Goal: Information Seeking & Learning: Learn about a topic

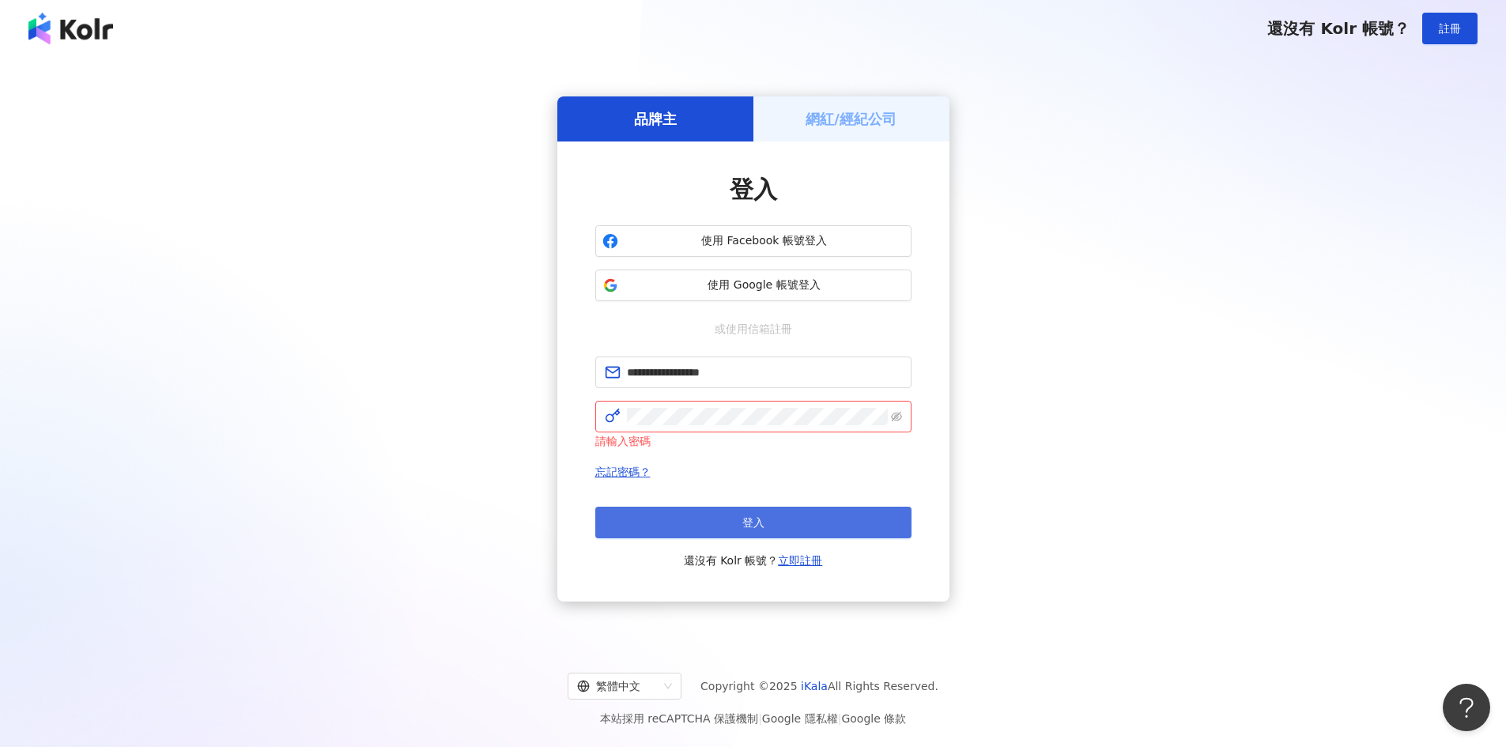
click at [753, 518] on span "登入" at bounding box center [753, 522] width 22 height 13
click at [755, 524] on span "登入" at bounding box center [753, 522] width 22 height 13
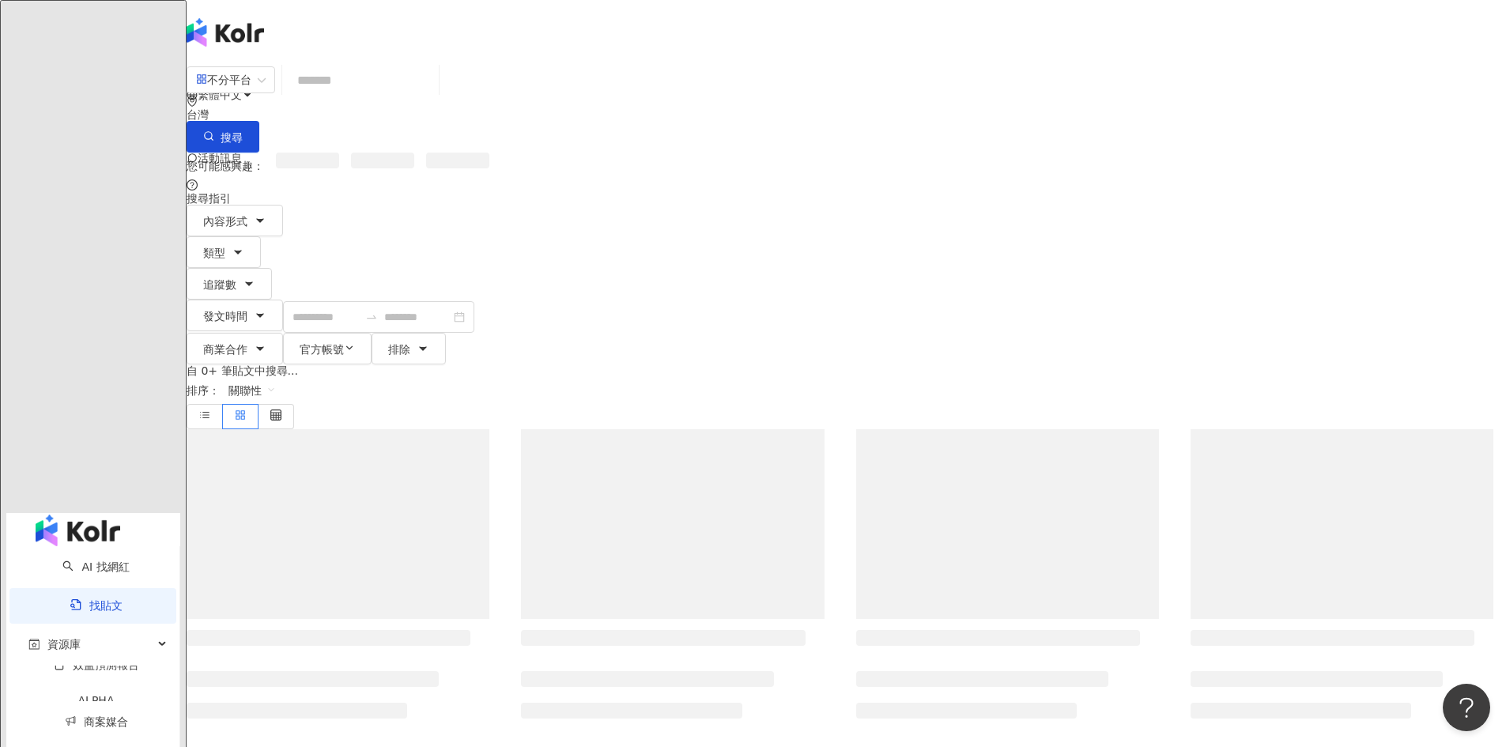
click at [432, 89] on input "search" at bounding box center [360, 80] width 144 height 34
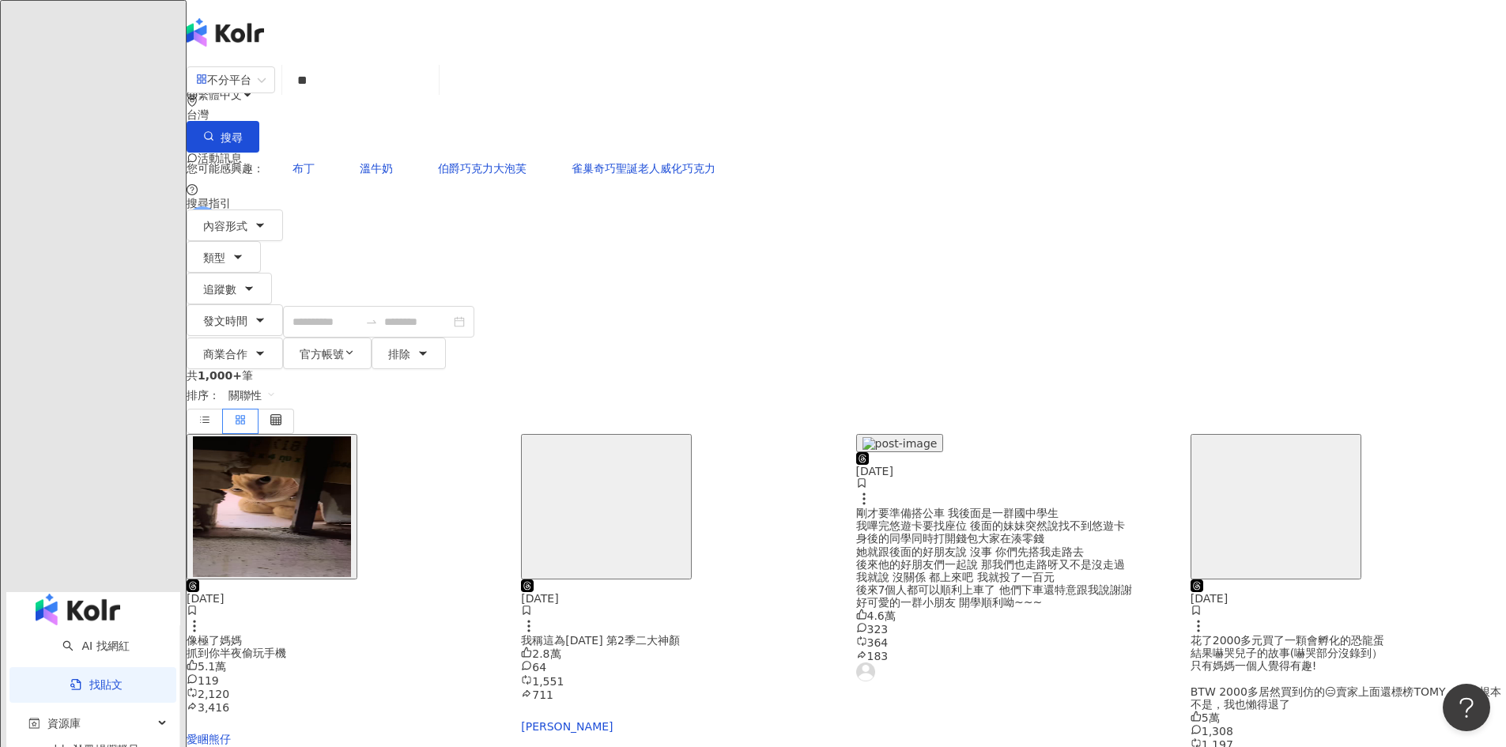
type input "*"
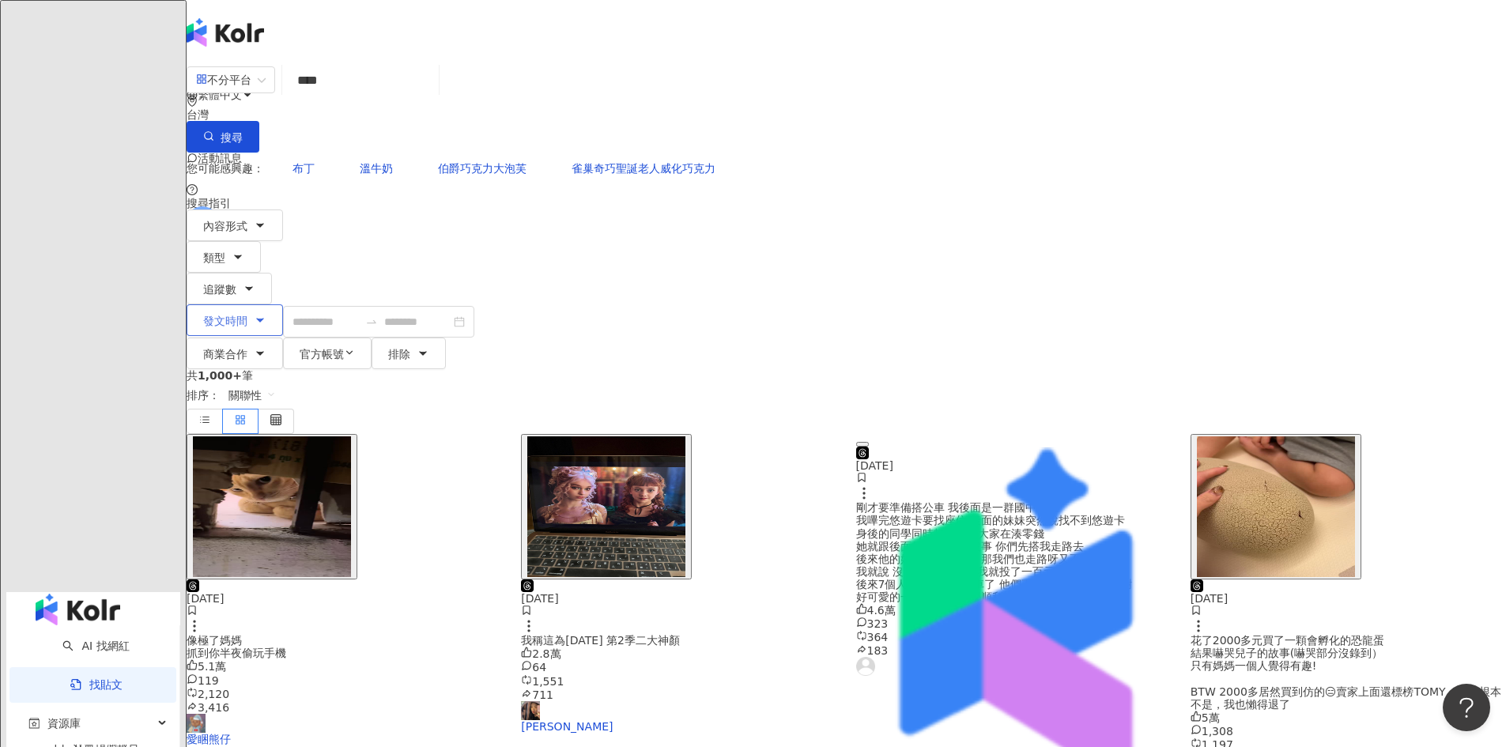
type input "****"
click at [266, 314] on icon "button" at bounding box center [260, 320] width 13 height 13
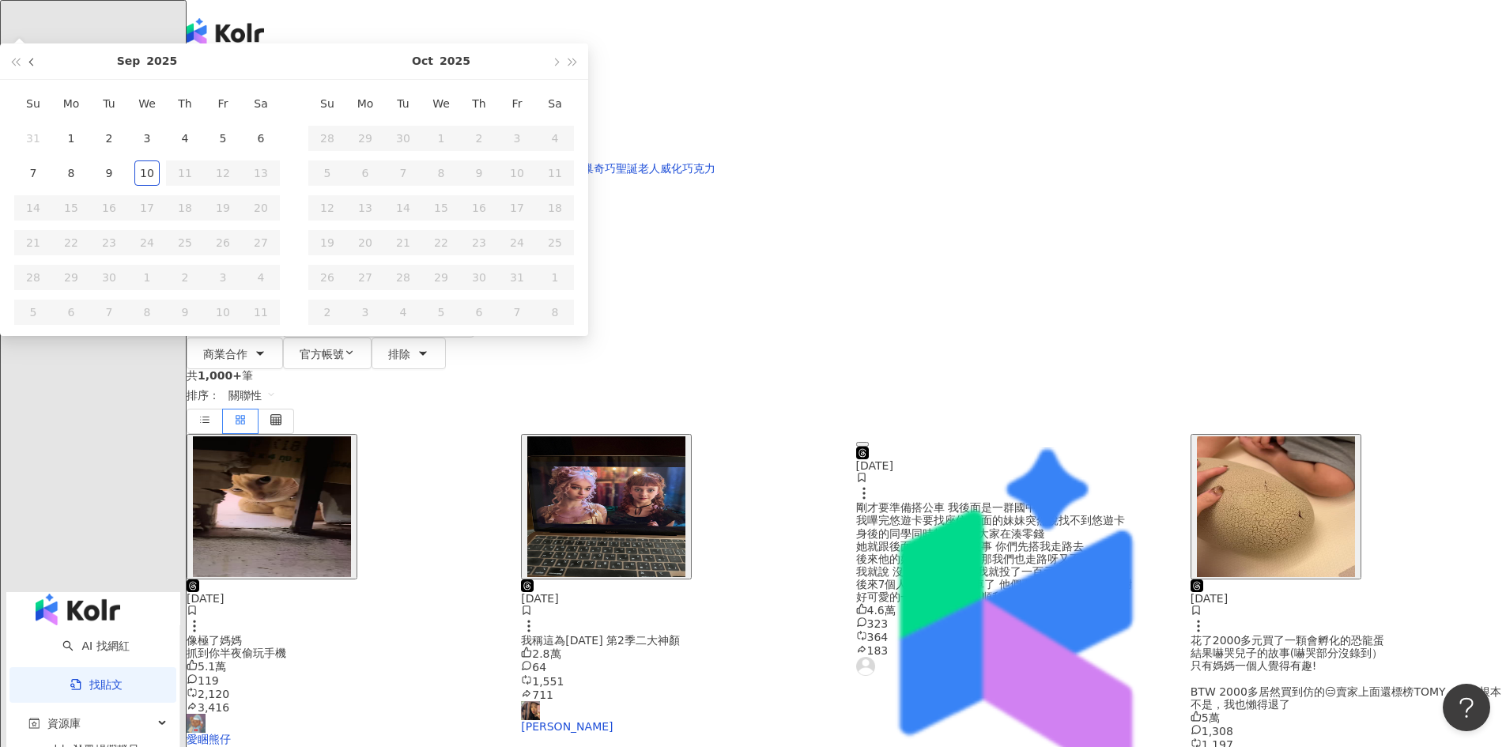
click at [41, 79] on button "button" at bounding box center [32, 61] width 17 height 36
click at [37, 66] on span "button" at bounding box center [33, 62] width 8 height 8
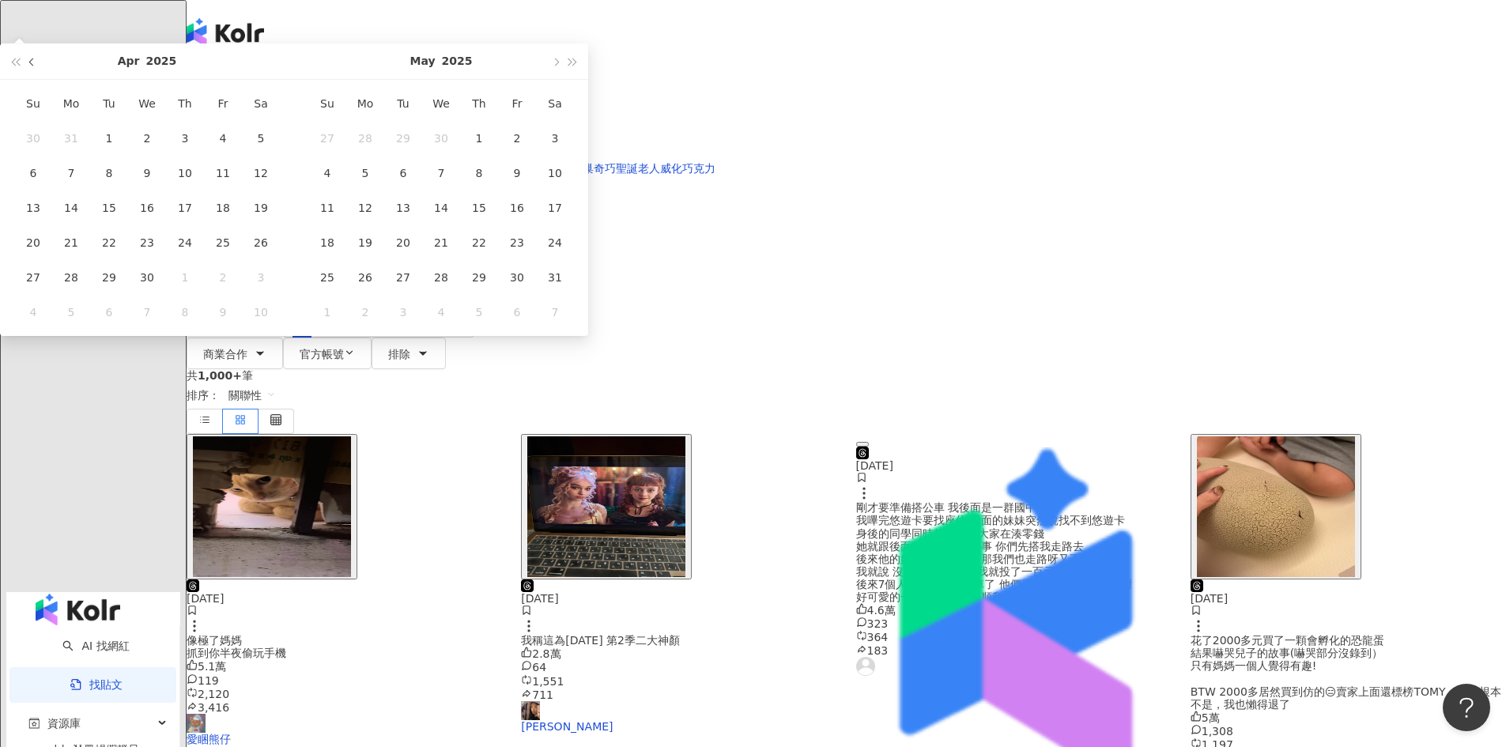
click at [37, 66] on span "button" at bounding box center [33, 62] width 8 height 8
type input "**********"
click at [160, 151] on div "1" at bounding box center [146, 138] width 25 height 25
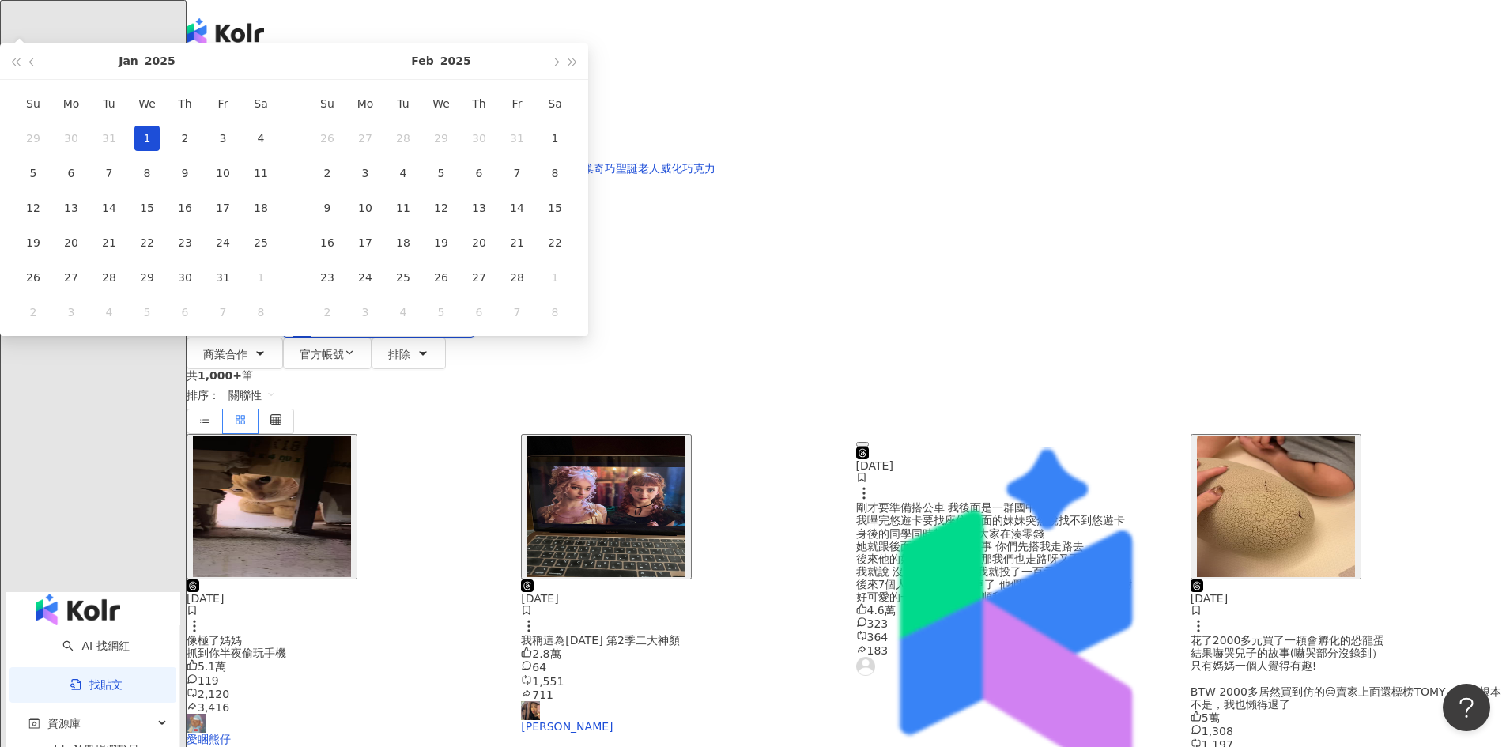
type input "**********"
click at [559, 66] on span "button" at bounding box center [555, 62] width 8 height 8
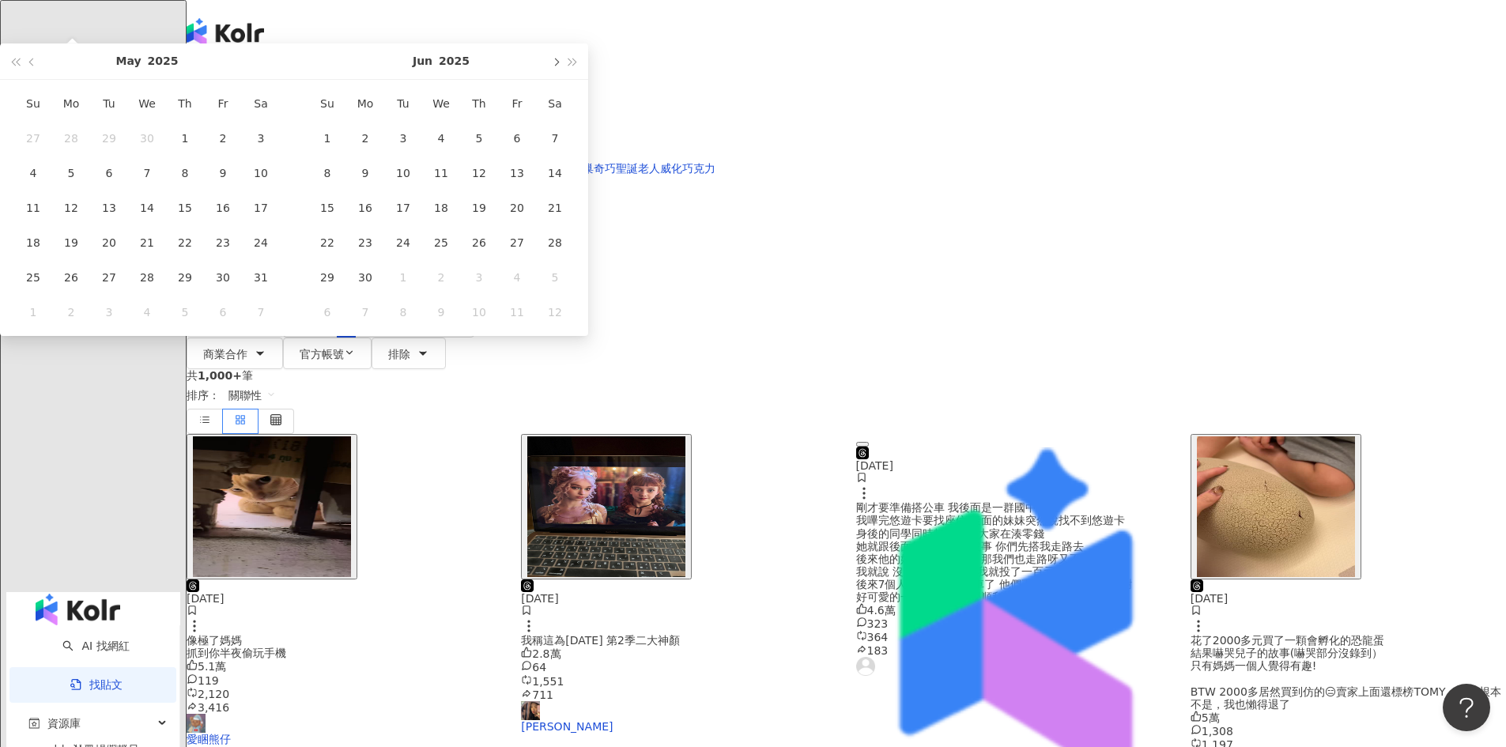
click at [559, 66] on span "button" at bounding box center [555, 62] width 8 height 8
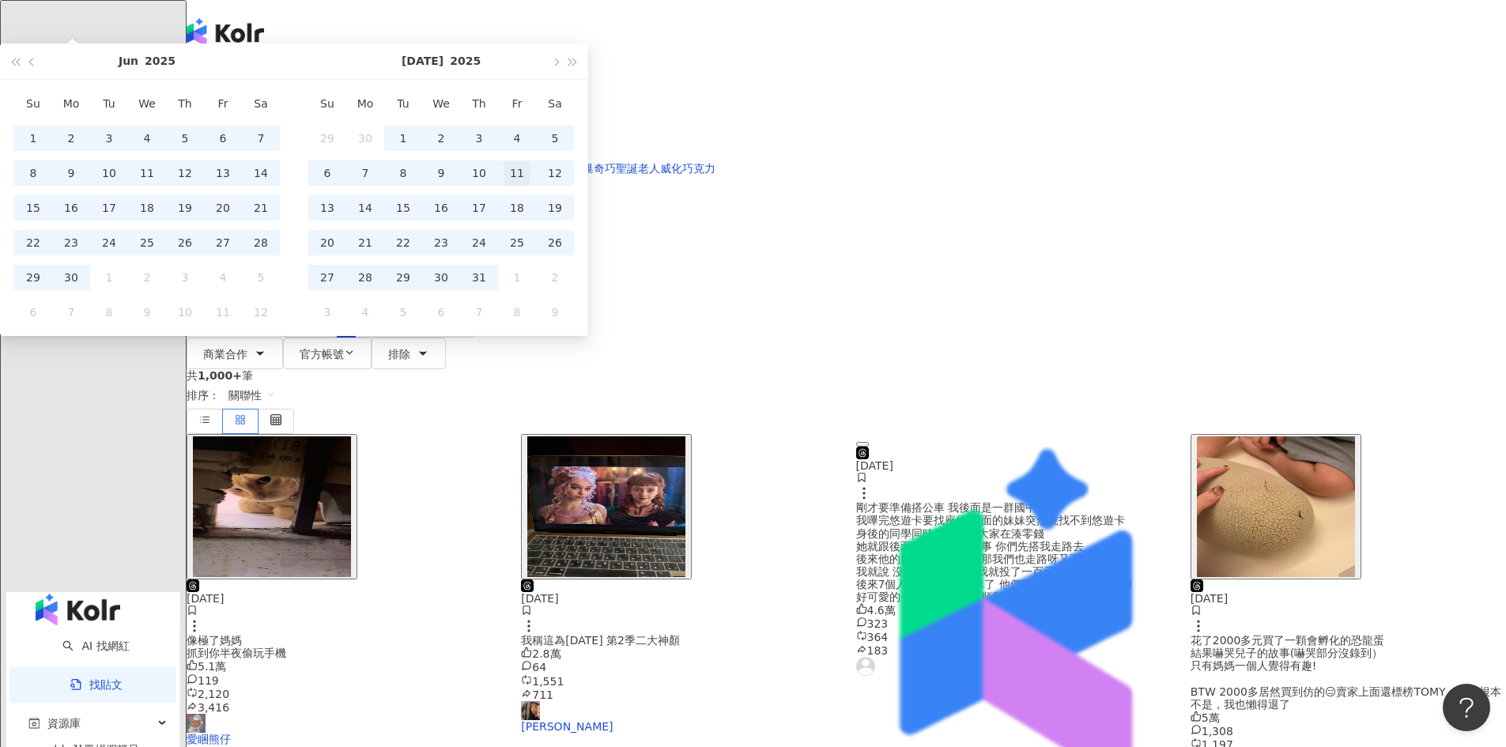
type input "**********"
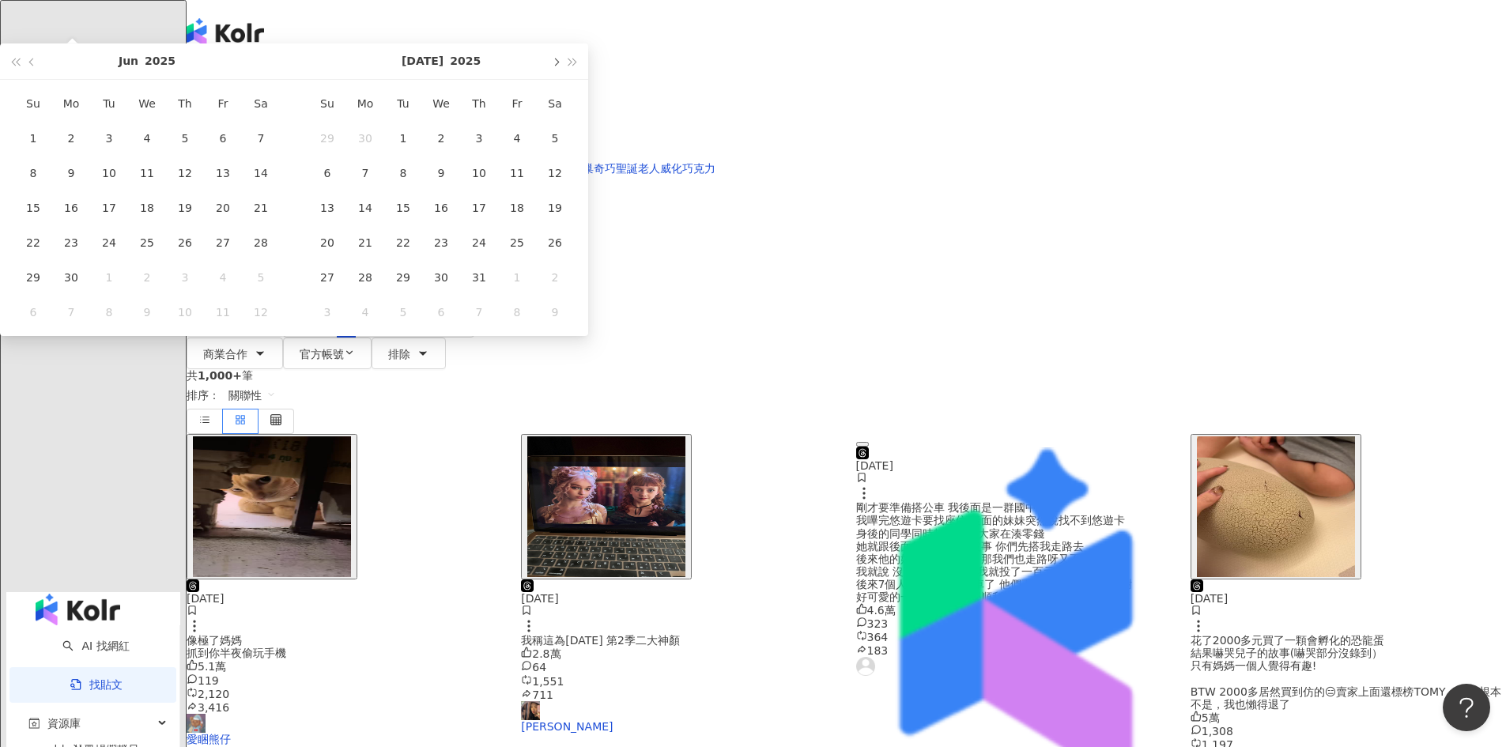
click at [564, 79] on button "button" at bounding box center [554, 61] width 17 height 36
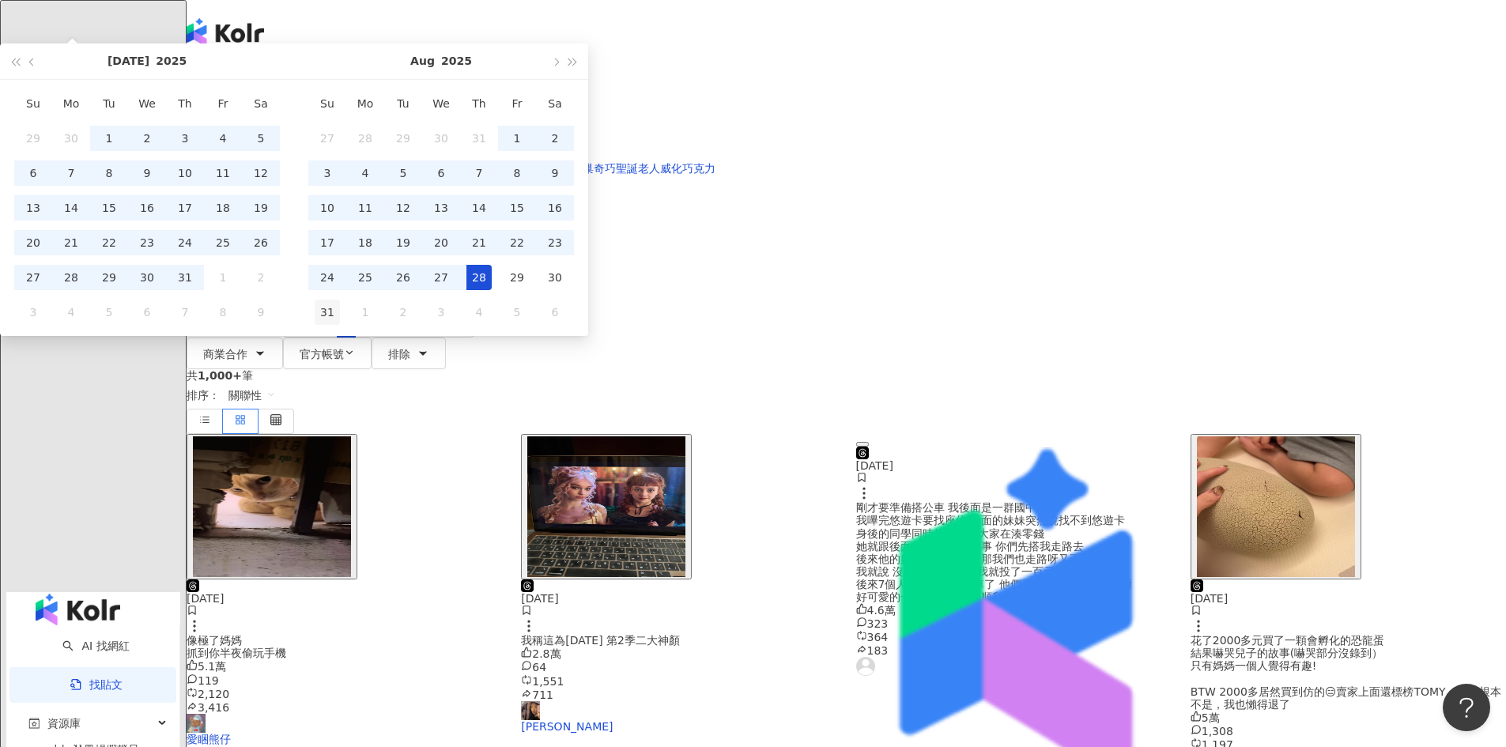
type input "**********"
click at [340, 325] on div "31" at bounding box center [327, 312] width 25 height 25
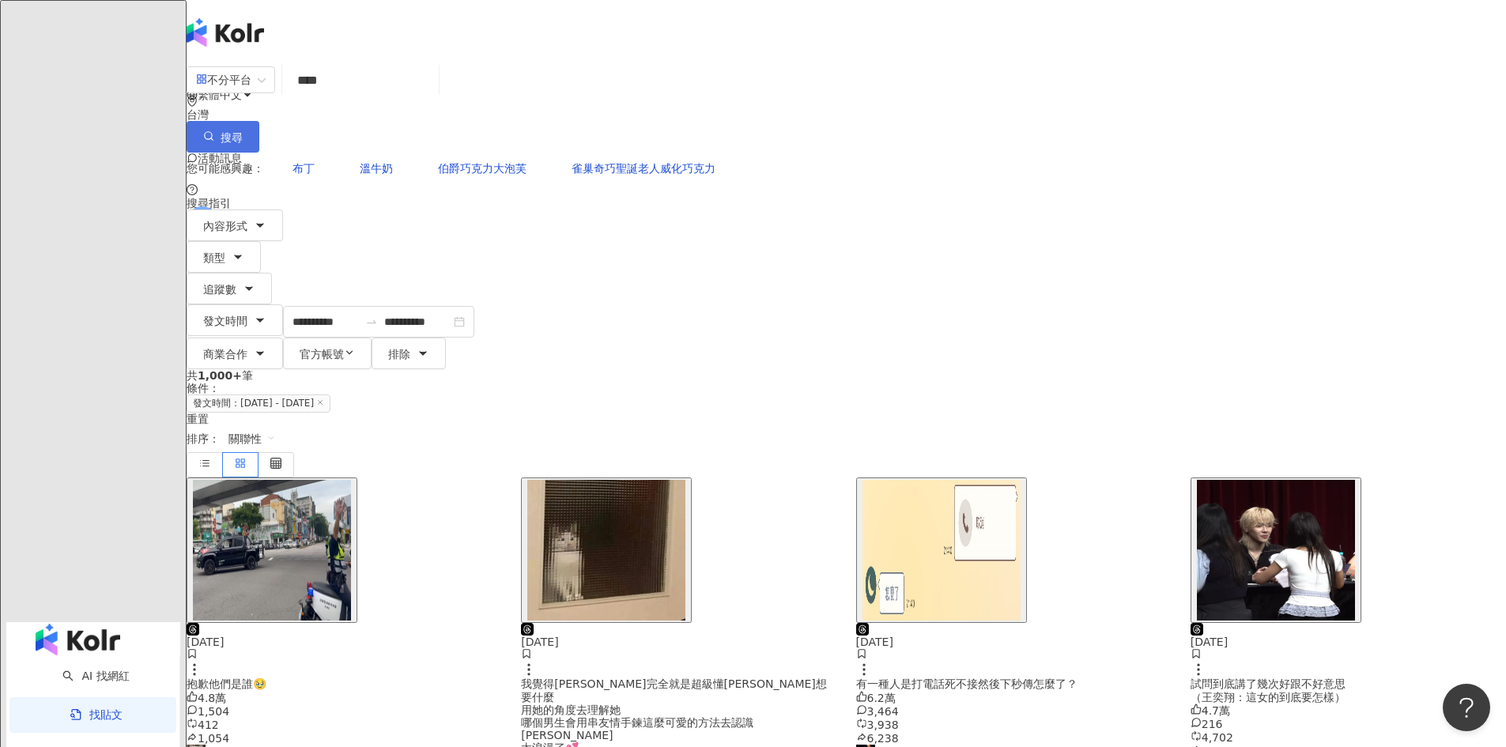
click at [259, 121] on button "搜尋" at bounding box center [223, 137] width 73 height 32
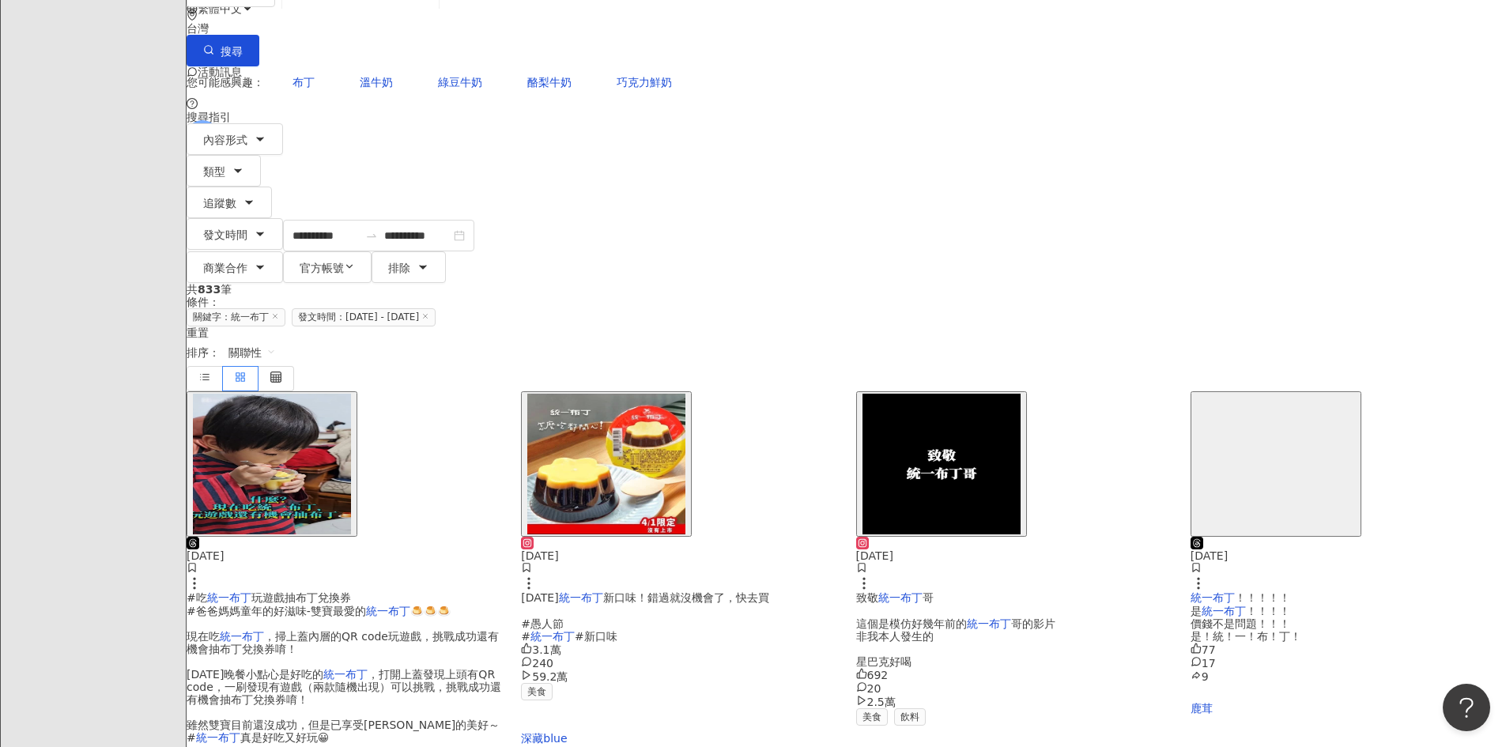
scroll to position [79, 0]
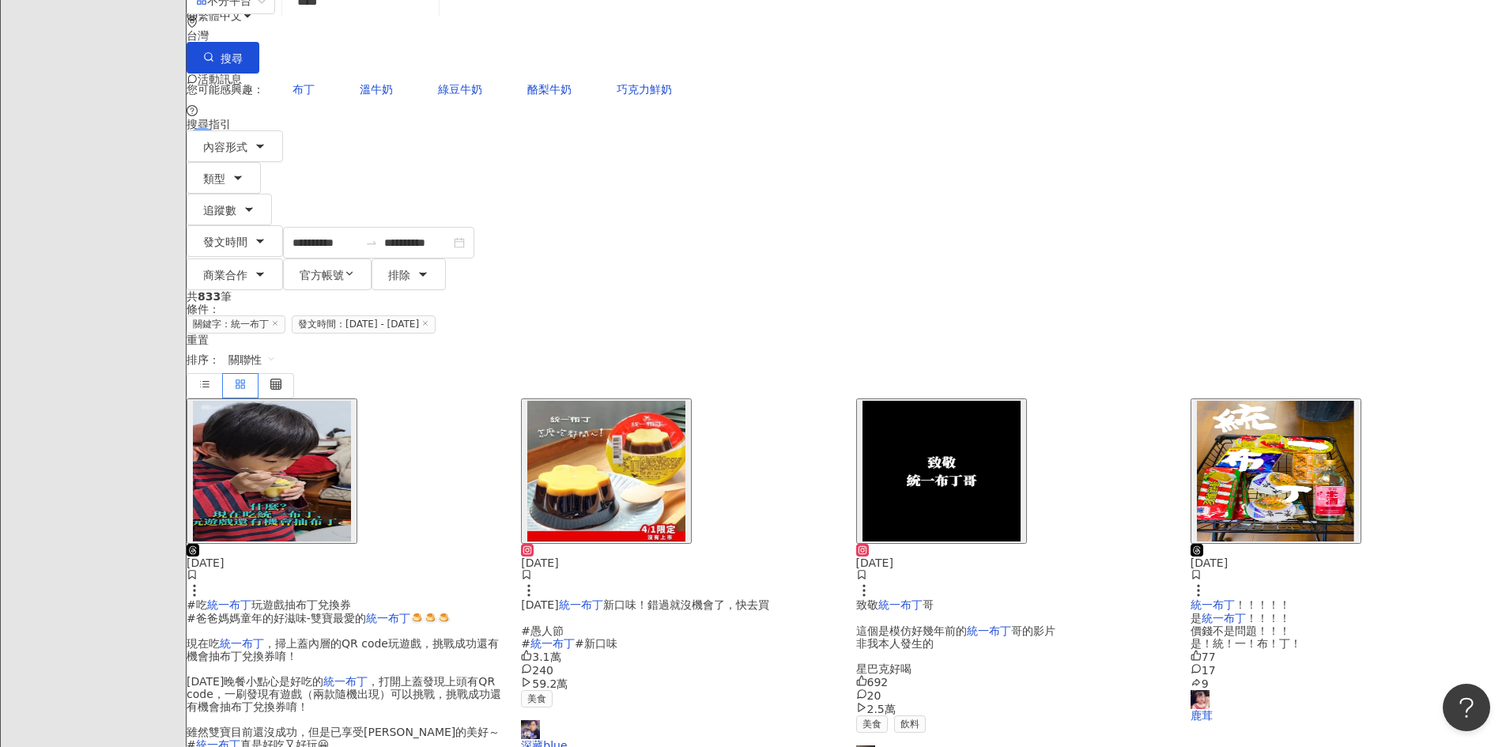
click at [753, 598] on span "新口味！錯過就沒機會了，快去買 #愚人節 #" at bounding box center [644, 623] width 247 height 51
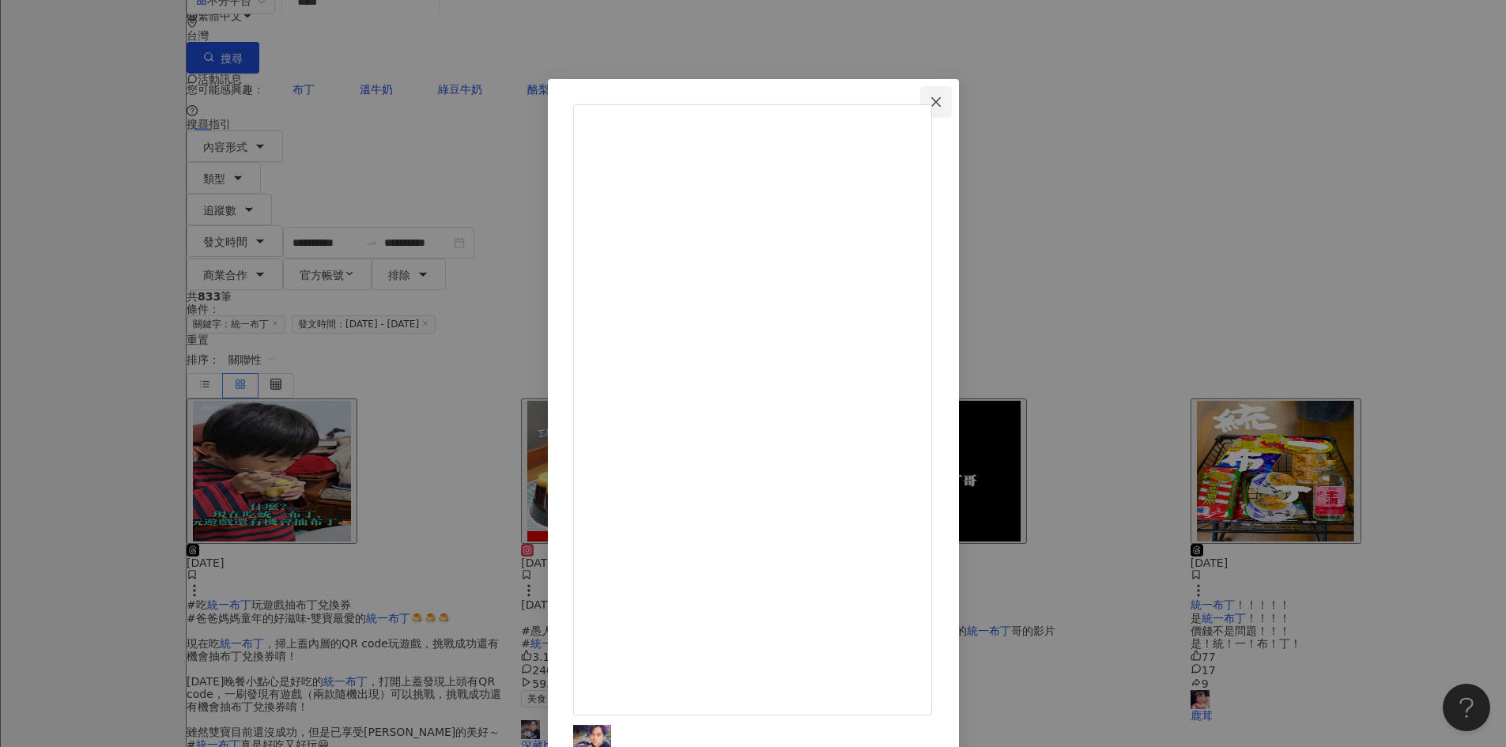
click at [942, 96] on icon "close" at bounding box center [935, 102] width 13 height 13
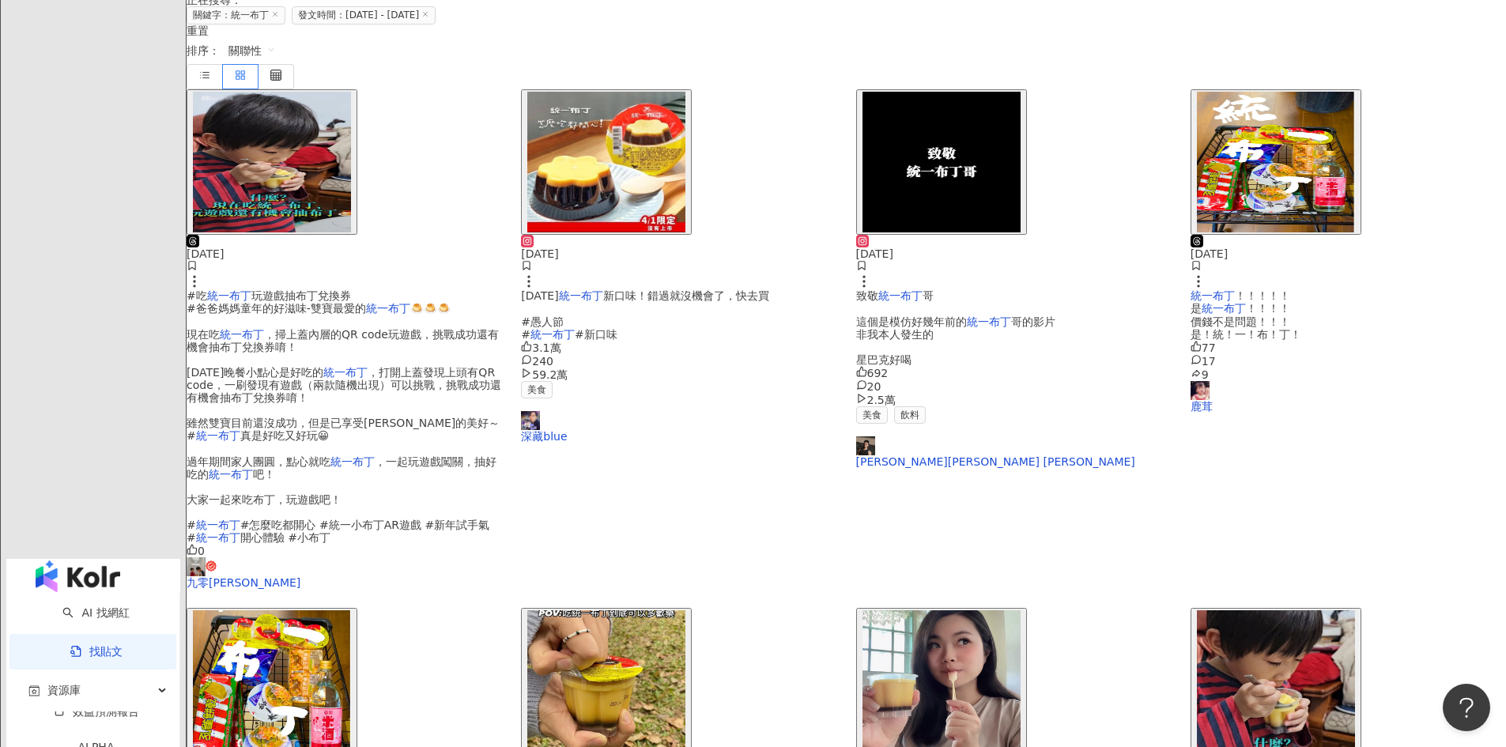
scroll to position [474, 0]
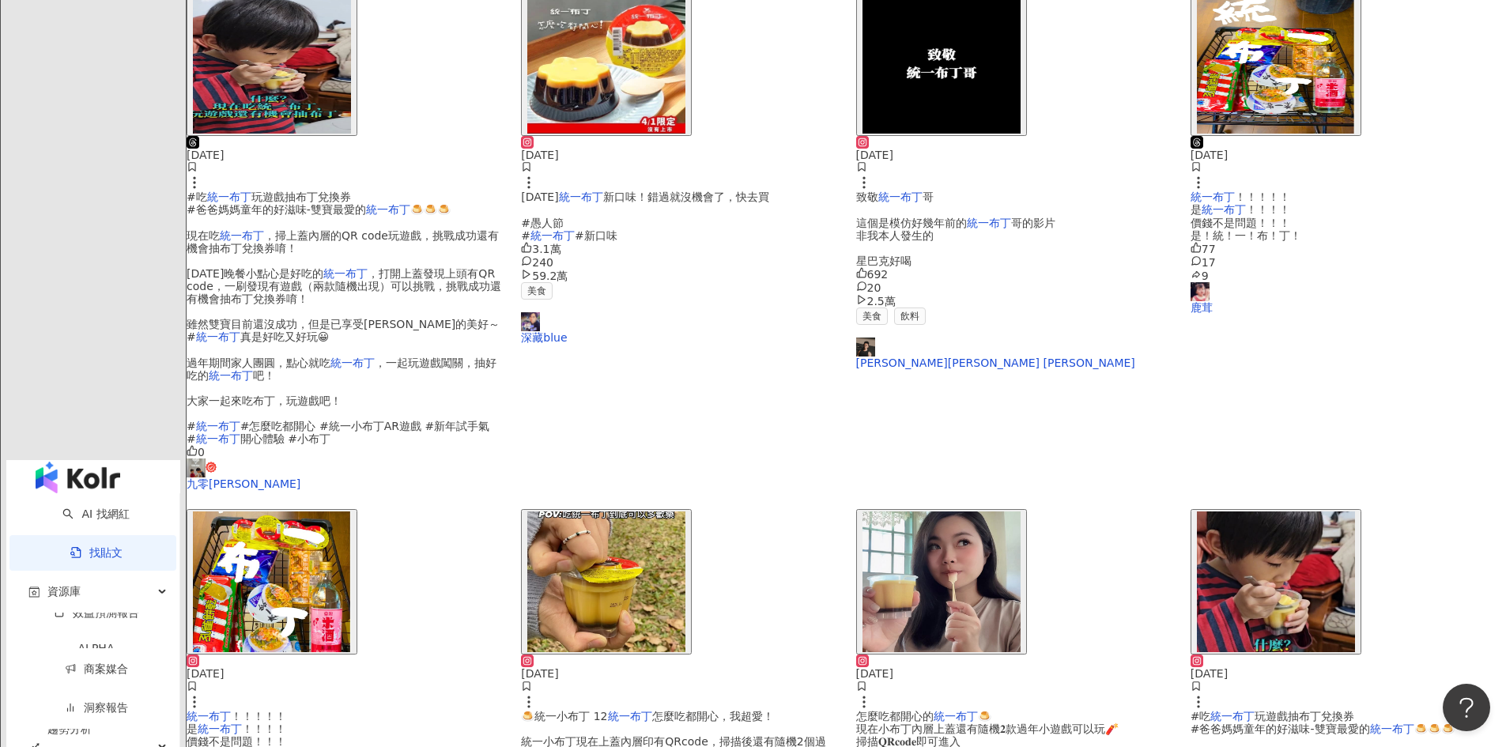
click at [791, 710] on span "怎麼吃都開心，我超愛！ 統一小布丁現在上蓋內層印有QRcode，掃描後還有隨機2個過年小遊戲，超過 100 分挑戰有機會抽布丁兌換券！ 大家趕快去試試看可以拿…" at bounding box center [673, 761] width 304 height 102
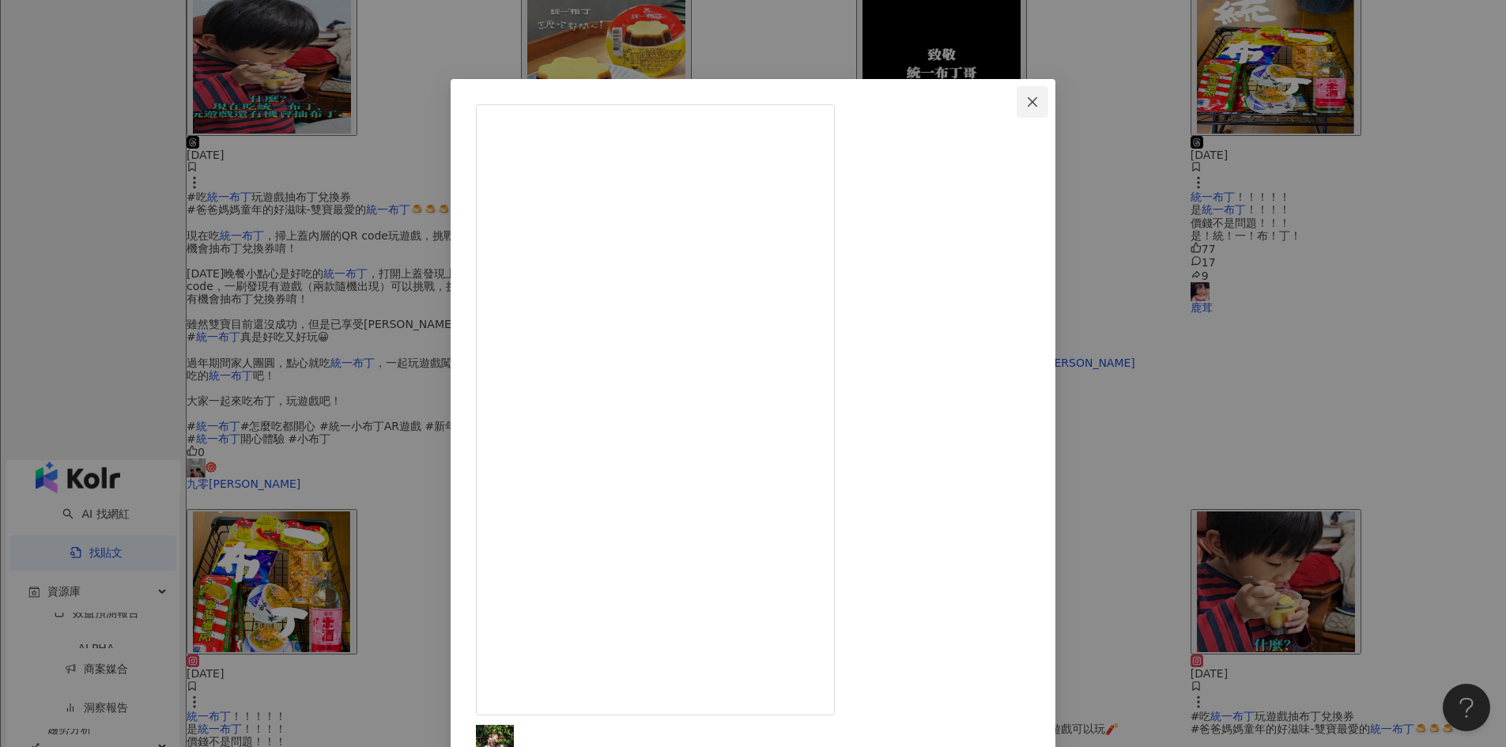
click at [1039, 96] on icon "close" at bounding box center [1032, 102] width 13 height 13
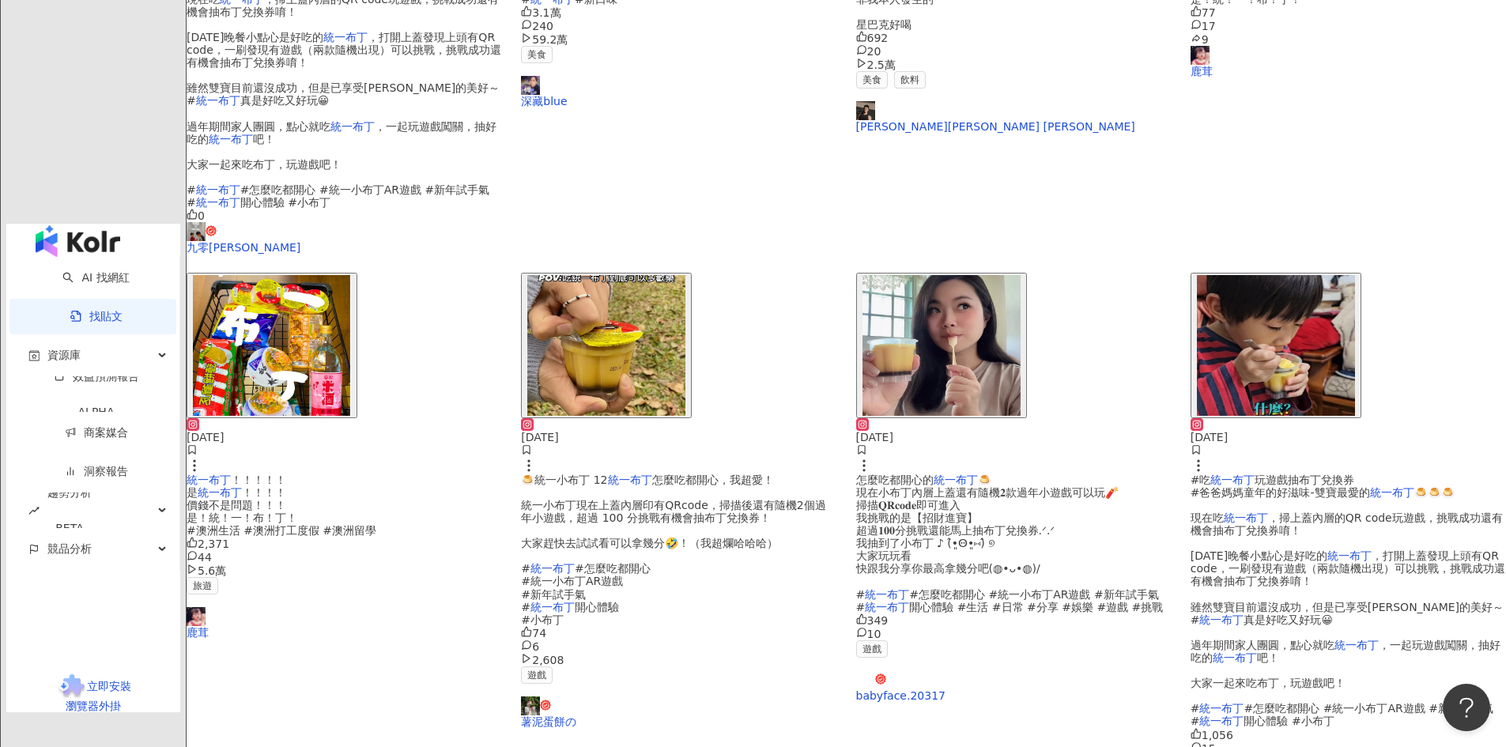
scroll to position [711, 0]
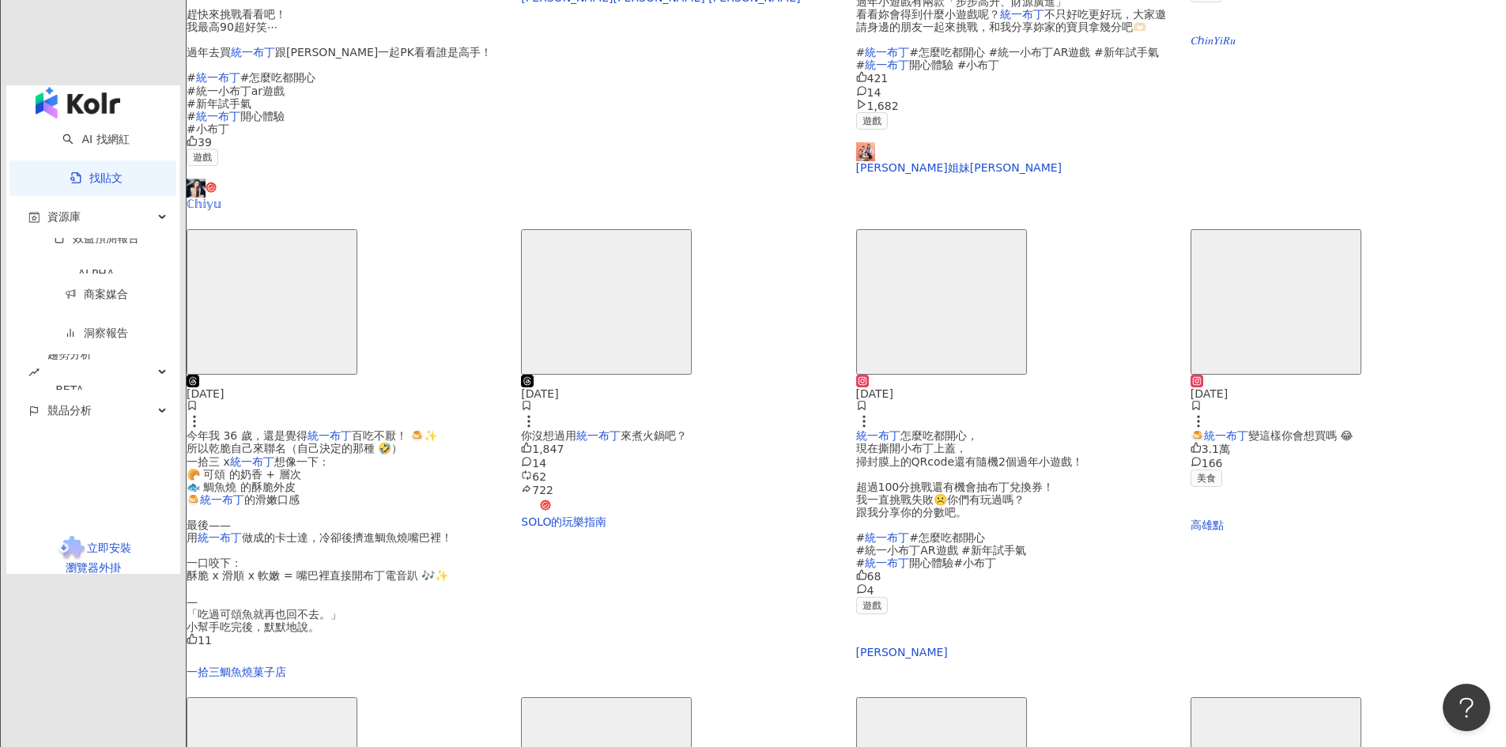
scroll to position [773, 0]
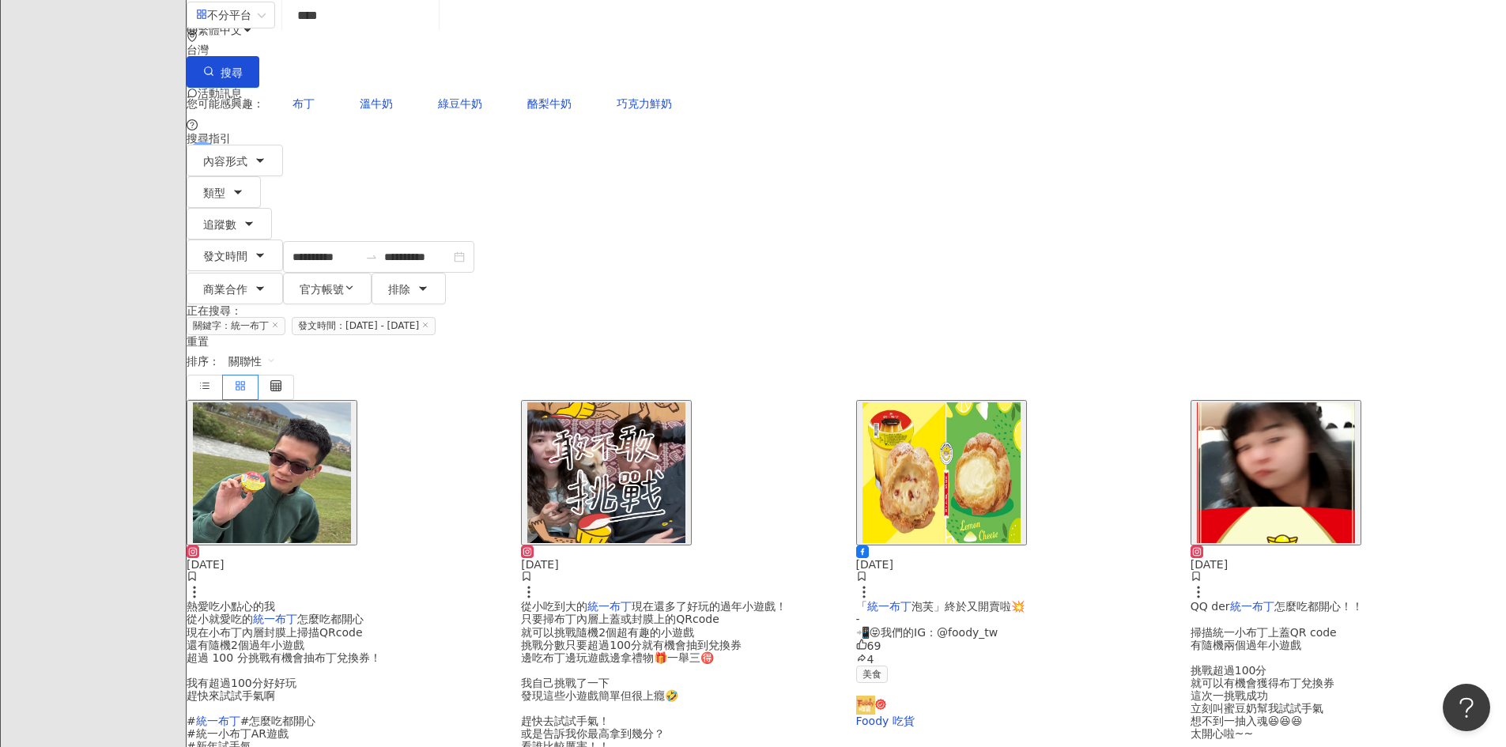
scroll to position [0, 0]
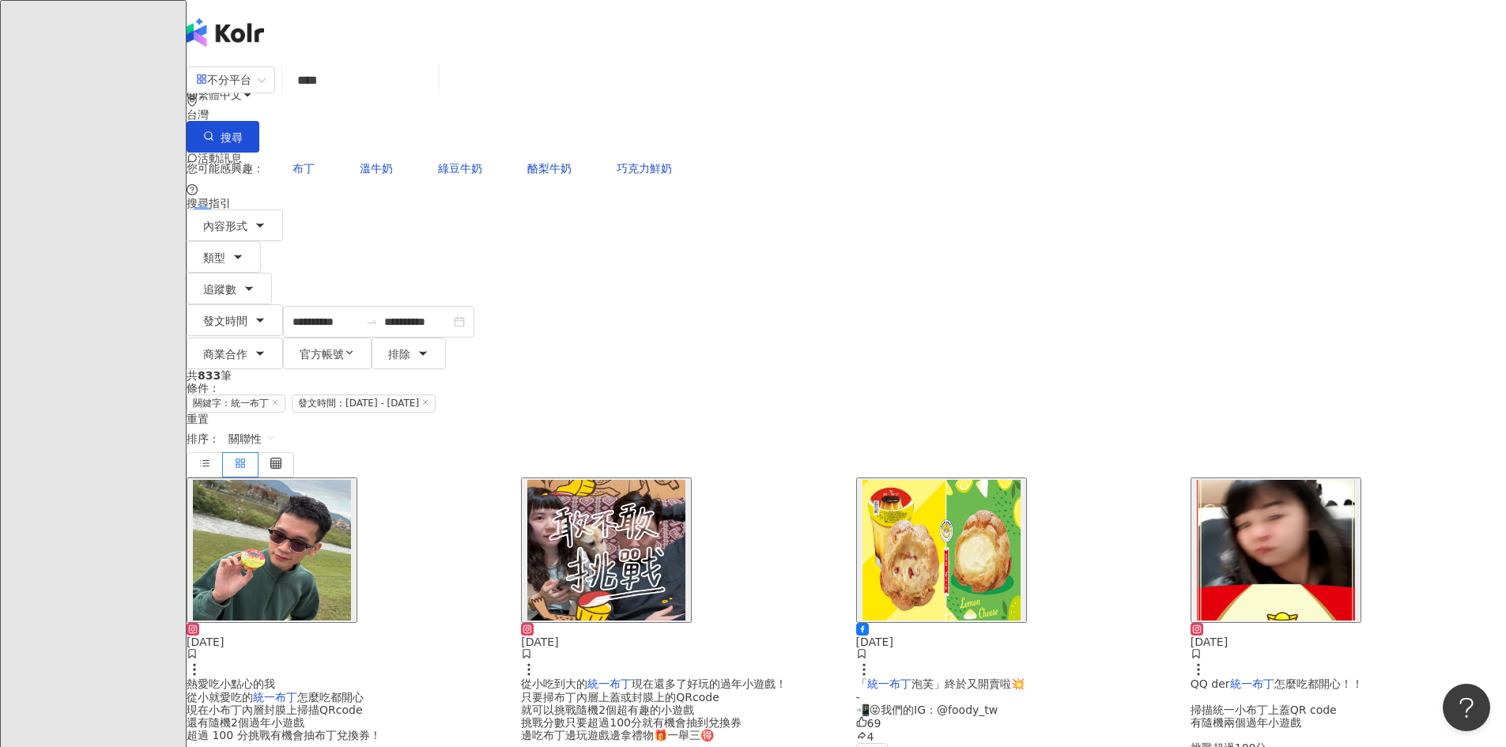
click at [685, 480] on img "button" at bounding box center [606, 550] width 158 height 141
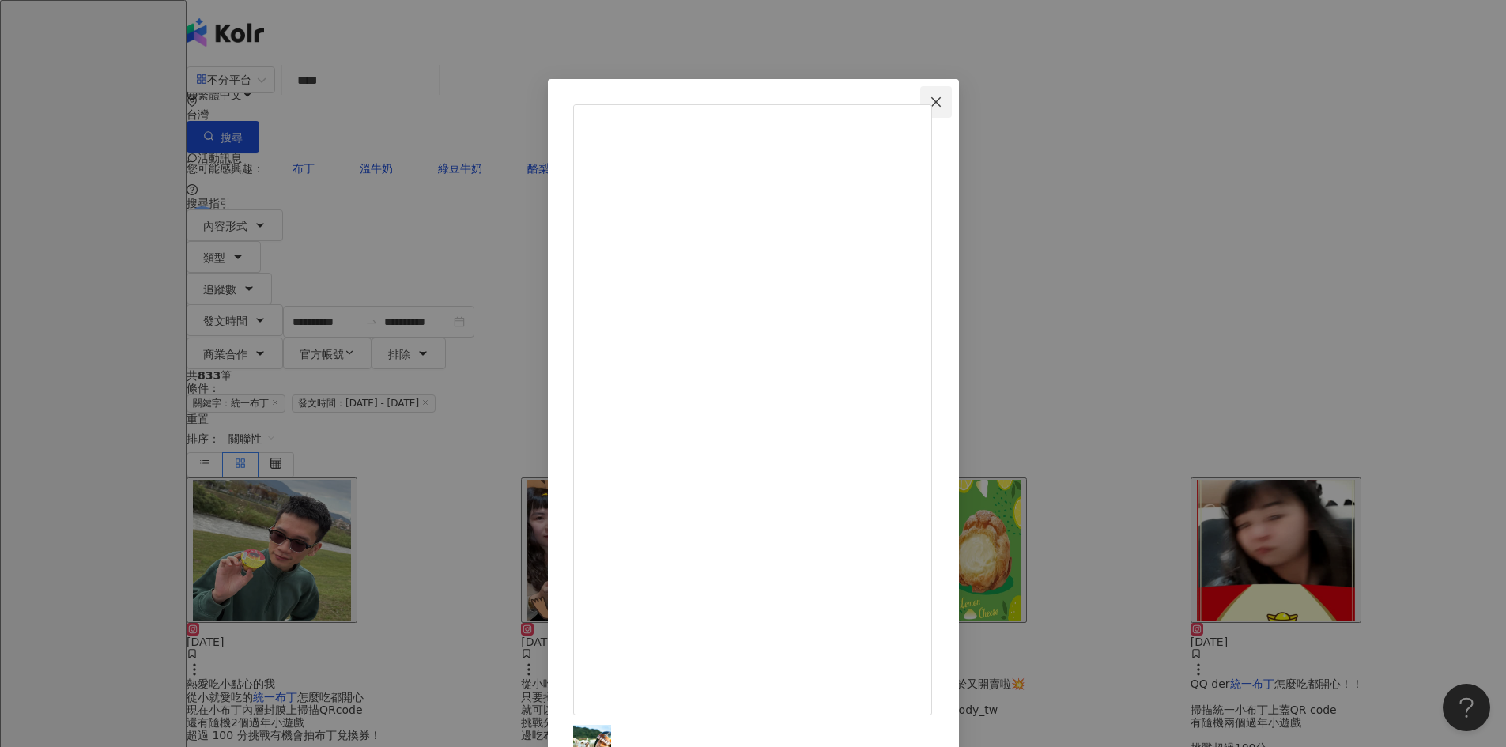
click at [942, 96] on icon "close" at bounding box center [935, 102] width 13 height 13
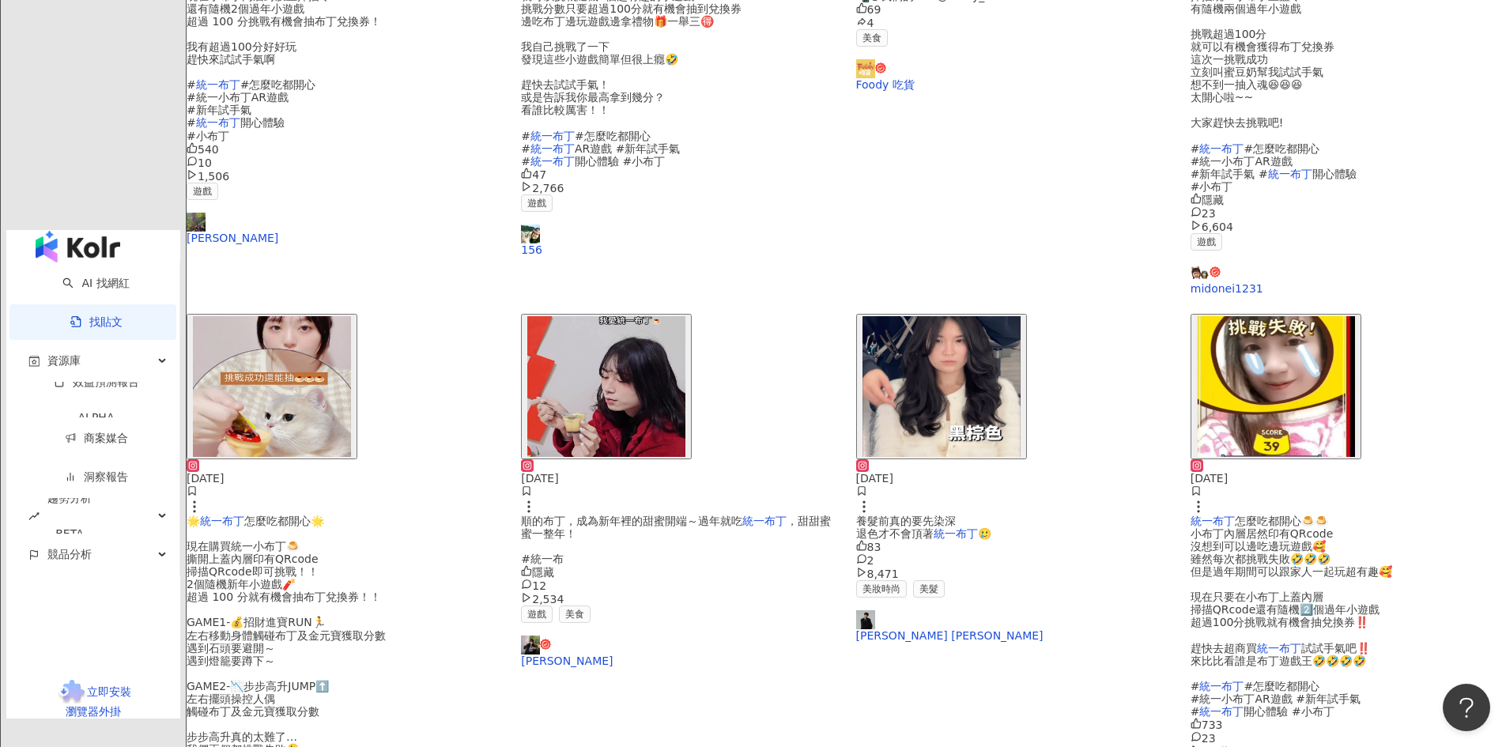
scroll to position [711, 0]
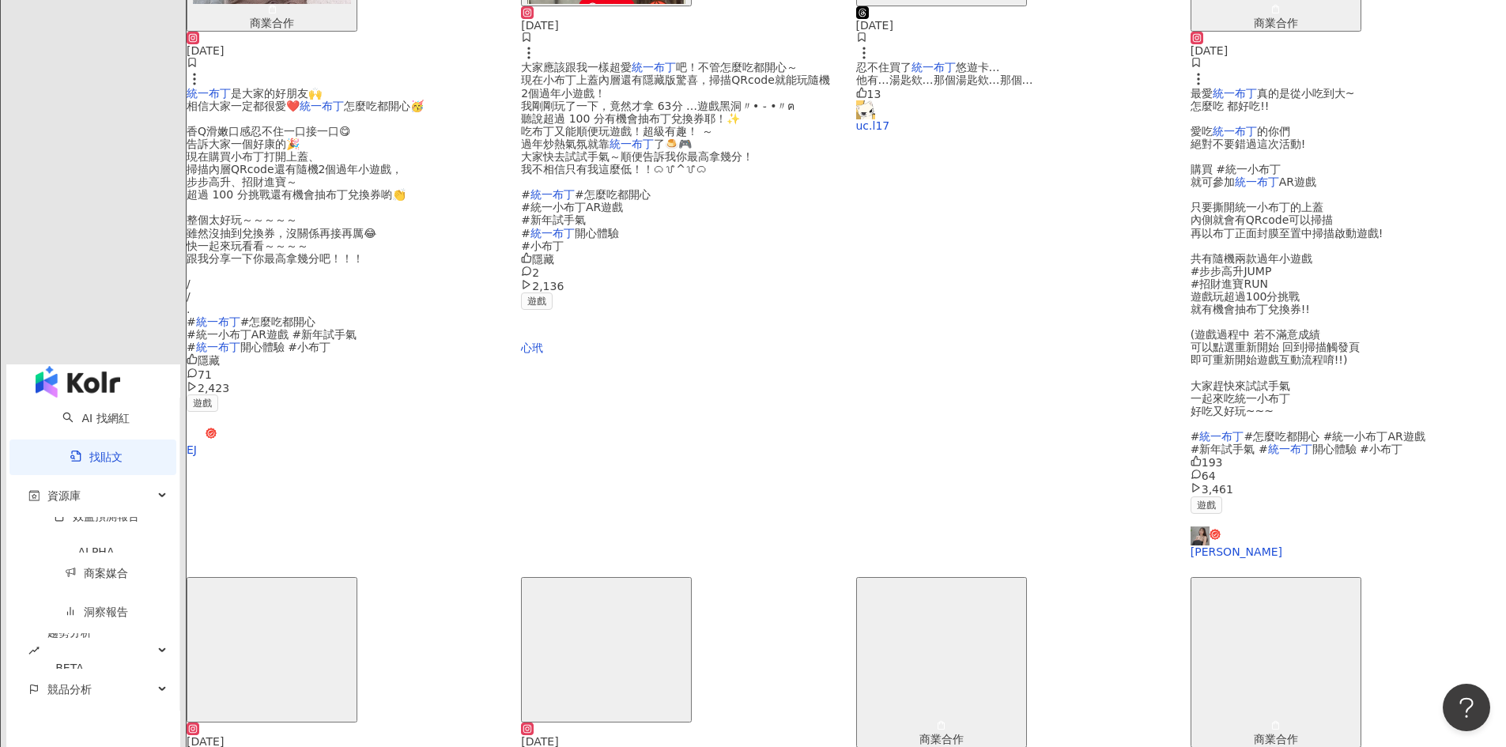
scroll to position [632, 0]
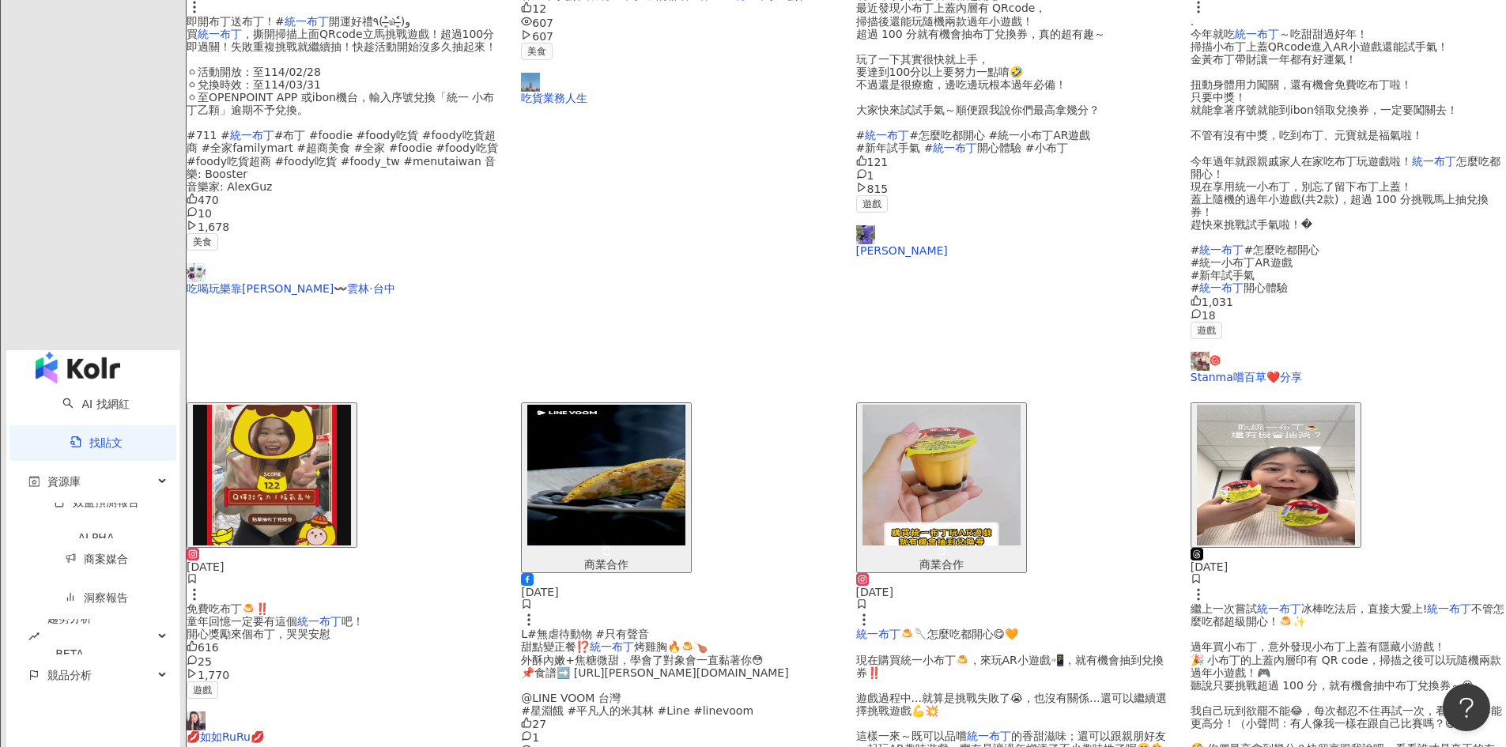
scroll to position [711, 0]
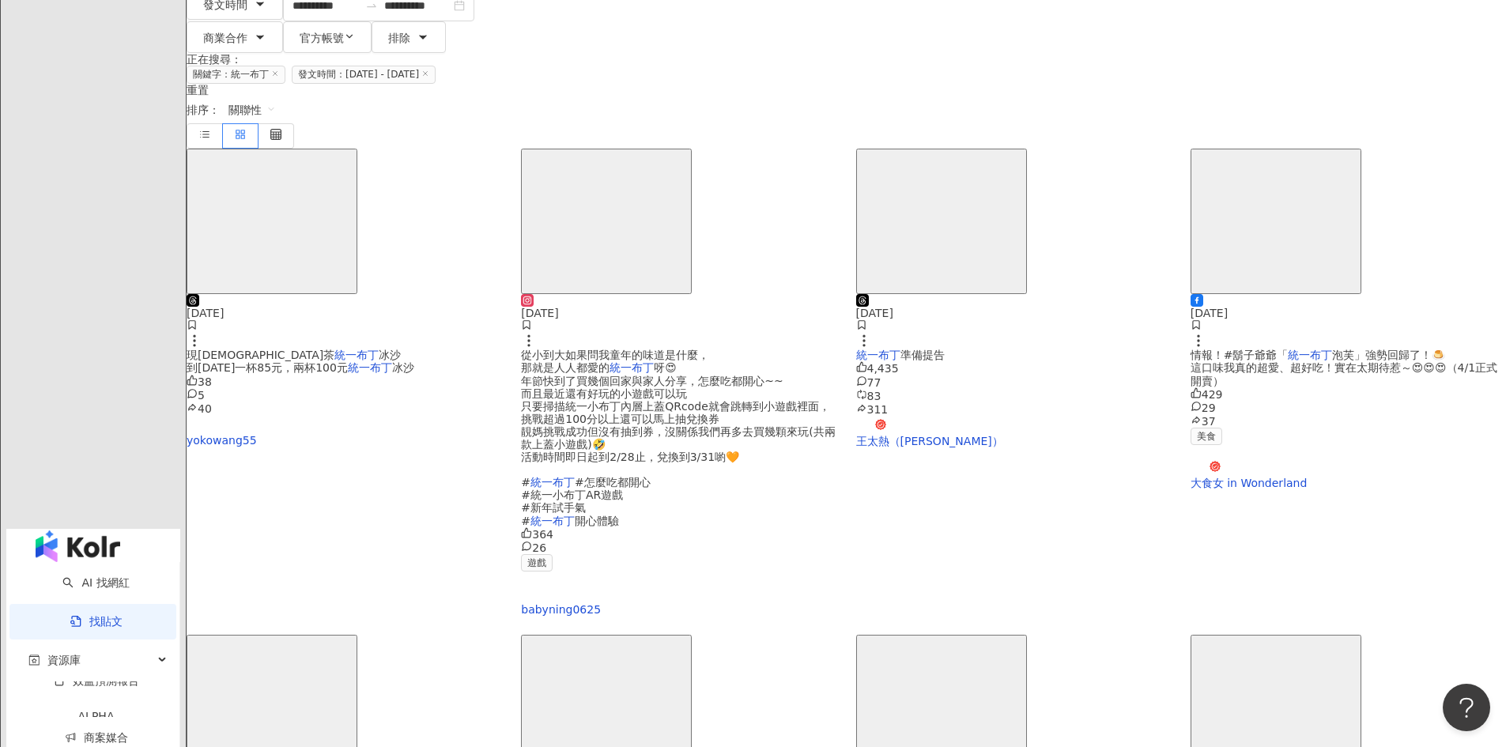
scroll to position [0, 0]
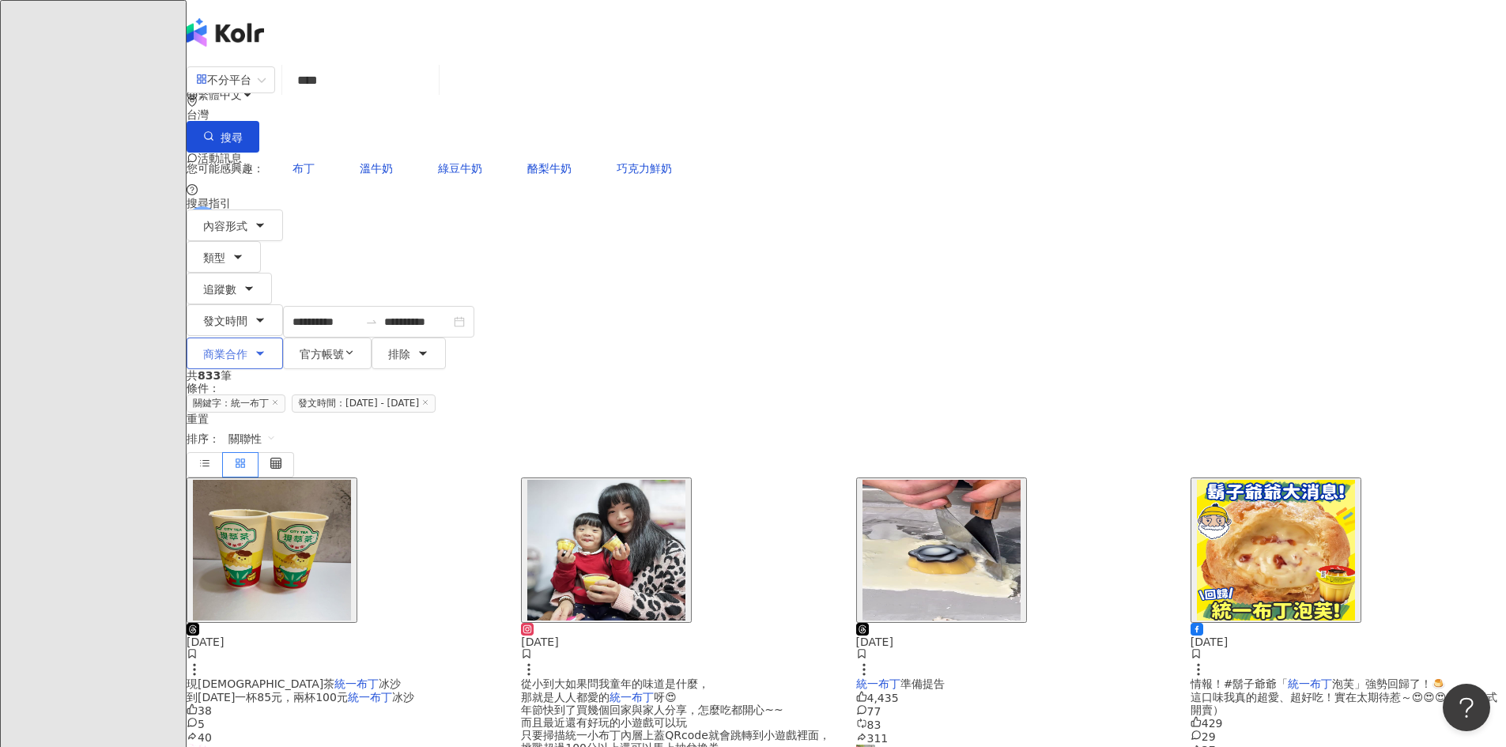
click at [283, 337] on button "商業合作" at bounding box center [235, 353] width 96 height 32
click at [577, 155] on span "商業合作內容" at bounding box center [537, 146] width 79 height 17
click at [986, 369] on div "共 833 筆 條件 ： 關鍵字：統一布丁 發文時間：[DATE] - [DATE] 重置 排序： 關聯性" at bounding box center [846, 423] width 1319 height 108
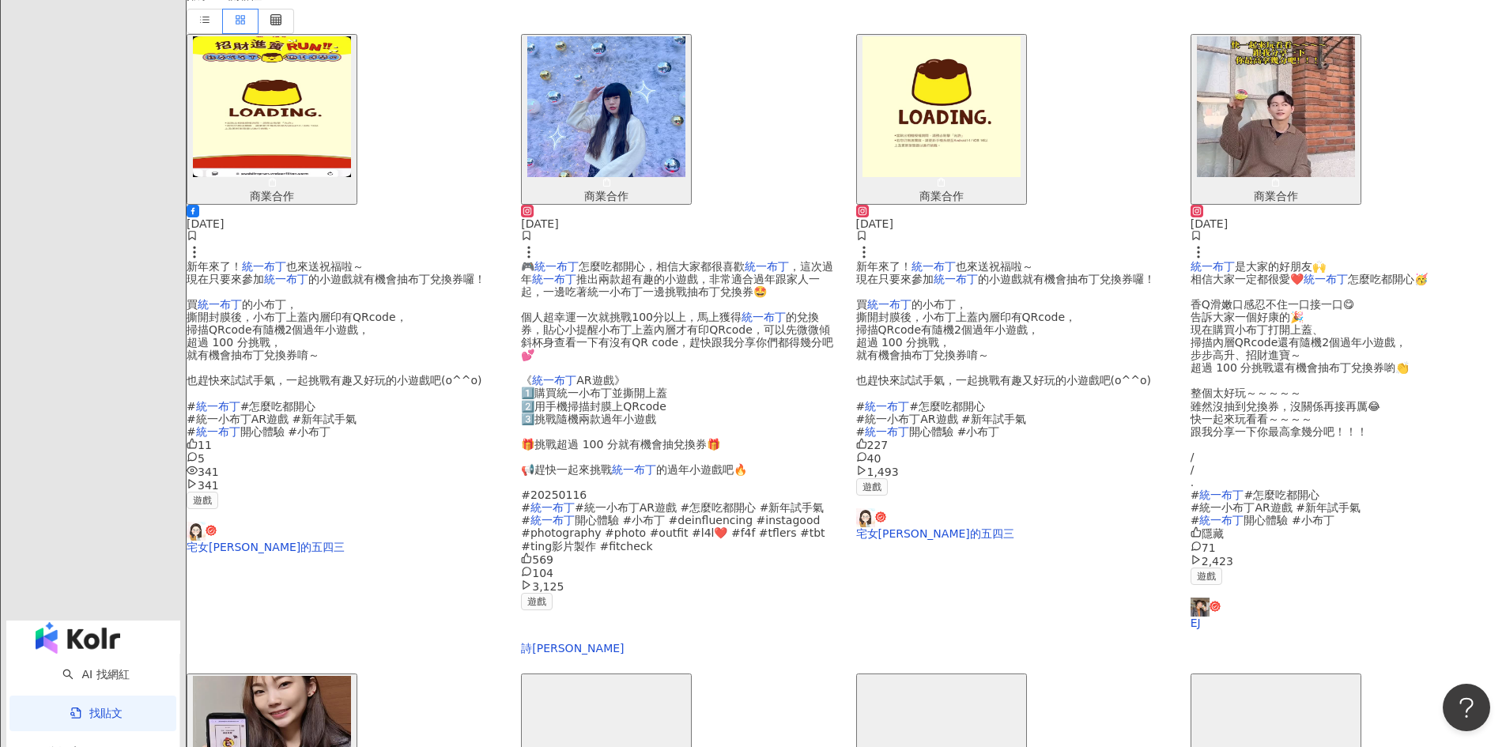
scroll to position [395, 0]
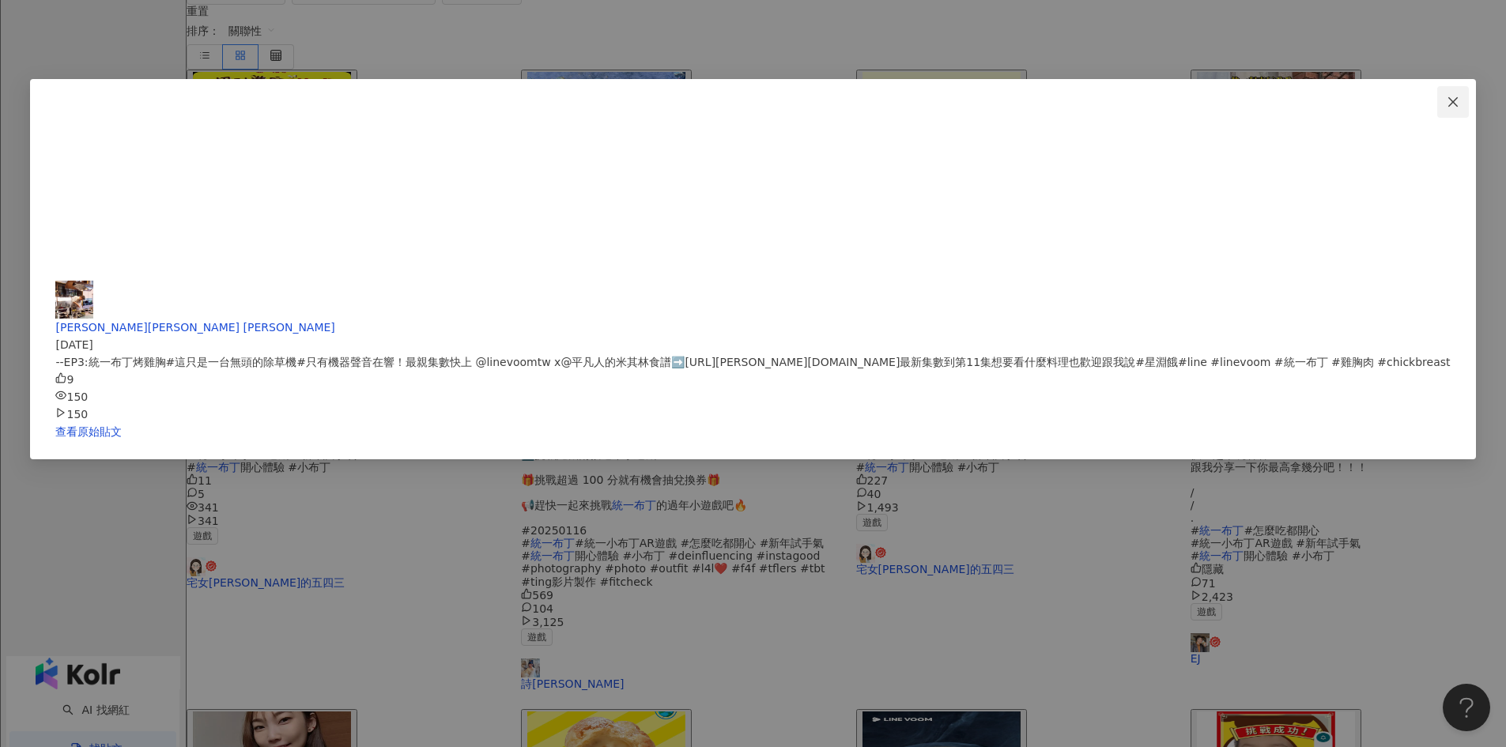
click at [1446, 98] on icon "close" at bounding box center [1452, 102] width 13 height 13
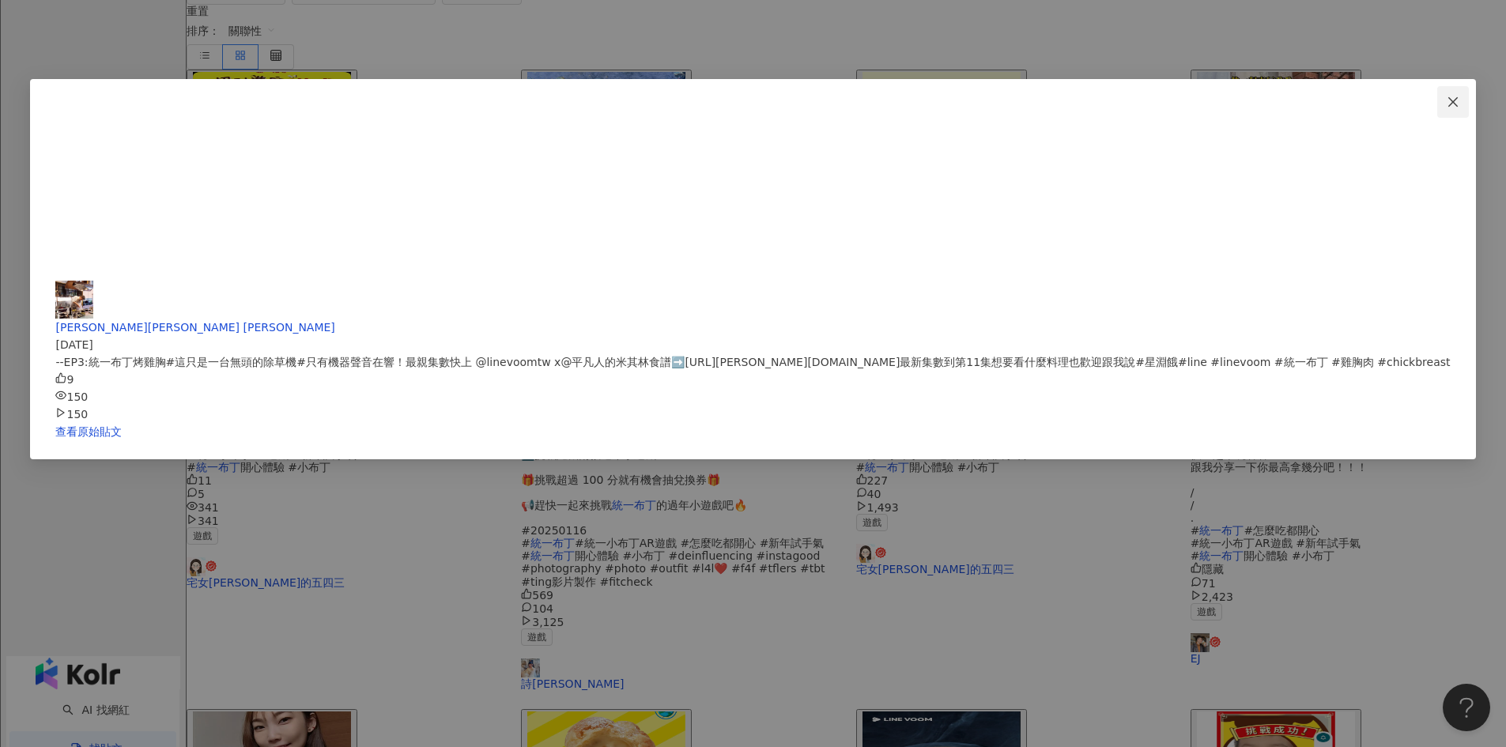
click at [1446, 103] on icon "close" at bounding box center [1452, 102] width 13 height 13
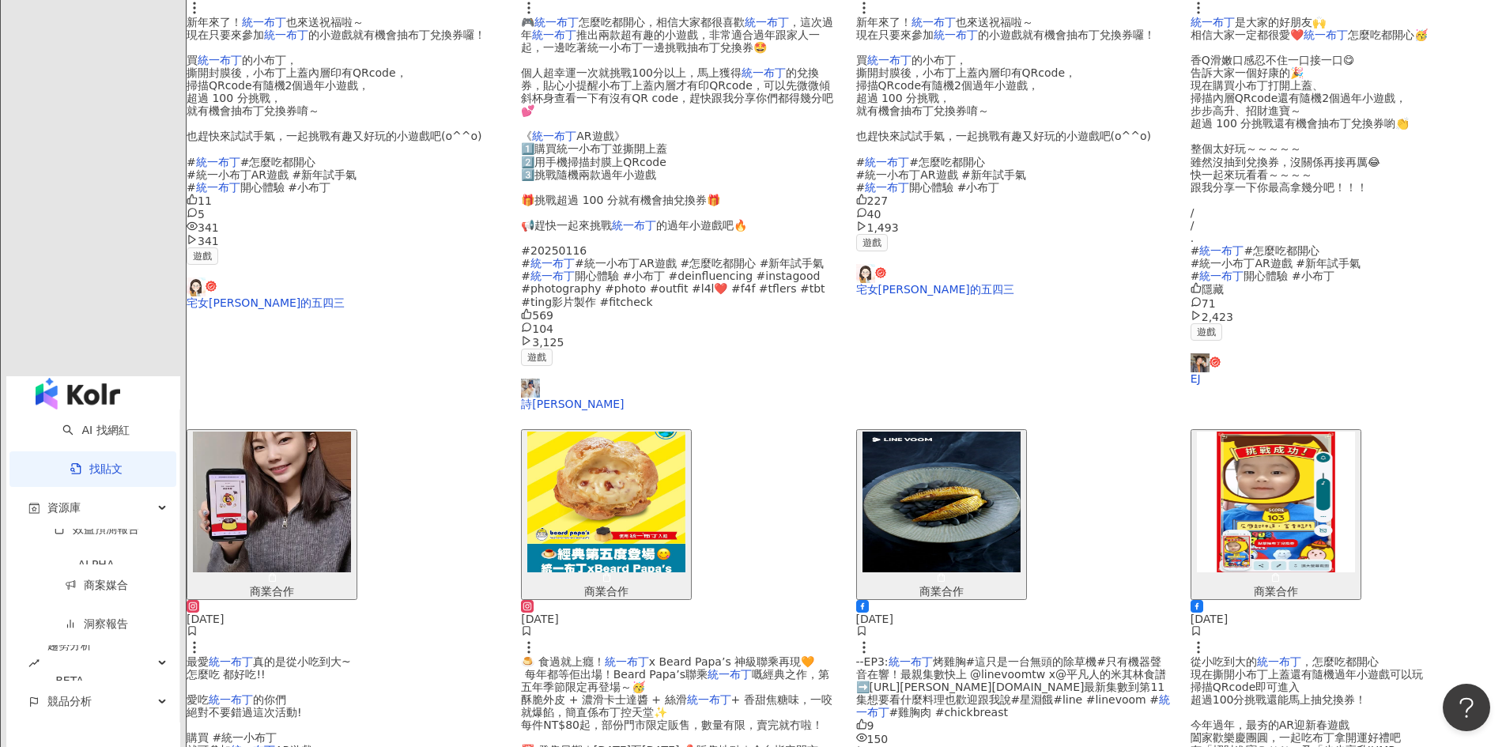
scroll to position [711, 0]
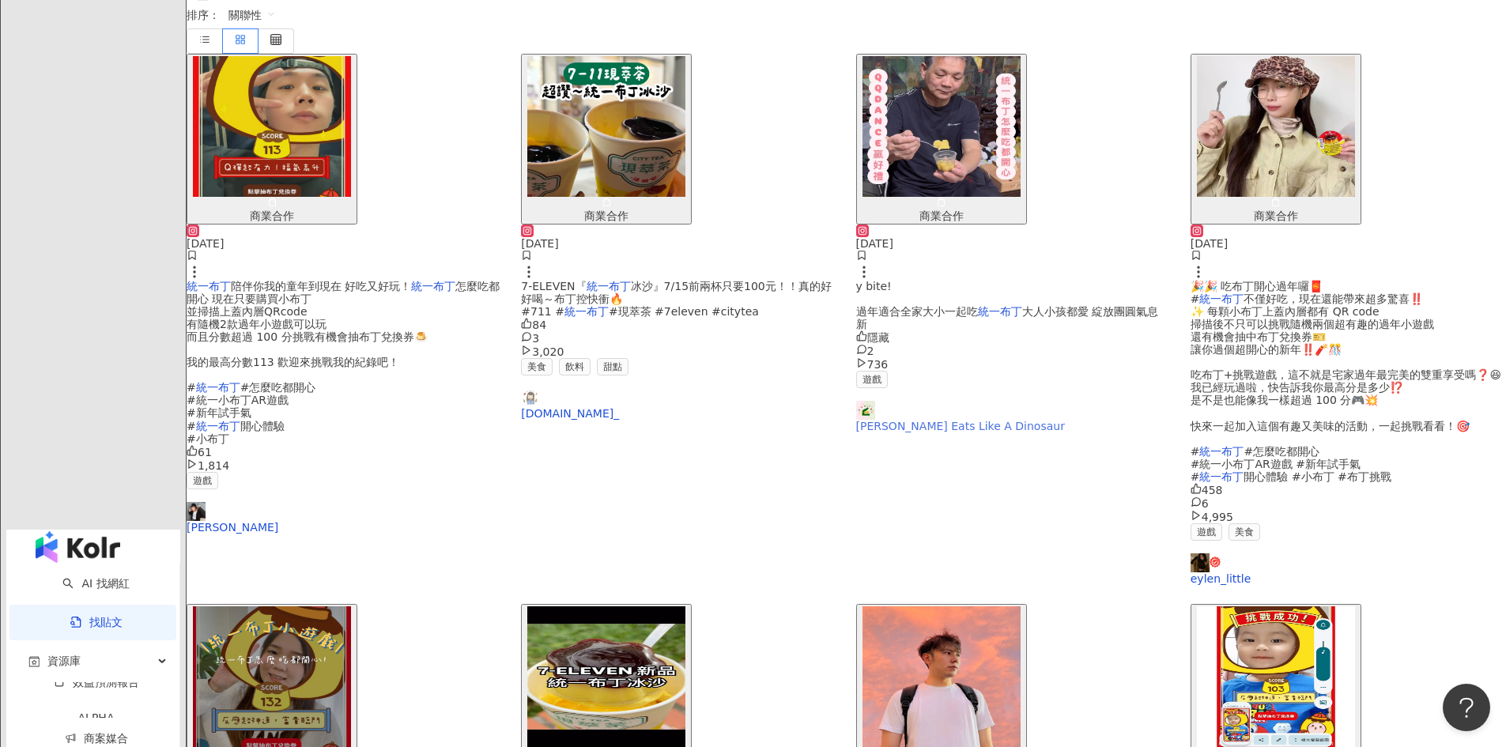
scroll to position [79, 0]
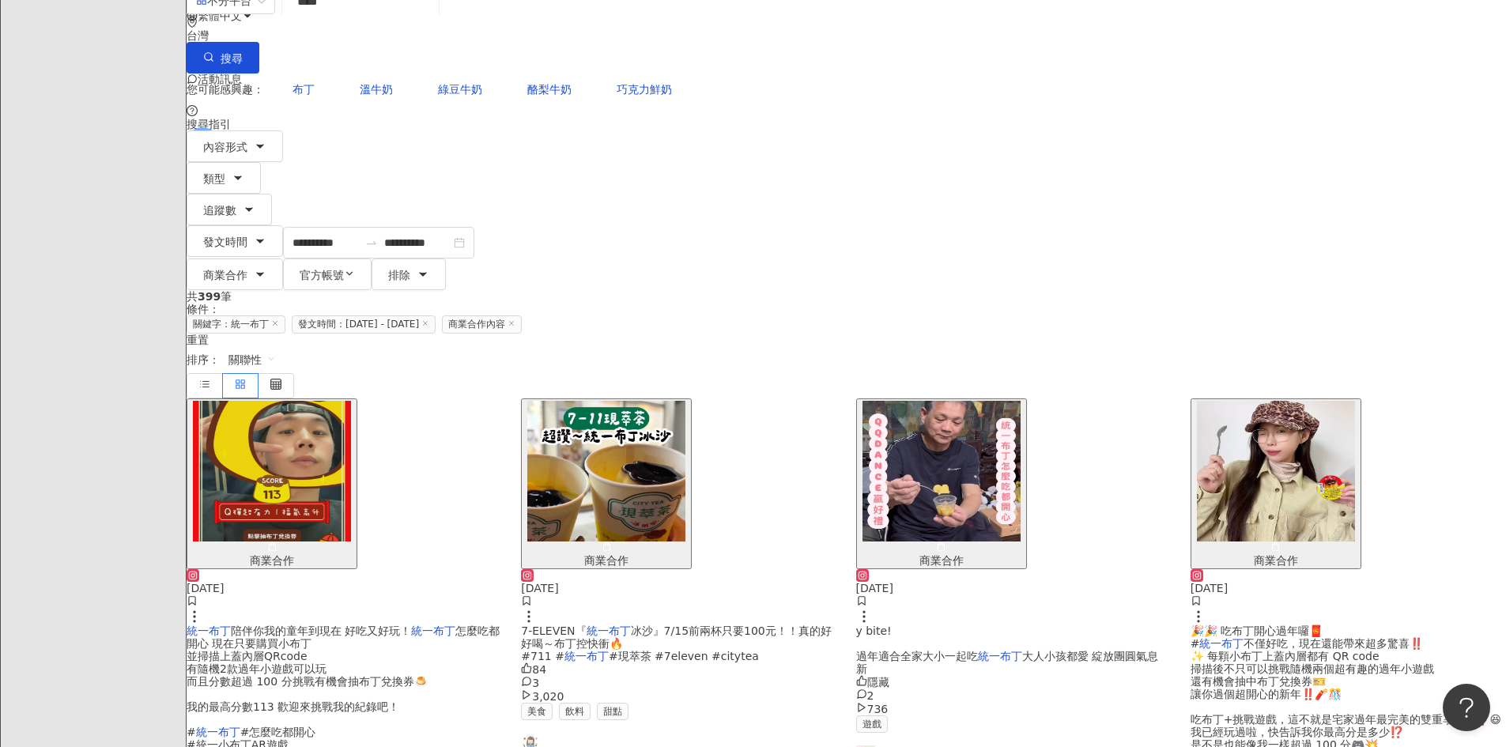
click at [723, 624] on span "冰沙』7/15前兩杯只要100元！！真的好好喝～布丁控快衝🔥 #711 #" at bounding box center [676, 643] width 311 height 38
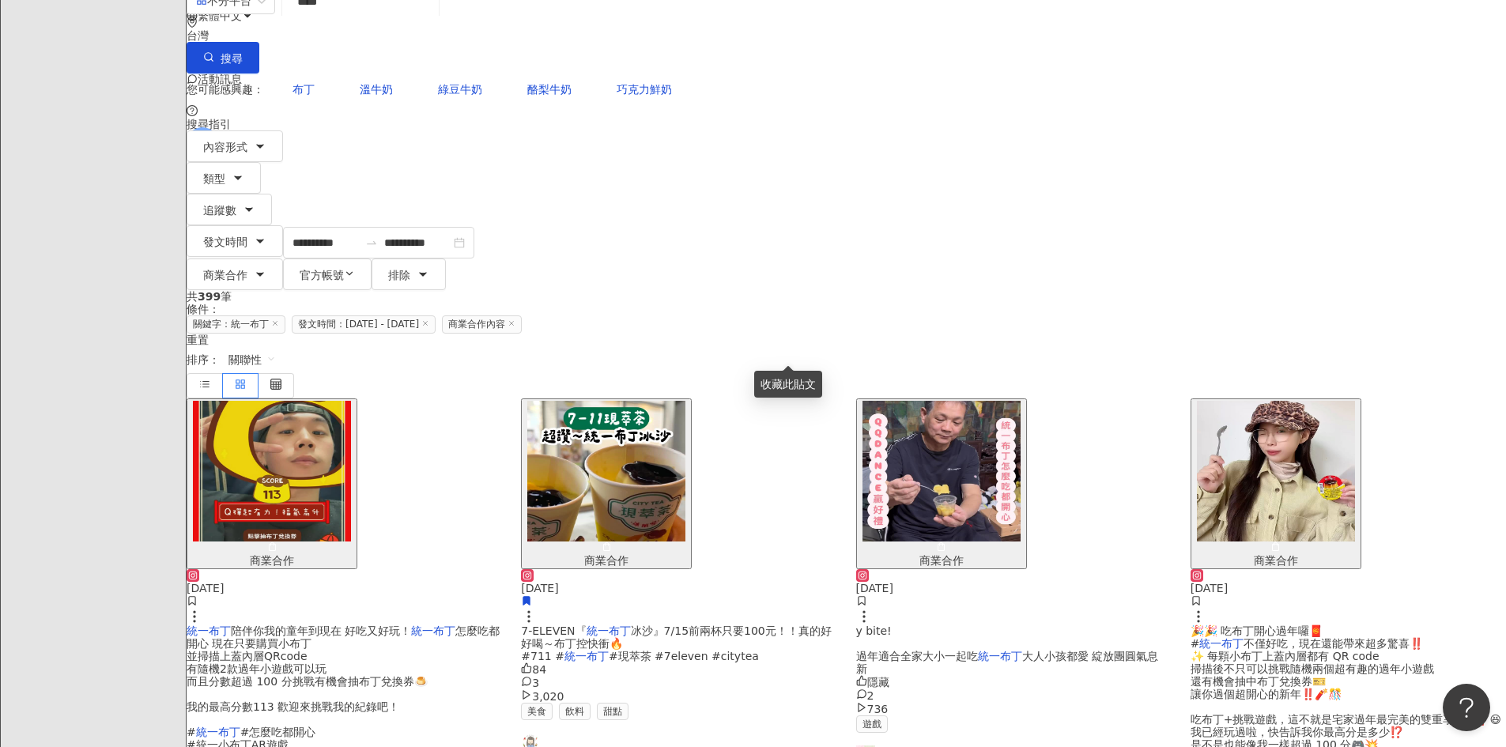
click at [685, 401] on img "button" at bounding box center [606, 471] width 158 height 141
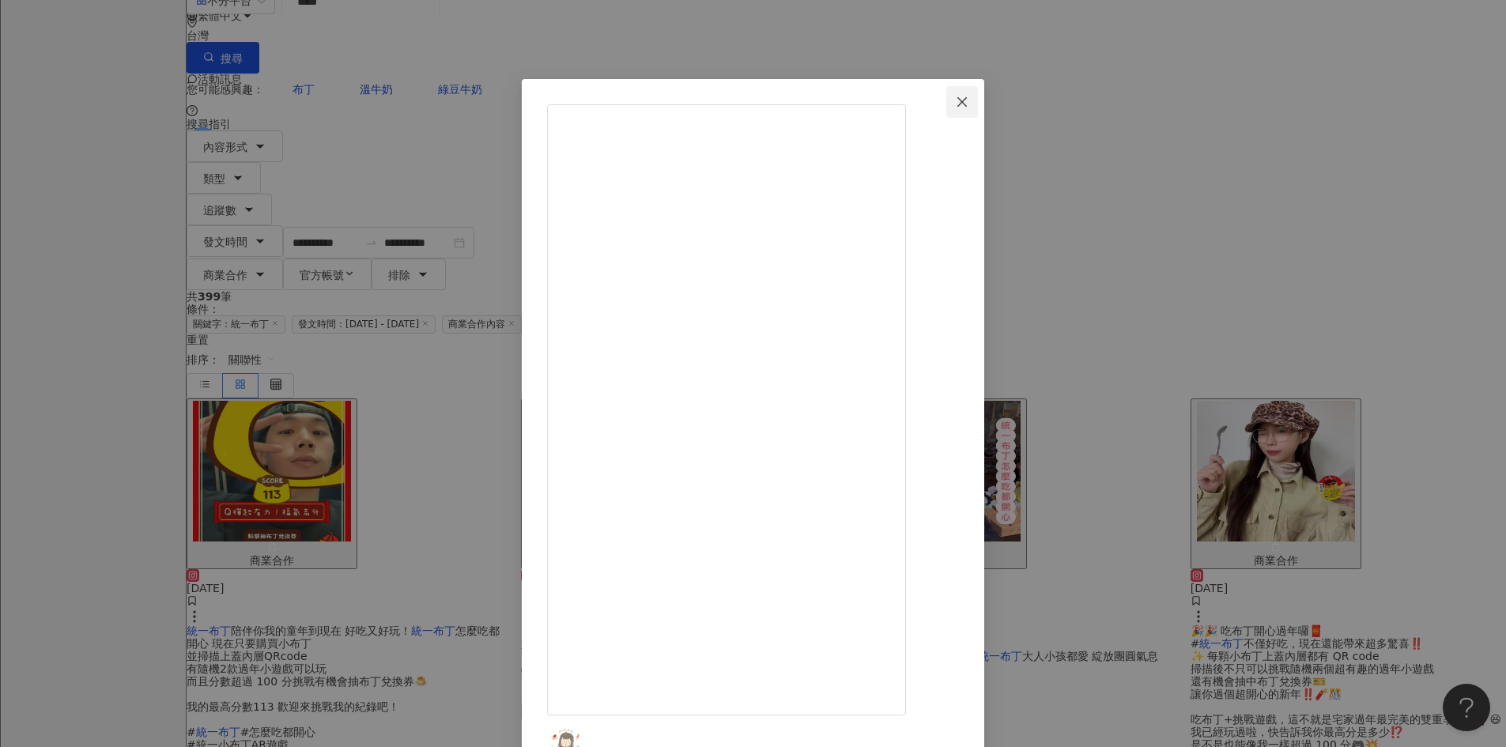
click at [978, 96] on span "Close" at bounding box center [962, 102] width 32 height 13
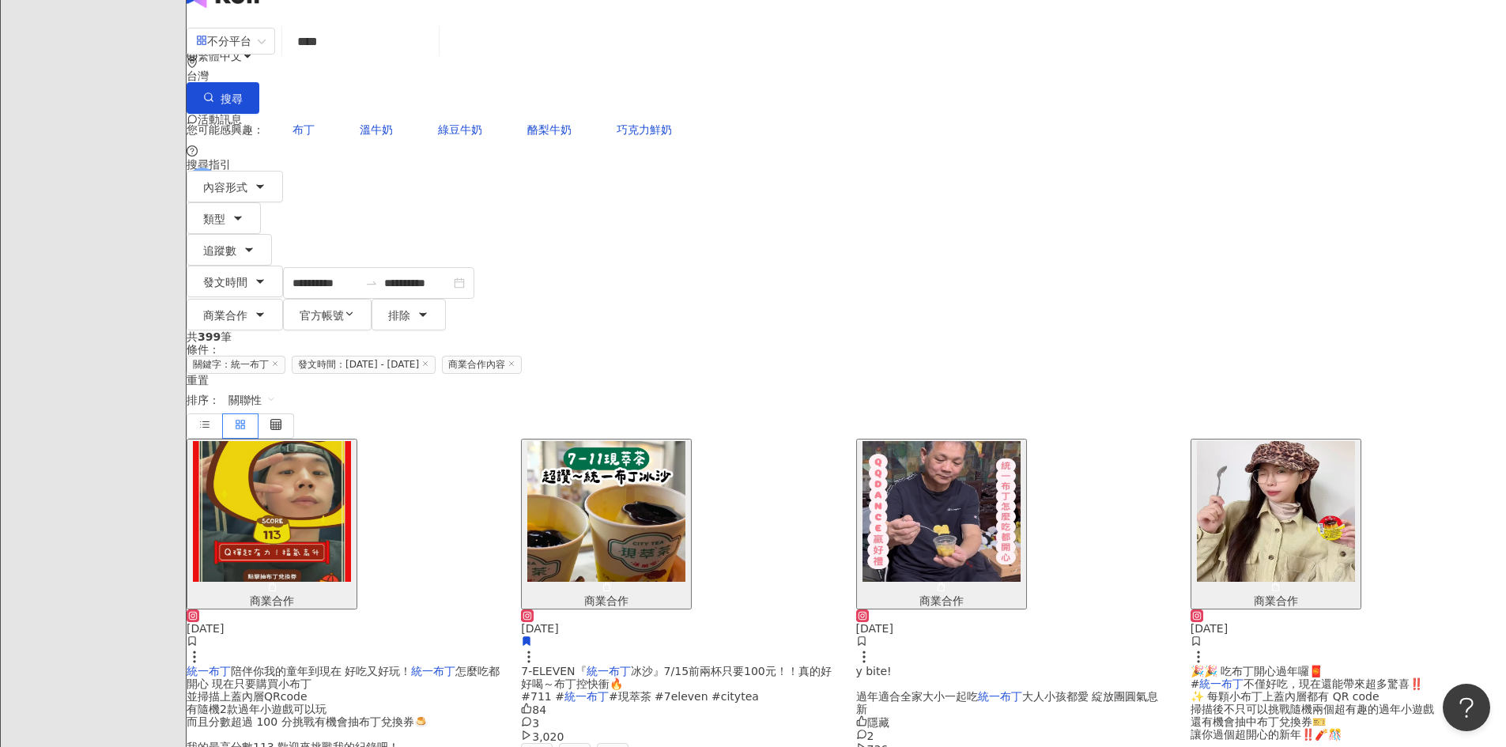
scroll to position [0, 0]
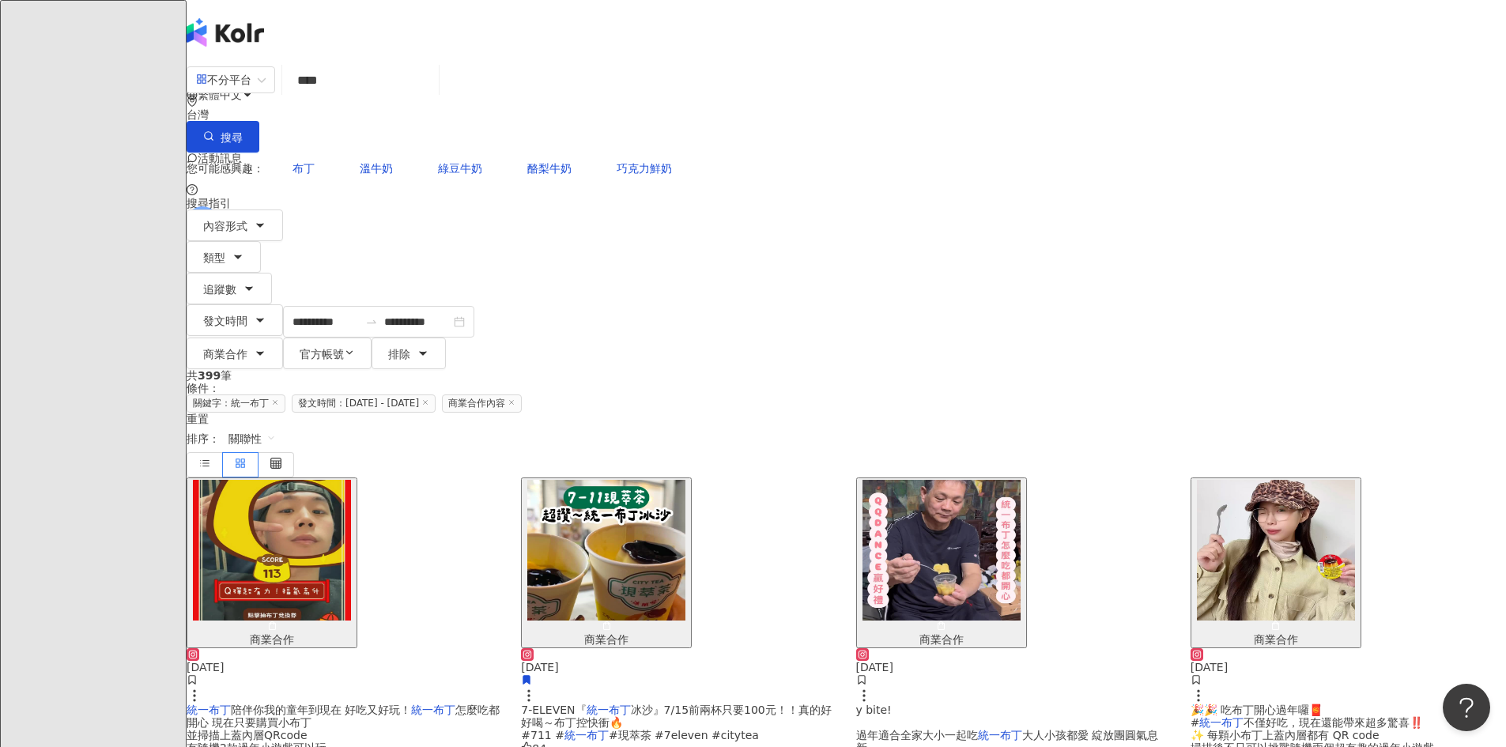
click at [276, 426] on span "關聯性" at bounding box center [251, 438] width 47 height 25
click at [1225, 409] on div "發文時間" at bounding box center [1219, 406] width 44 height 17
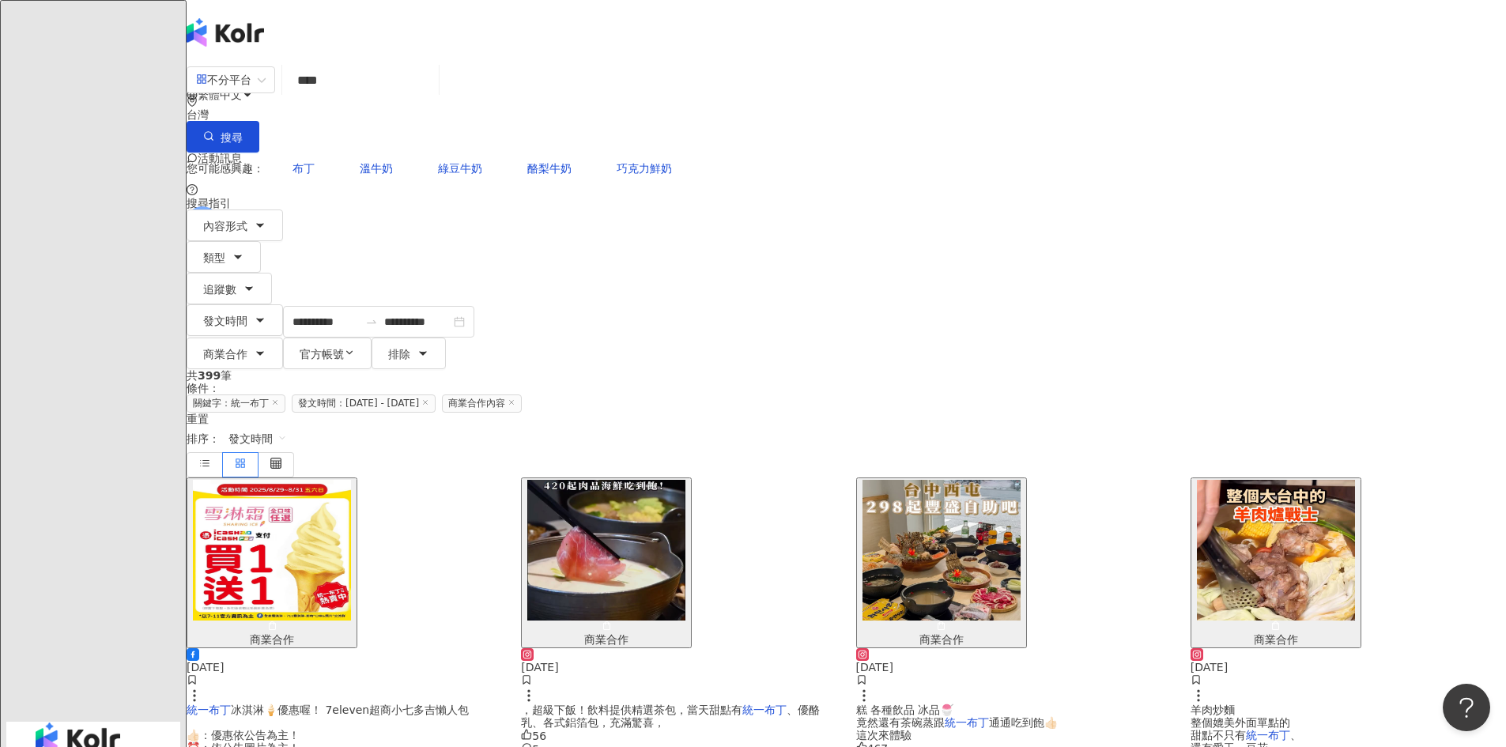
click at [751, 703] on span "、優酪乳、各式鋁箔包，充滿驚喜，" at bounding box center [670, 715] width 299 height 25
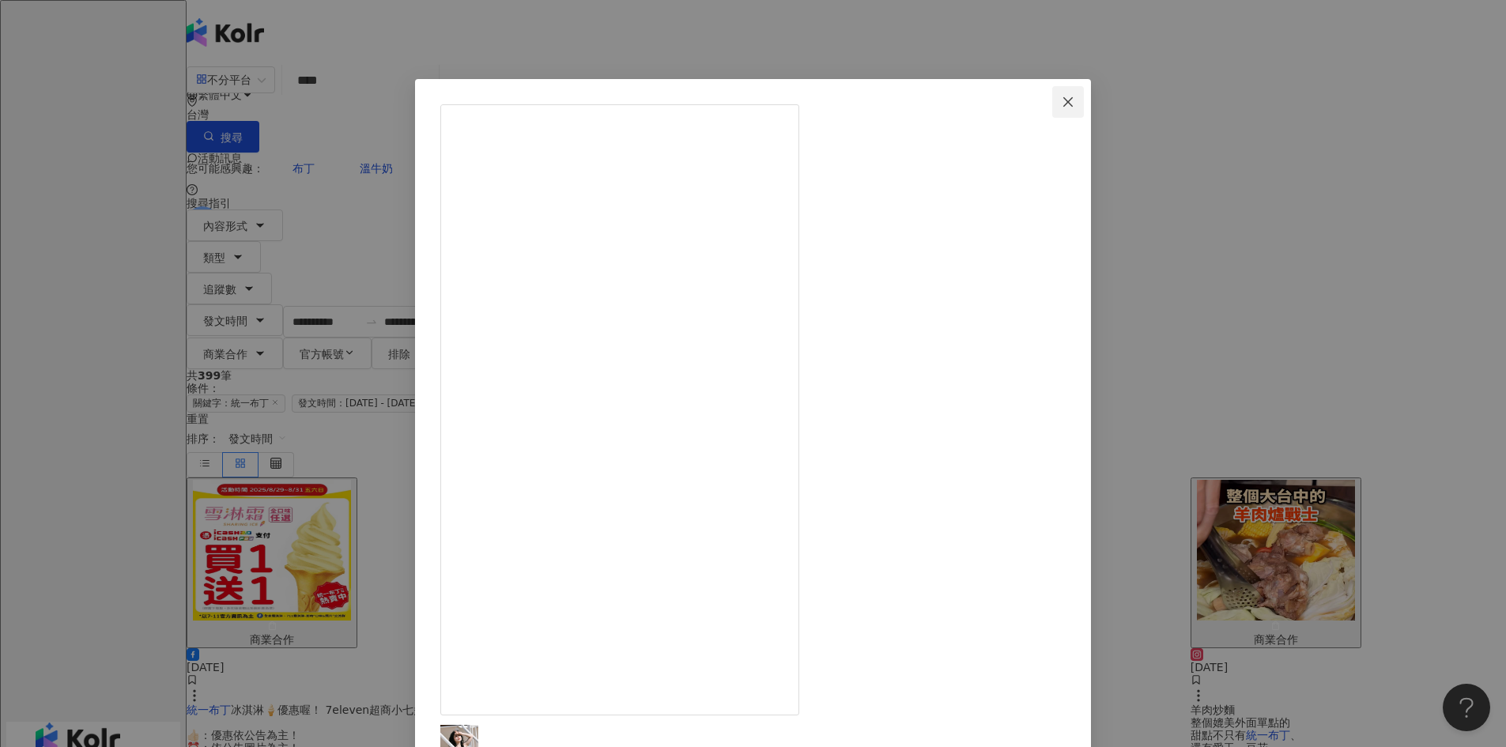
click at [1074, 105] on icon "close" at bounding box center [1067, 102] width 13 height 13
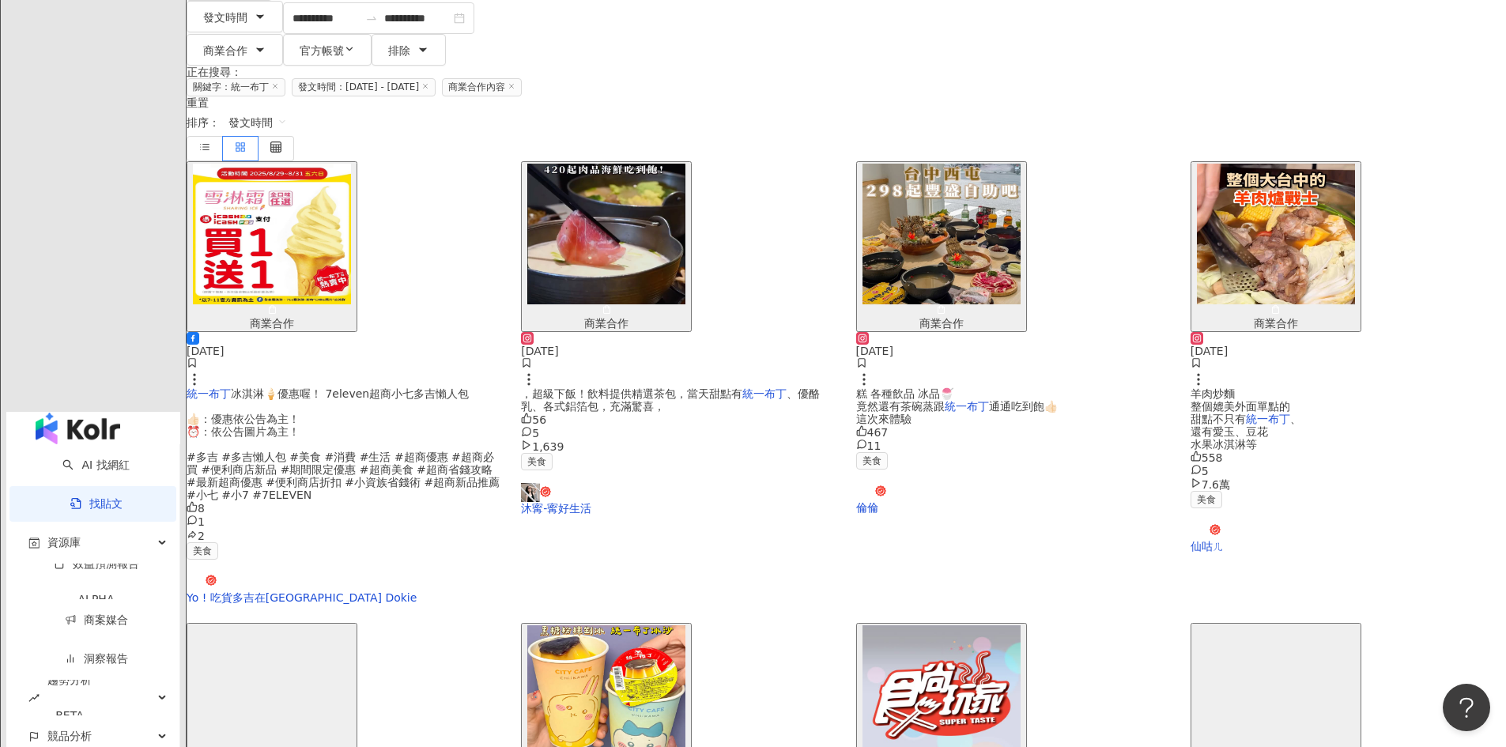
scroll to position [395, 0]
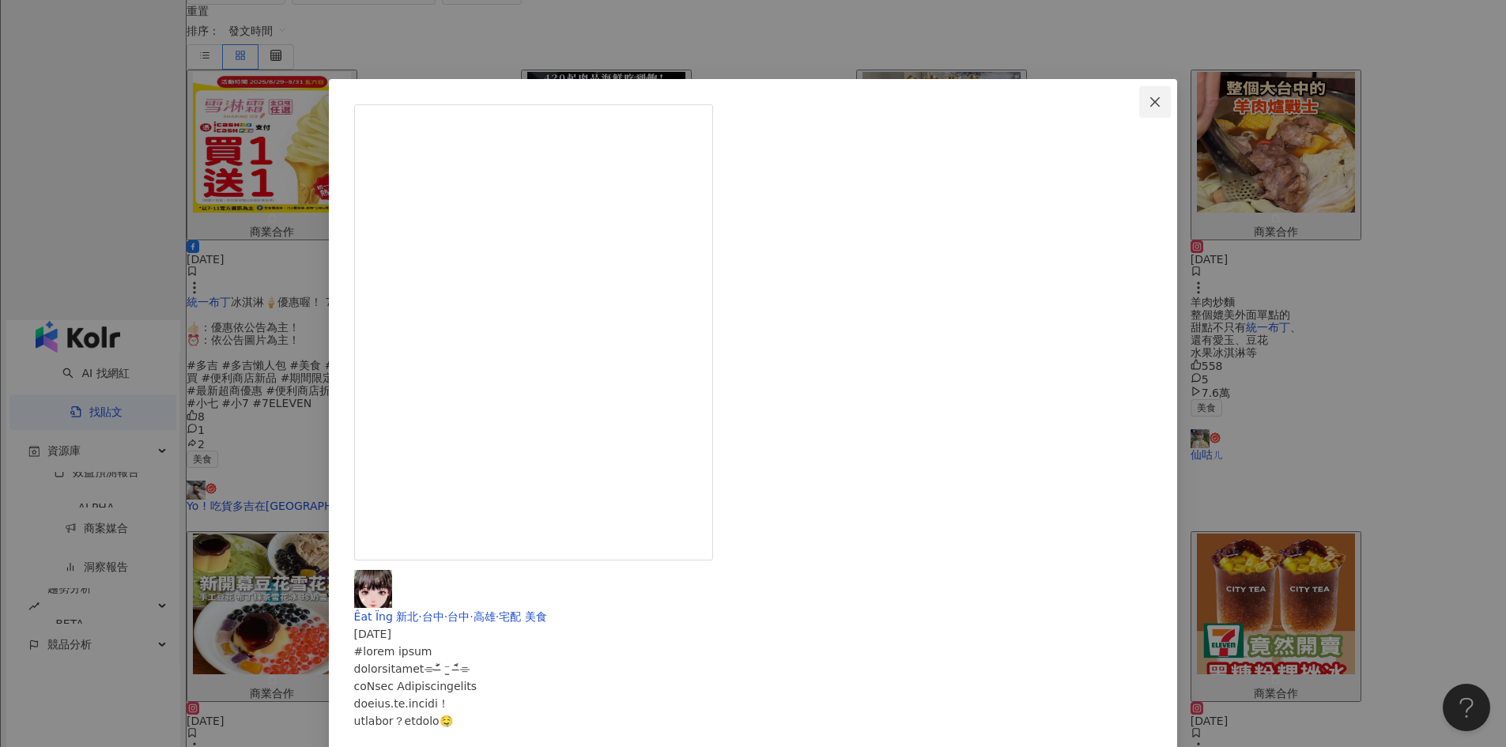
click at [1150, 98] on icon "close" at bounding box center [1154, 100] width 9 height 9
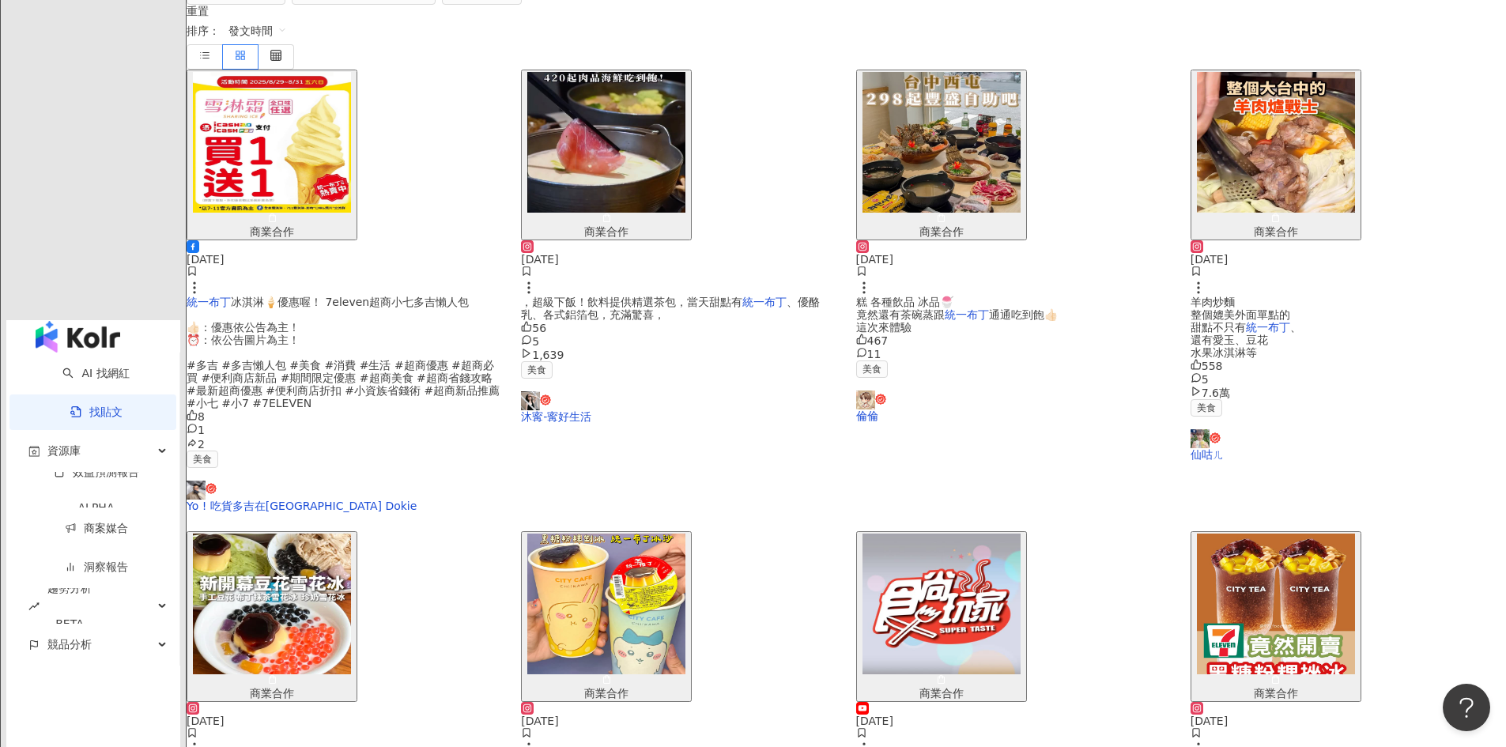
click at [685, 533] on img "button" at bounding box center [606, 603] width 158 height 141
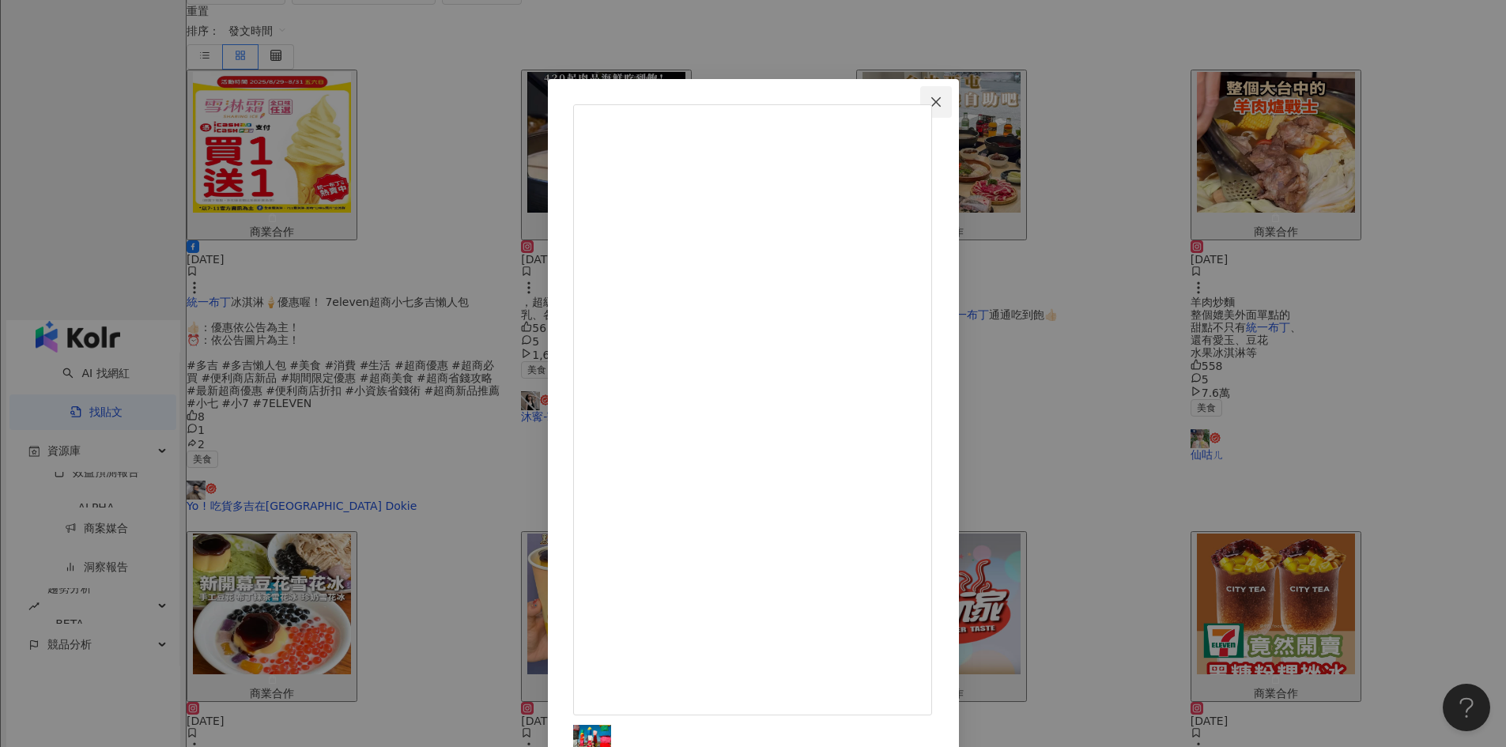
click at [941, 105] on icon "close" at bounding box center [935, 100] width 9 height 9
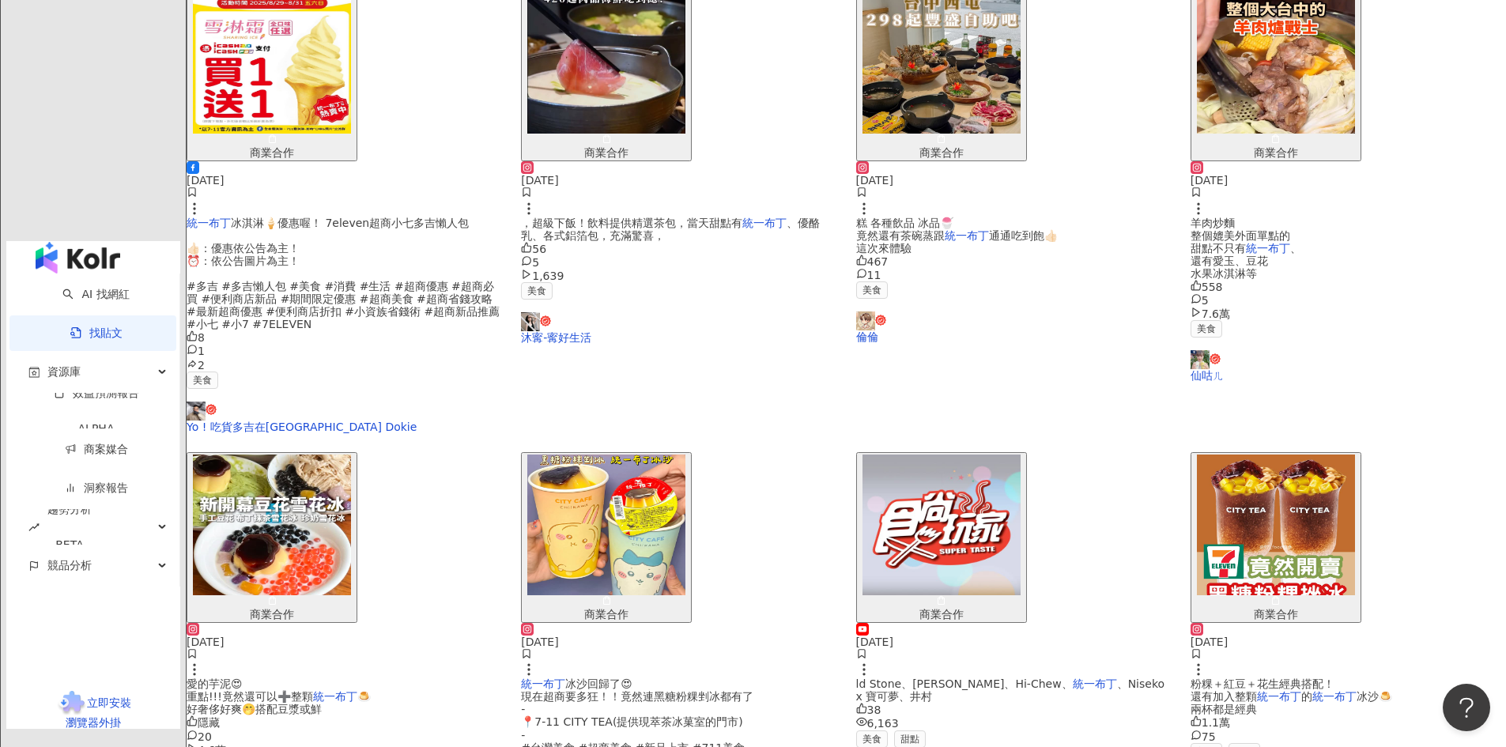
scroll to position [780, 0]
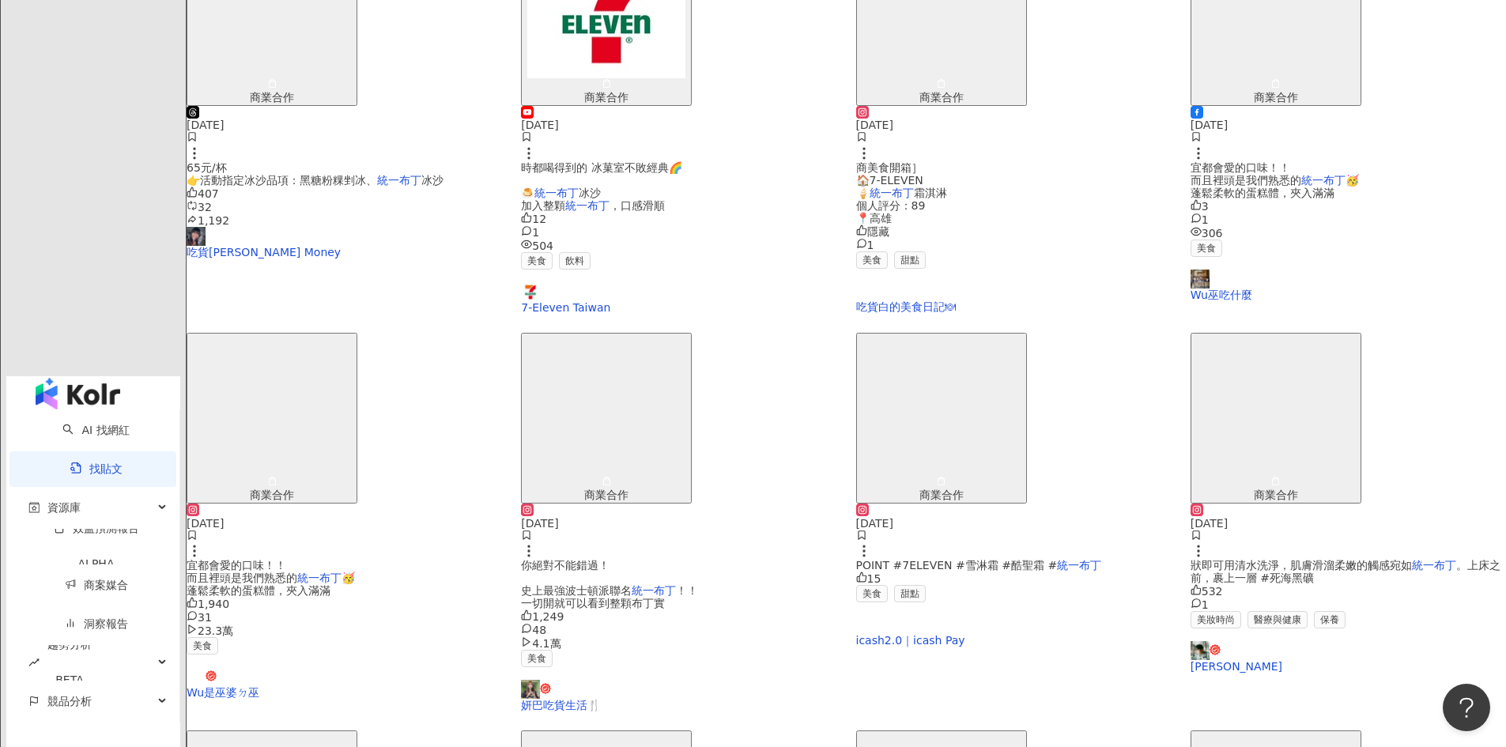
scroll to position [620, 0]
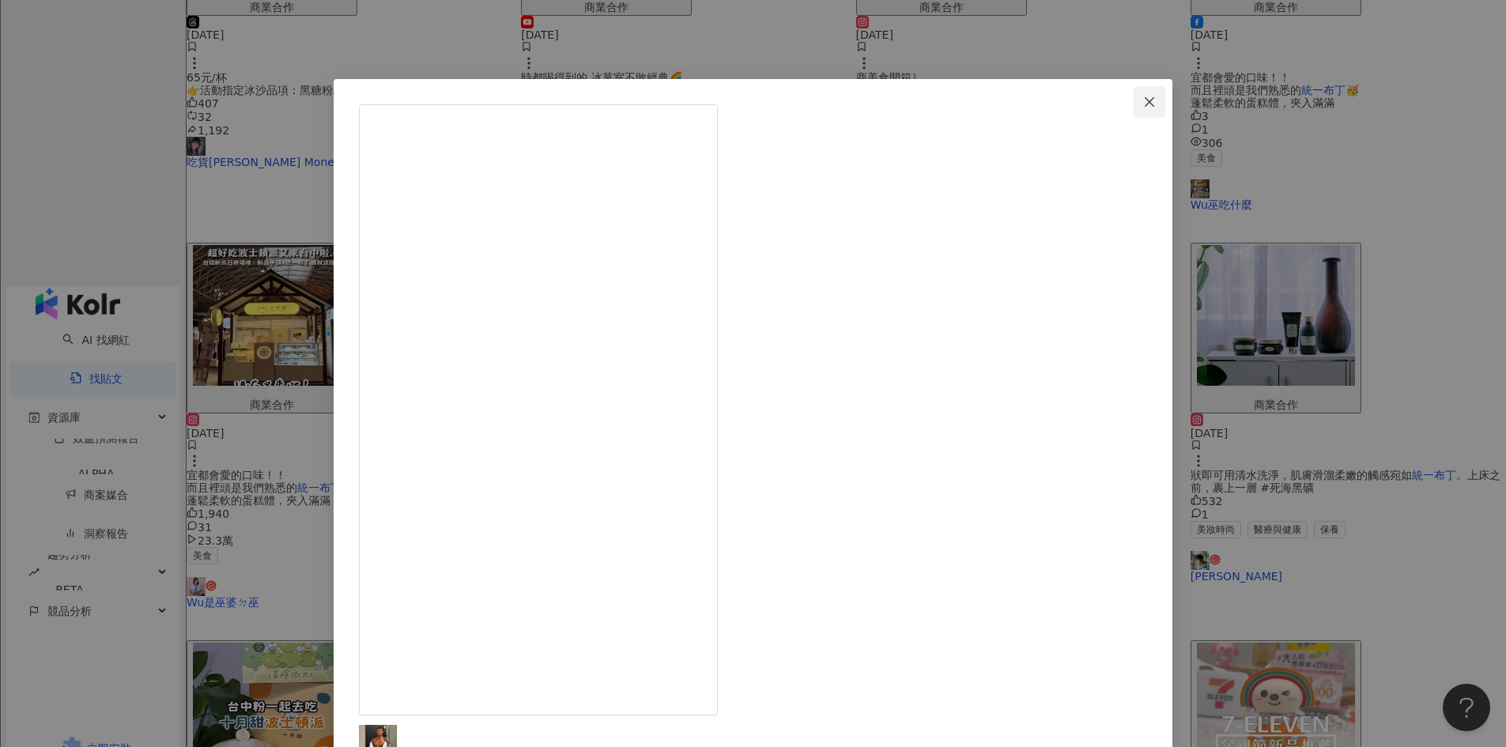
click at [1133, 109] on button "Close" at bounding box center [1149, 102] width 32 height 32
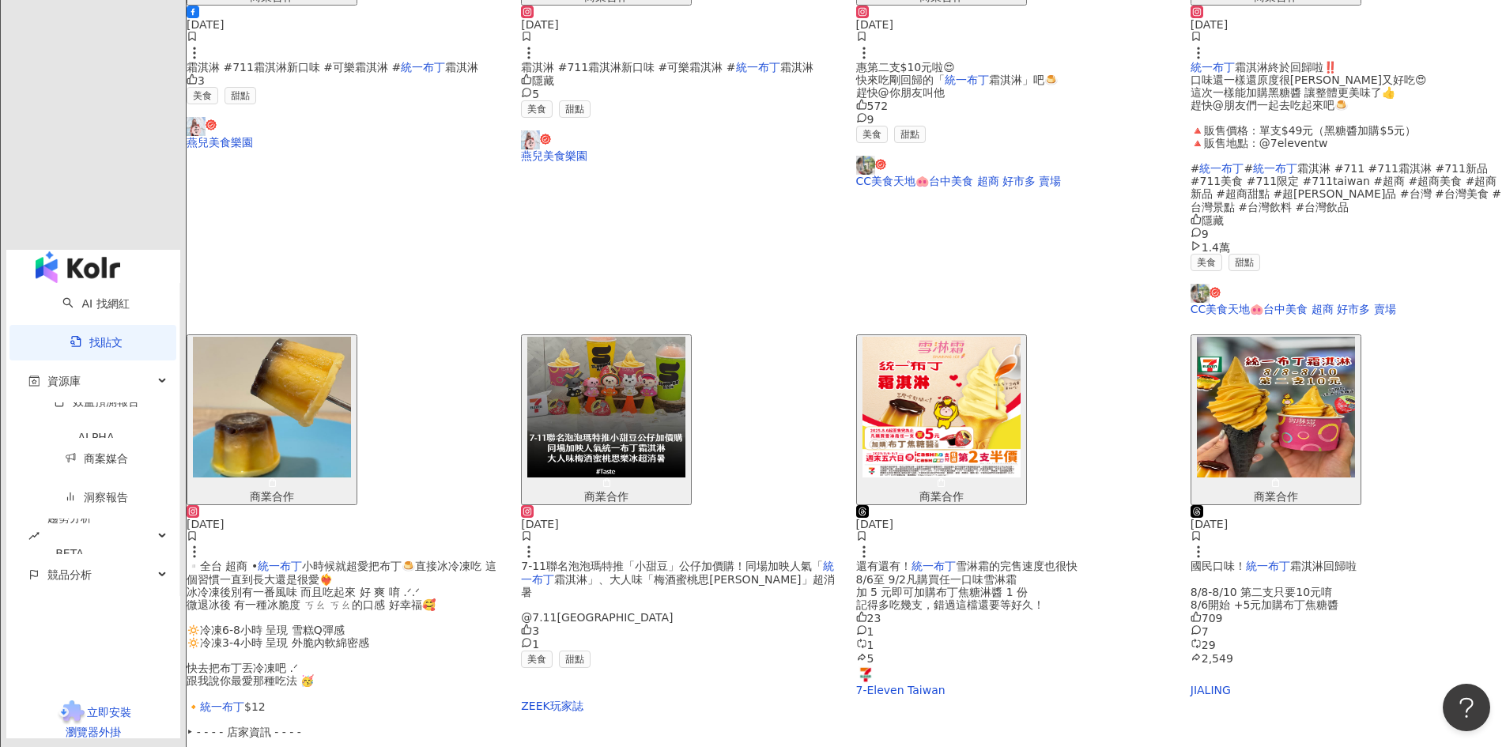
scroll to position [632, 0]
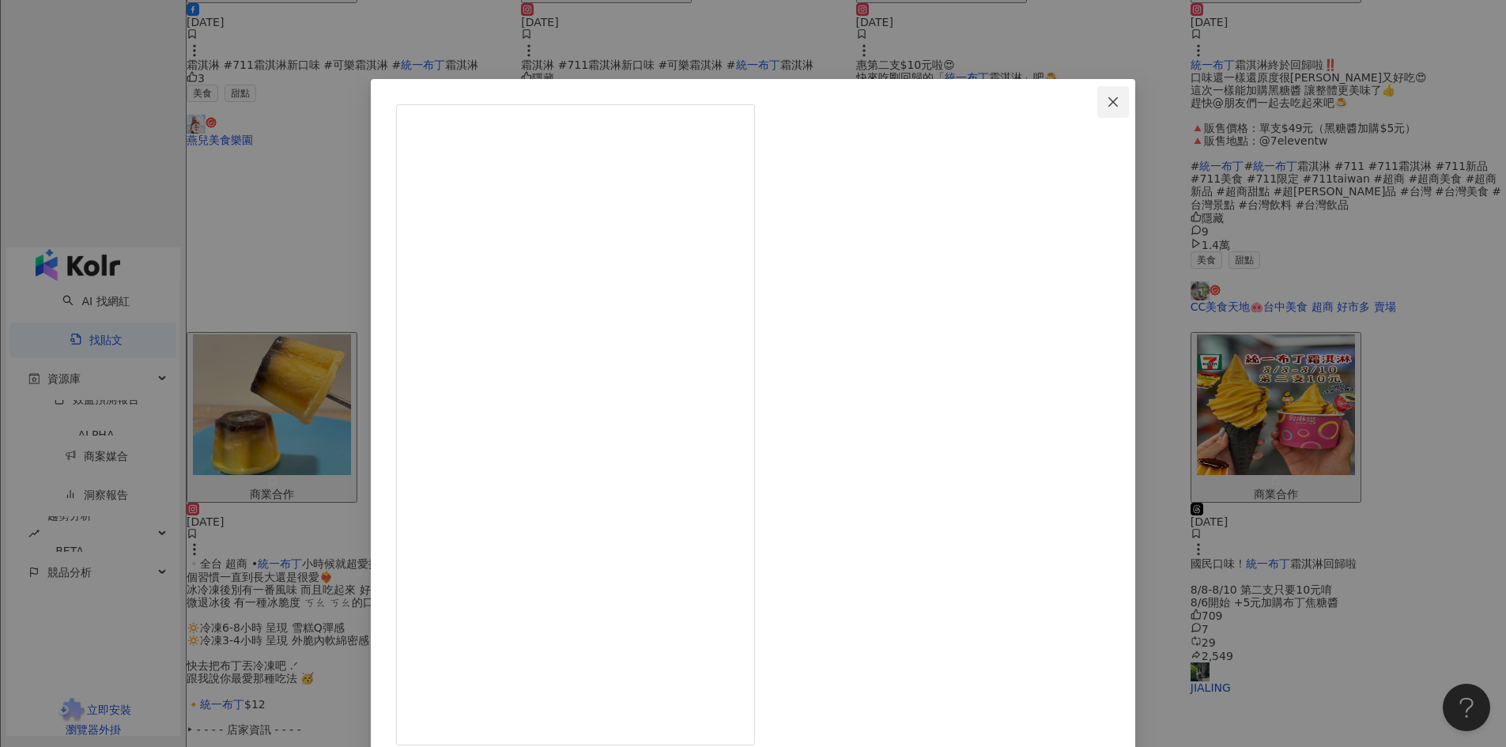
click at [1107, 106] on icon "close" at bounding box center [1113, 102] width 13 height 13
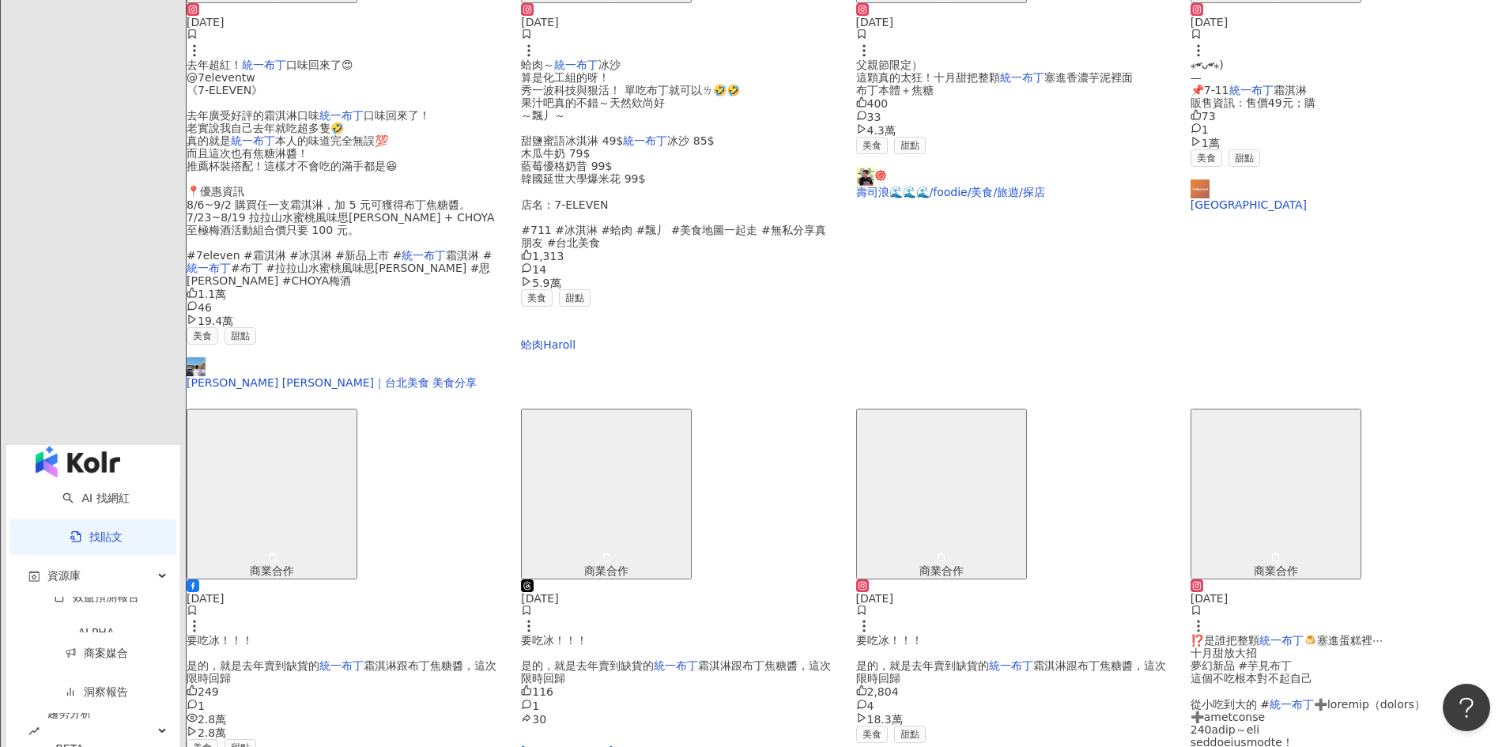
scroll to position [773, 0]
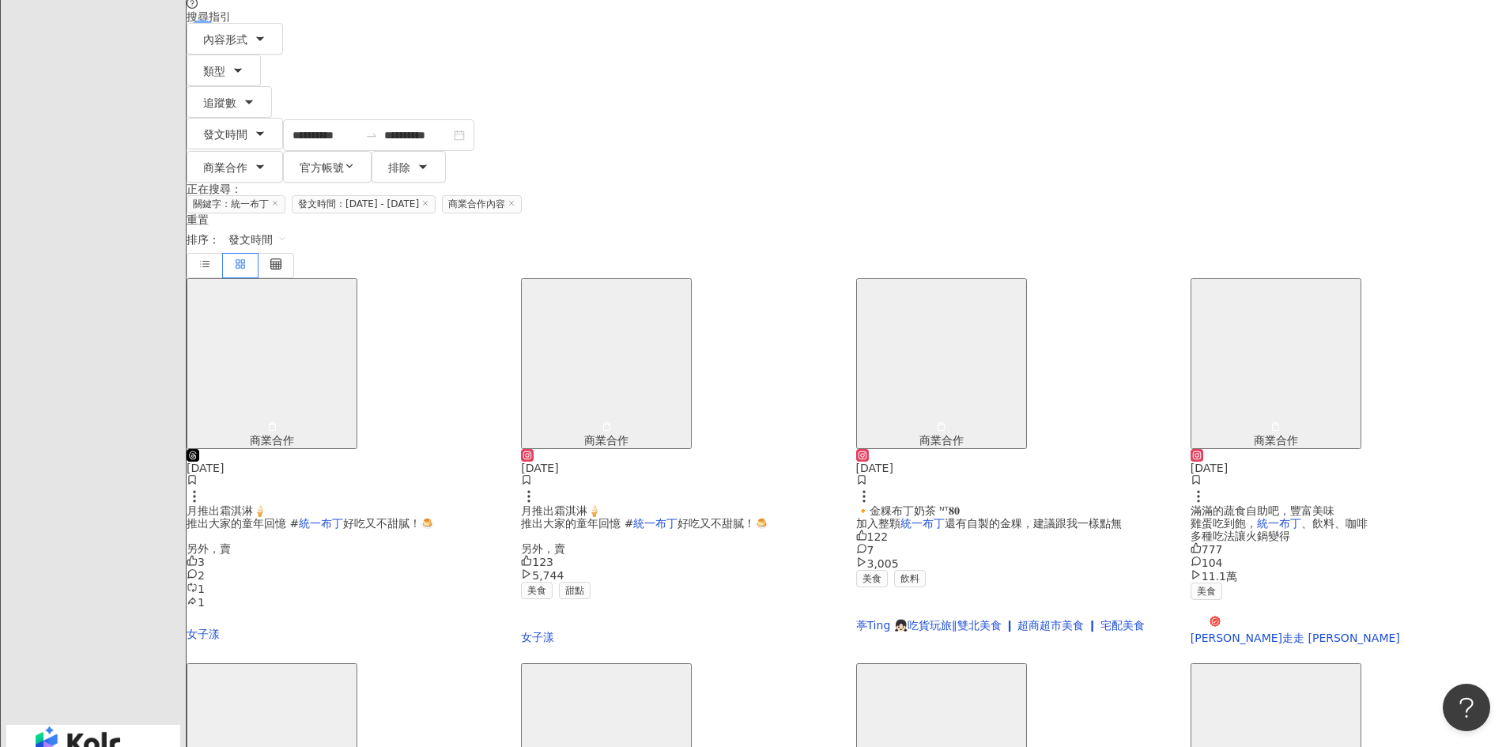
scroll to position [316, 0]
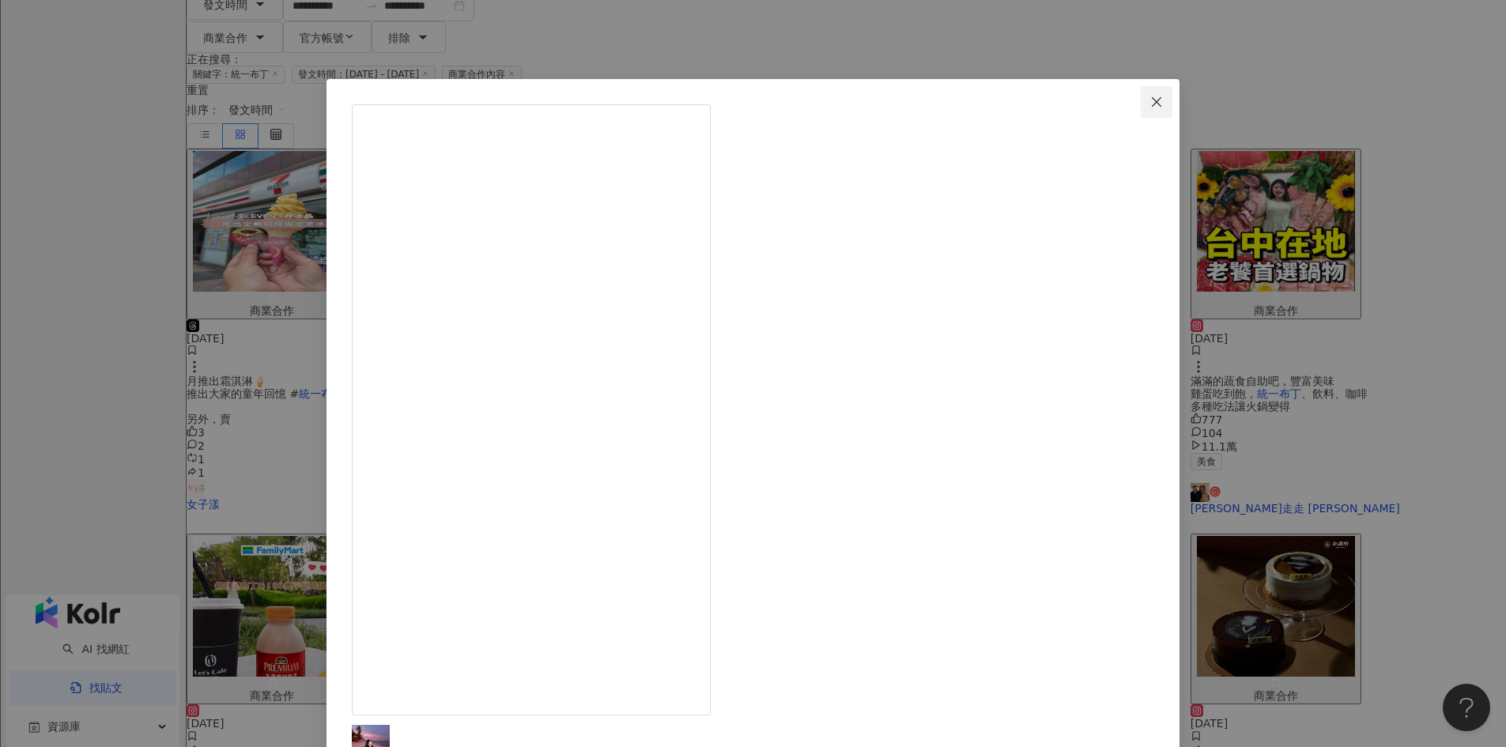
click at [1150, 97] on icon "close" at bounding box center [1156, 102] width 13 height 13
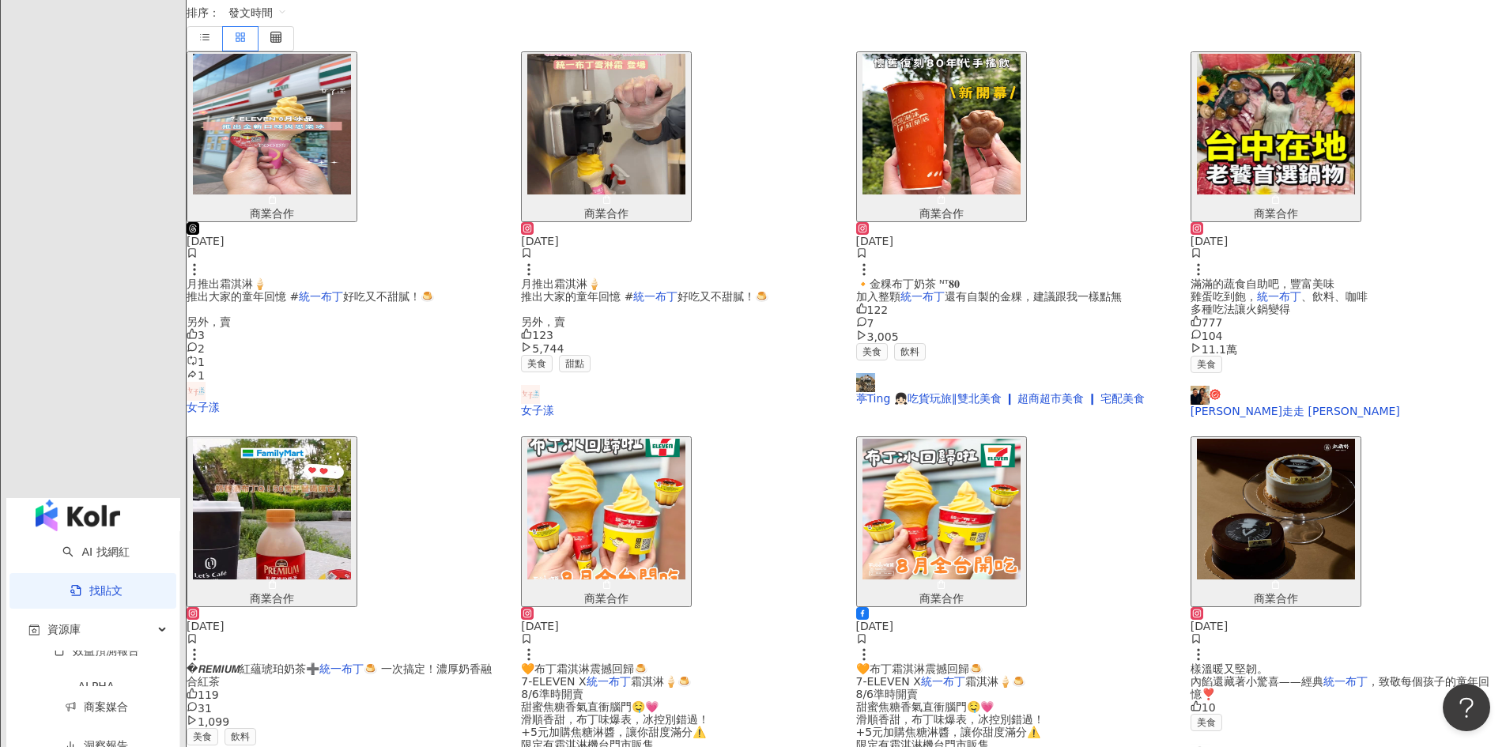
scroll to position [553, 0]
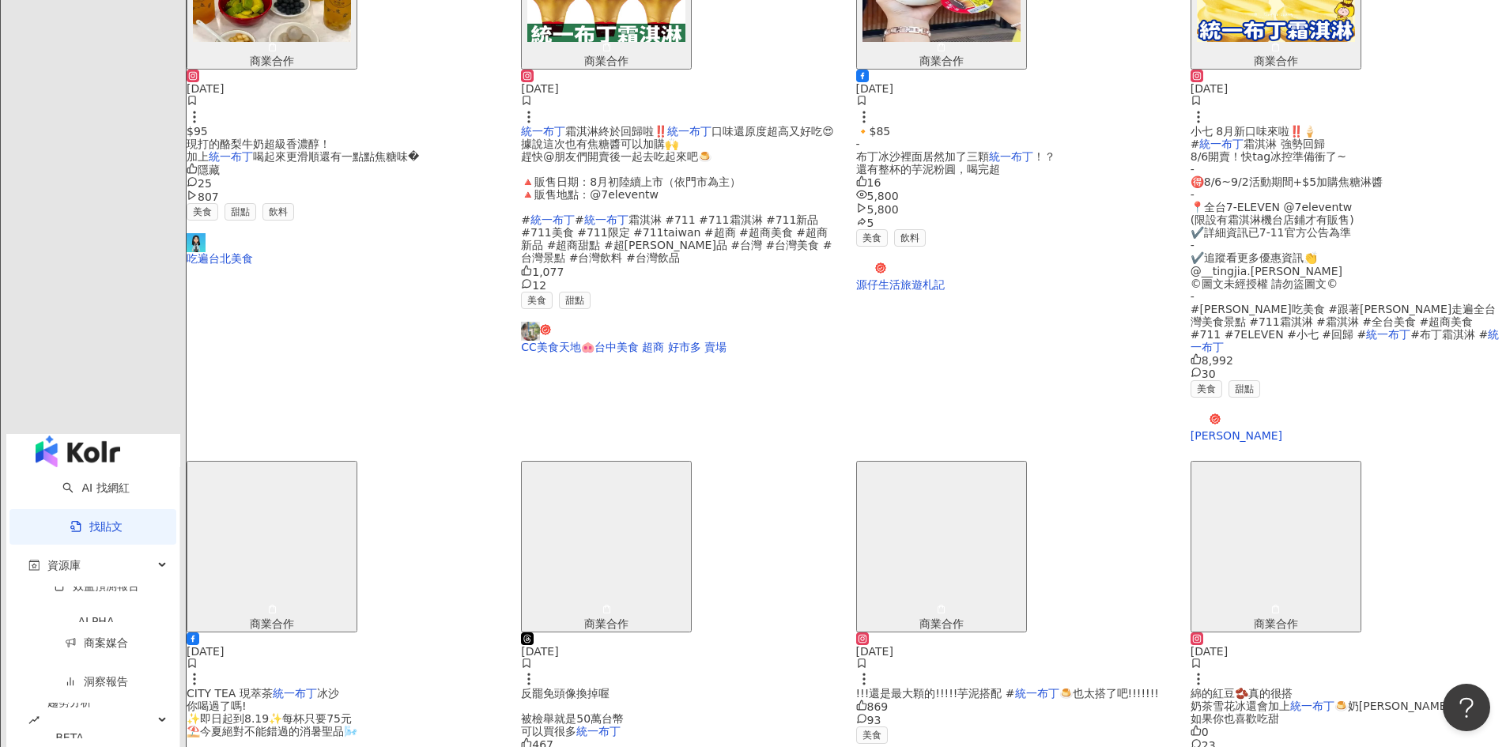
scroll to position [711, 0]
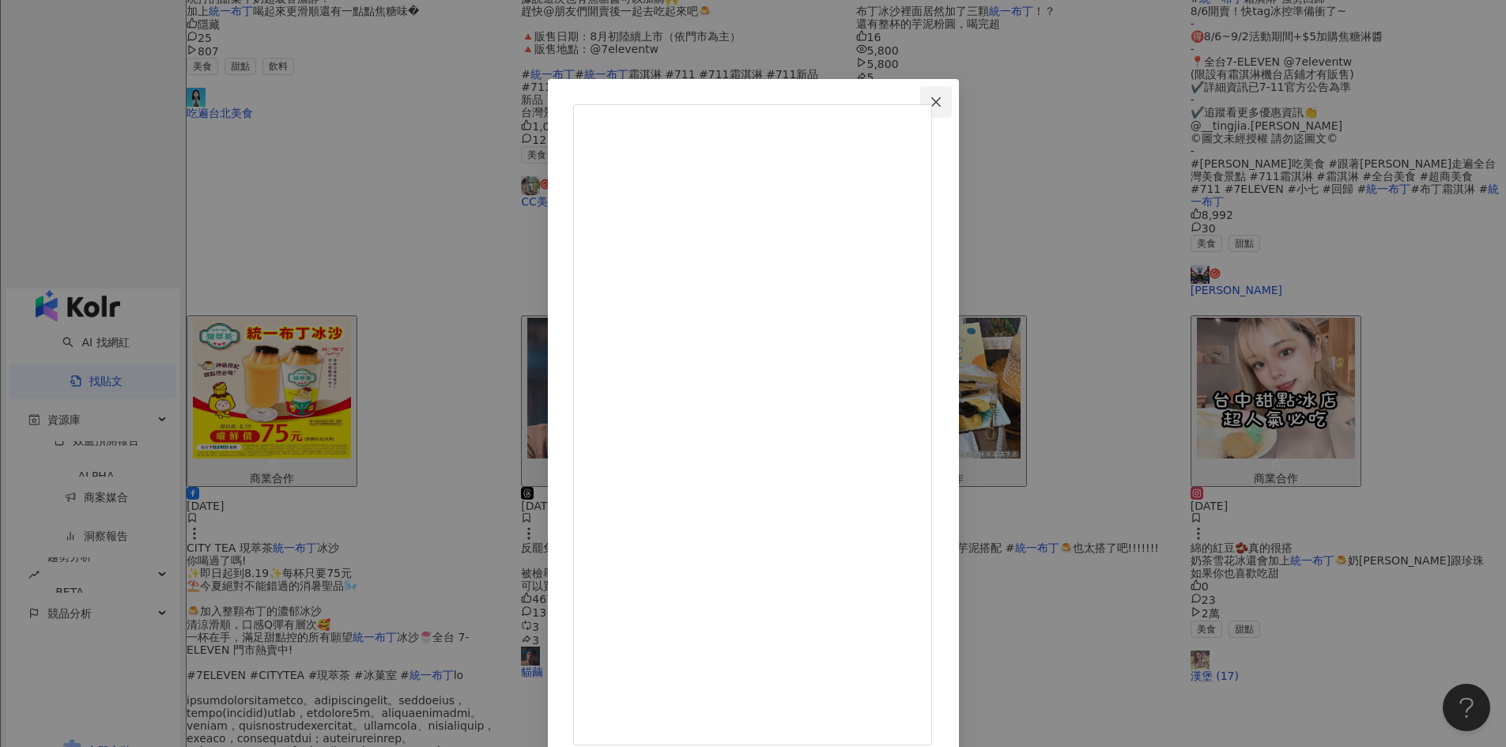
click at [941, 99] on icon "close" at bounding box center [935, 100] width 9 height 9
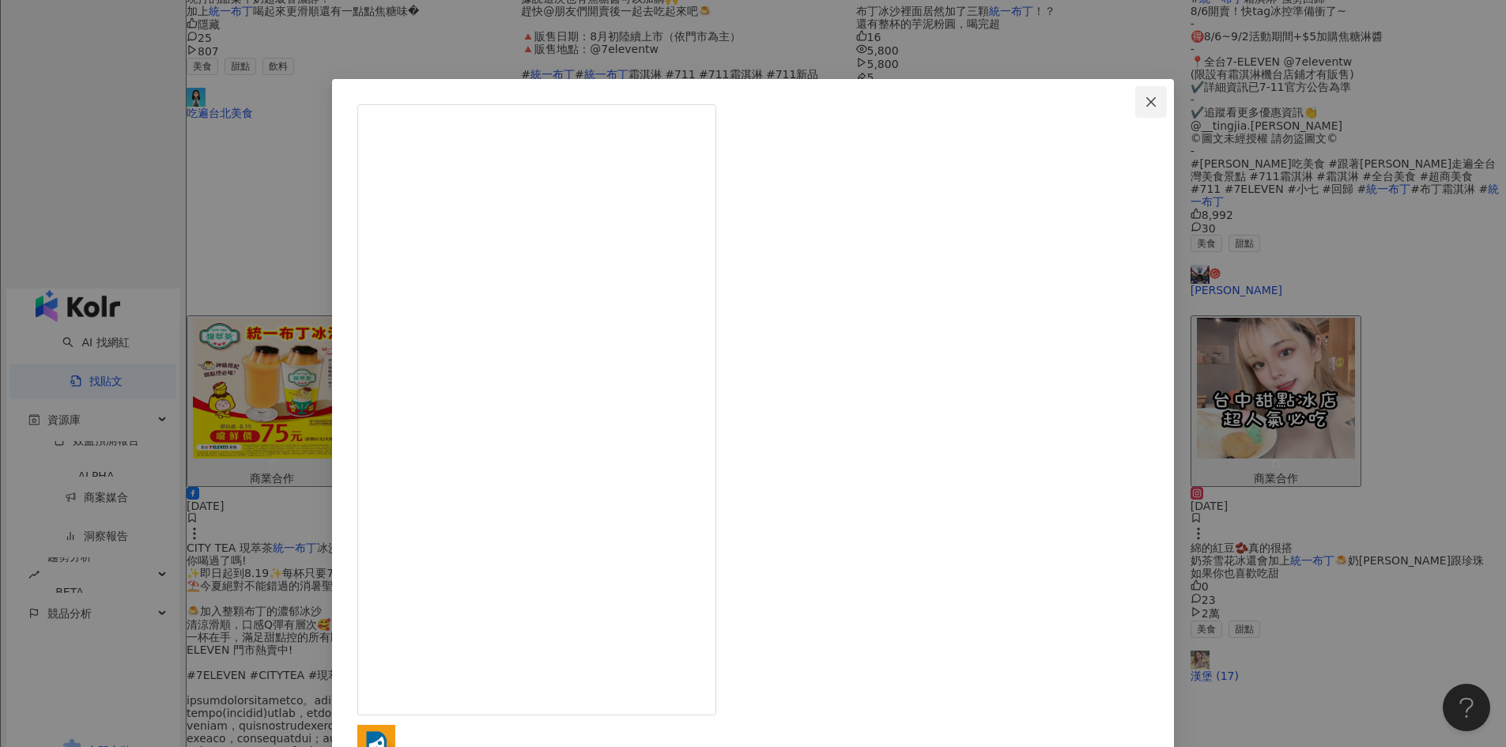
click at [1144, 103] on icon "close" at bounding box center [1150, 102] width 13 height 13
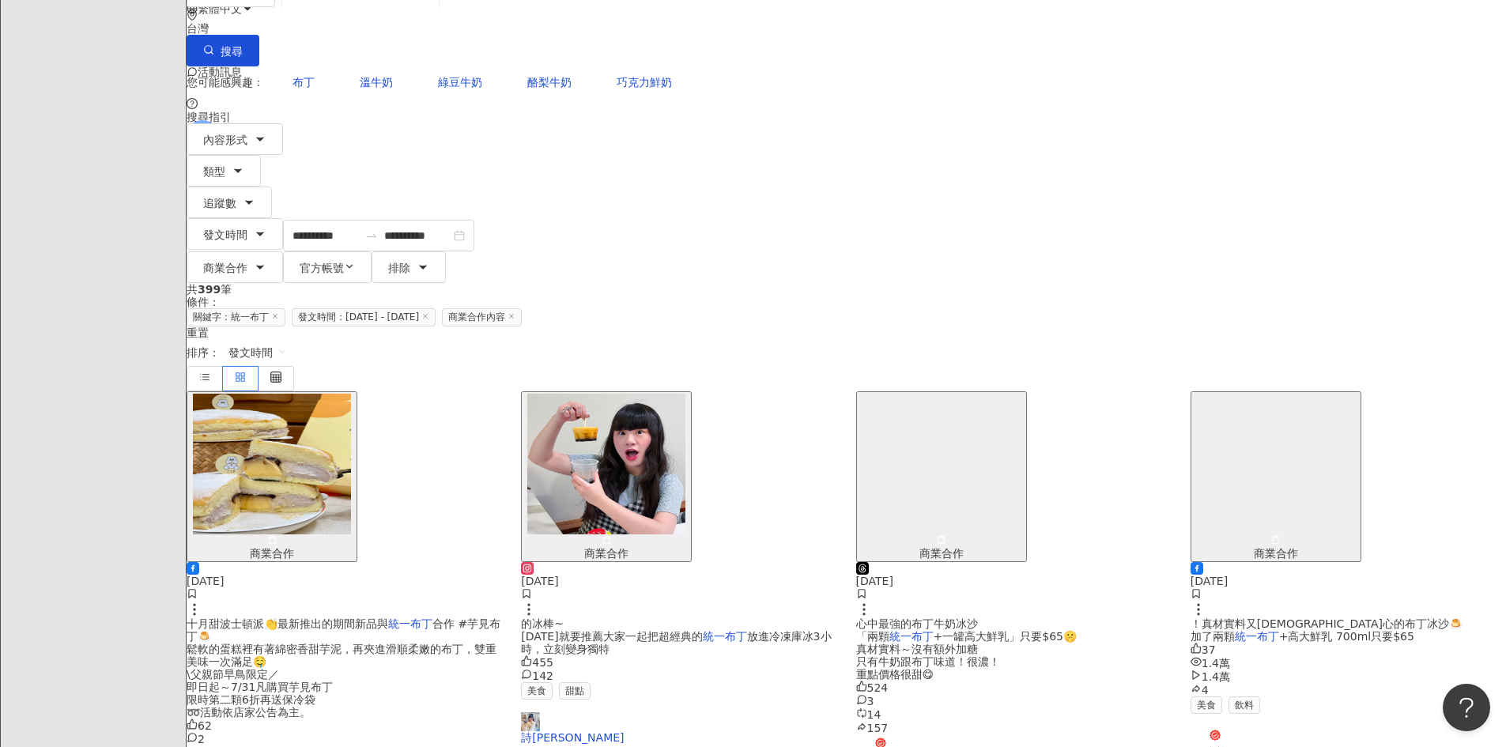
scroll to position [79, 0]
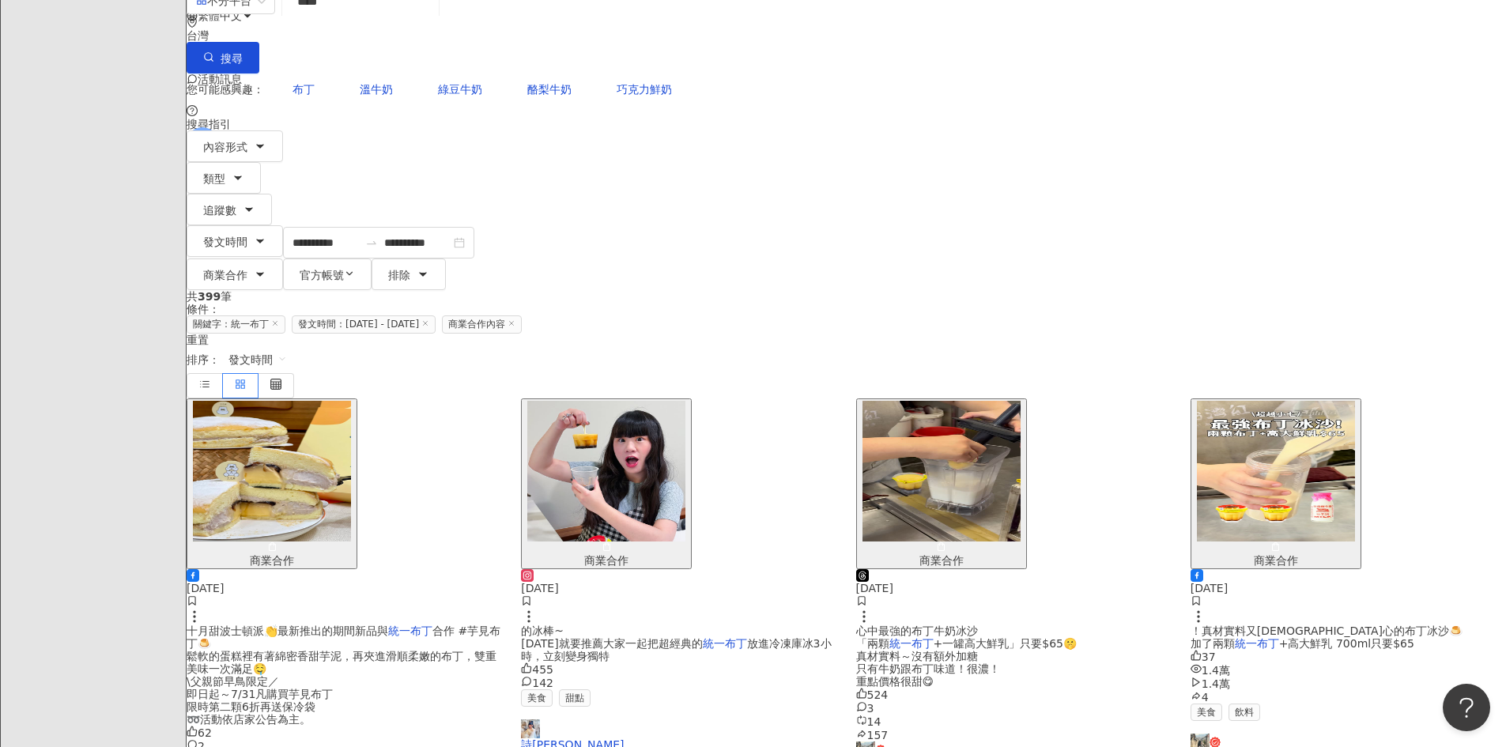
click at [702, 624] on span "的冰棒~ [DATE]就要推薦大家一起把超經典的" at bounding box center [611, 636] width 181 height 25
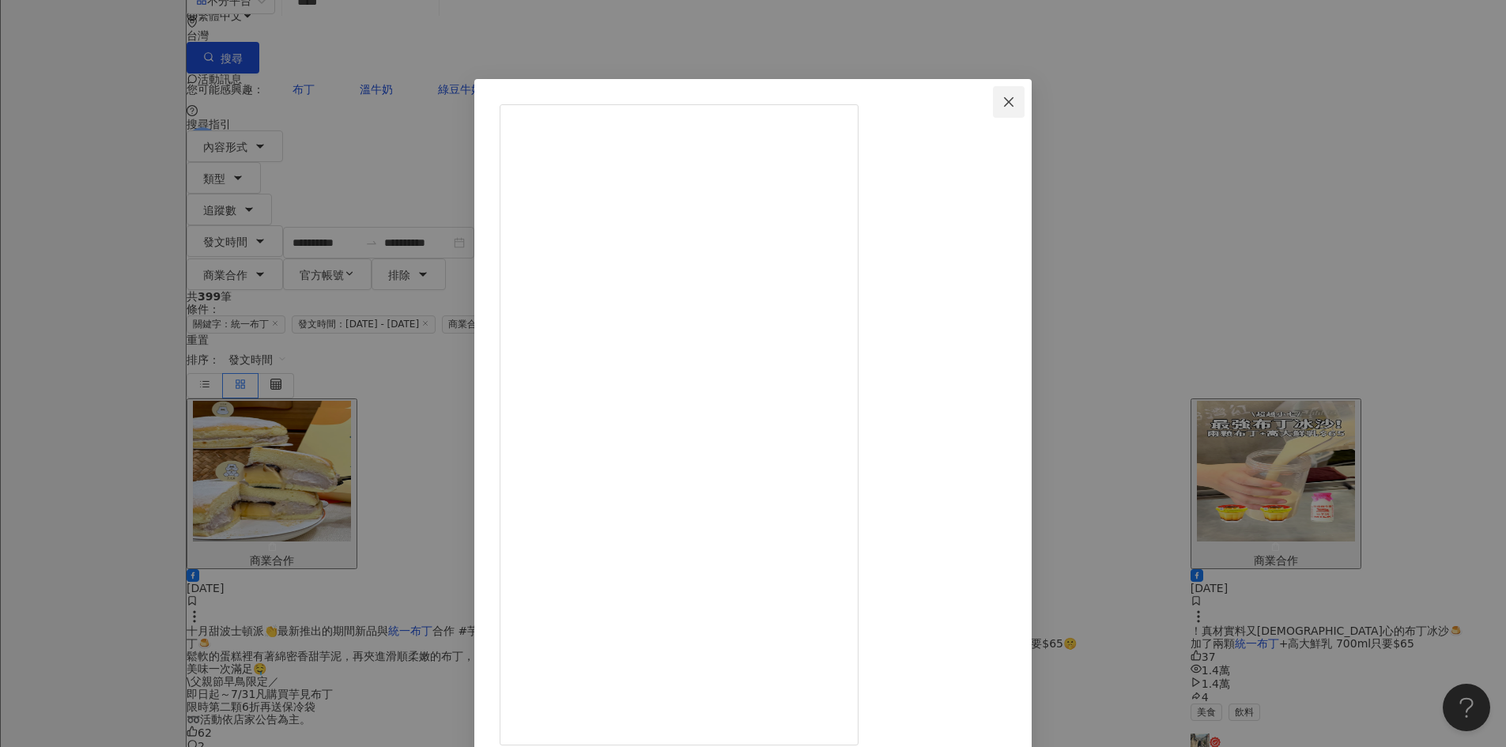
click at [1024, 110] on button "Close" at bounding box center [1009, 102] width 32 height 32
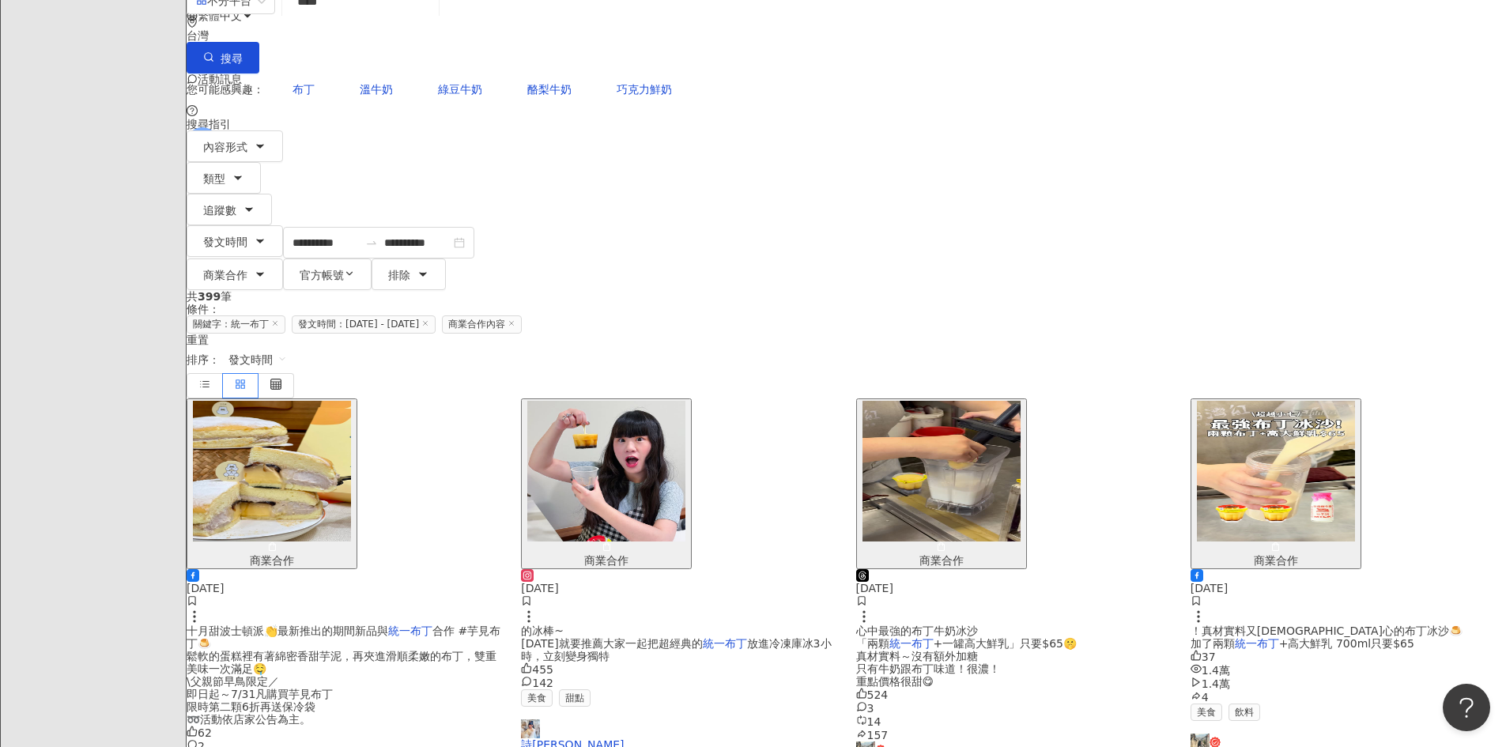
click at [685, 401] on img "button" at bounding box center [606, 471] width 158 height 141
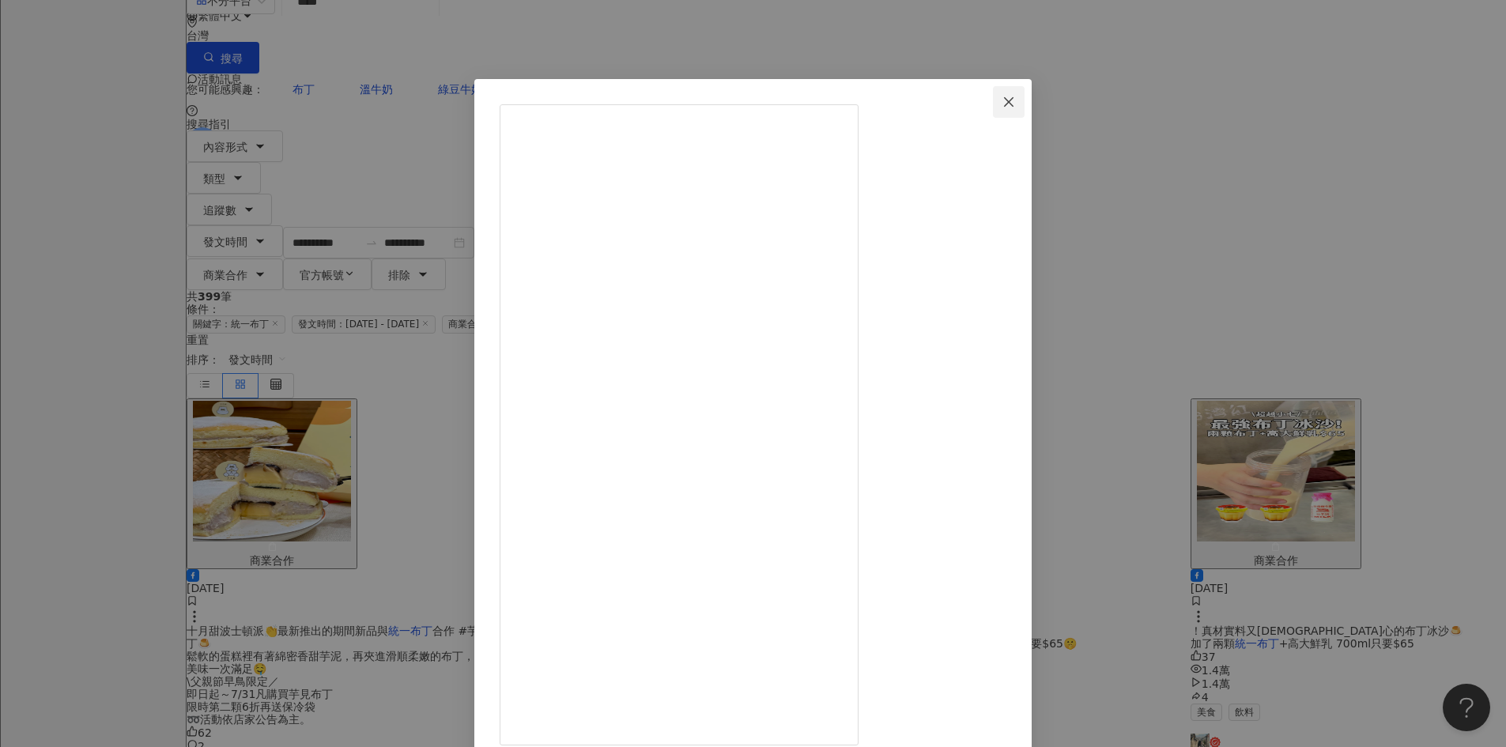
click at [1024, 96] on span "Close" at bounding box center [1009, 102] width 32 height 13
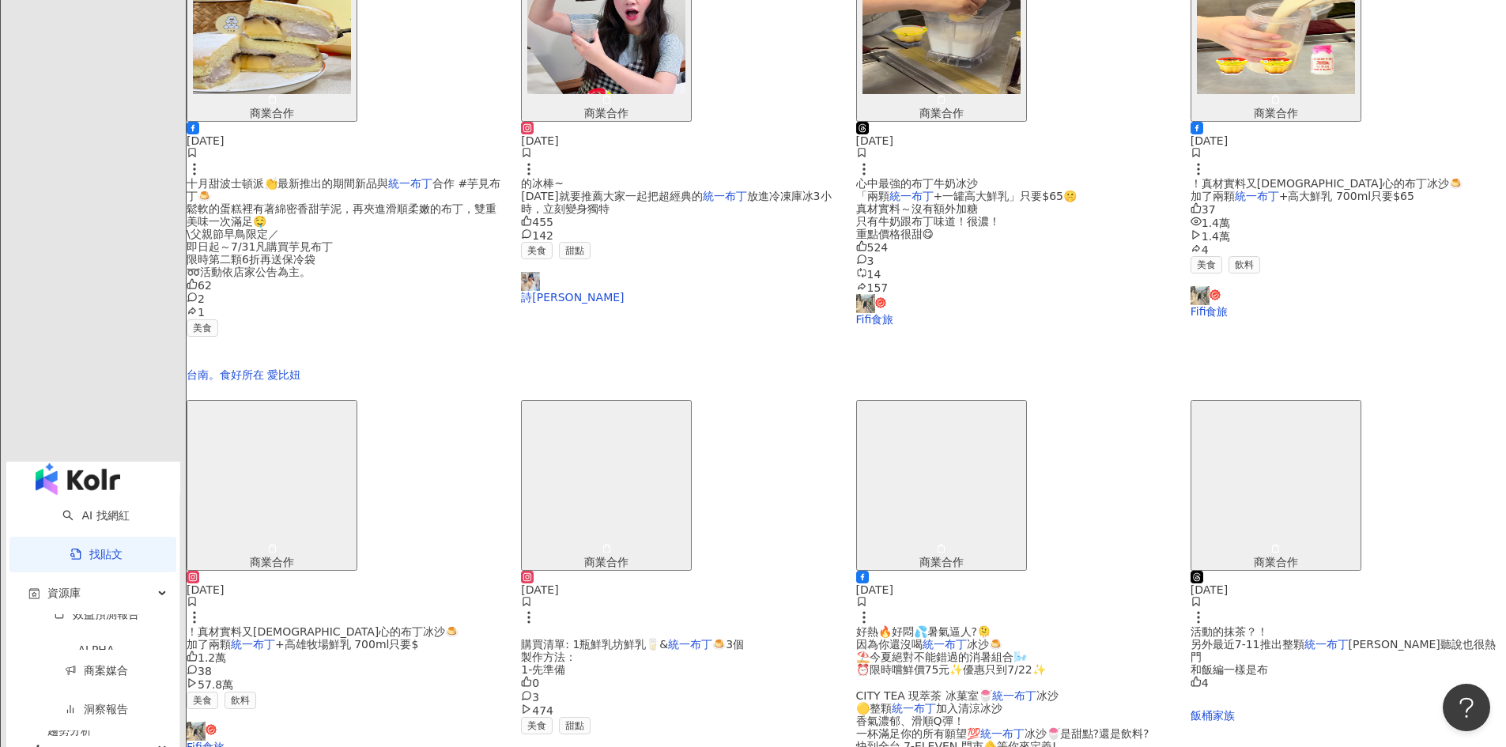
scroll to position [632, 0]
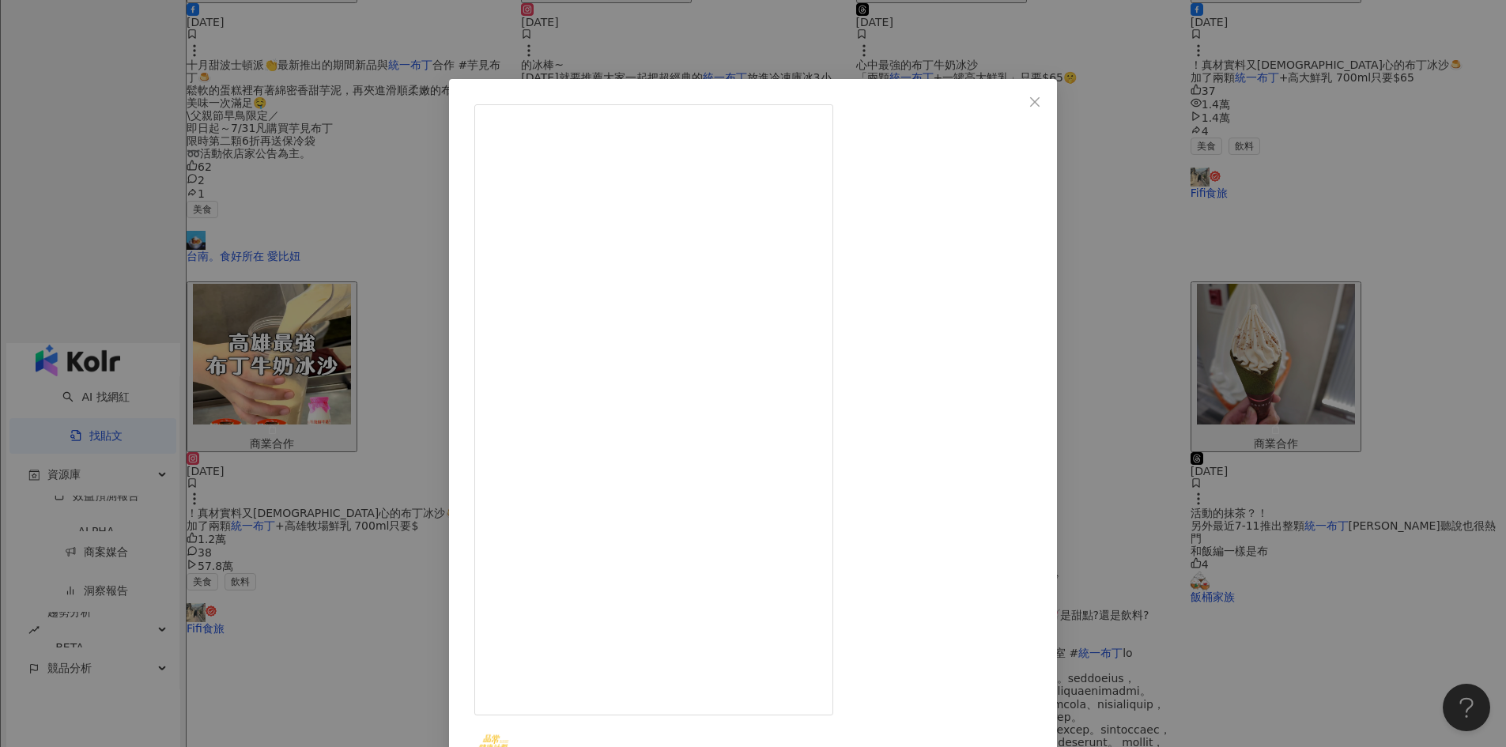
scroll to position [12, 0]
click at [1041, 96] on icon "close" at bounding box center [1034, 102] width 13 height 13
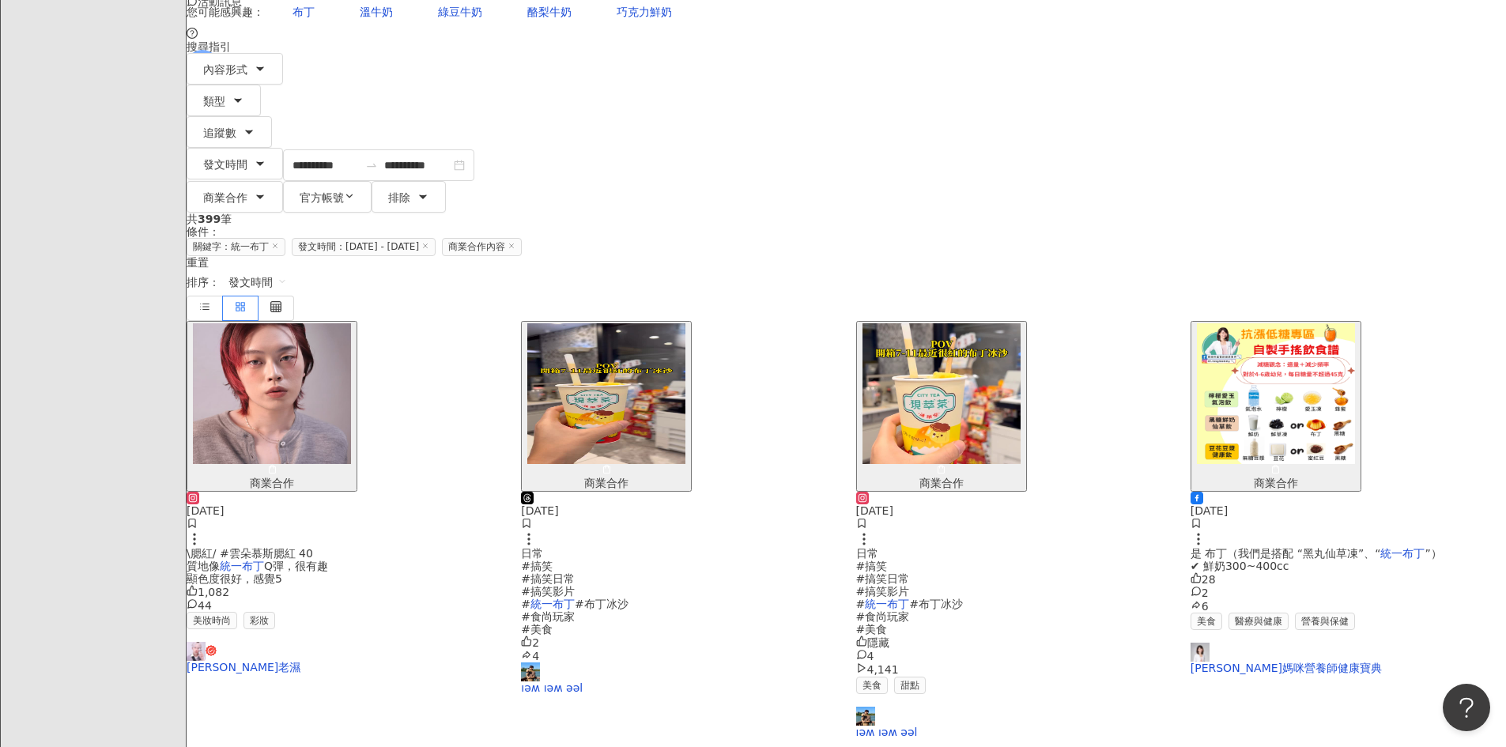
scroll to position [0, 0]
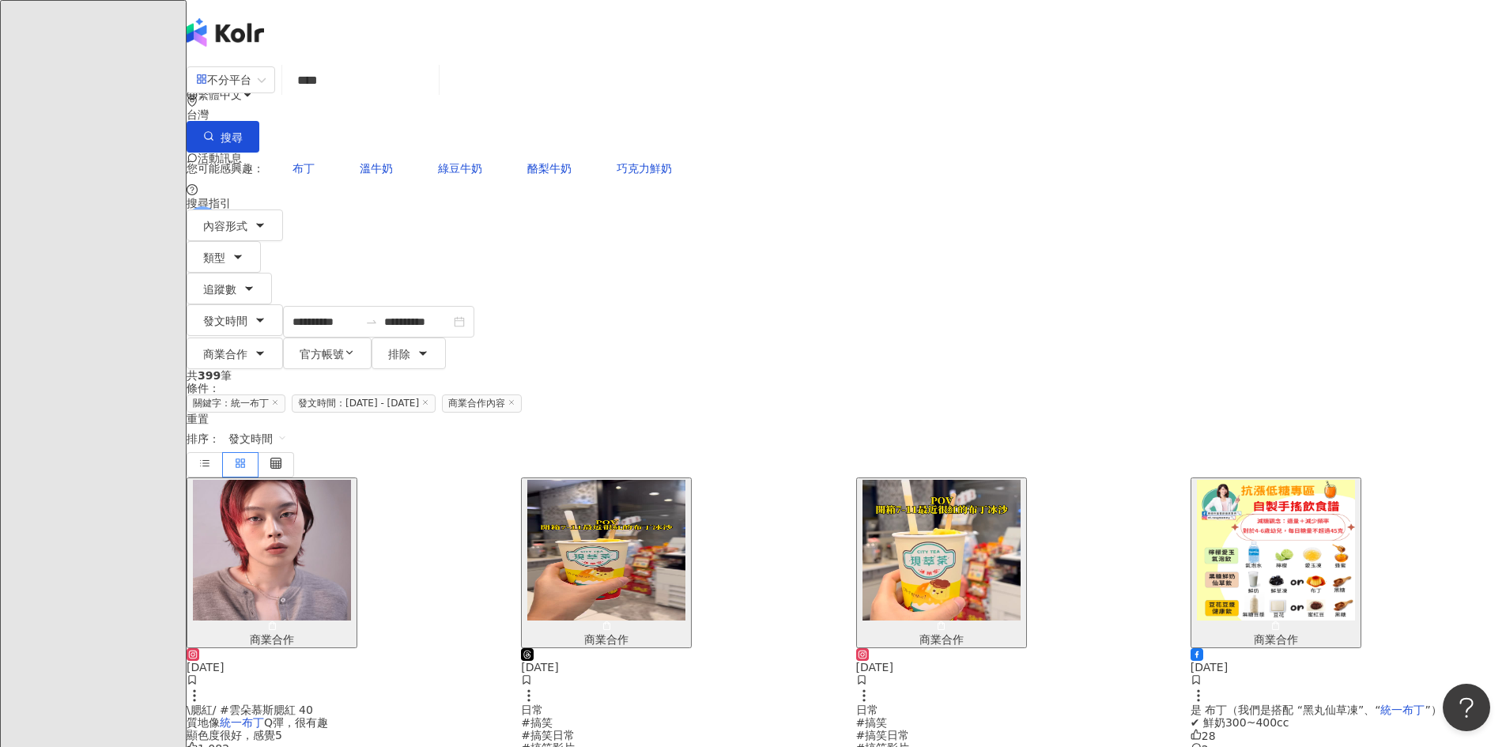
click at [952, 480] on img "button" at bounding box center [941, 550] width 158 height 141
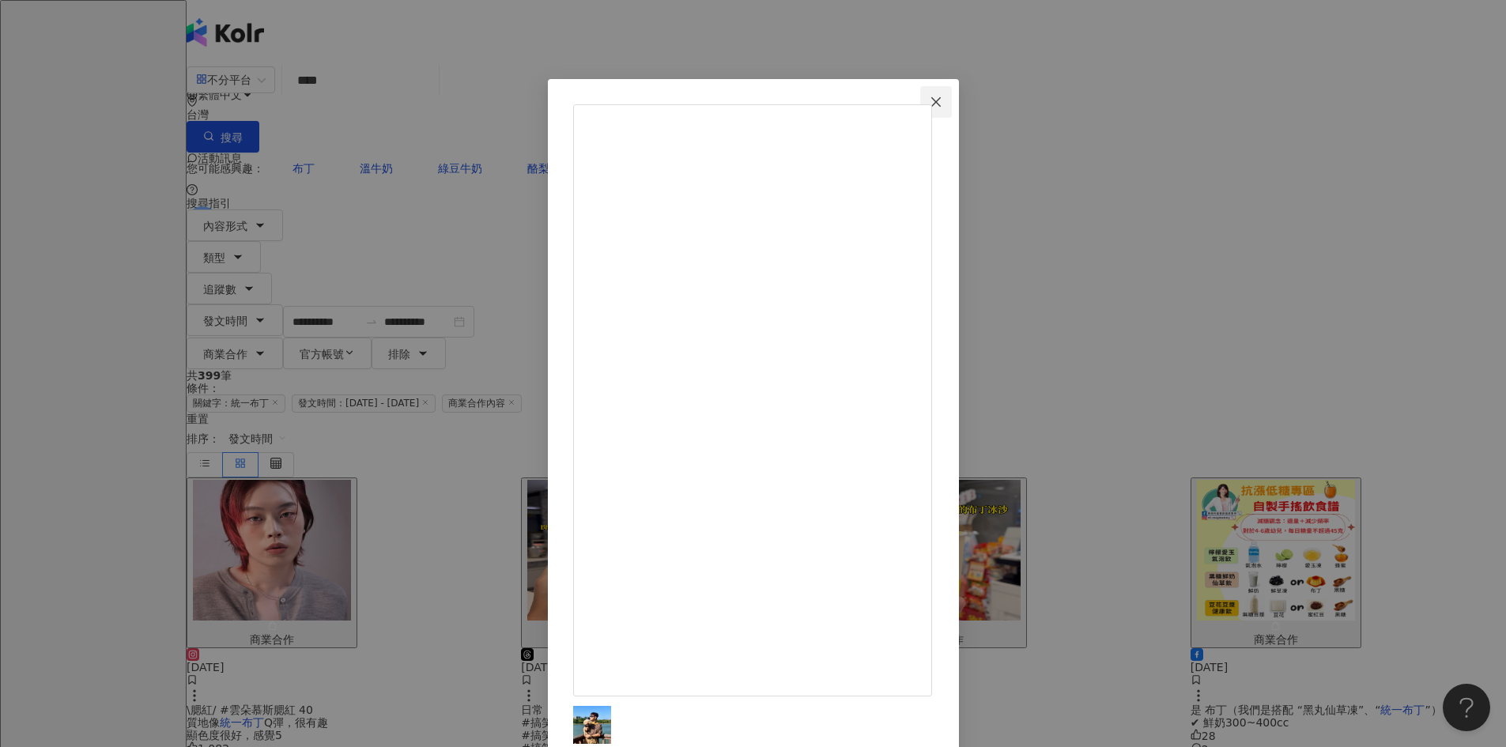
click at [942, 100] on icon "close" at bounding box center [935, 102] width 13 height 13
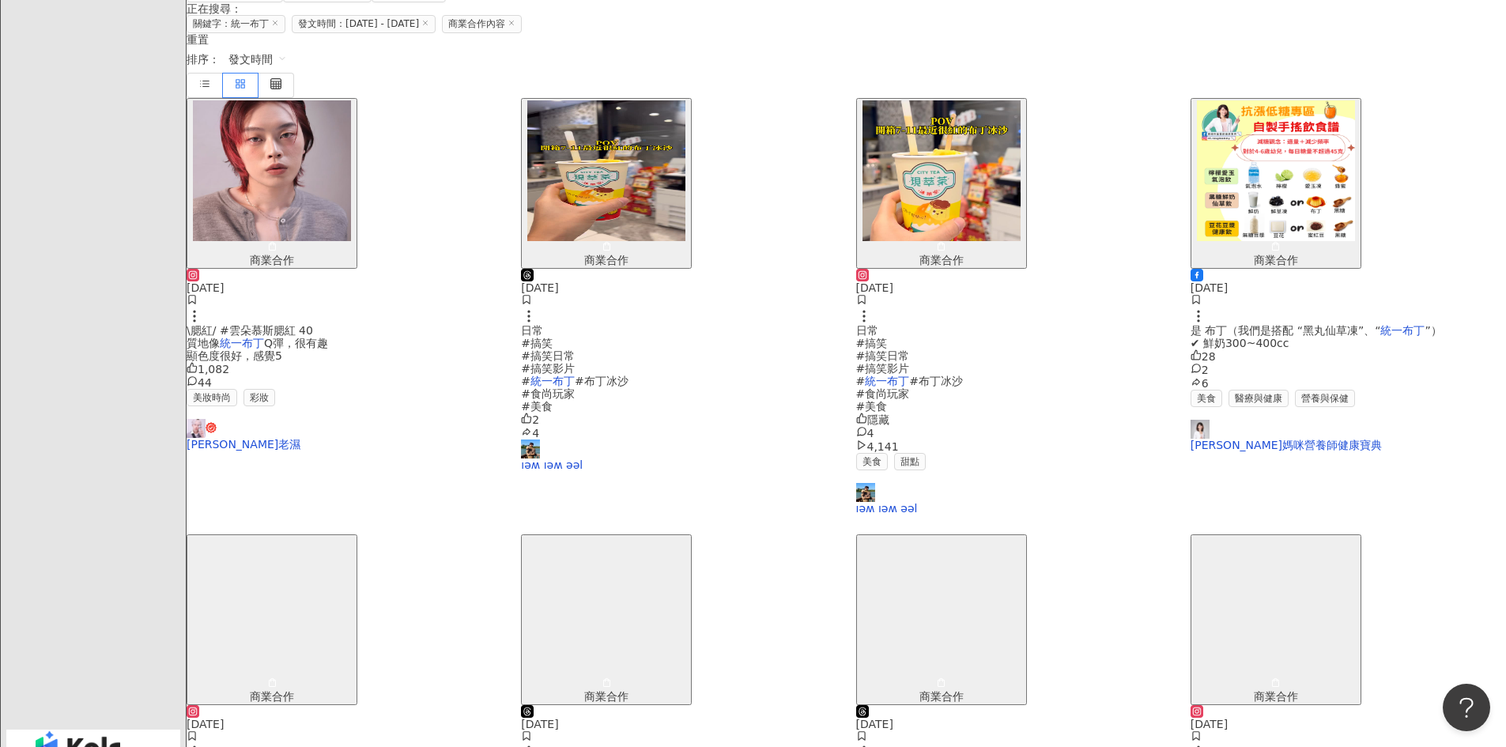
scroll to position [395, 0]
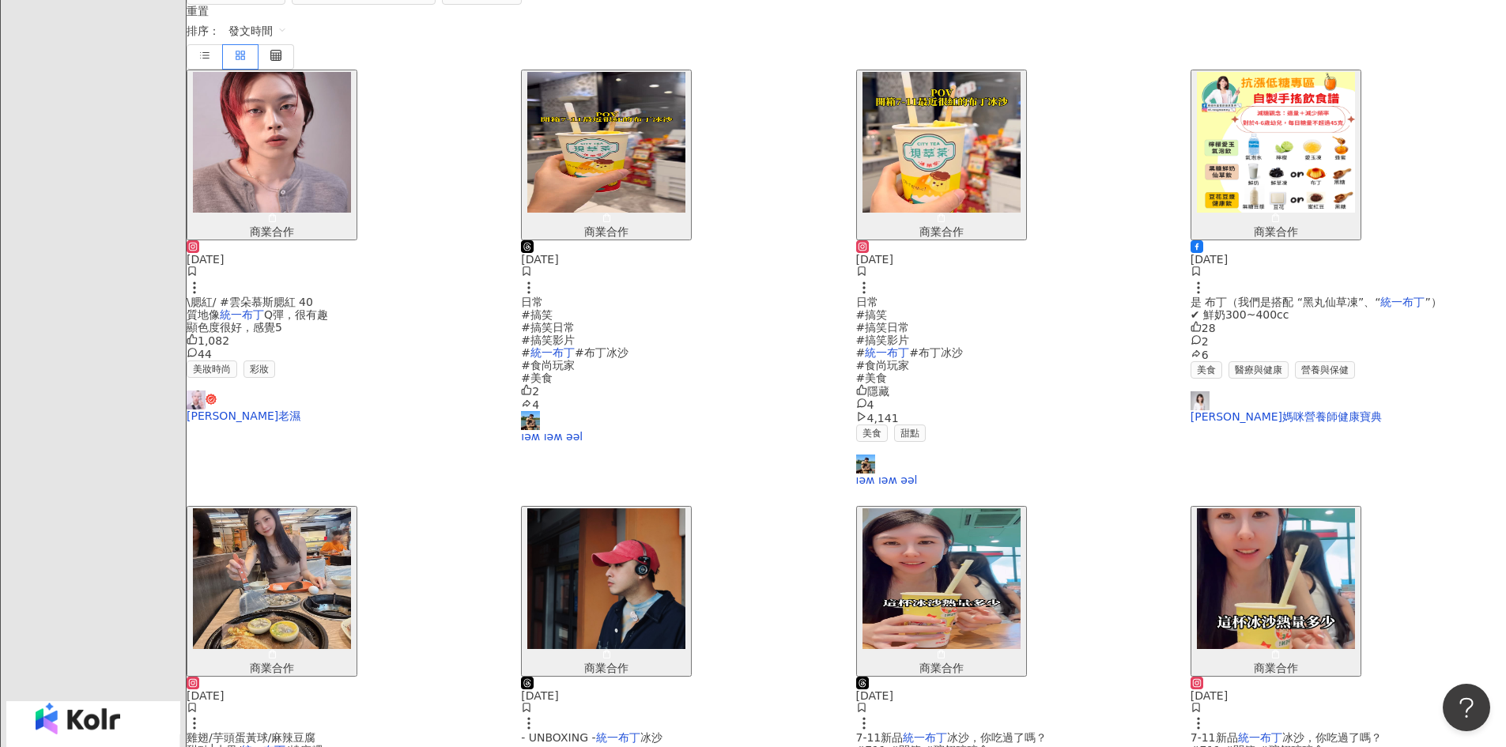
click at [1197, 508] on img "button" at bounding box center [1276, 578] width 158 height 141
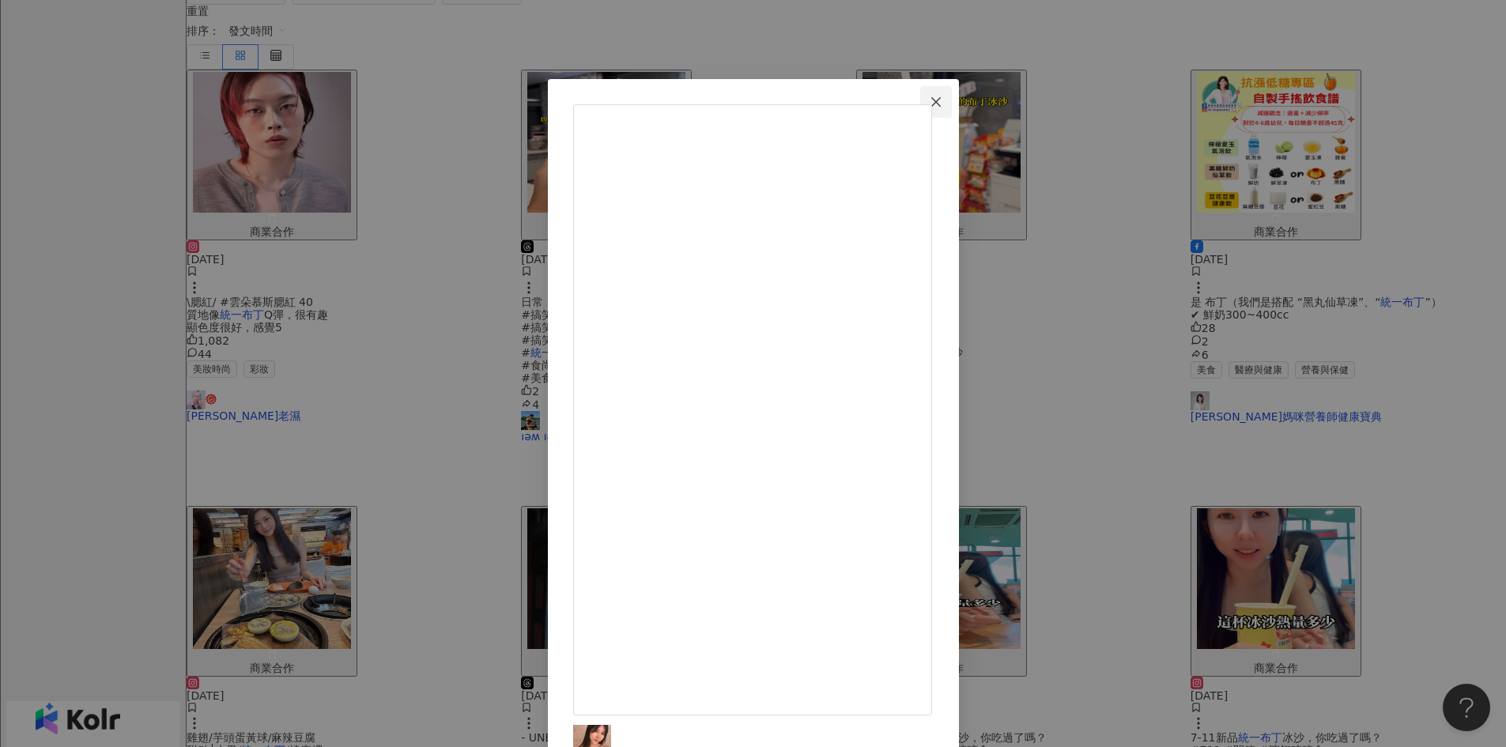
click at [941, 101] on icon "close" at bounding box center [935, 100] width 9 height 9
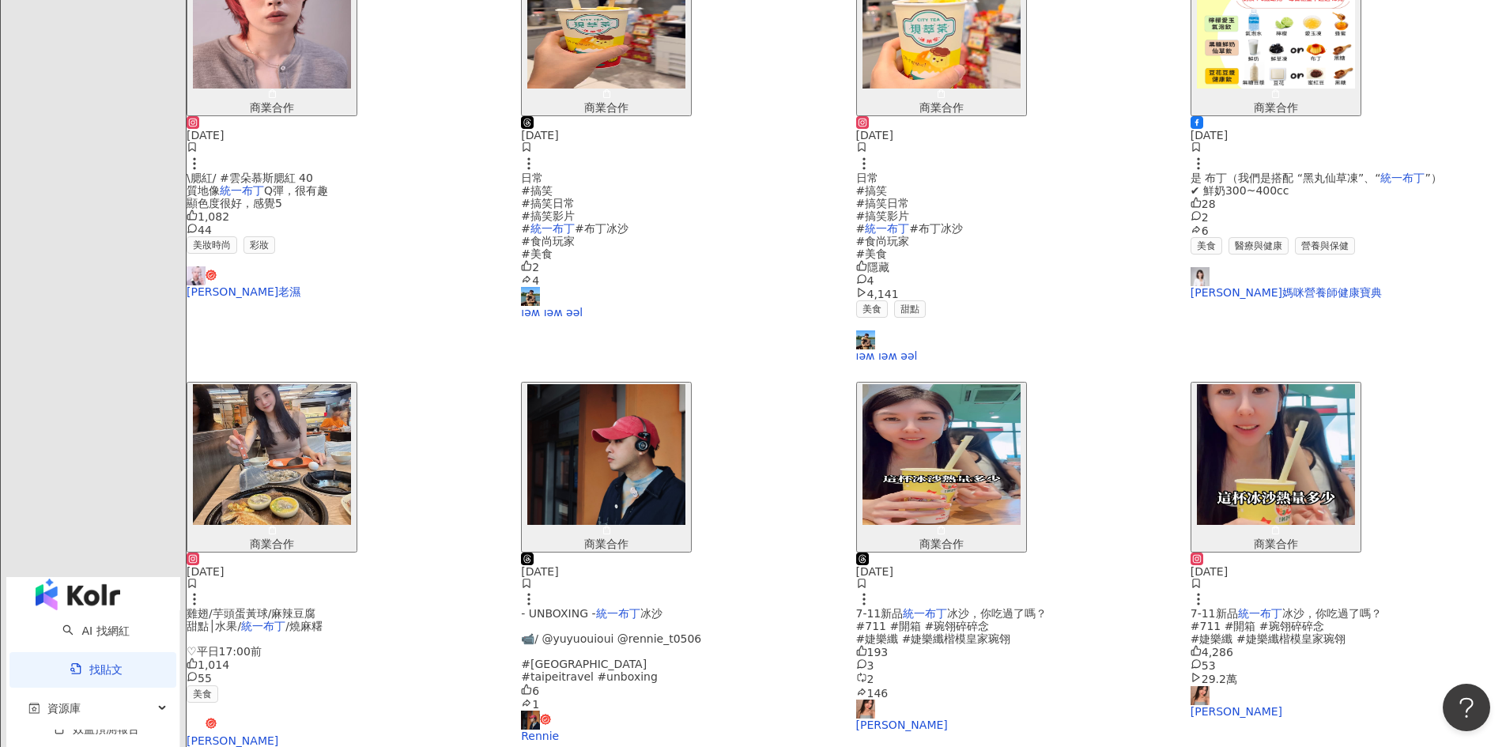
scroll to position [632, 0]
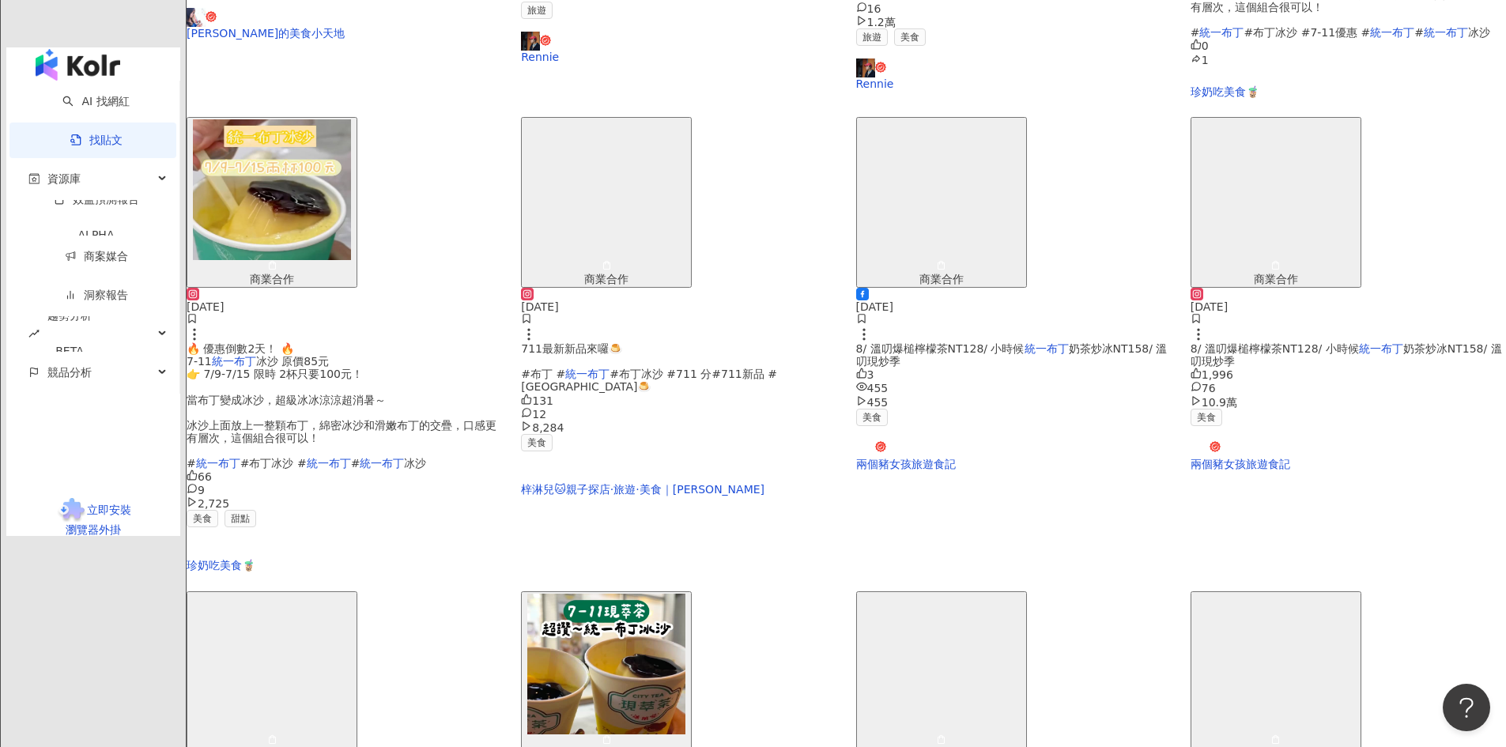
scroll to position [780, 0]
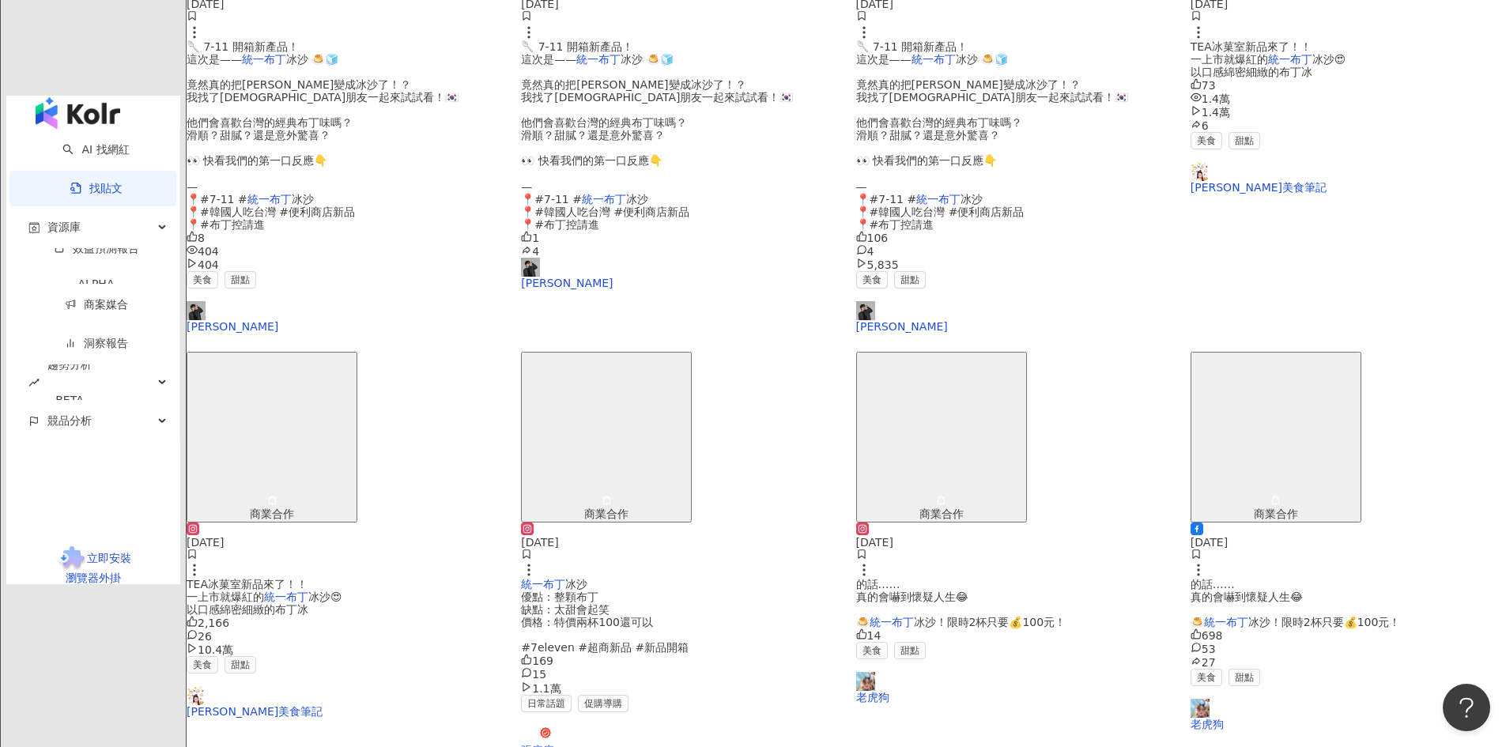
scroll to position [660, 0]
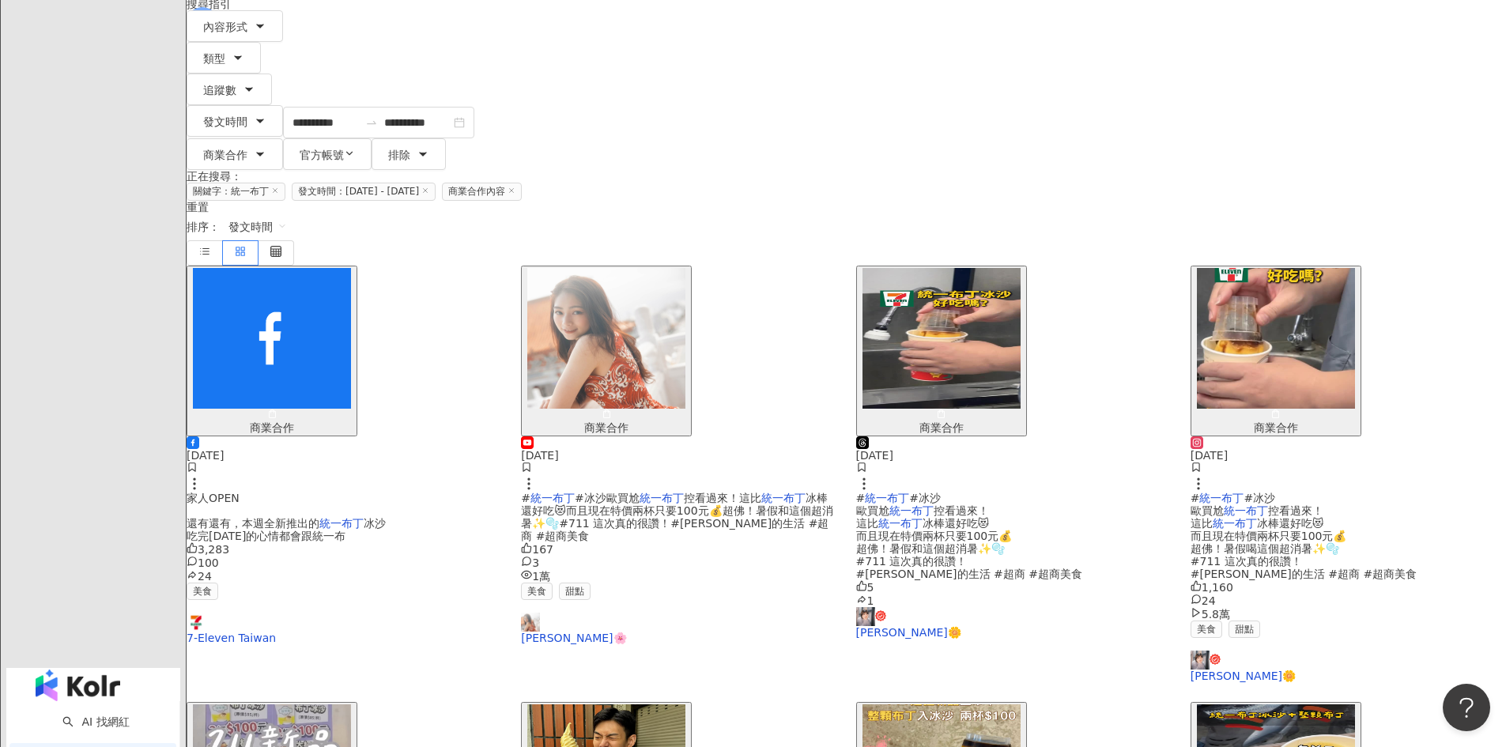
scroll to position [165, 0]
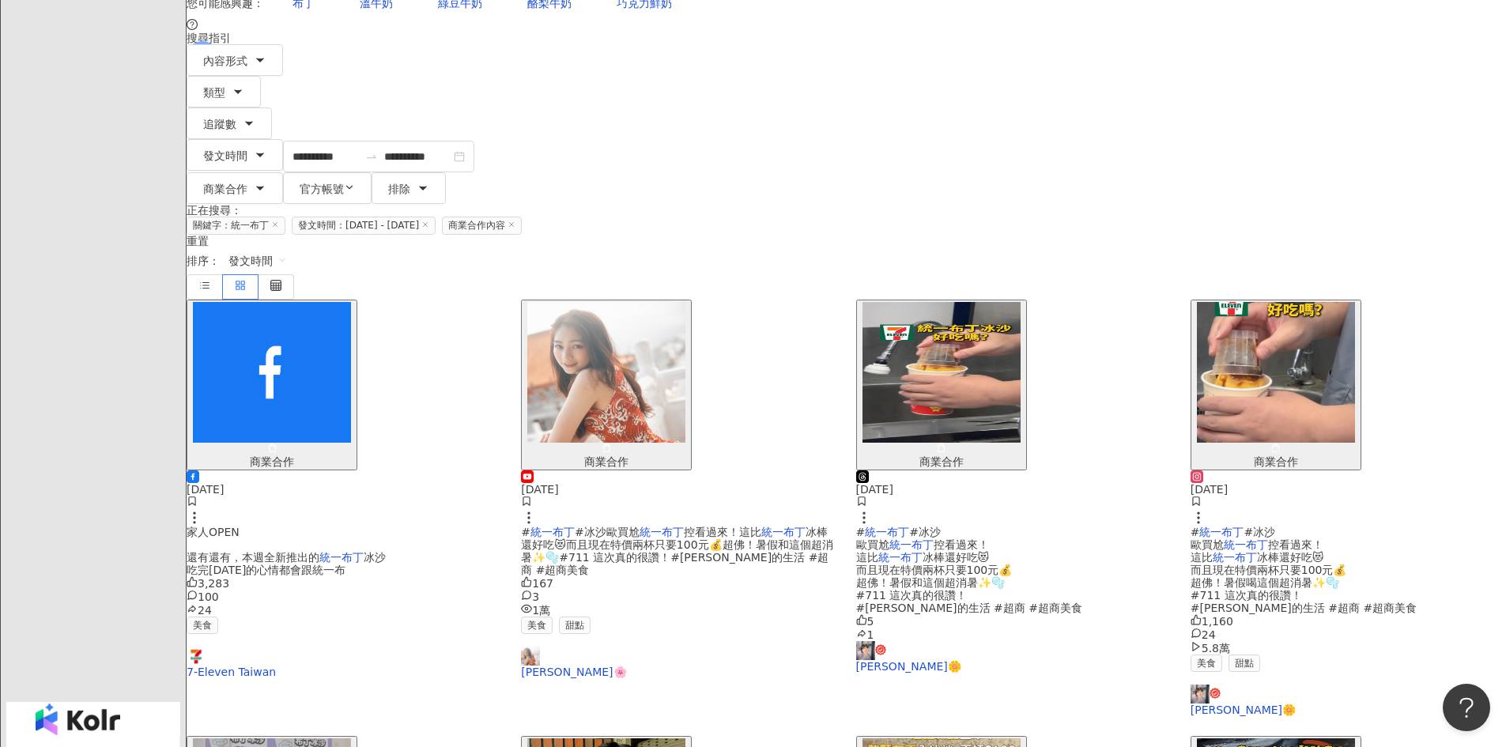
click at [976, 302] on img "button" at bounding box center [941, 372] width 158 height 141
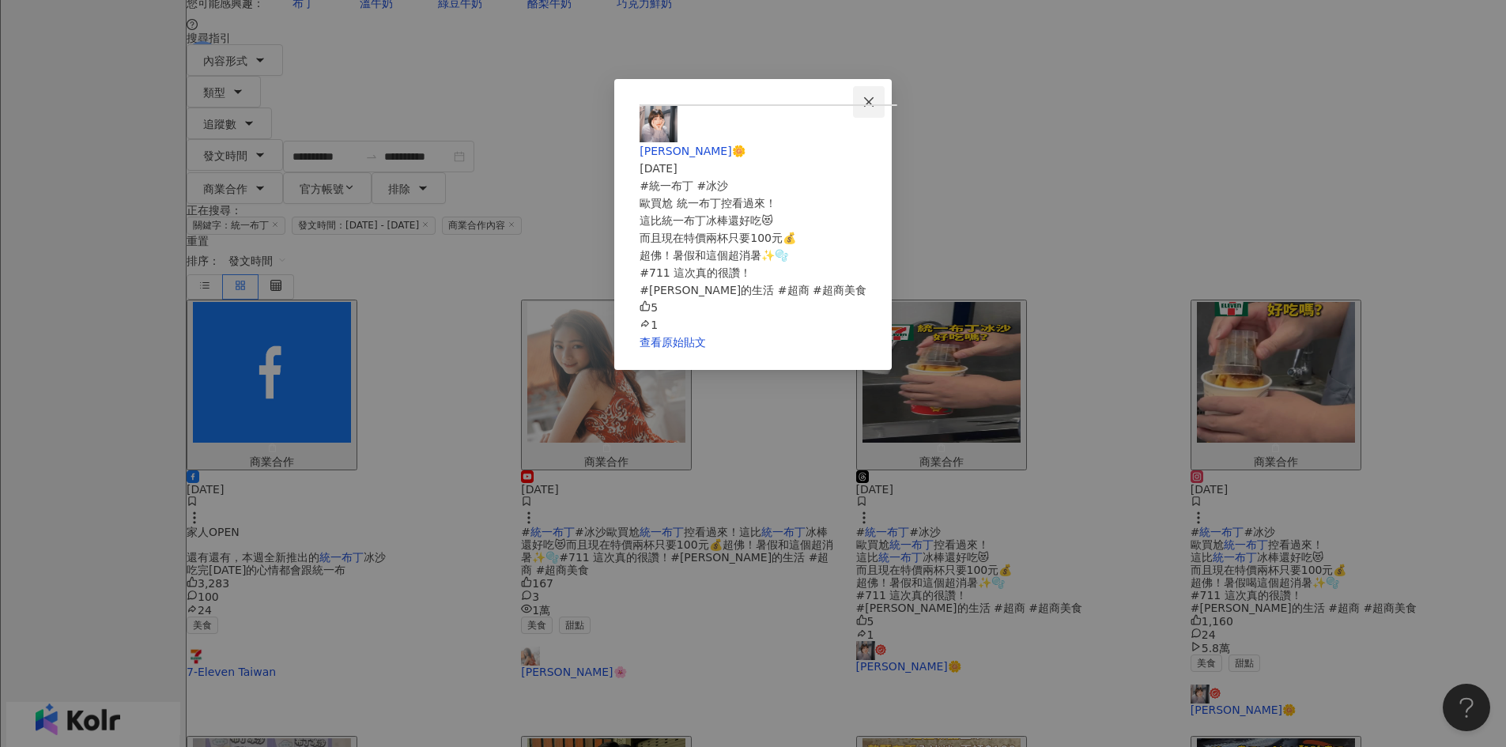
click at [875, 100] on icon "close" at bounding box center [868, 102] width 13 height 13
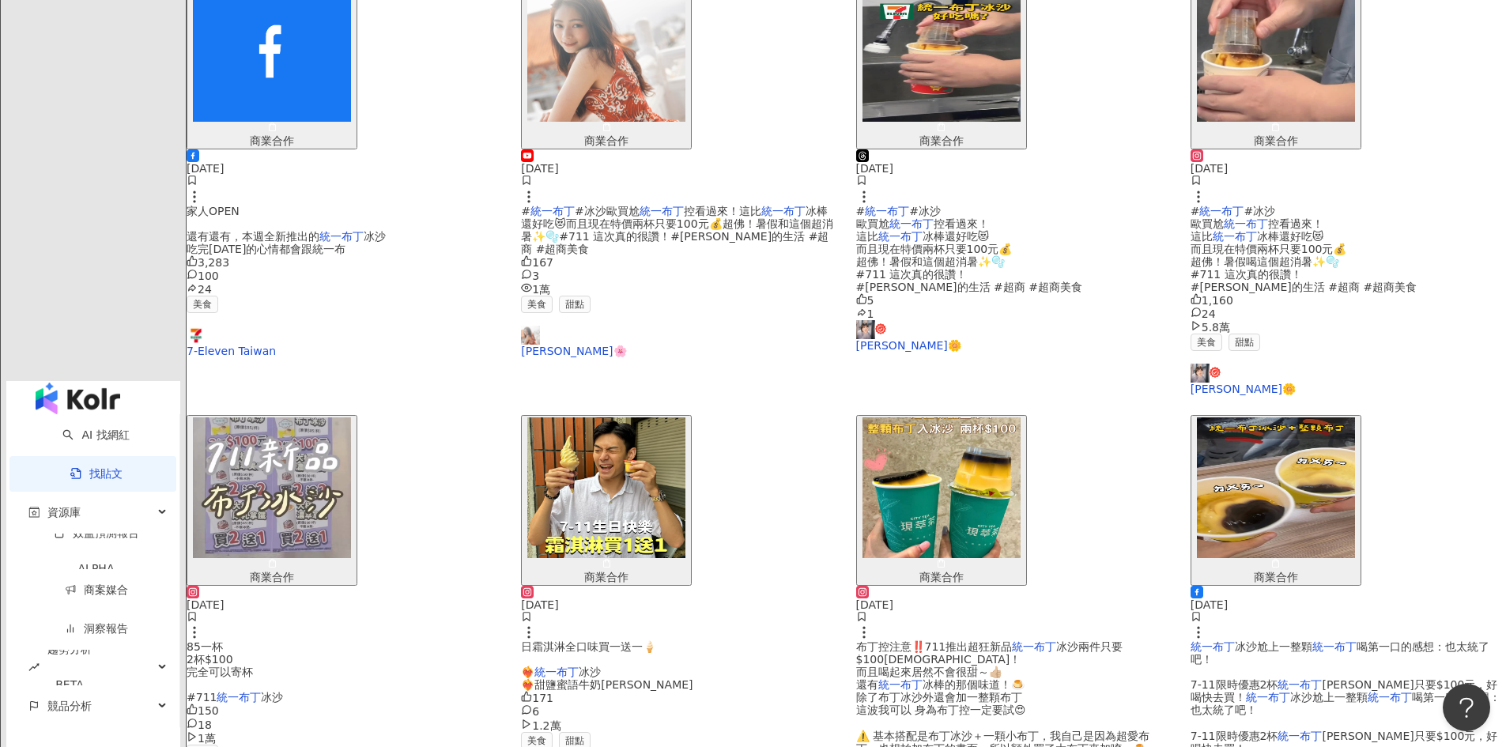
scroll to position [639, 0]
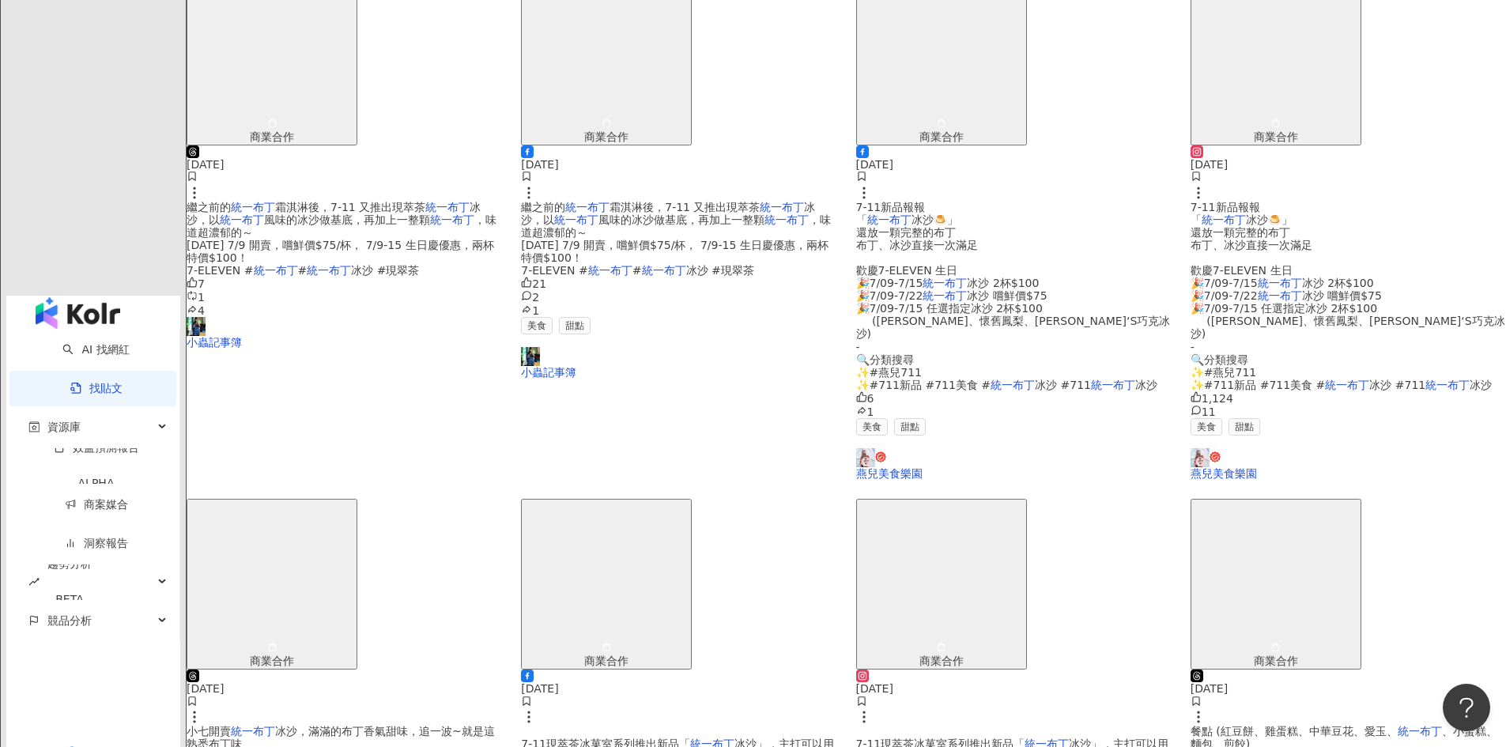
scroll to position [632, 0]
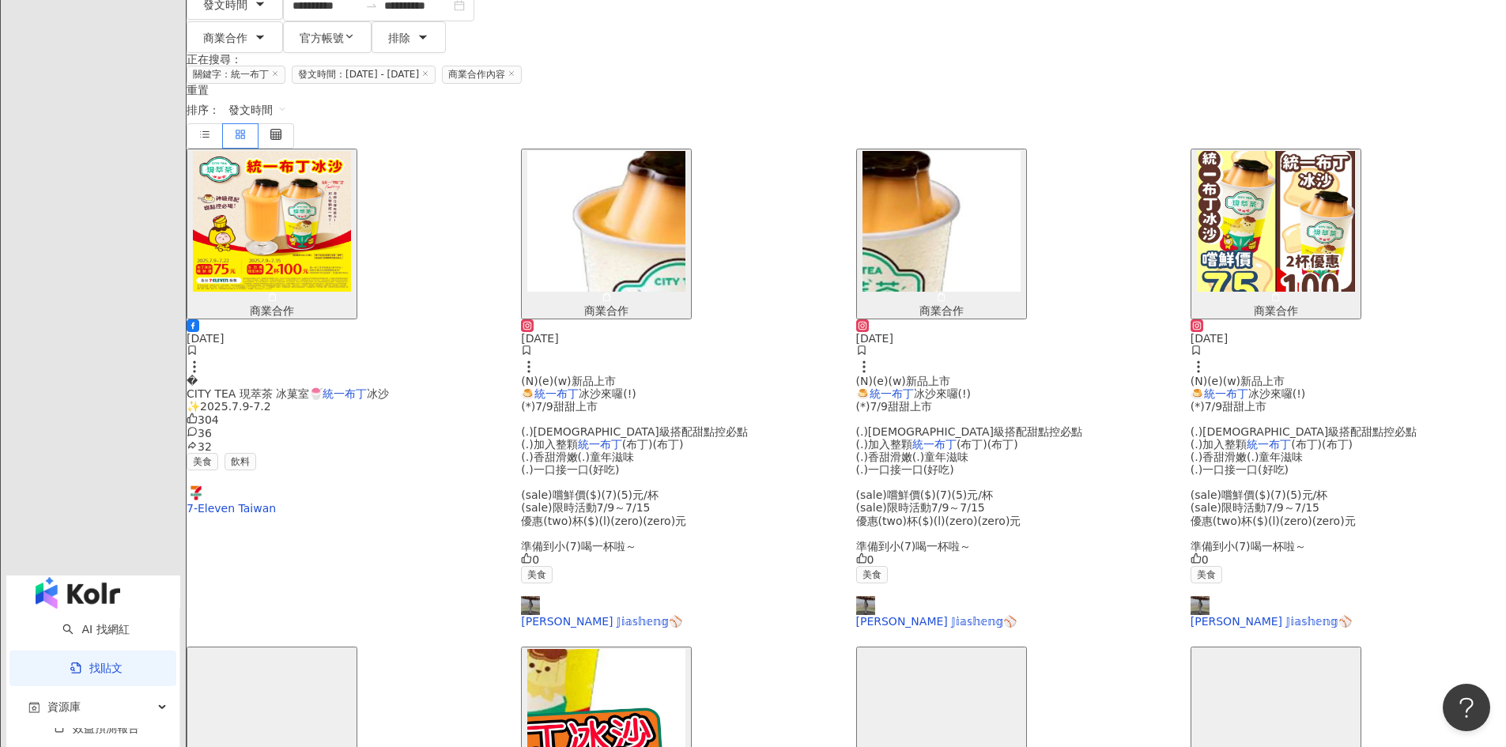
scroll to position [711, 0]
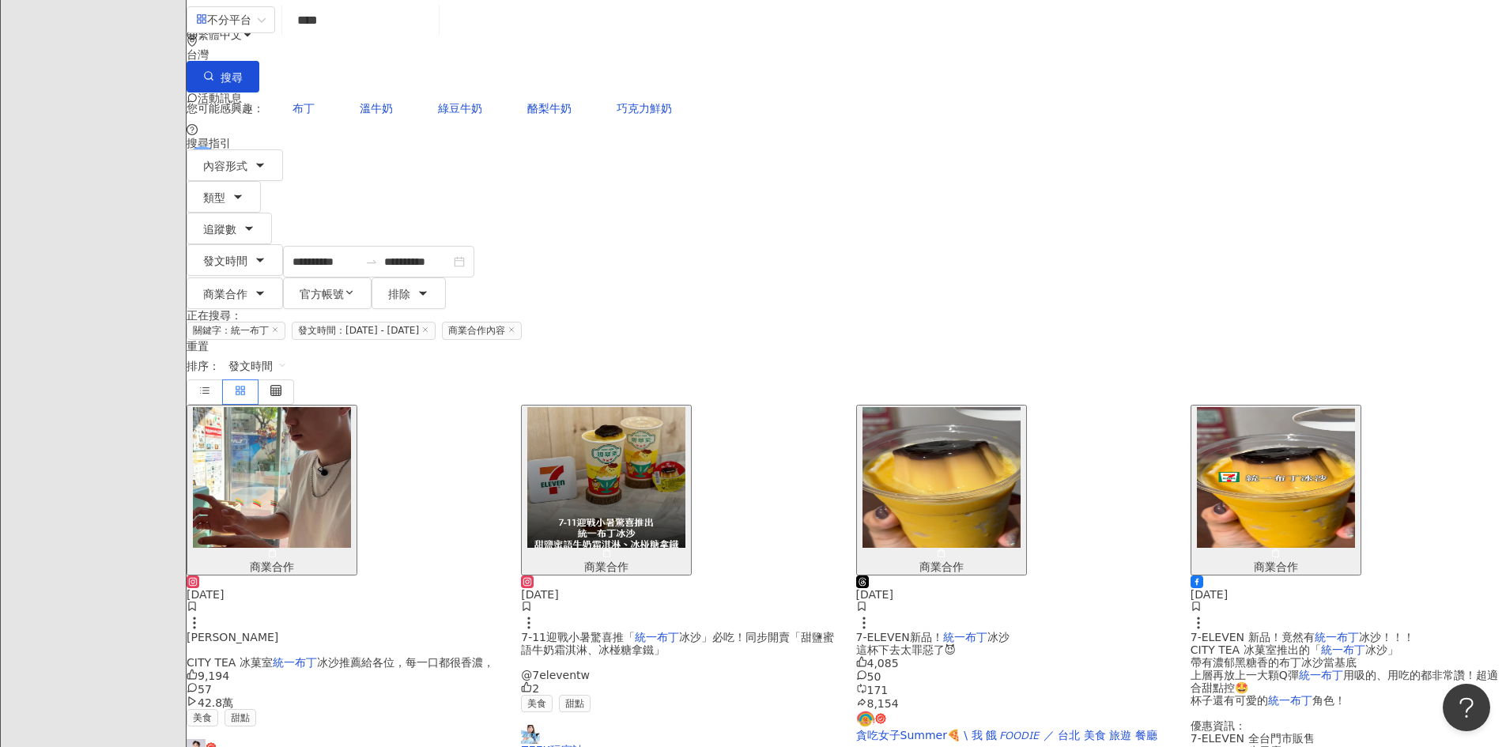
scroll to position [39, 0]
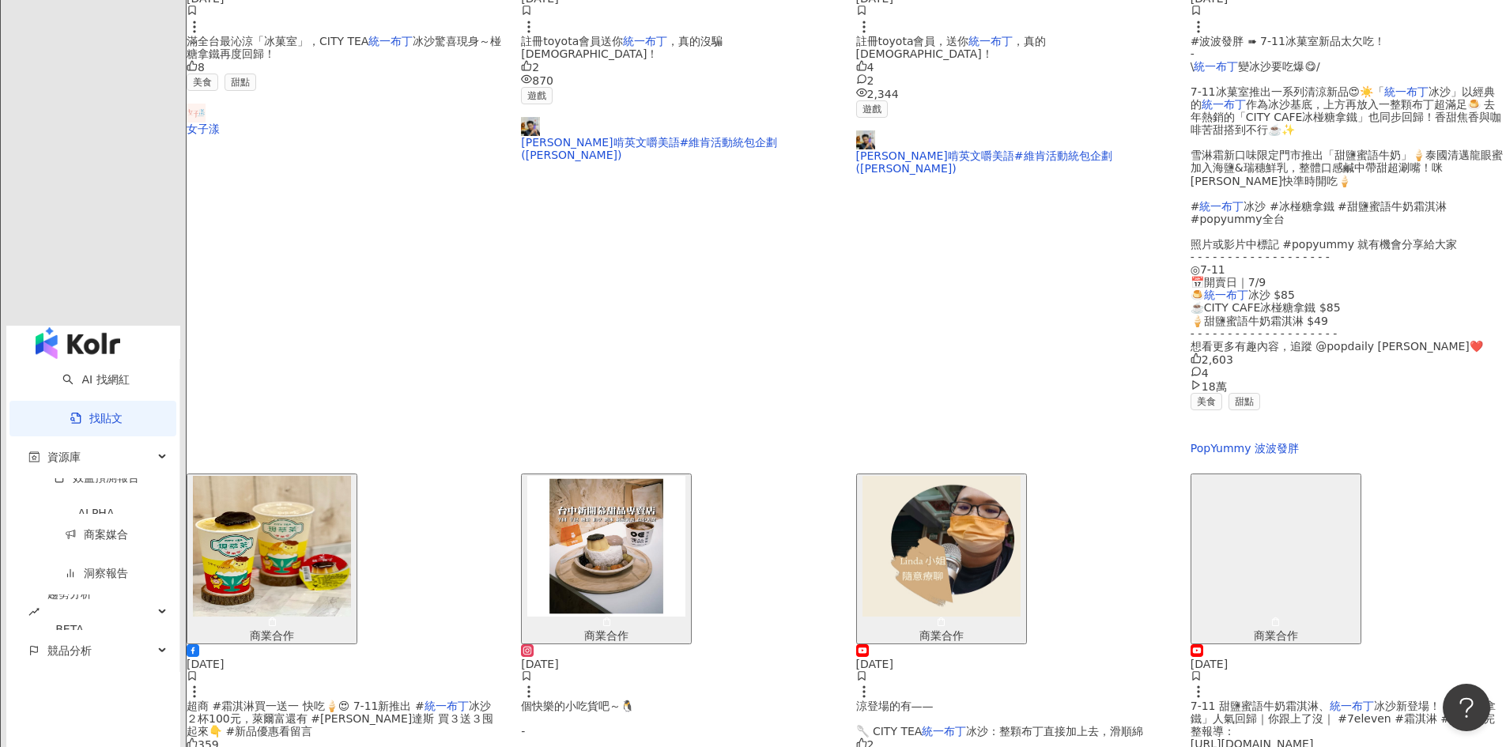
scroll to position [788, 0]
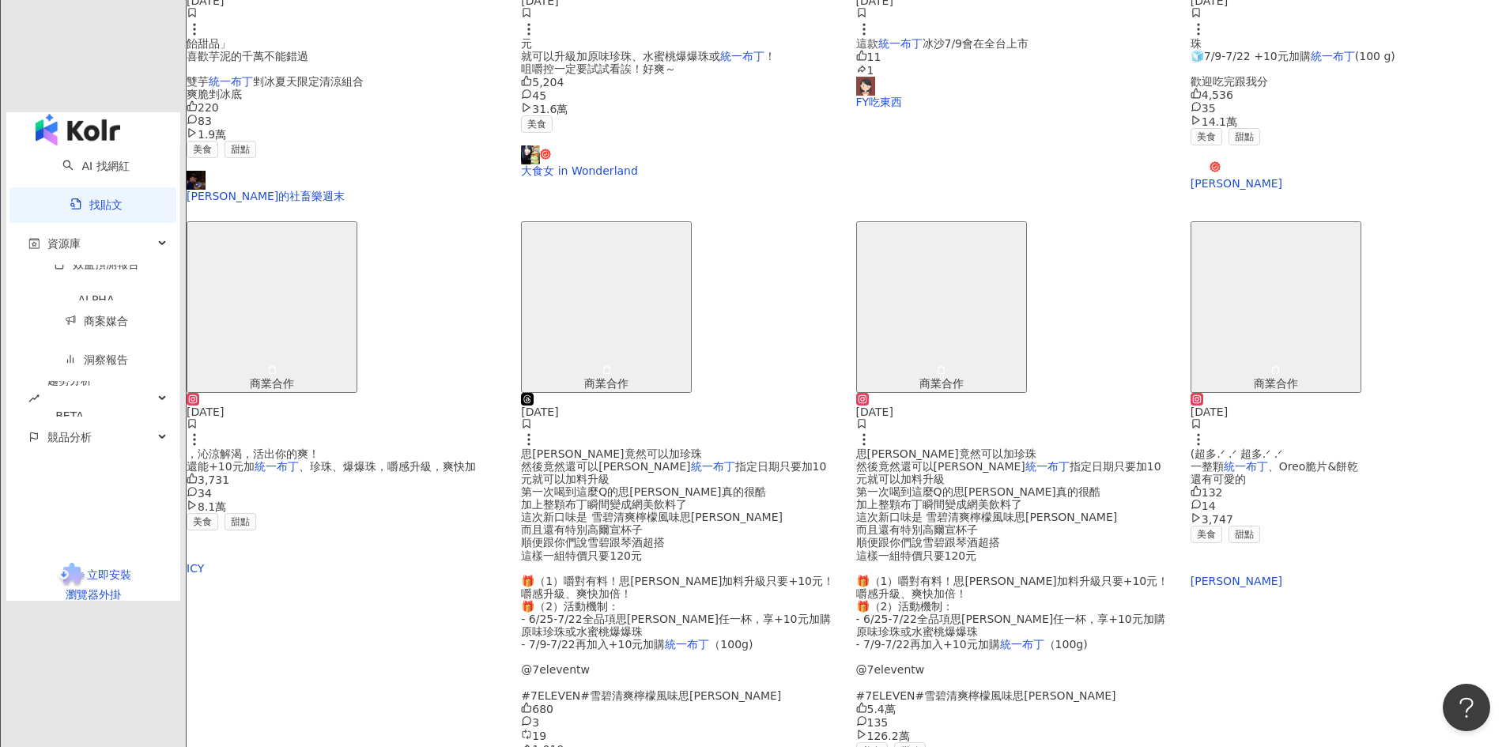
scroll to position [140, 0]
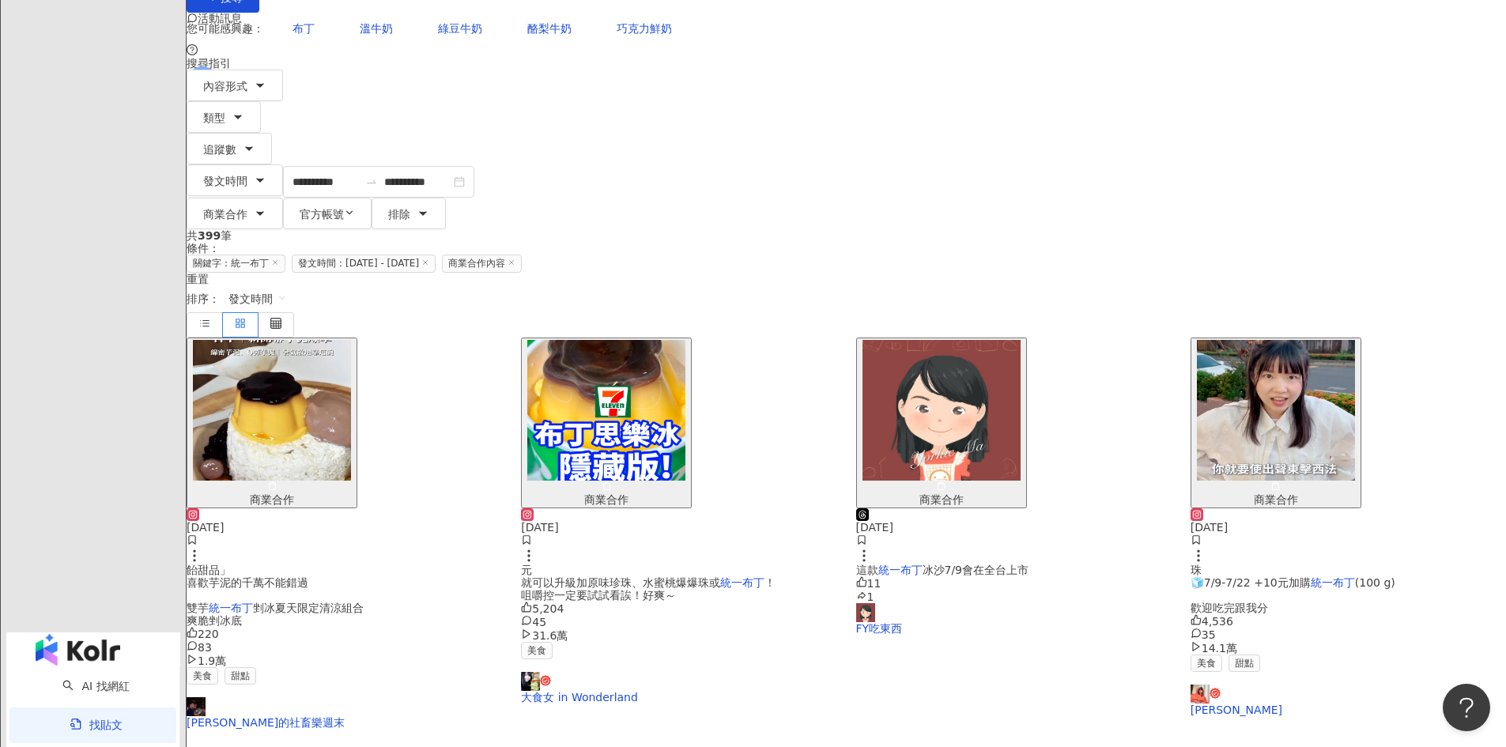
click at [685, 340] on img "button" at bounding box center [606, 410] width 158 height 141
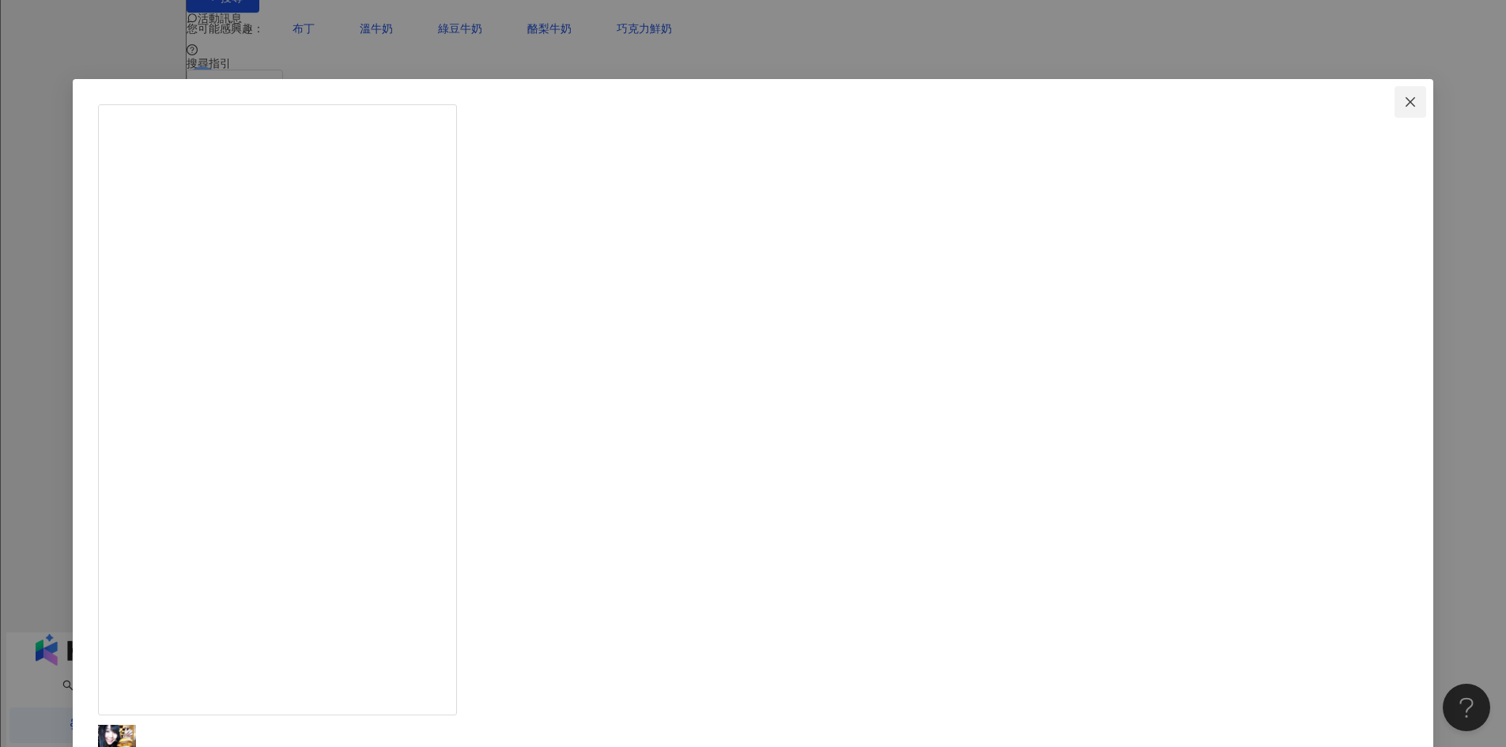
click at [1404, 96] on icon "close" at bounding box center [1410, 102] width 13 height 13
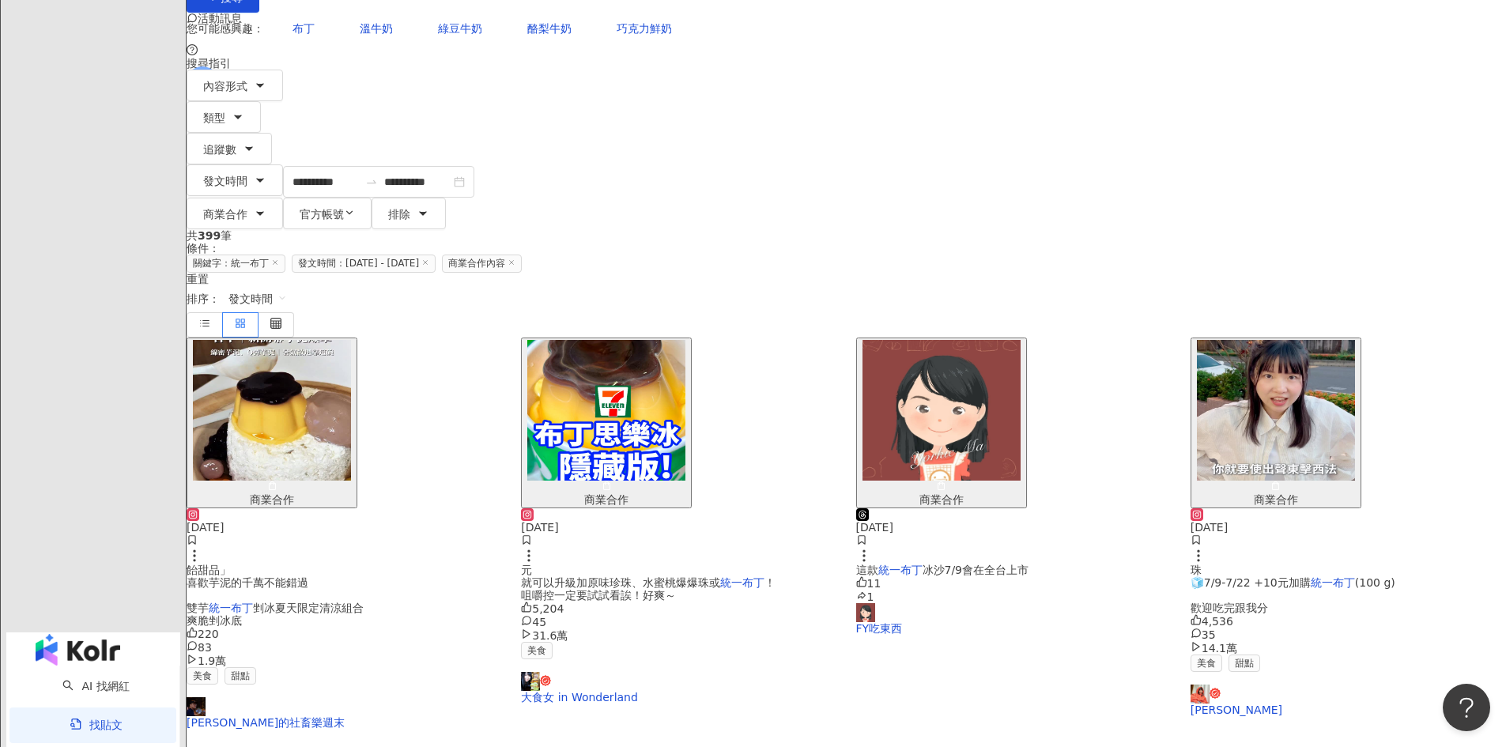
click at [685, 340] on img "button" at bounding box center [606, 410] width 158 height 141
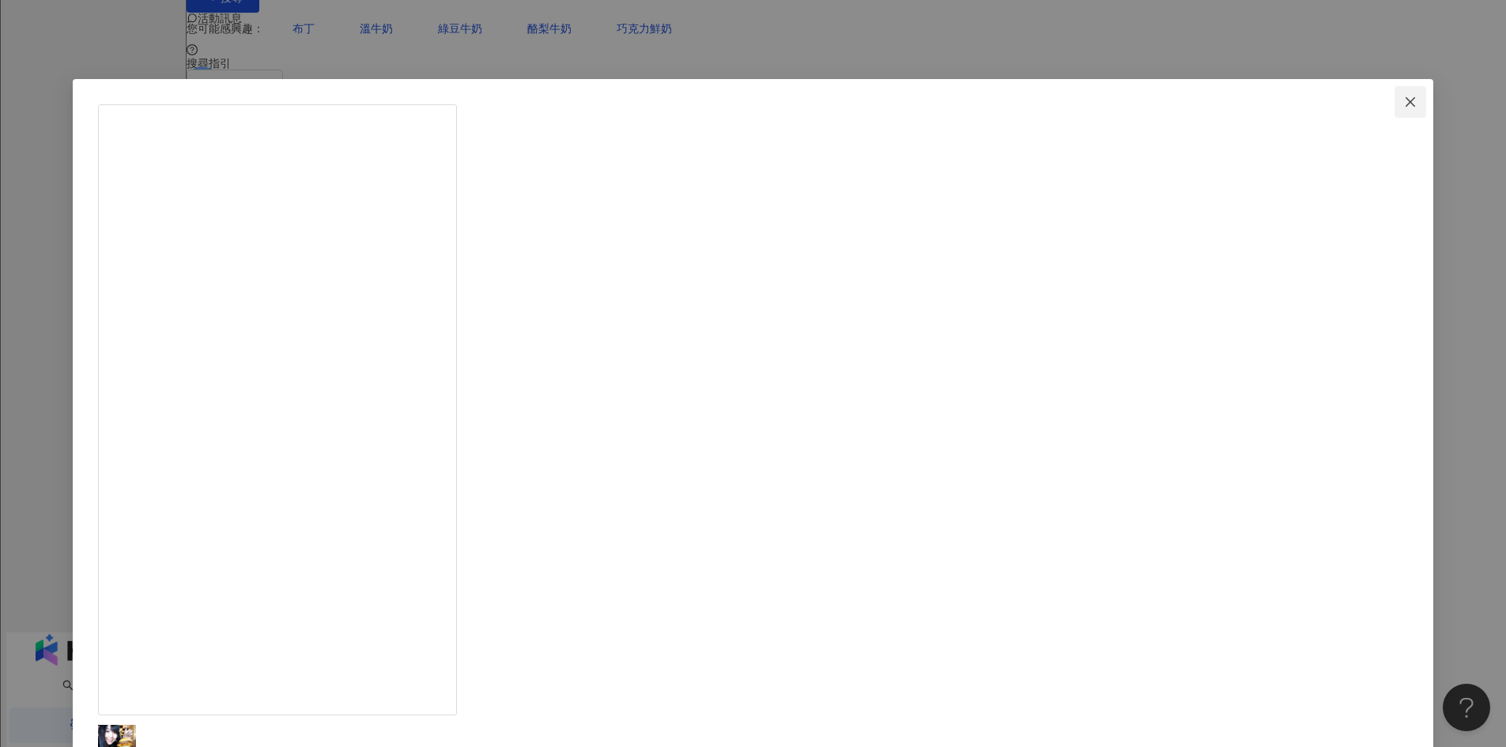
click at [1404, 98] on icon "close" at bounding box center [1410, 102] width 13 height 13
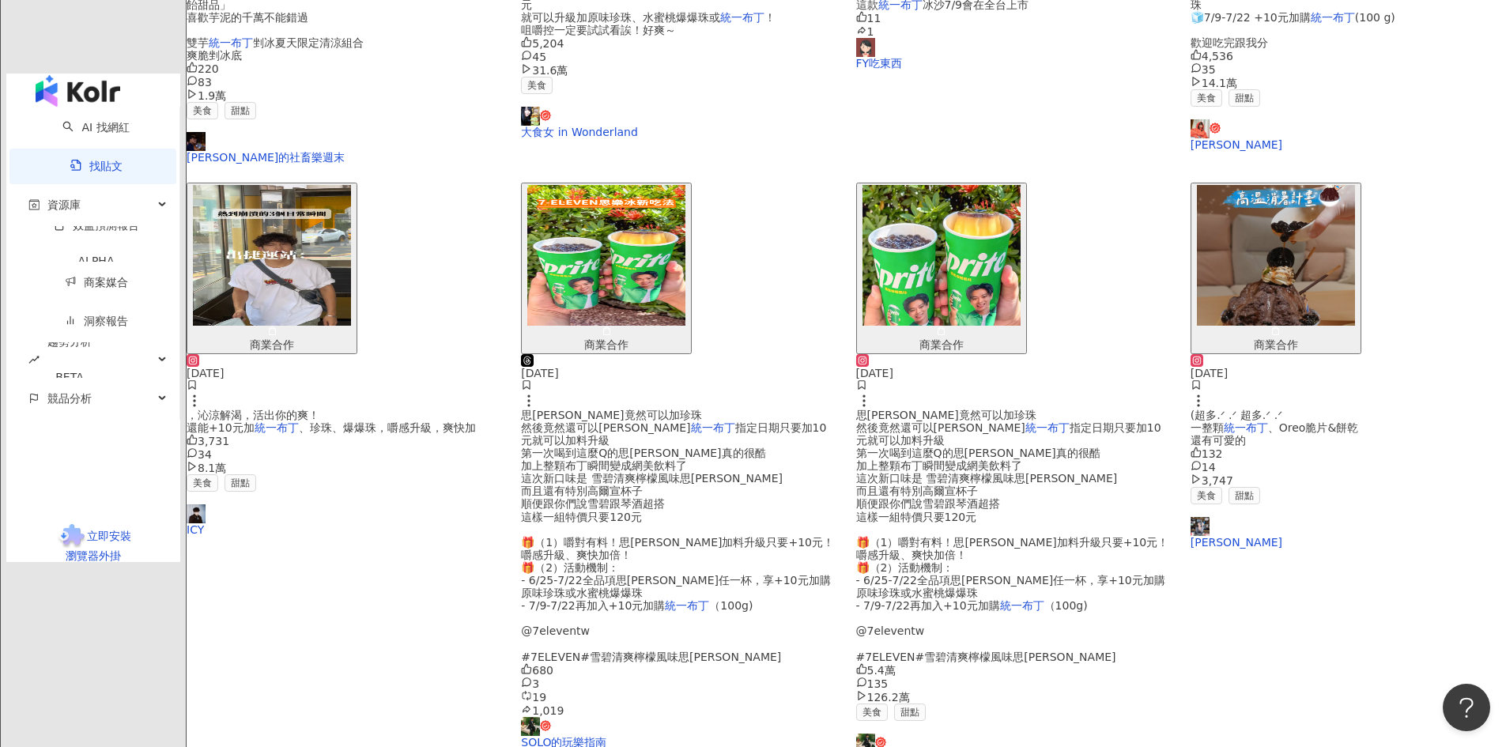
scroll to position [693, 0]
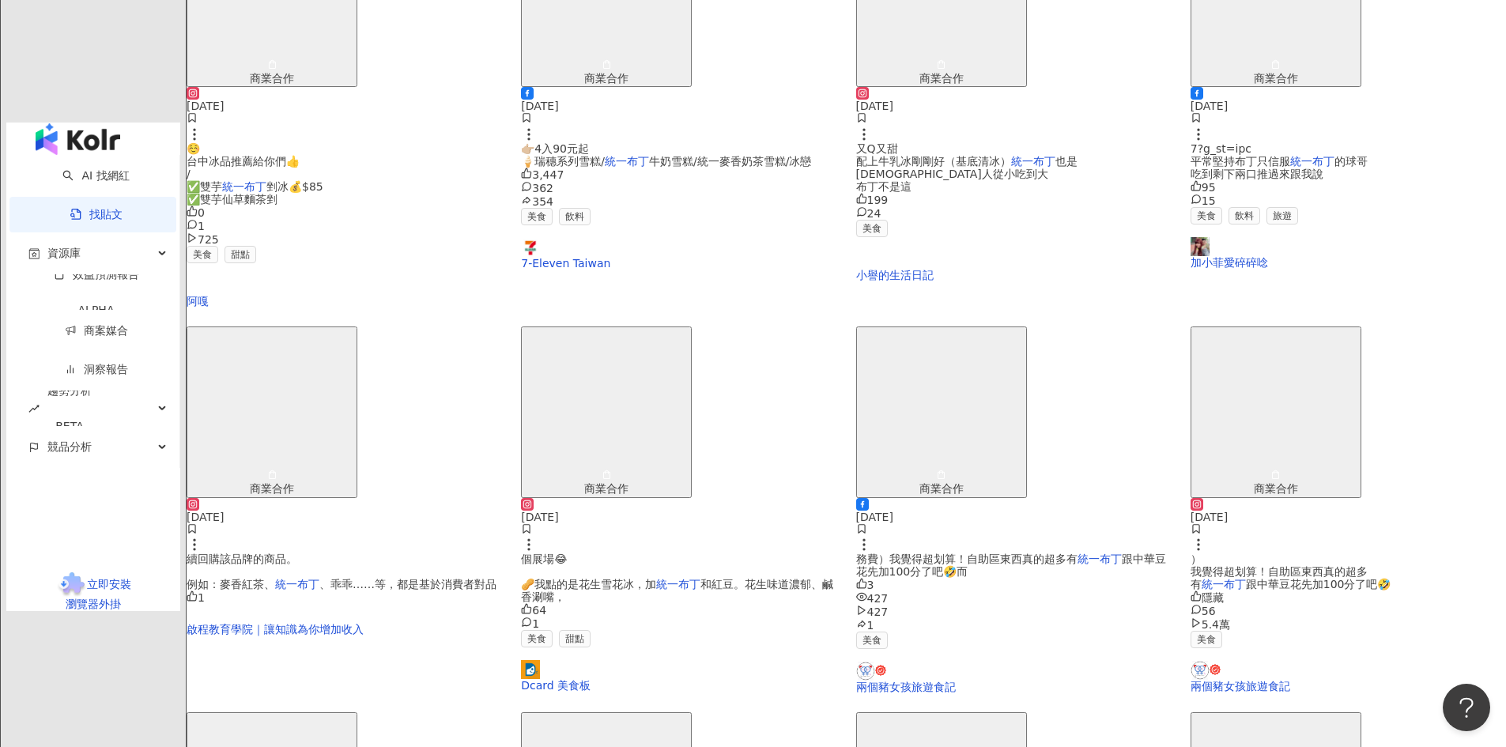
scroll to position [553, 0]
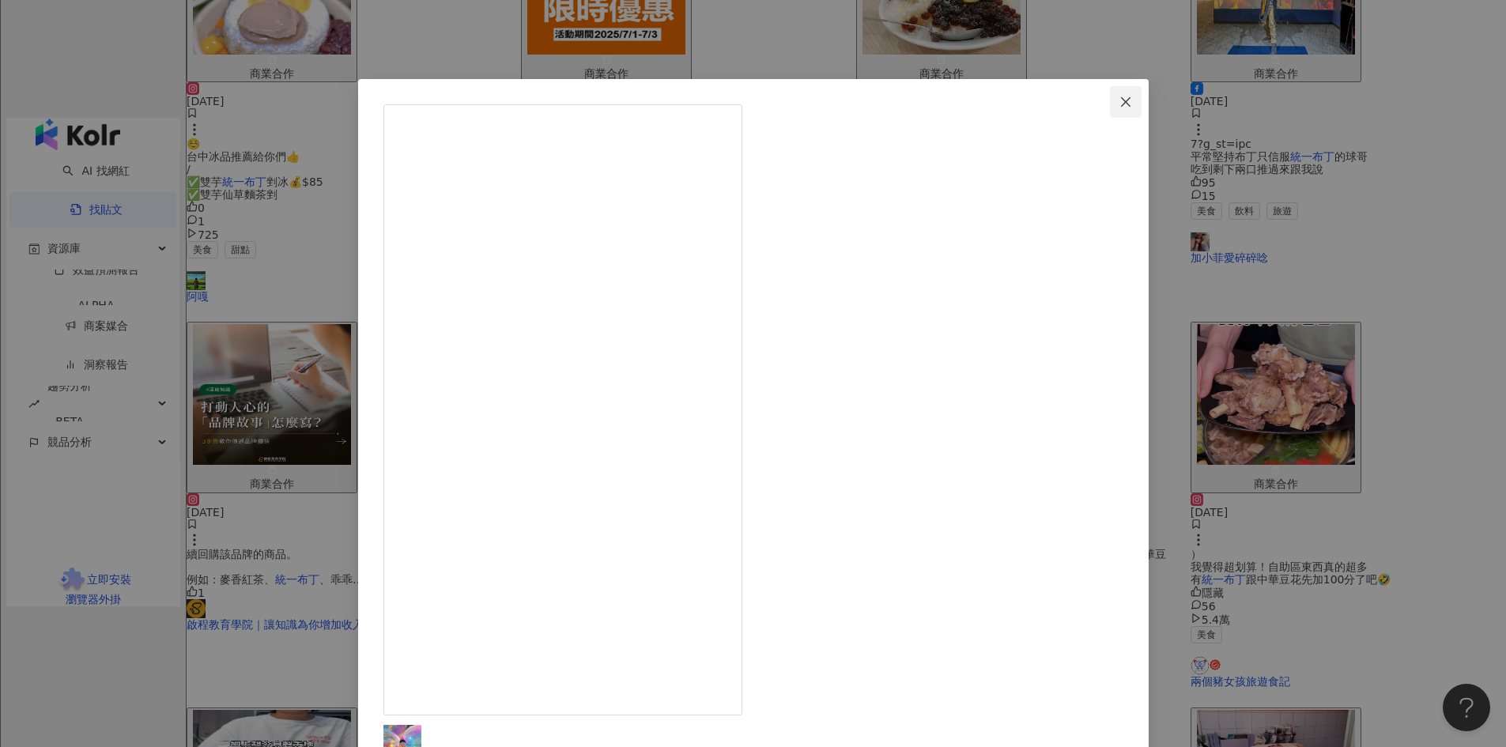
click at [1119, 102] on icon "close" at bounding box center [1125, 102] width 13 height 13
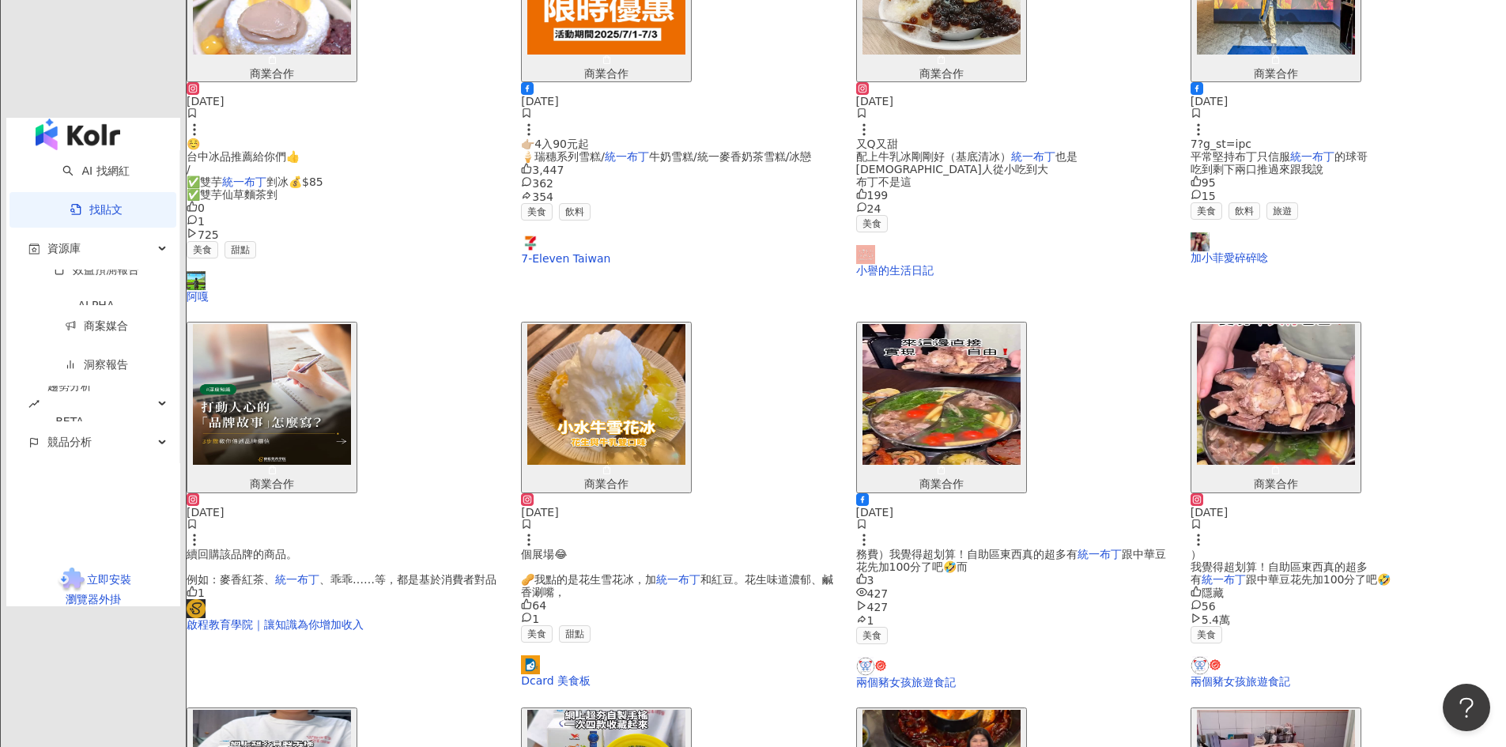
scroll to position [796, 0]
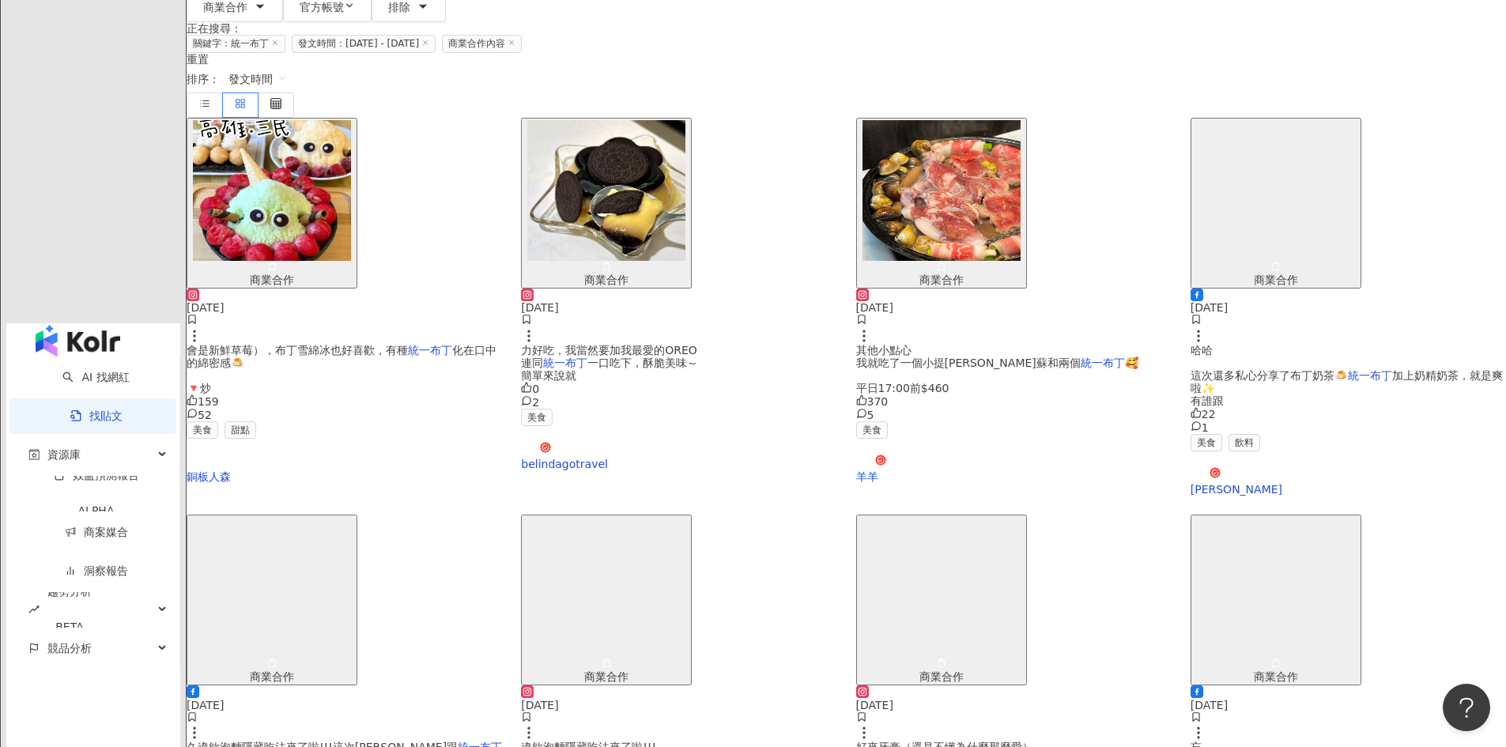
scroll to position [356, 0]
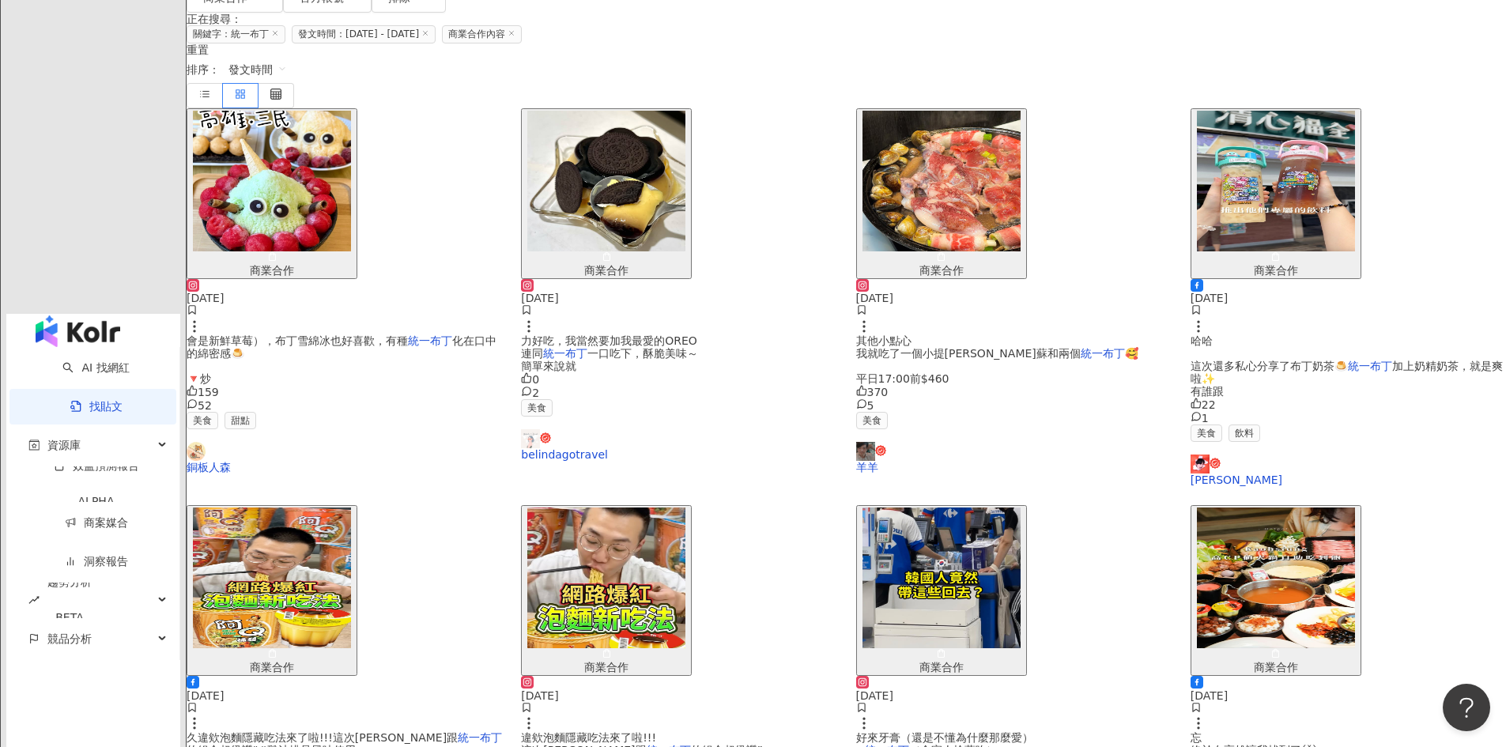
click at [685, 507] on img "button" at bounding box center [606, 577] width 158 height 141
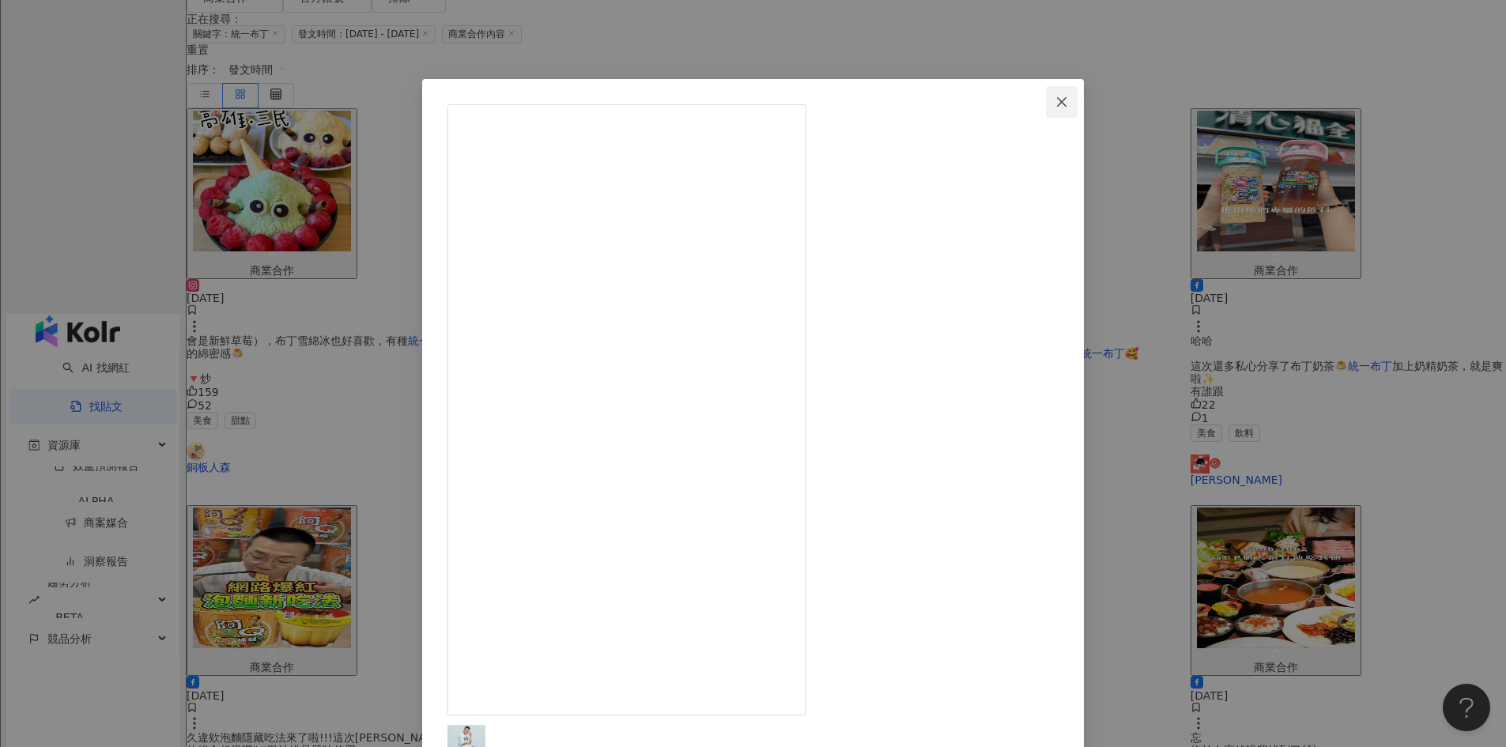
click at [1065, 102] on icon "close" at bounding box center [1060, 100] width 9 height 9
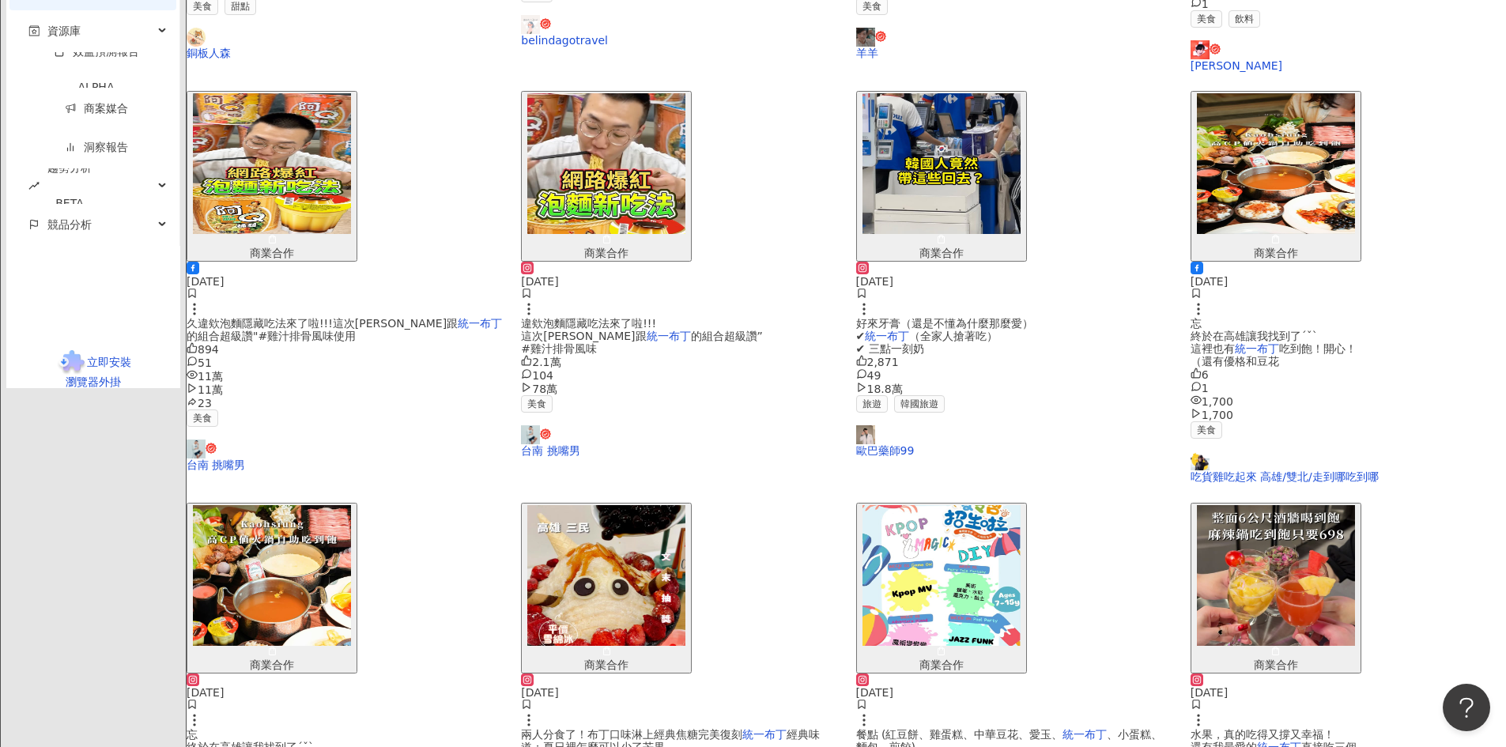
scroll to position [780, 0]
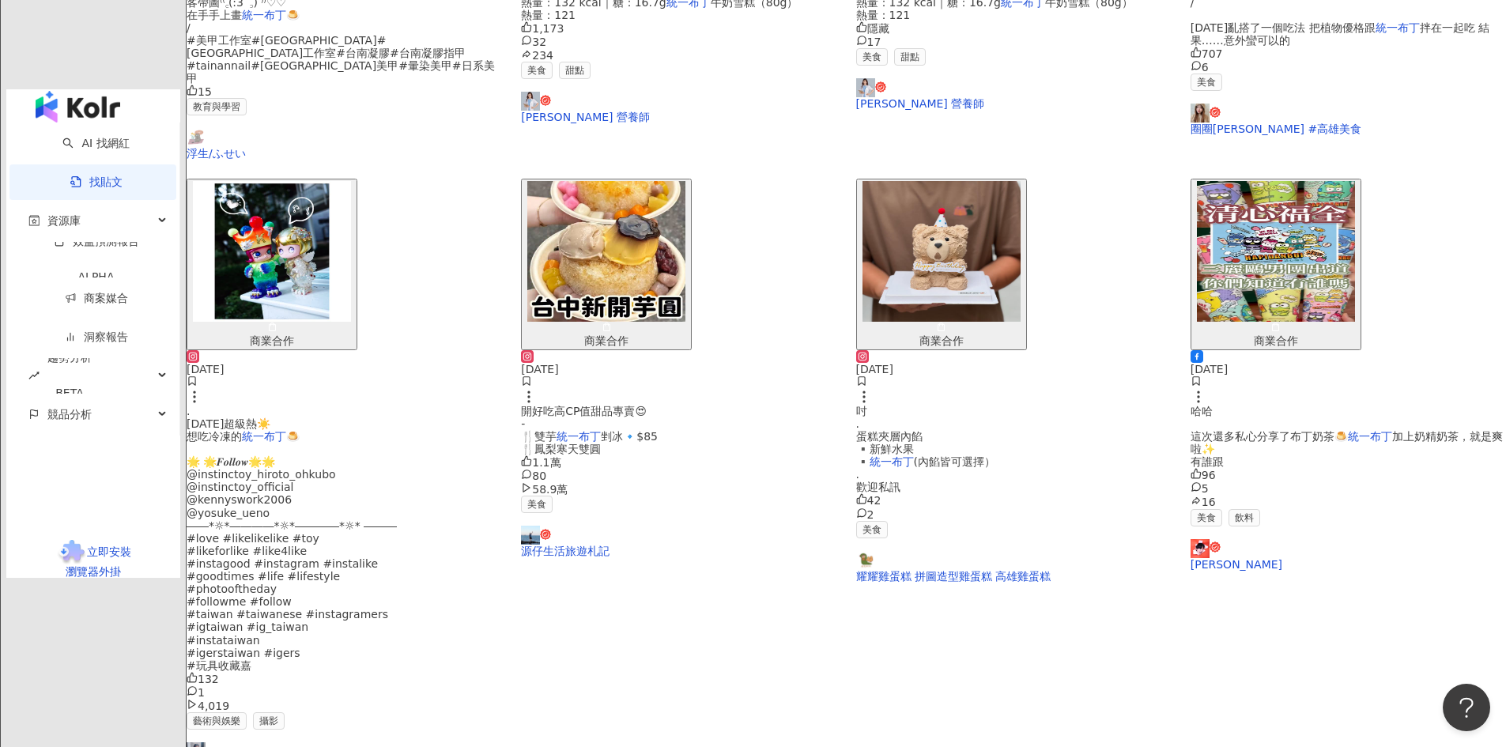
scroll to position [711, 0]
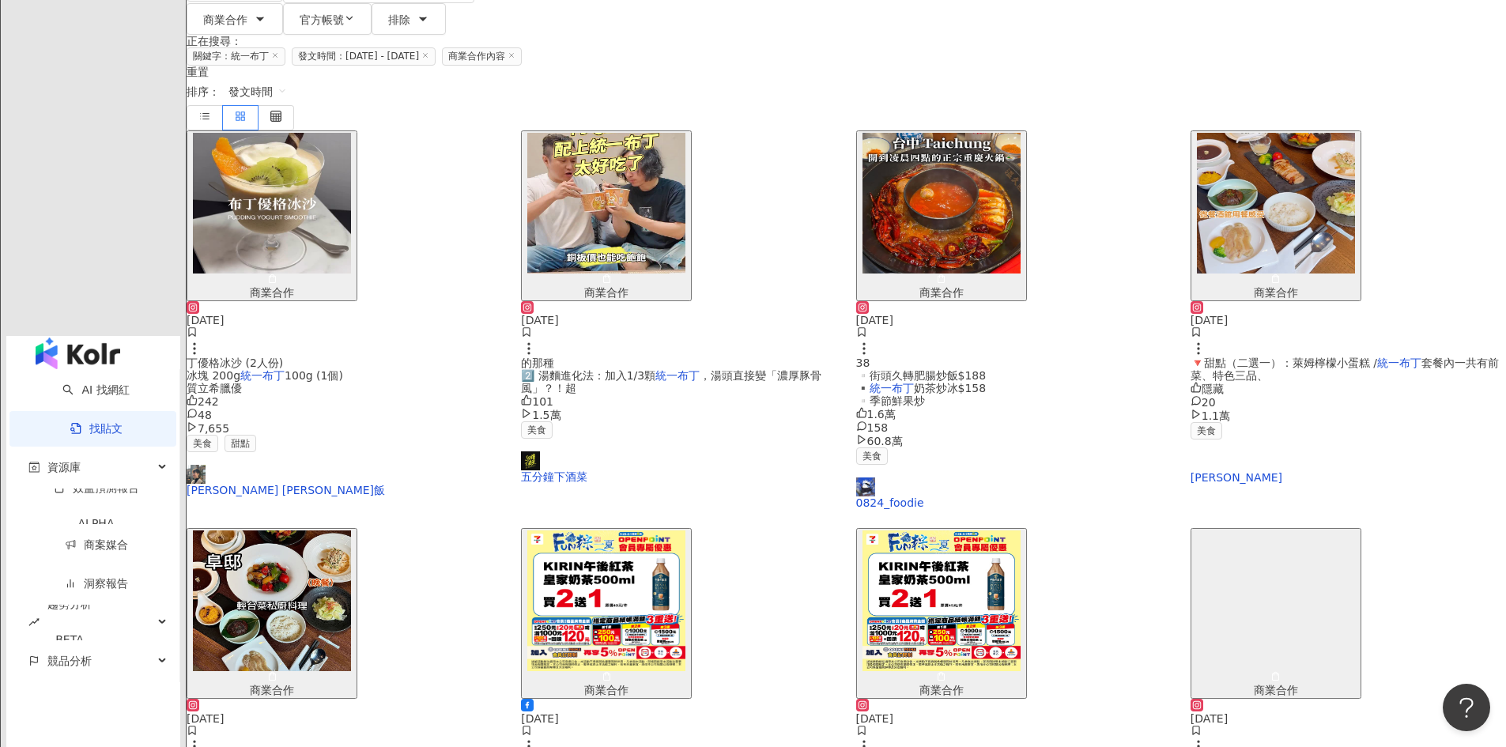
scroll to position [395, 0]
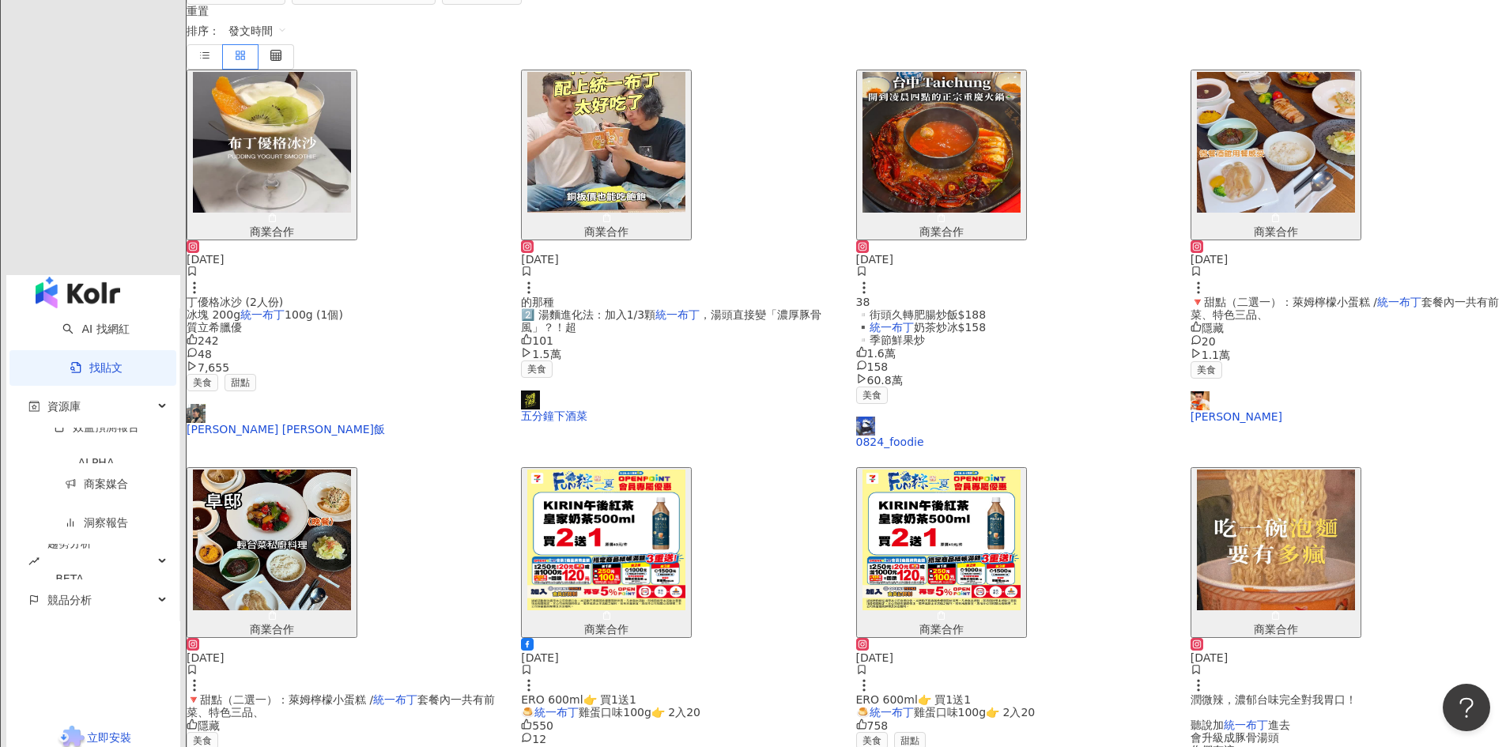
click at [1253, 718] on span "進去 會升級成豚骨湯頭 你們有這" at bounding box center [1240, 737] width 100 height 38
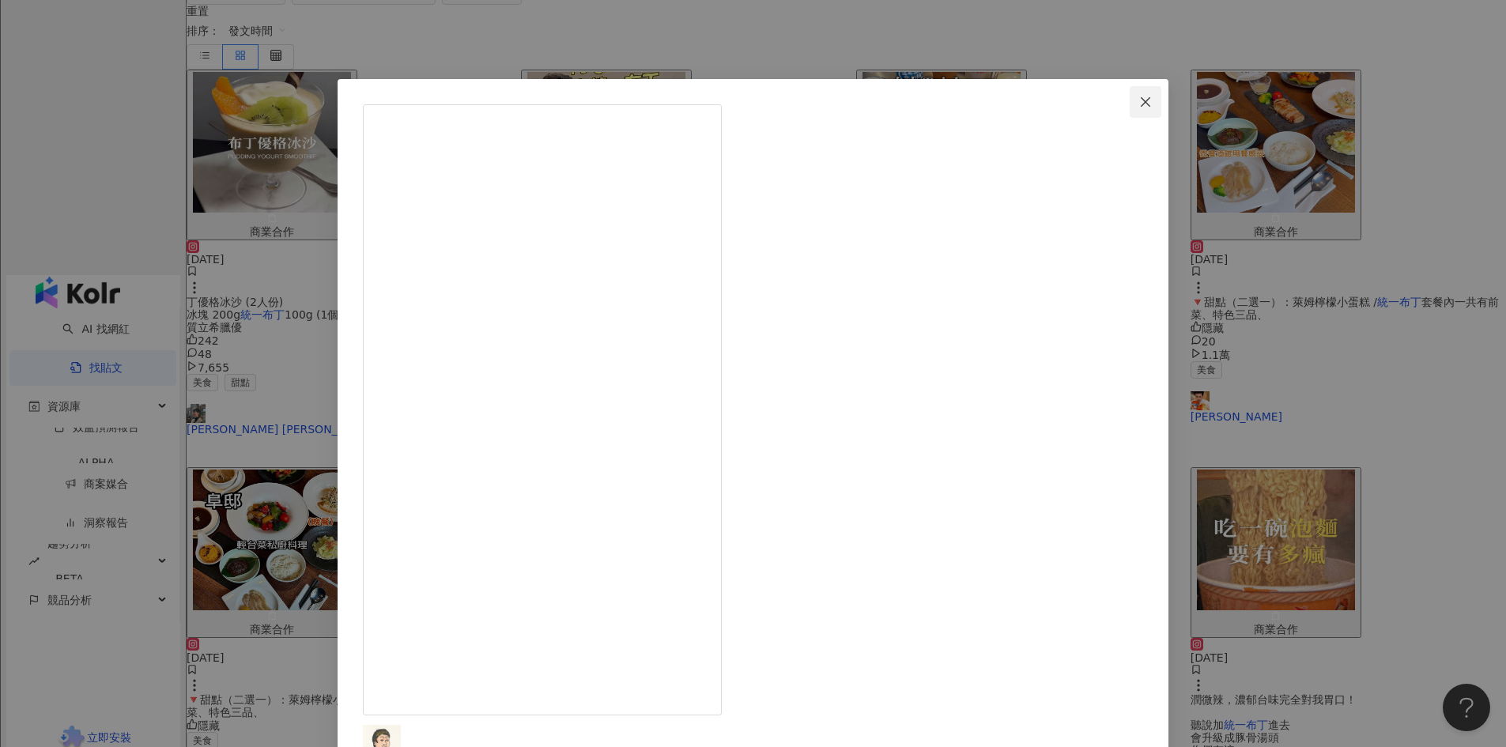
click at [1140, 103] on icon "close" at bounding box center [1144, 100] width 9 height 9
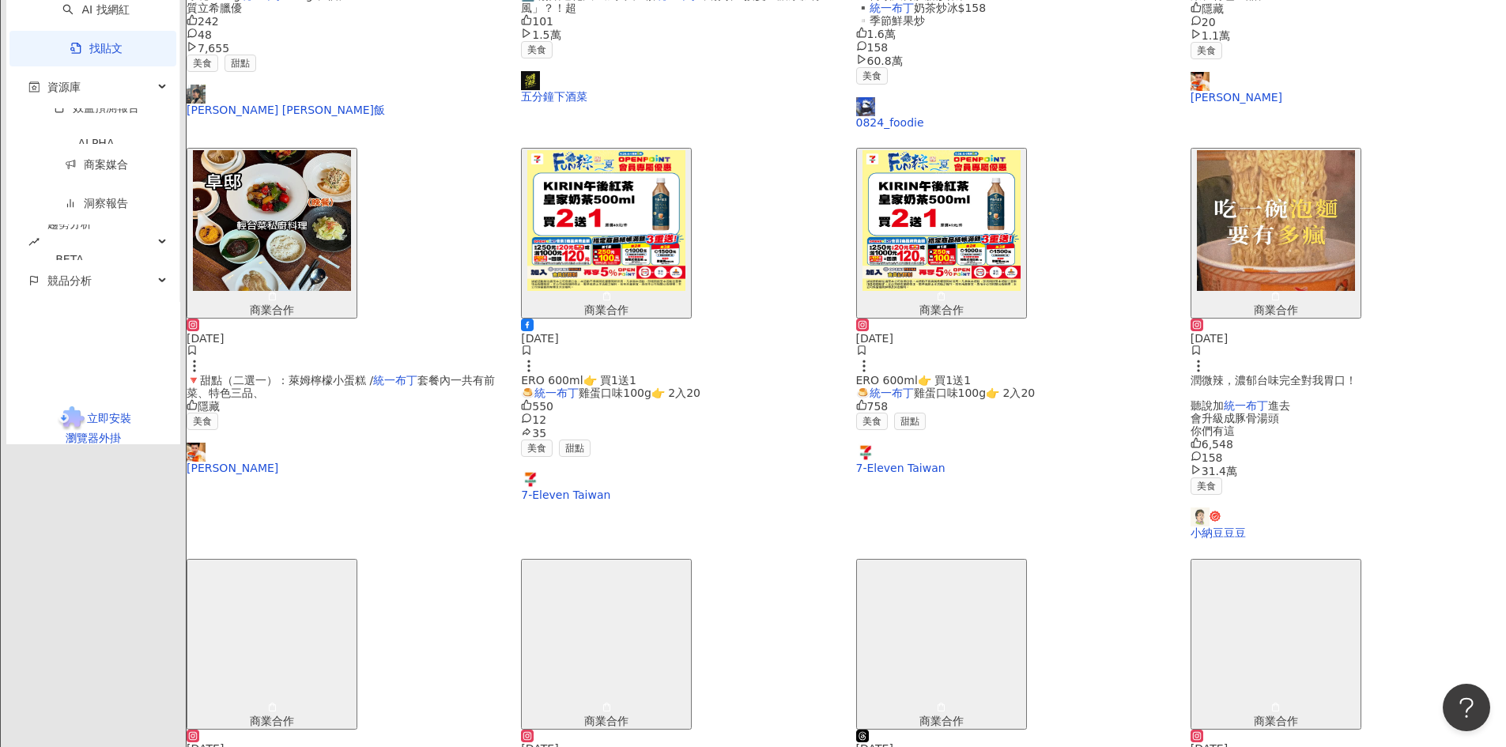
scroll to position [773, 0]
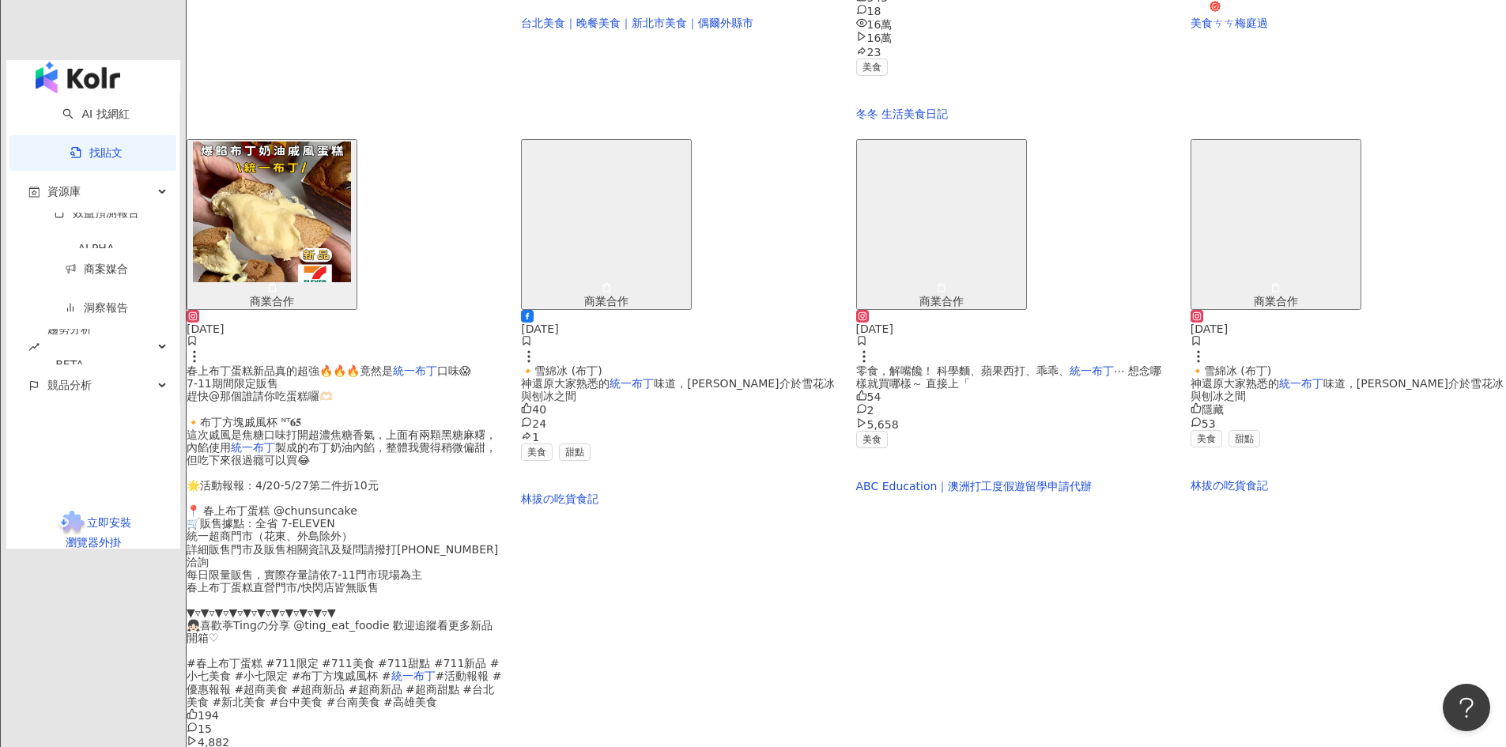
scroll to position [790, 0]
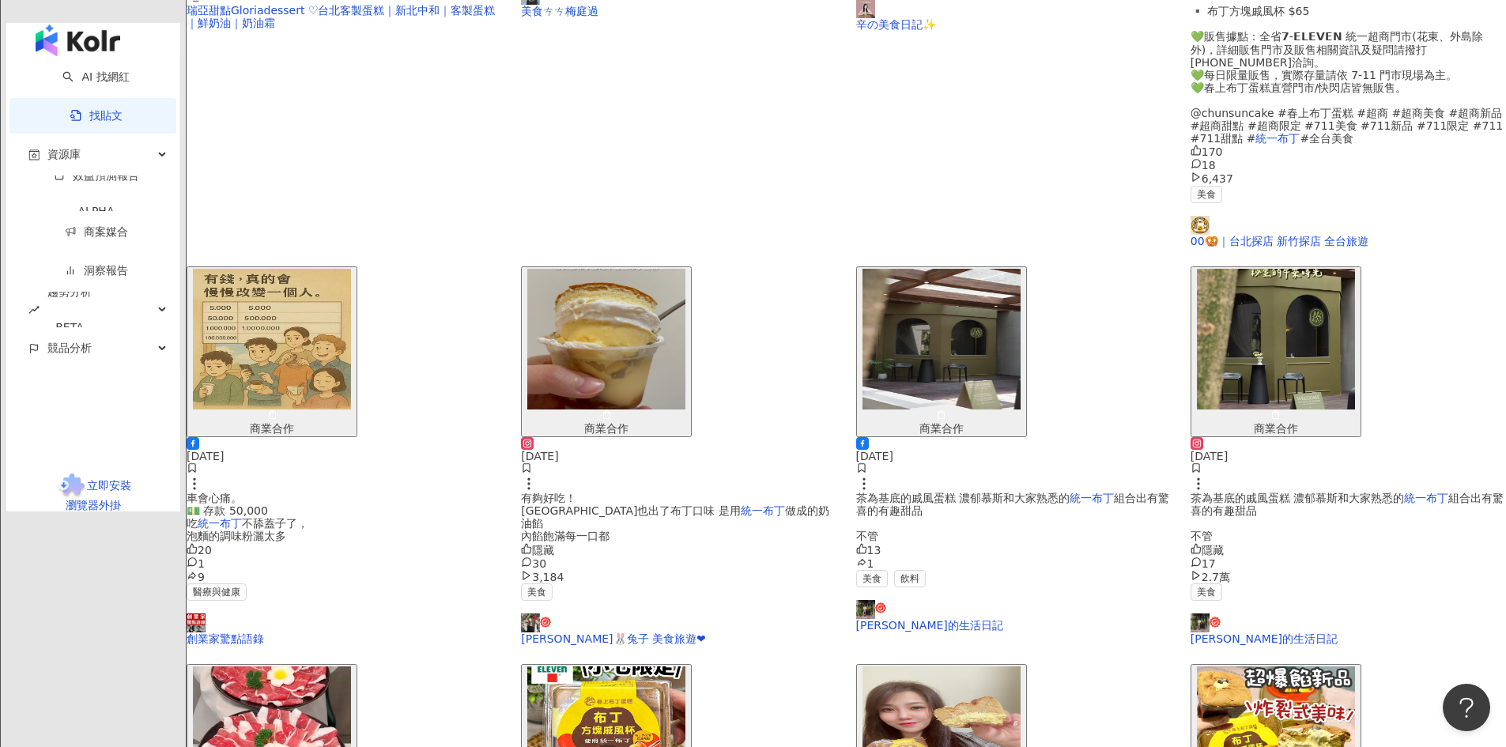
scroll to position [788, 0]
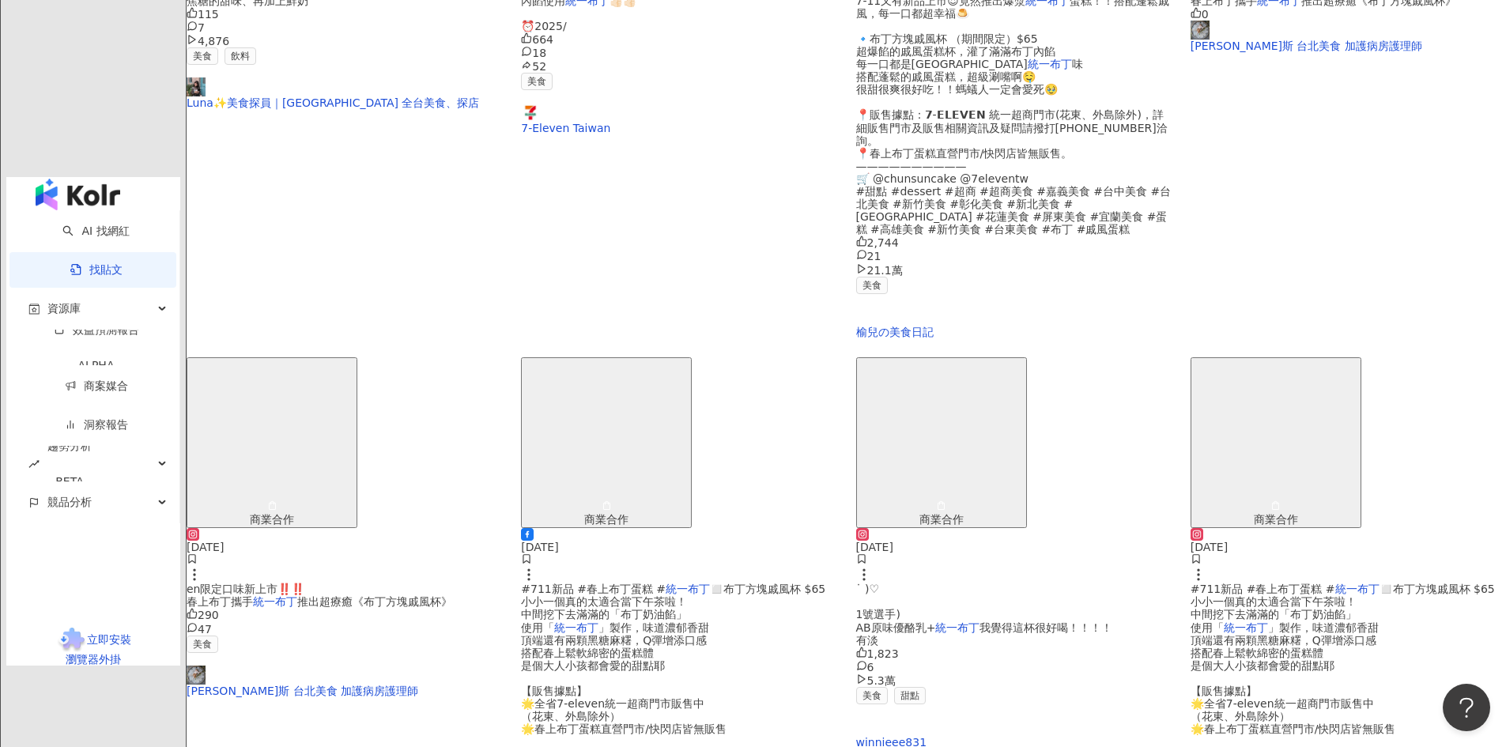
scroll to position [711, 0]
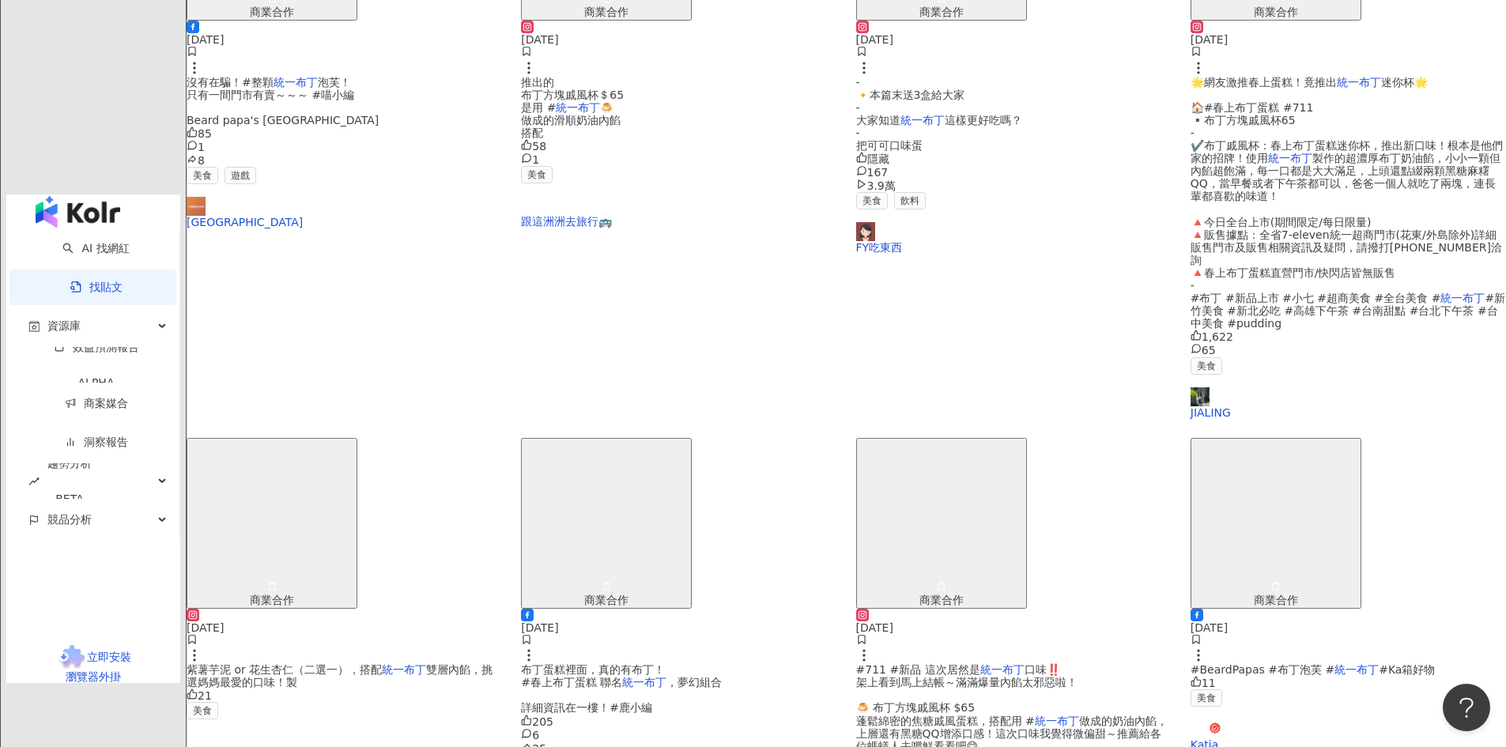
scroll to position [780, 0]
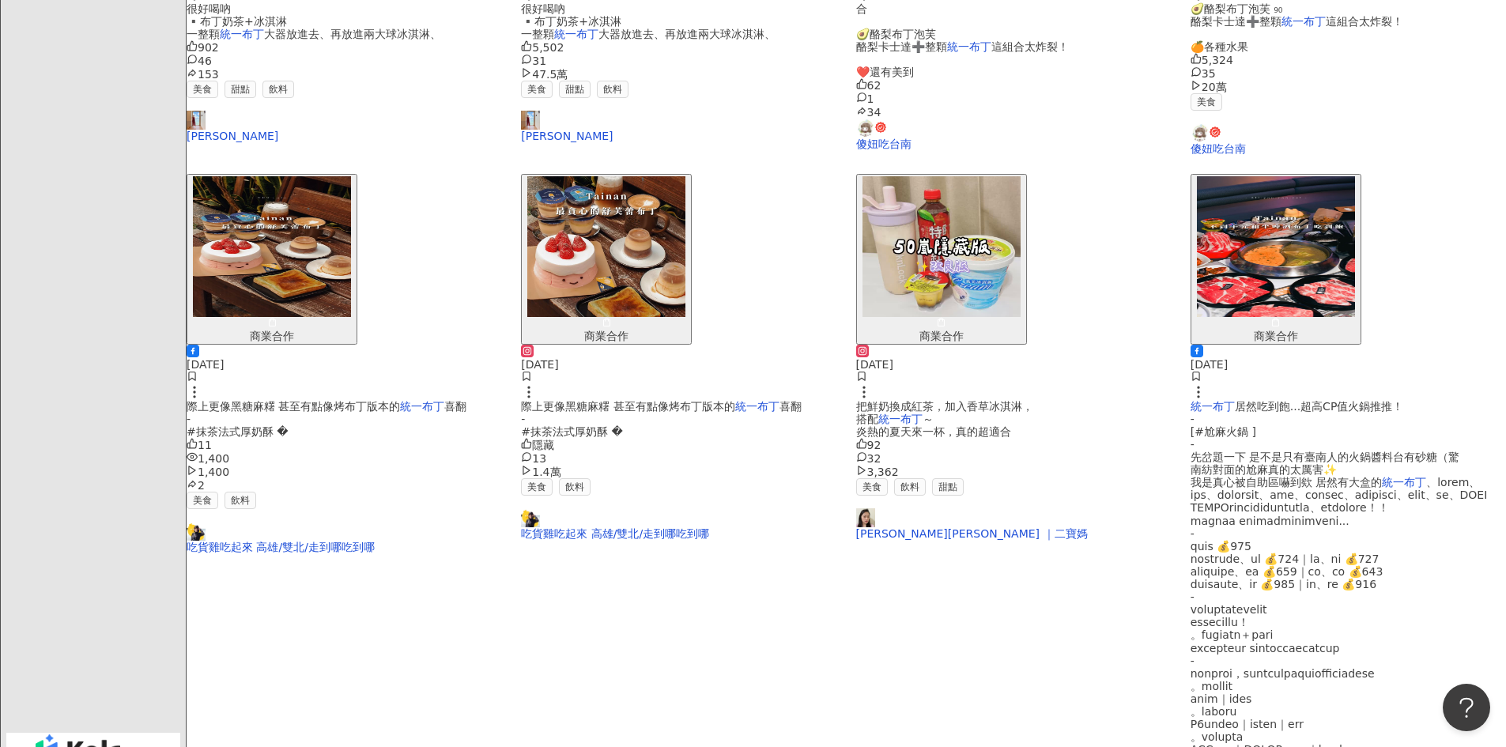
scroll to position [773, 0]
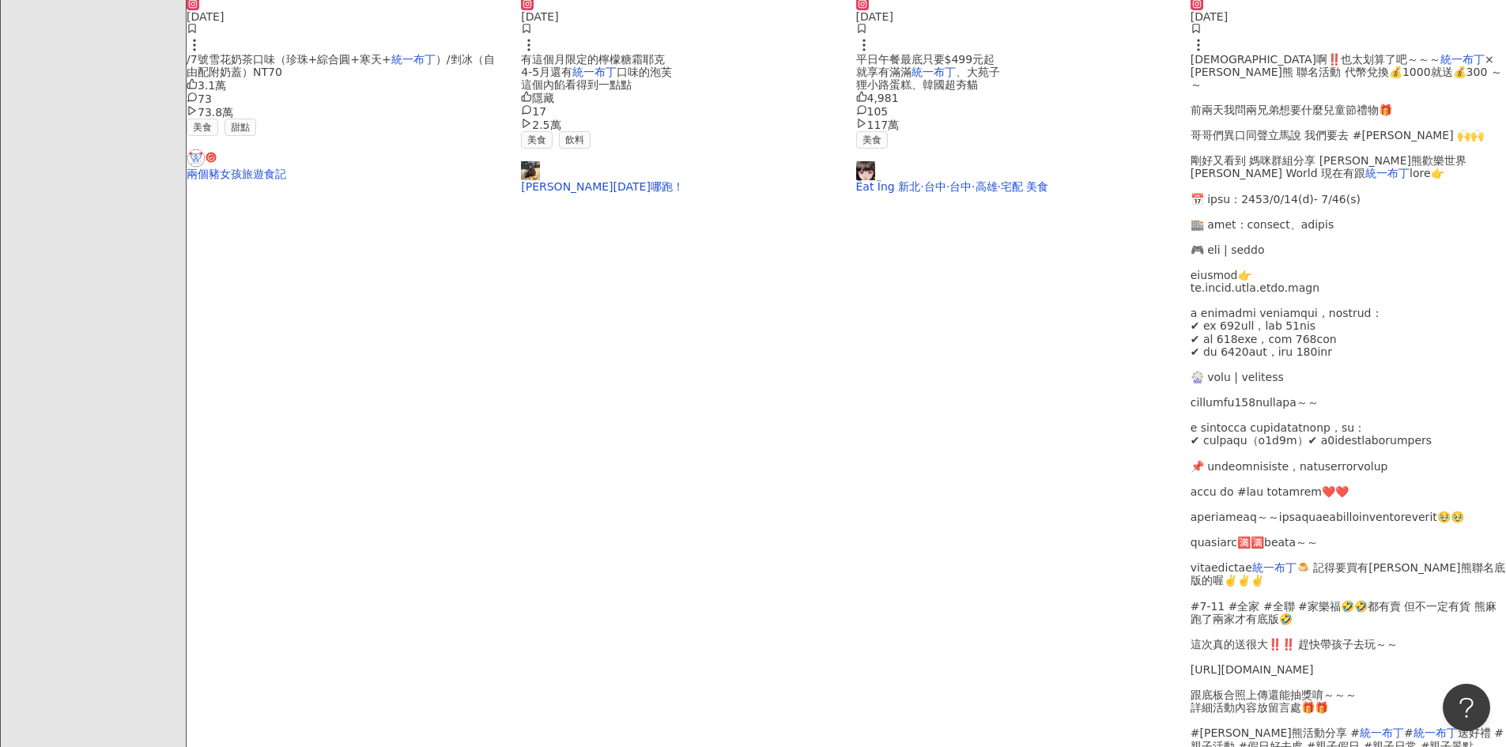
scroll to position [780, 0]
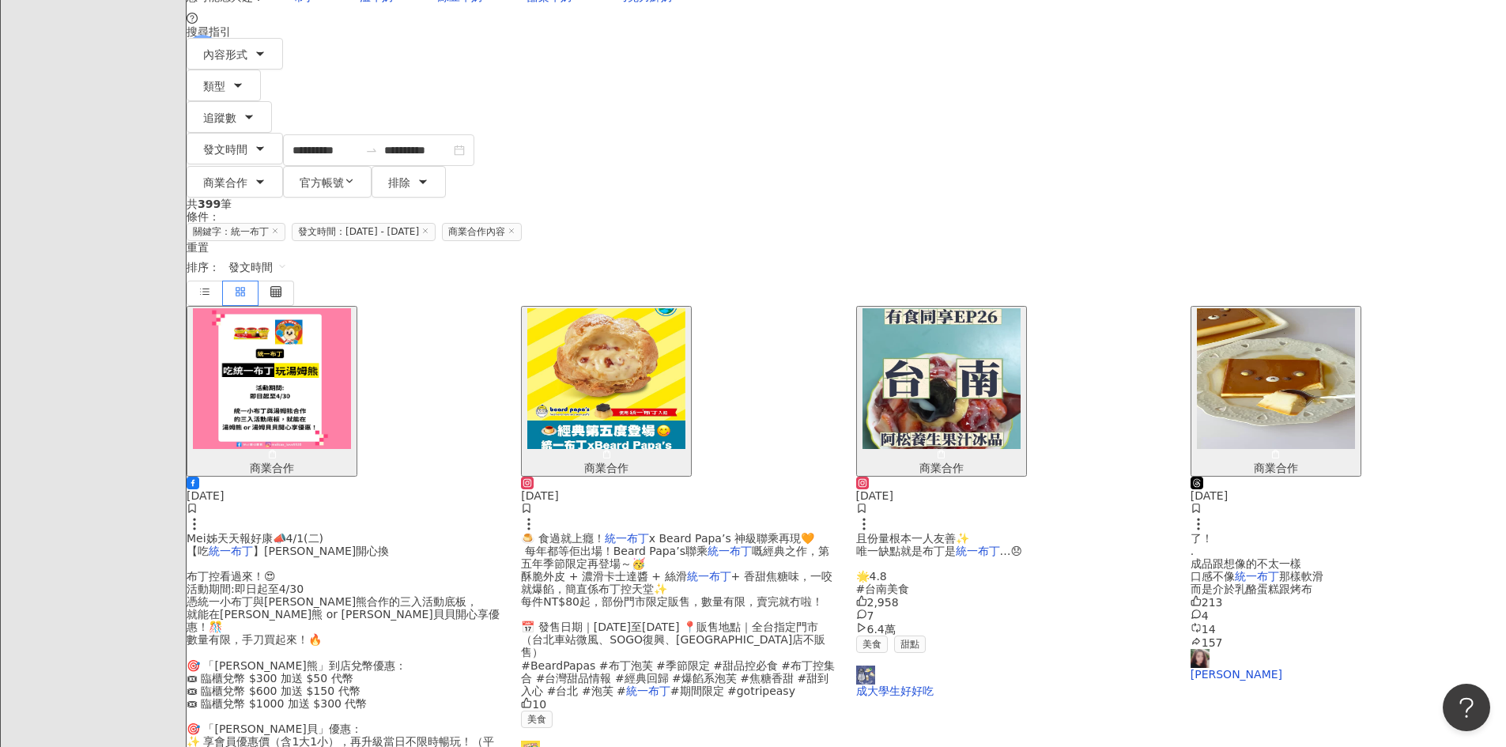
scroll to position [316, 0]
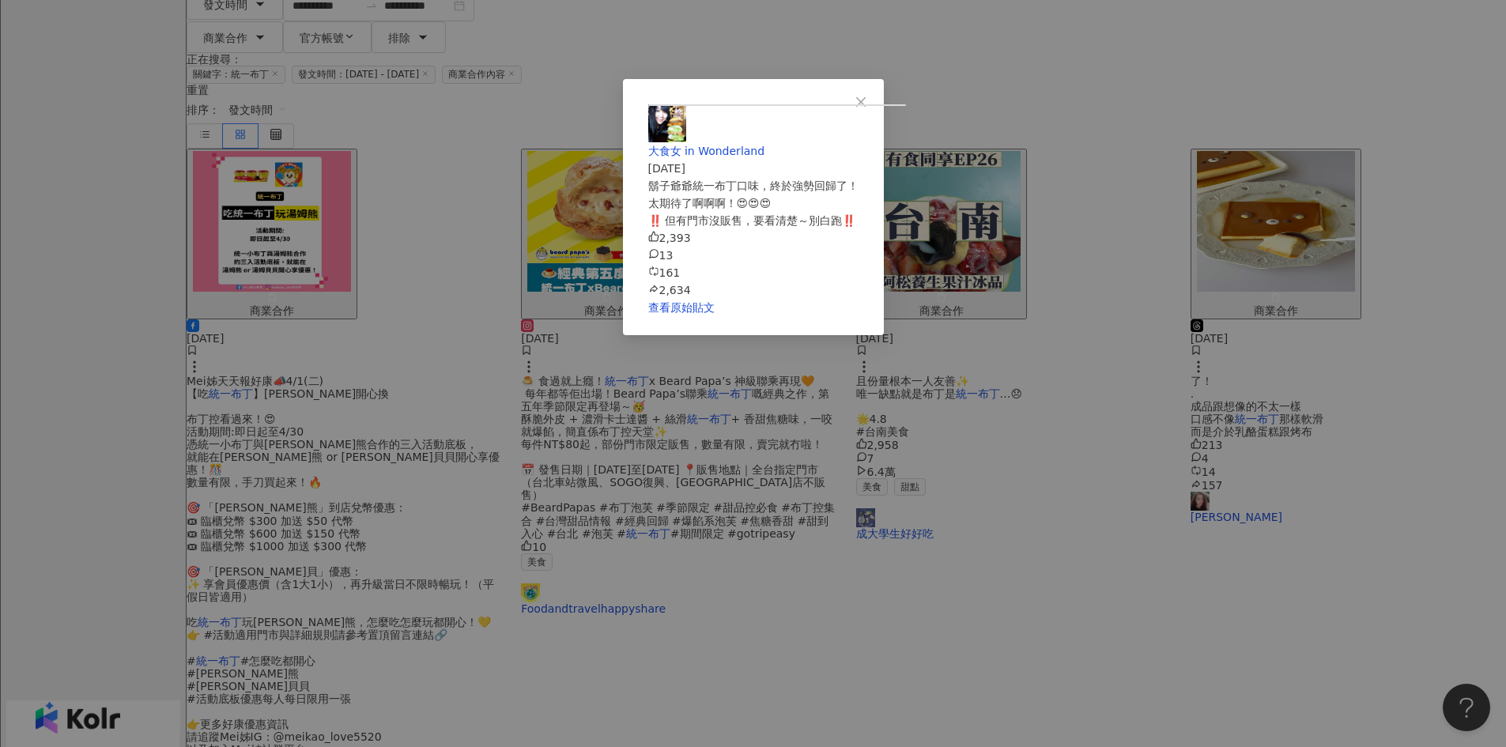
click at [858, 299] on div "大食女 in Wonderland [DATE] 鬍子爺爺統一布丁口味，終於強勢回歸了！ 太期待了啊啊啊！😍😍😍 ‼️ 但有門市沒販售，要看清楚～別白跑‼️ …" at bounding box center [753, 201] width 210 height 194
click at [867, 101] on icon "close" at bounding box center [860, 102] width 13 height 13
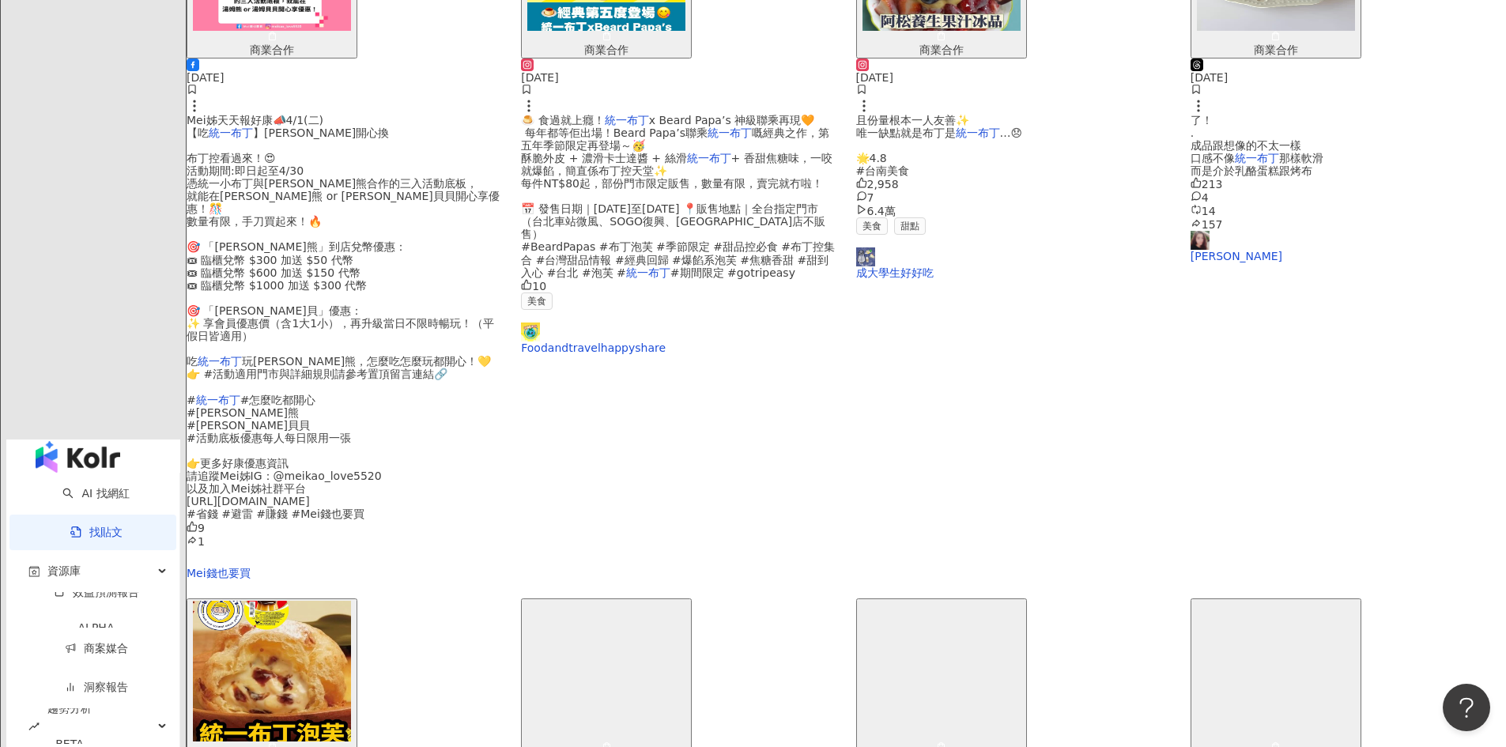
scroll to position [711, 0]
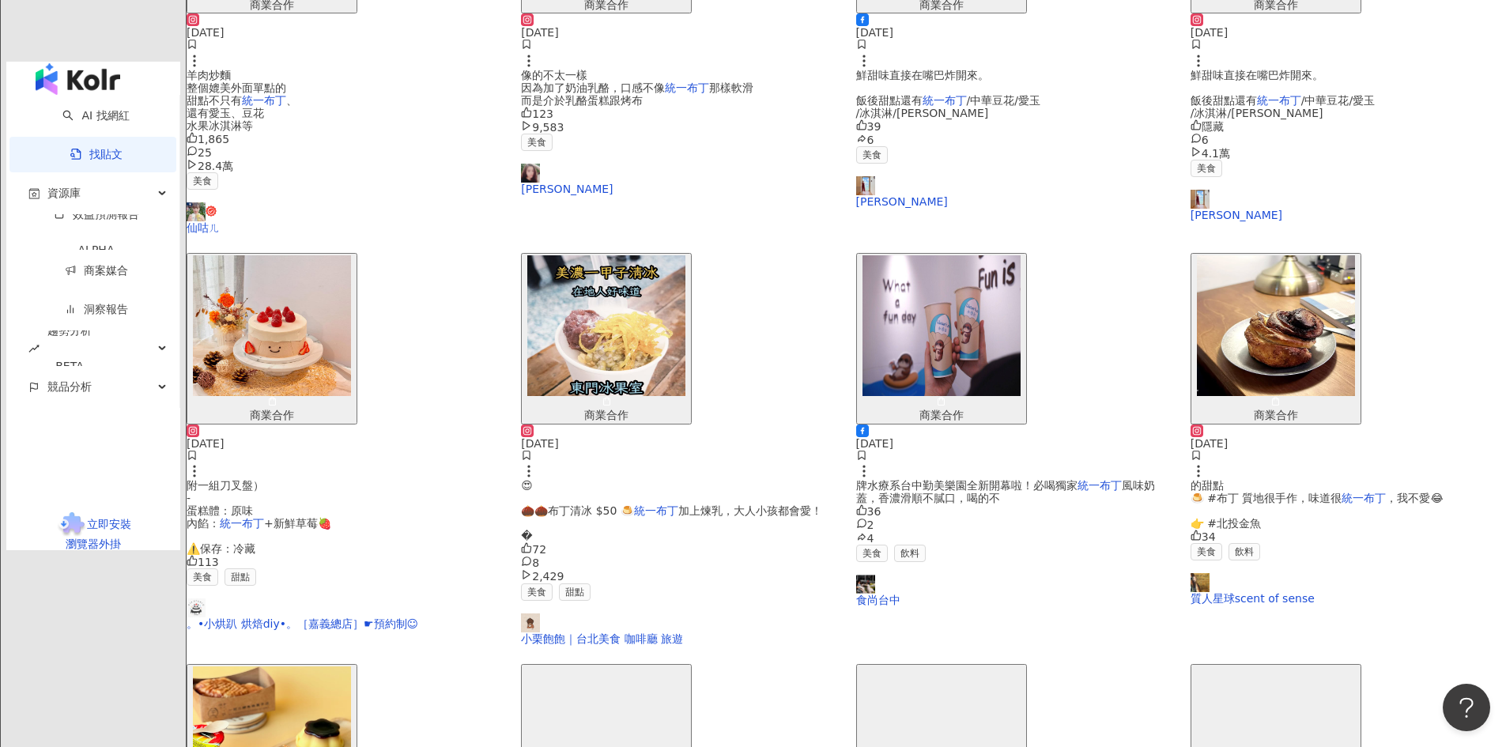
scroll to position [632, 0]
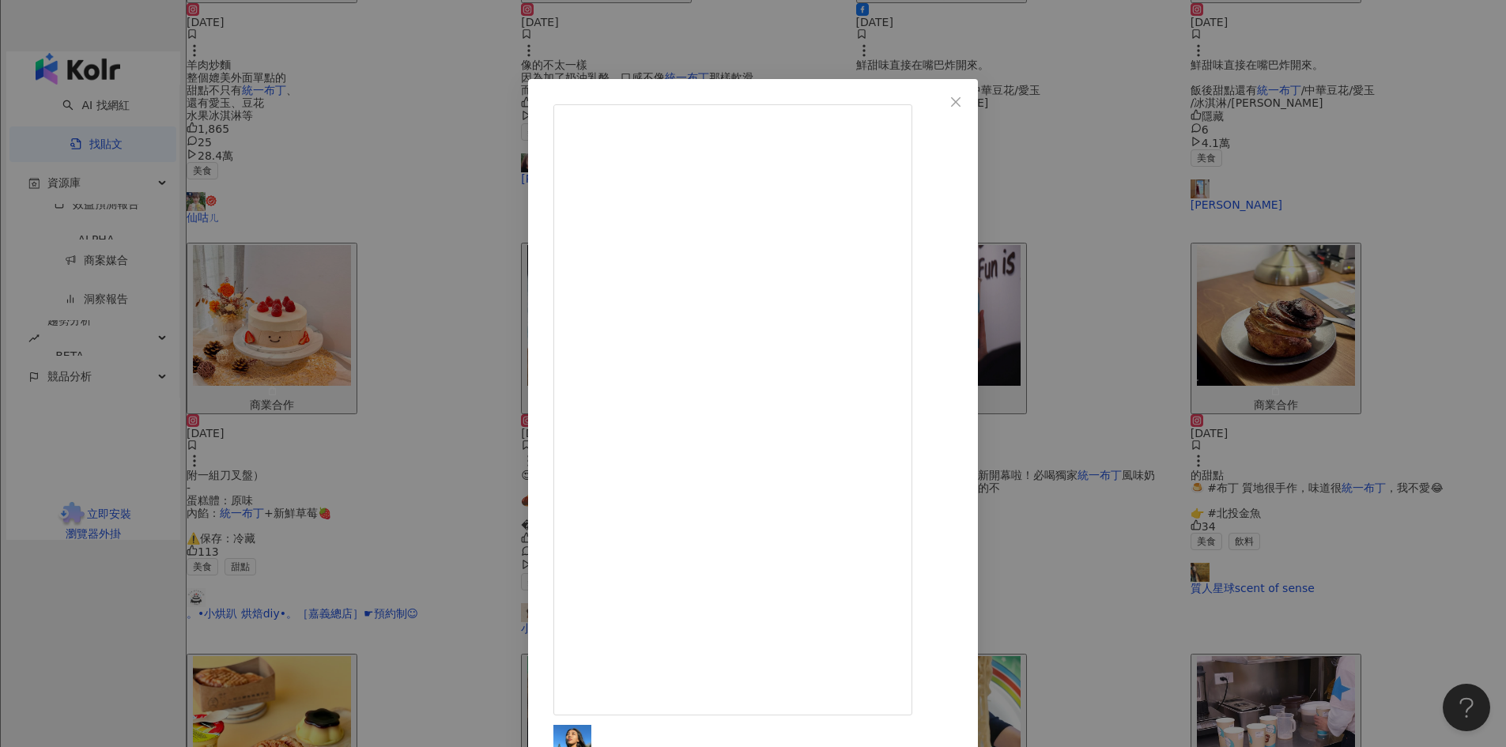
scroll to position [64, 0]
drag, startPoint x: 931, startPoint y: 594, endPoint x: 1021, endPoint y: 604, distance: 90.6
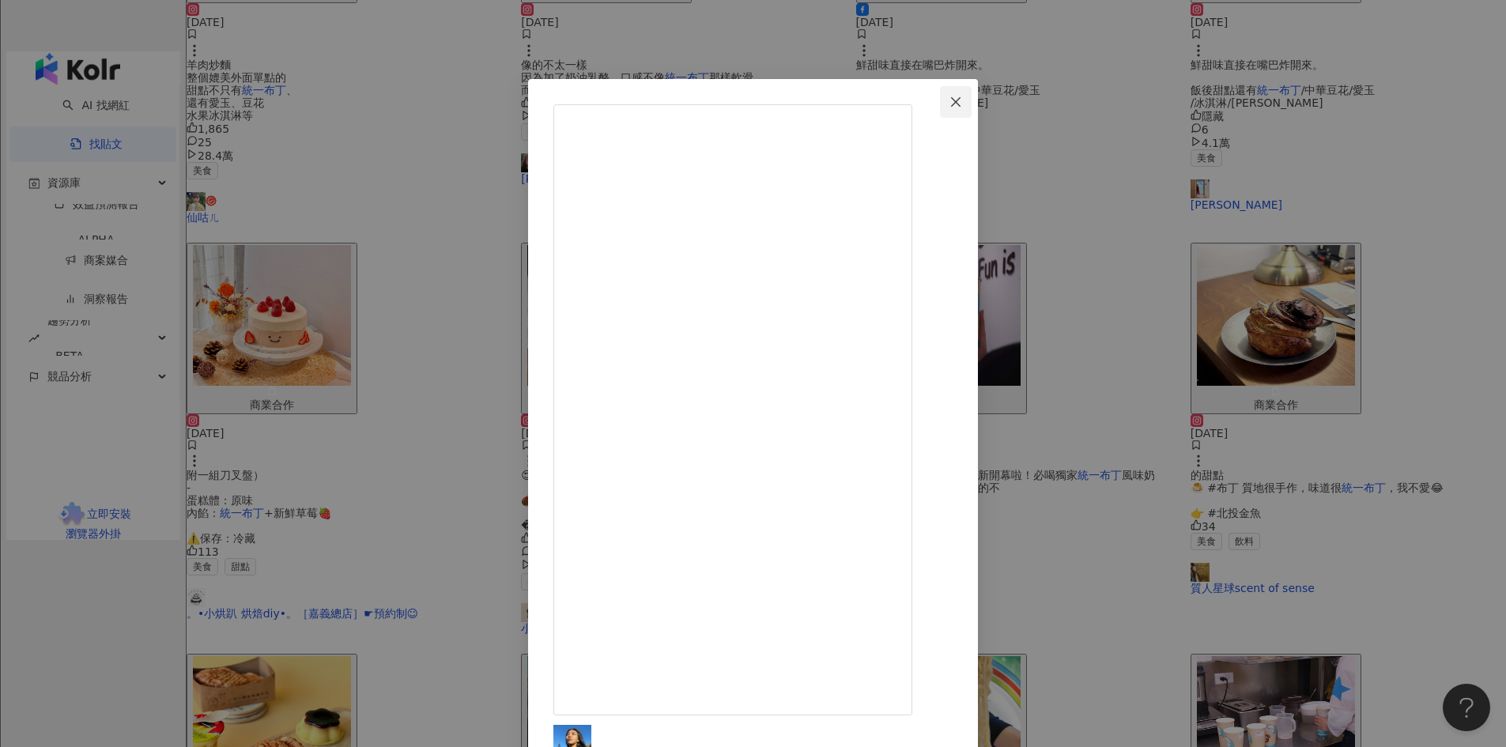
click at [962, 100] on icon "close" at bounding box center [955, 102] width 13 height 13
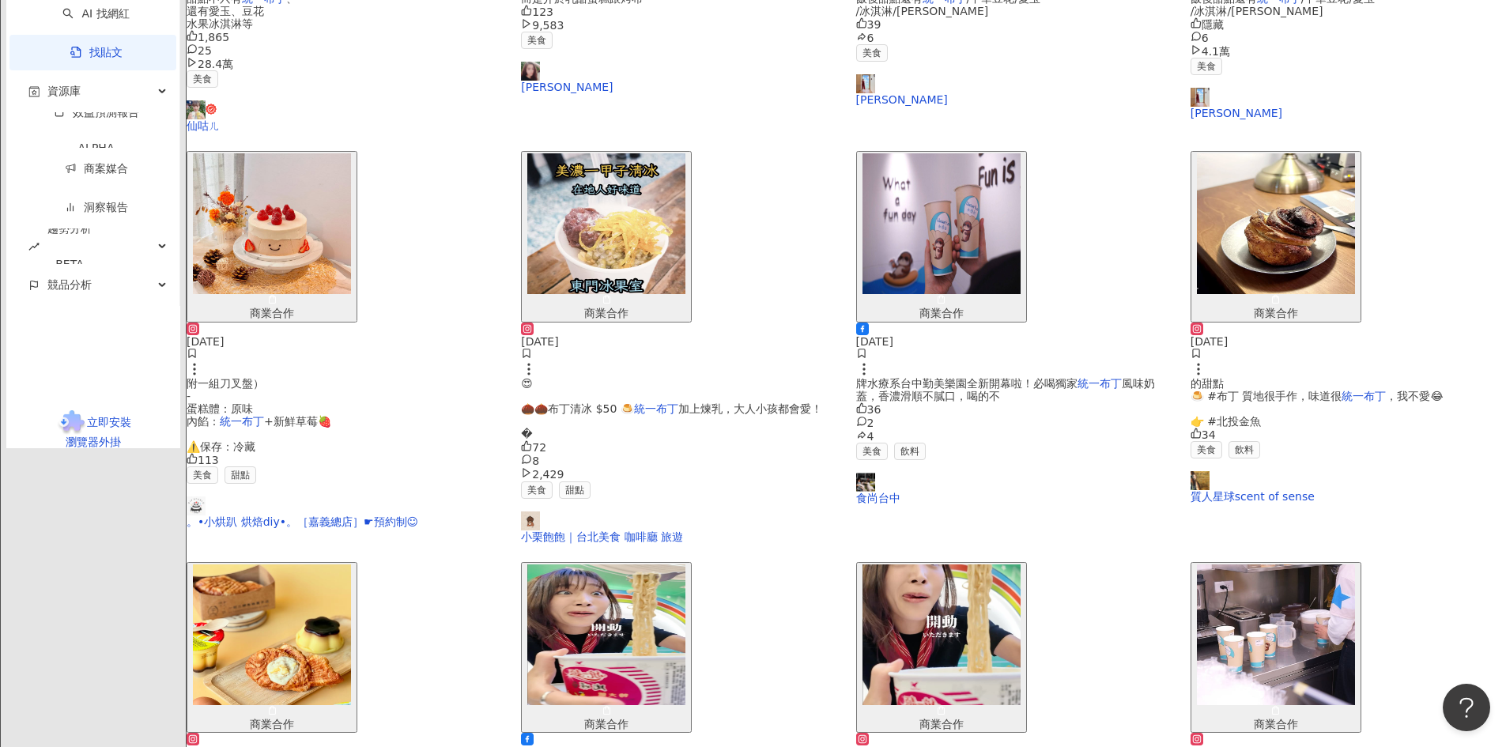
scroll to position [790, 0]
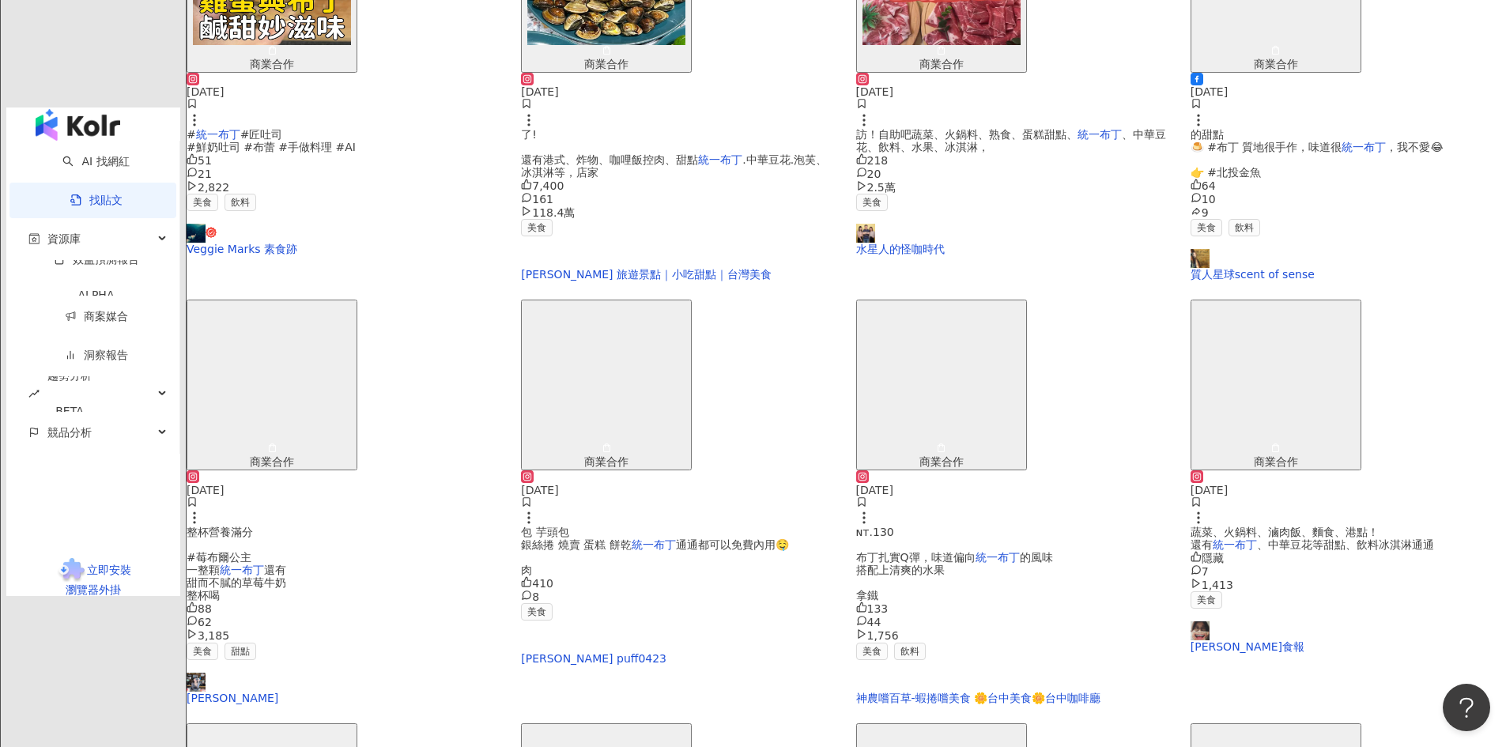
scroll to position [711, 0]
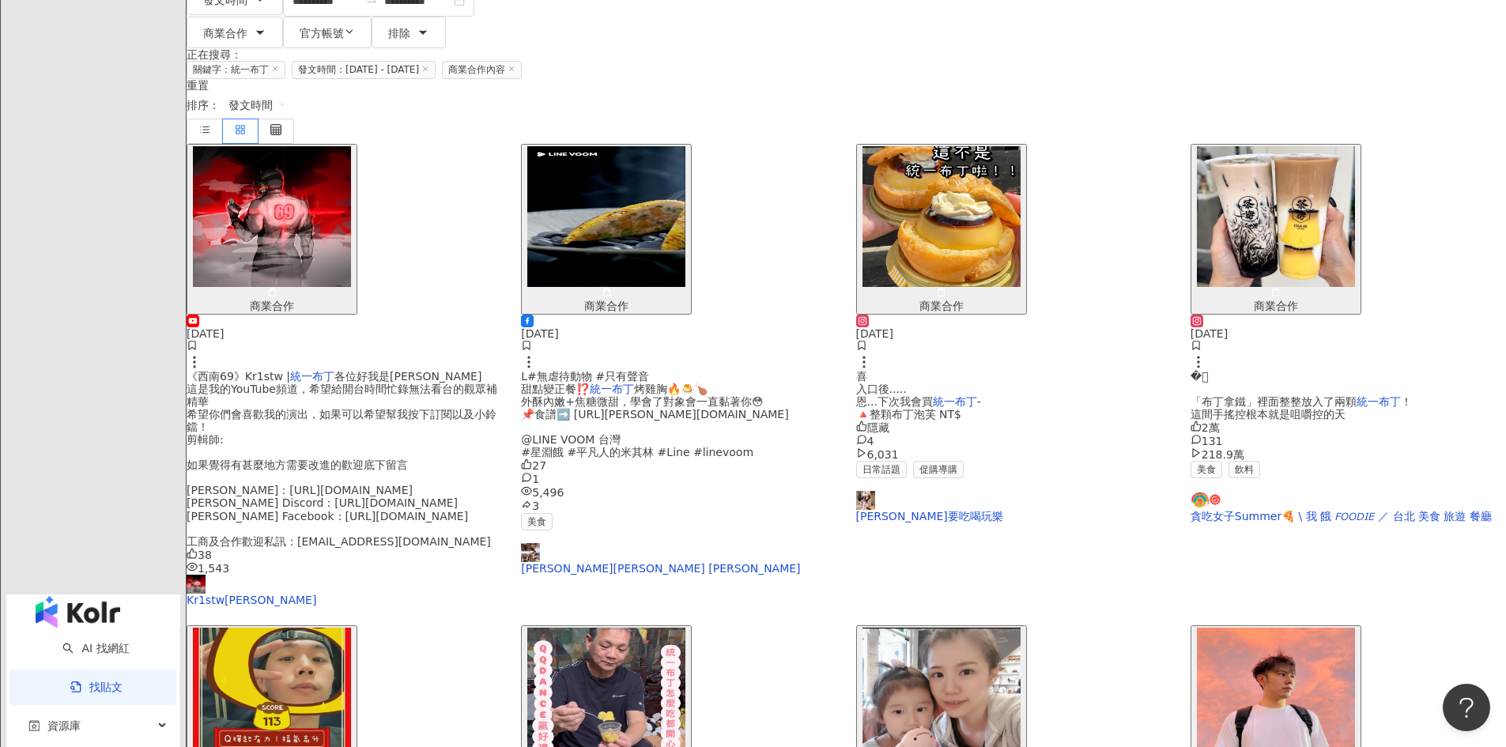
scroll to position [474, 0]
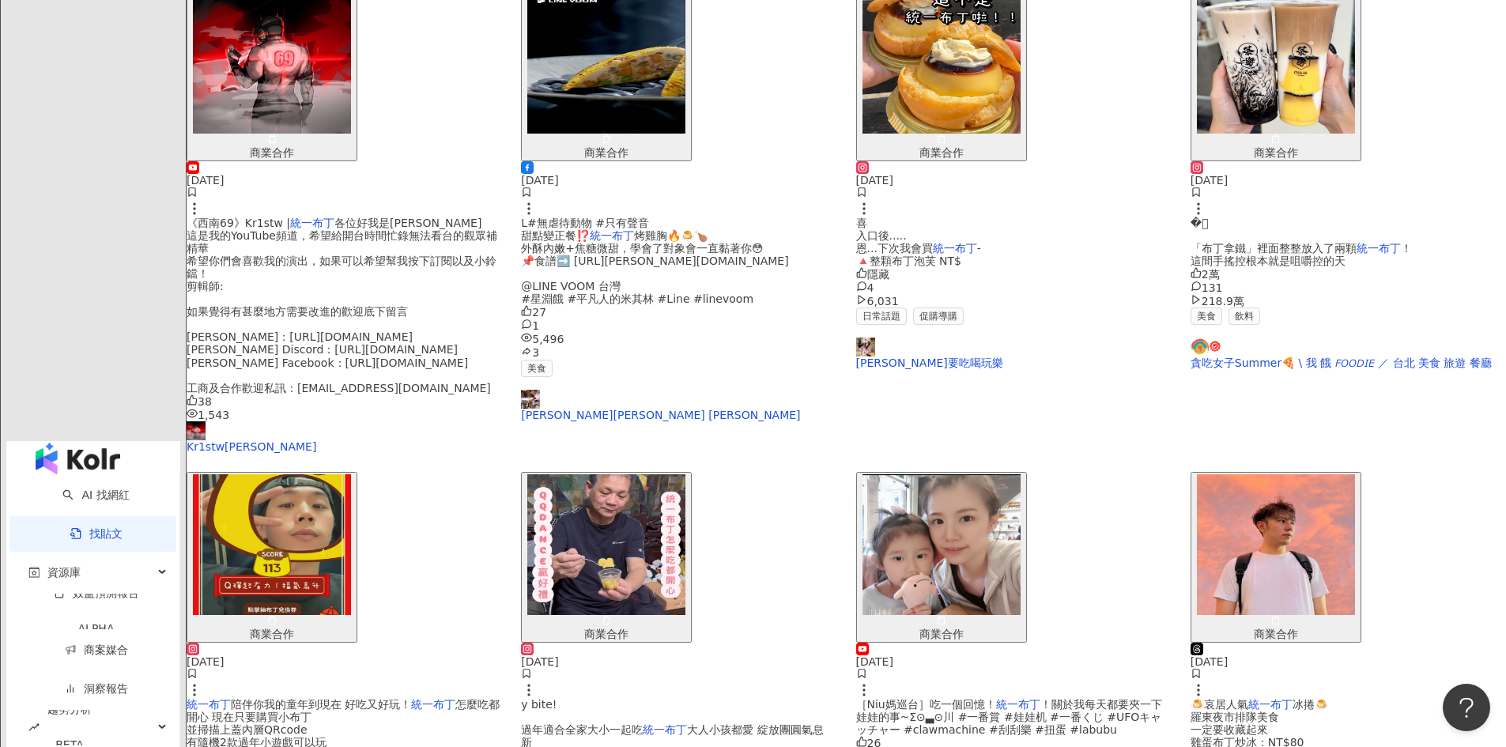
click at [351, 474] on img "button" at bounding box center [272, 544] width 158 height 141
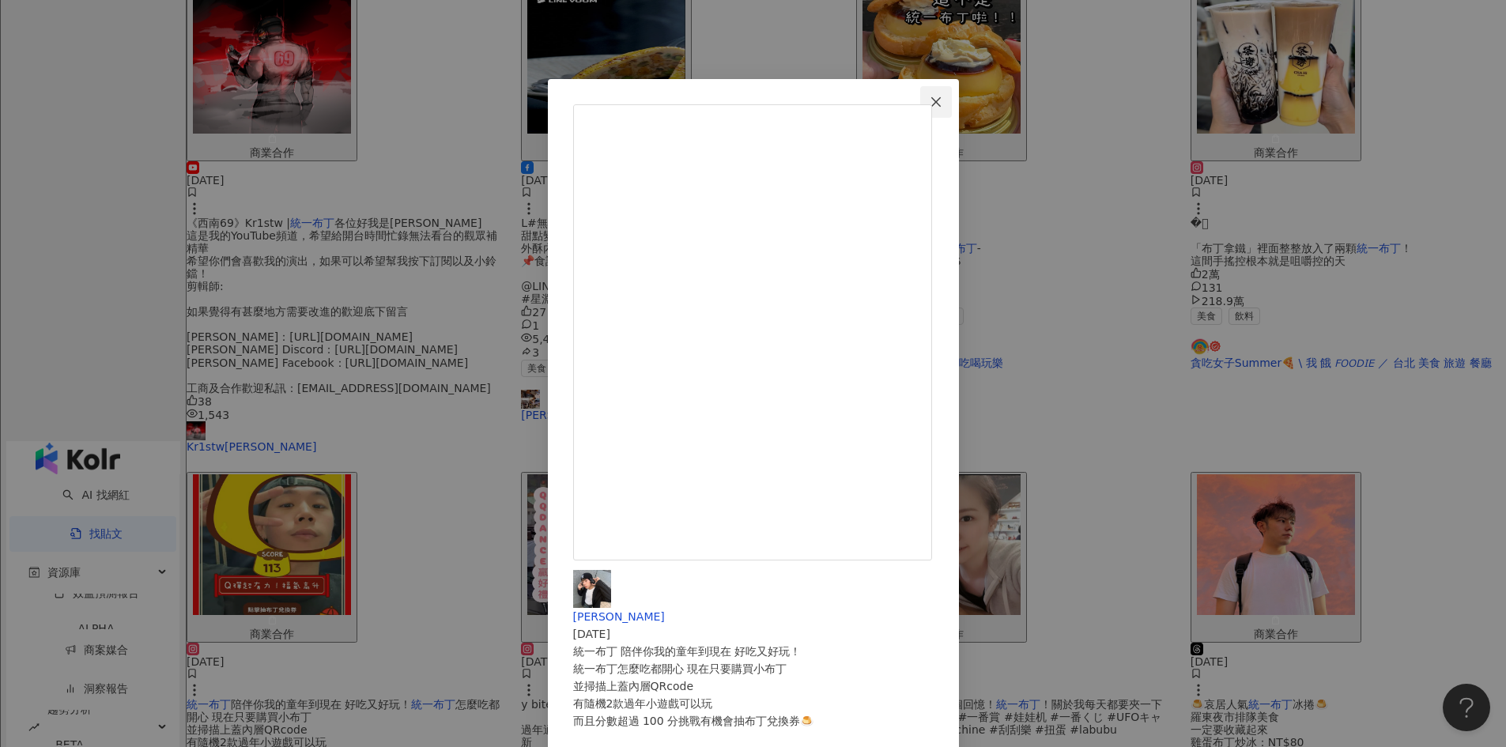
click at [942, 104] on icon "close" at bounding box center [935, 102] width 13 height 13
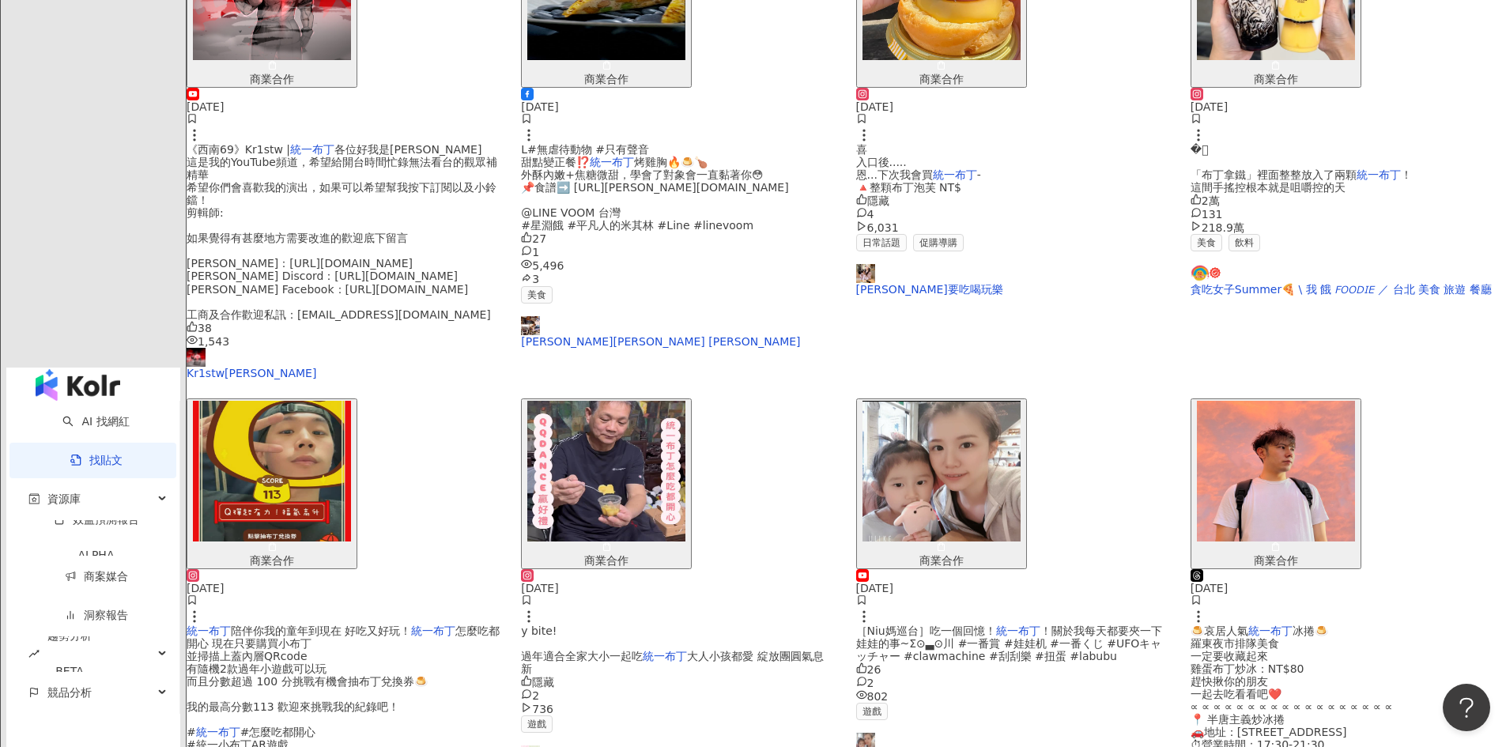
scroll to position [632, 0]
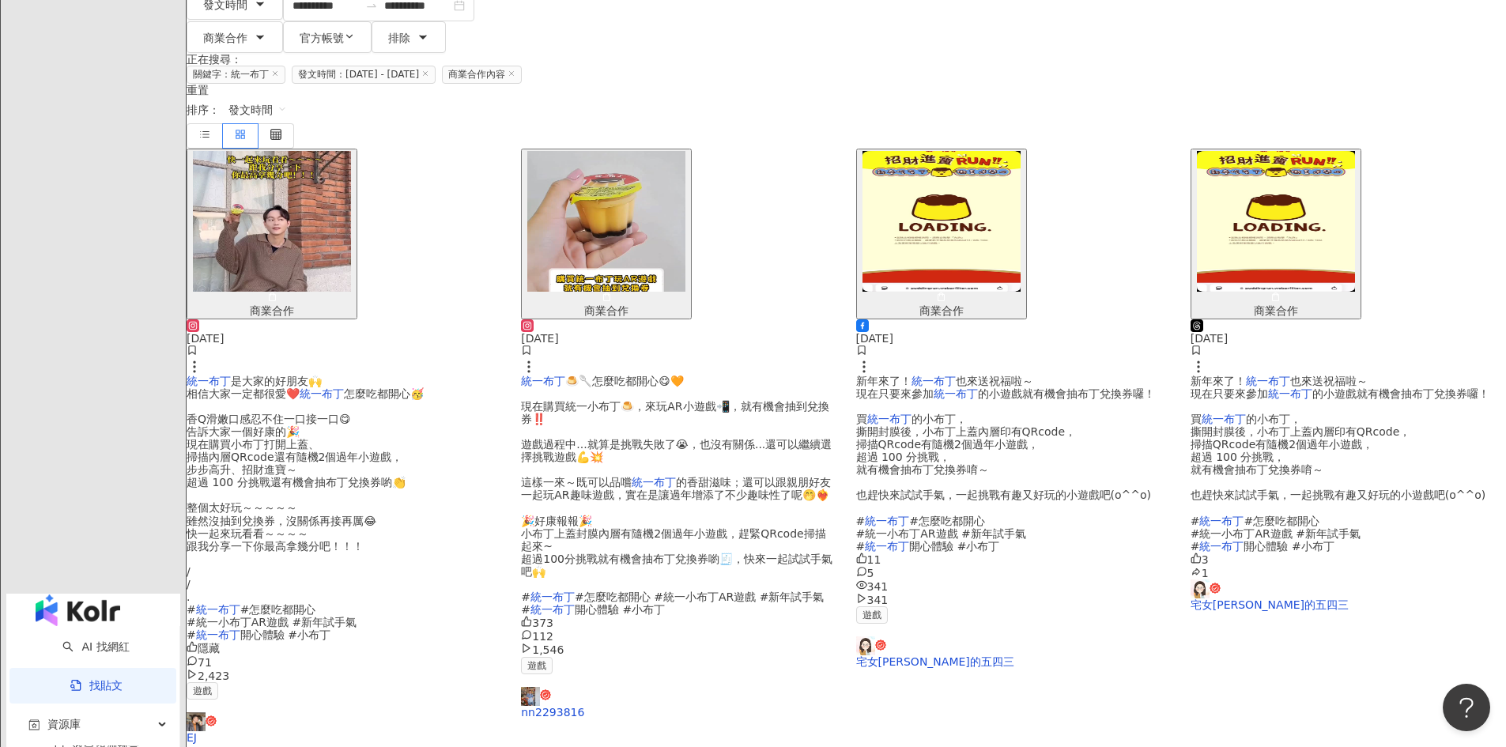
scroll to position [395, 0]
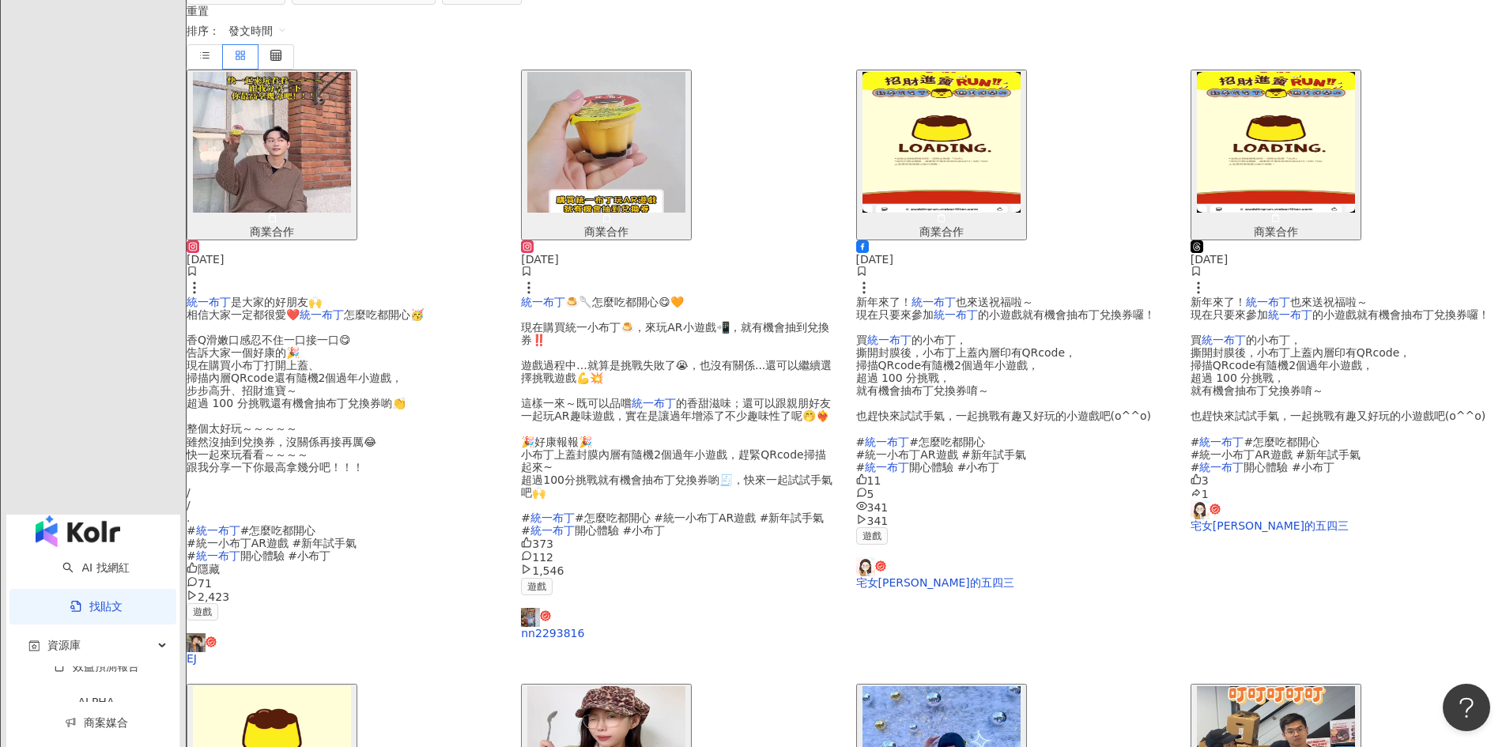
click at [1237, 686] on img "button" at bounding box center [1276, 756] width 158 height 141
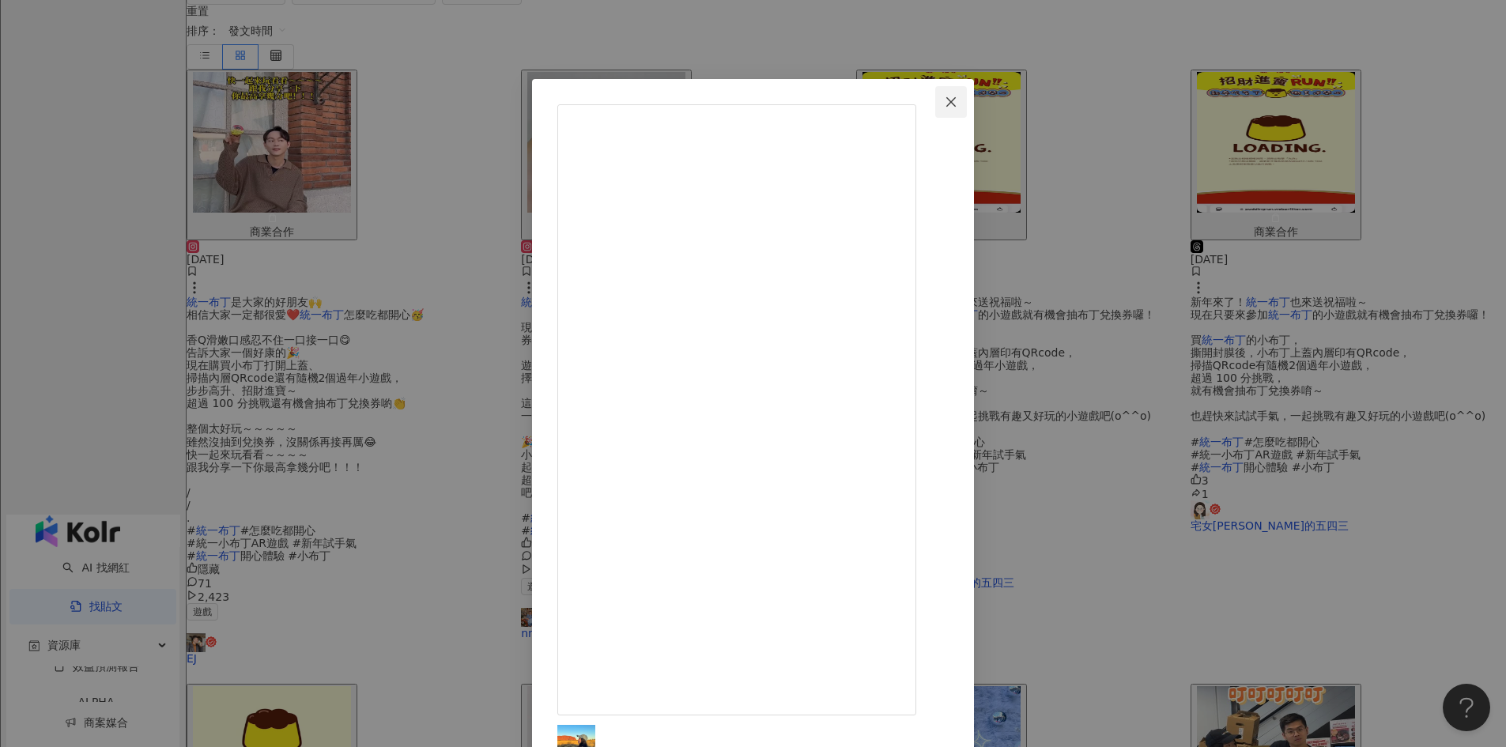
click at [957, 97] on icon "close" at bounding box center [950, 102] width 13 height 13
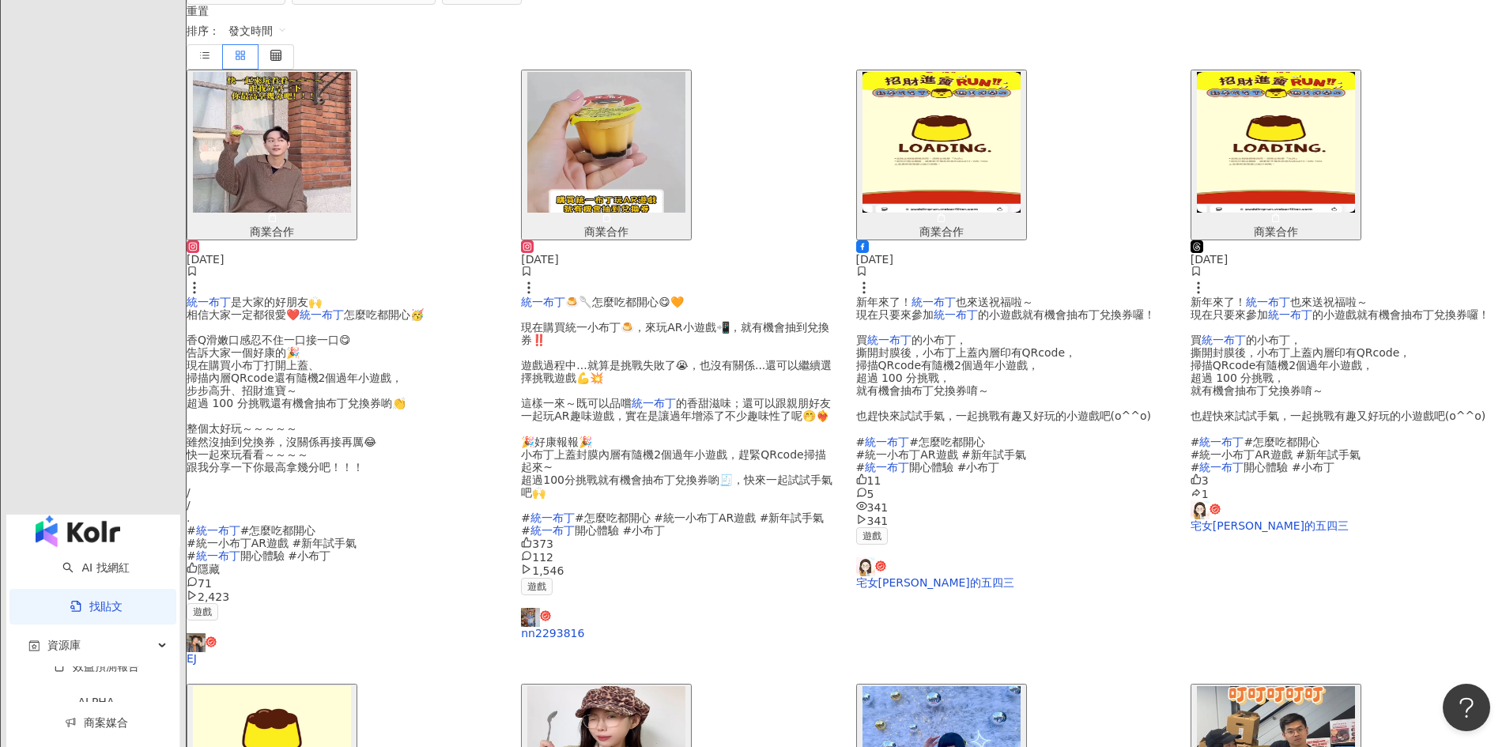
click at [685, 686] on img "button" at bounding box center [606, 756] width 158 height 141
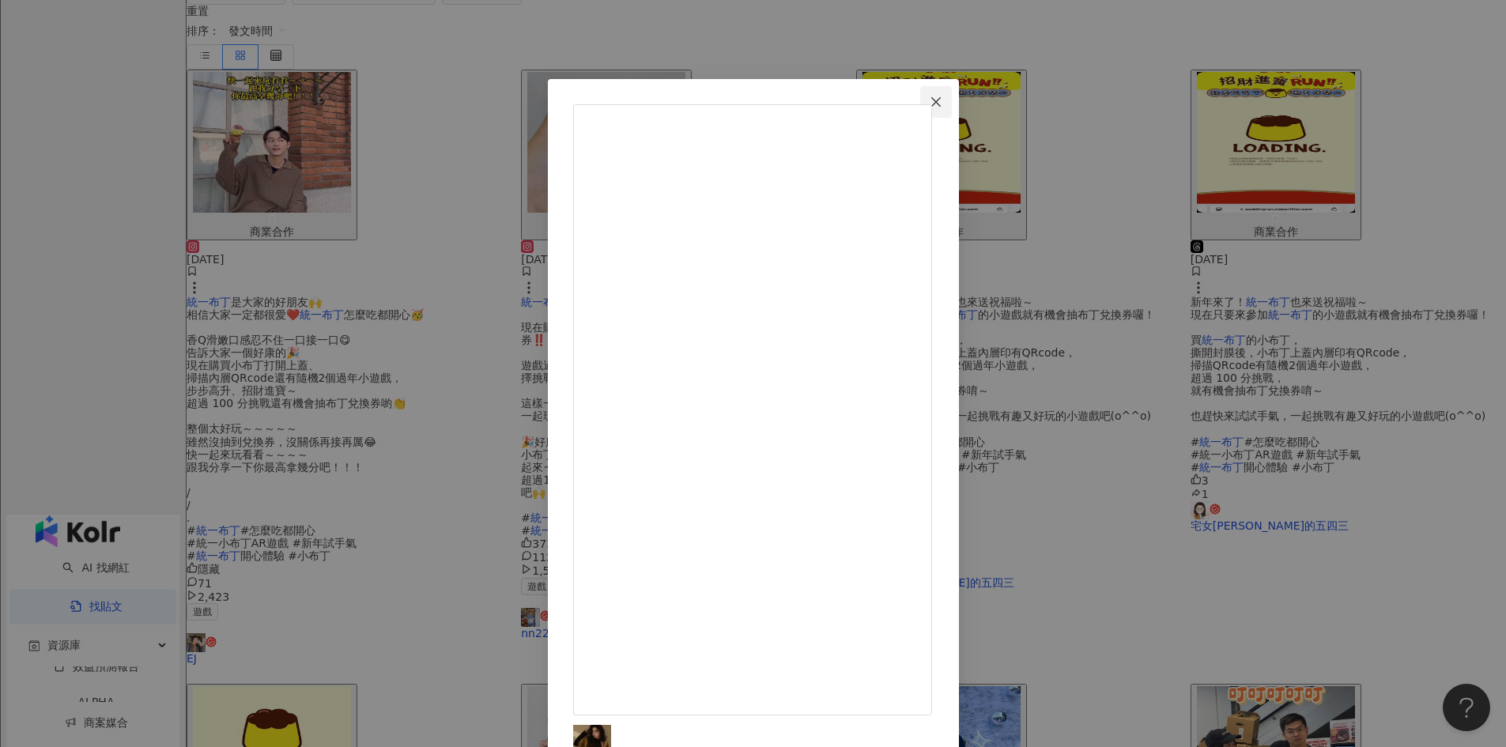
click at [952, 96] on span "Close" at bounding box center [936, 102] width 32 height 13
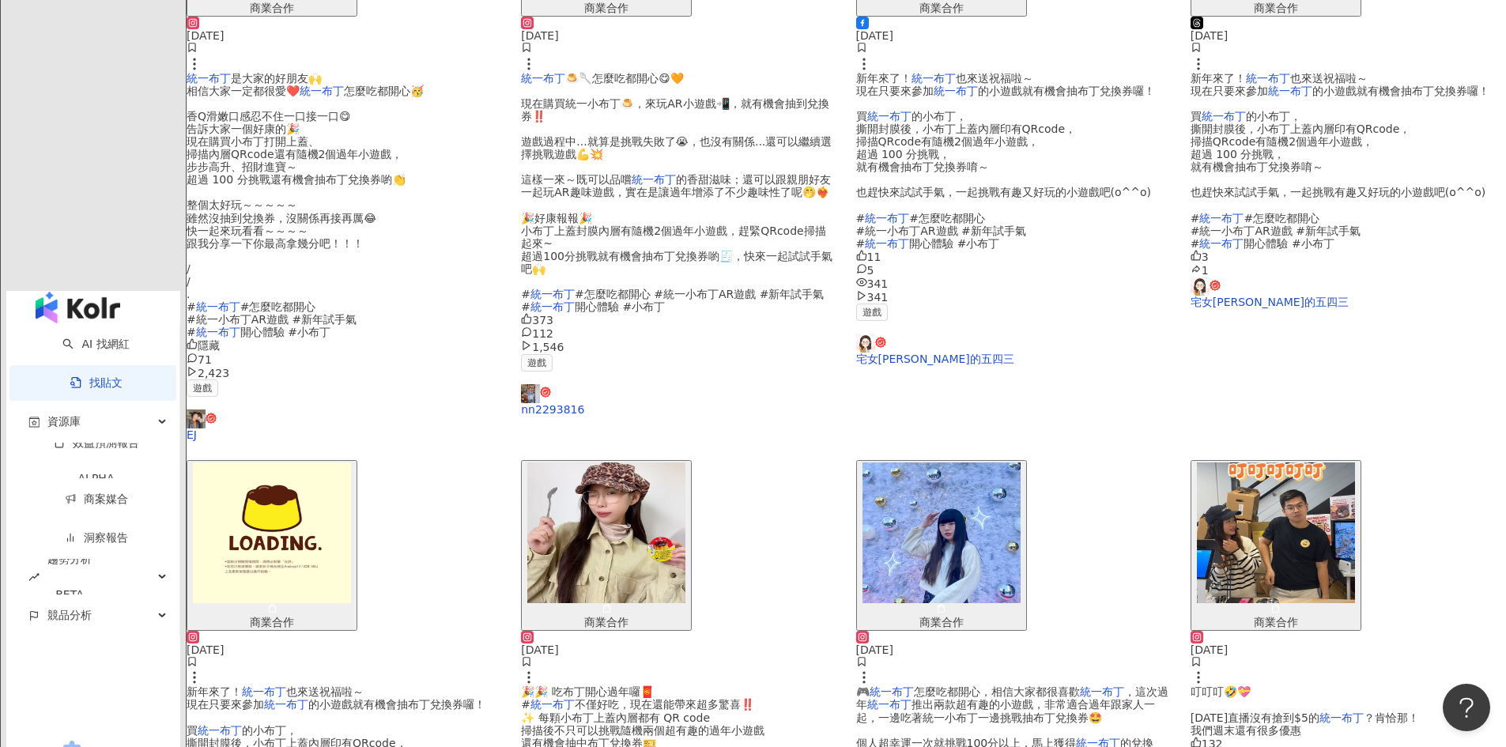
scroll to position [780, 0]
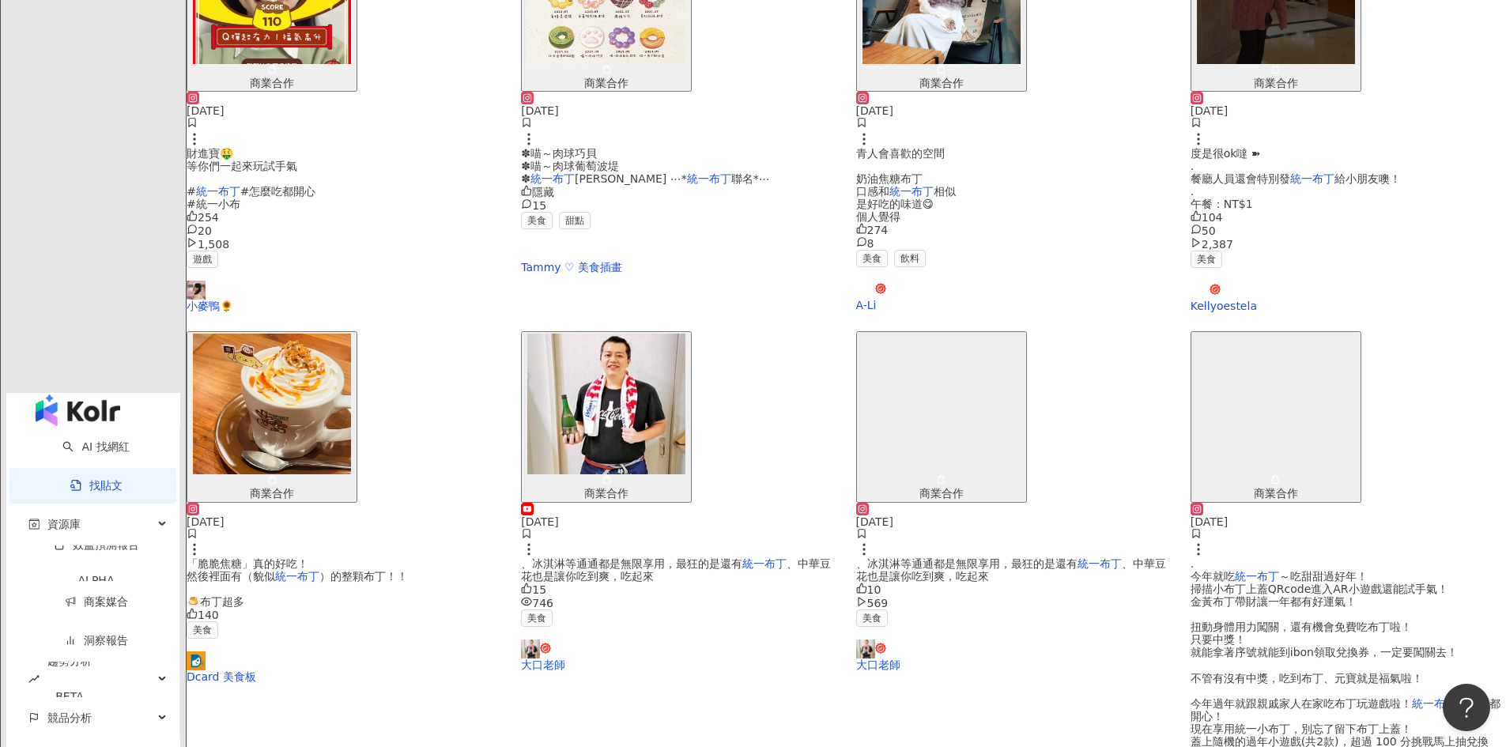
scroll to position [711, 0]
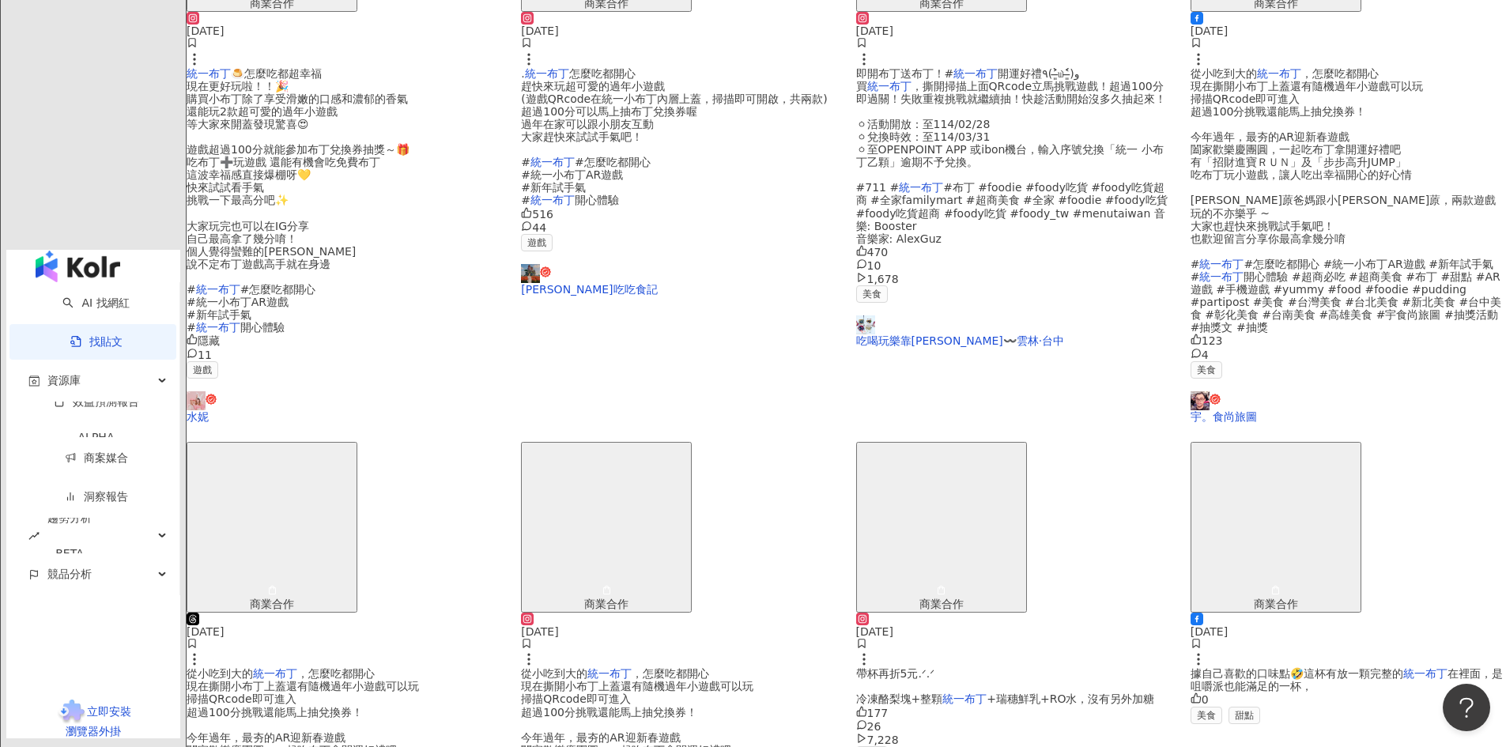
scroll to position [788, 0]
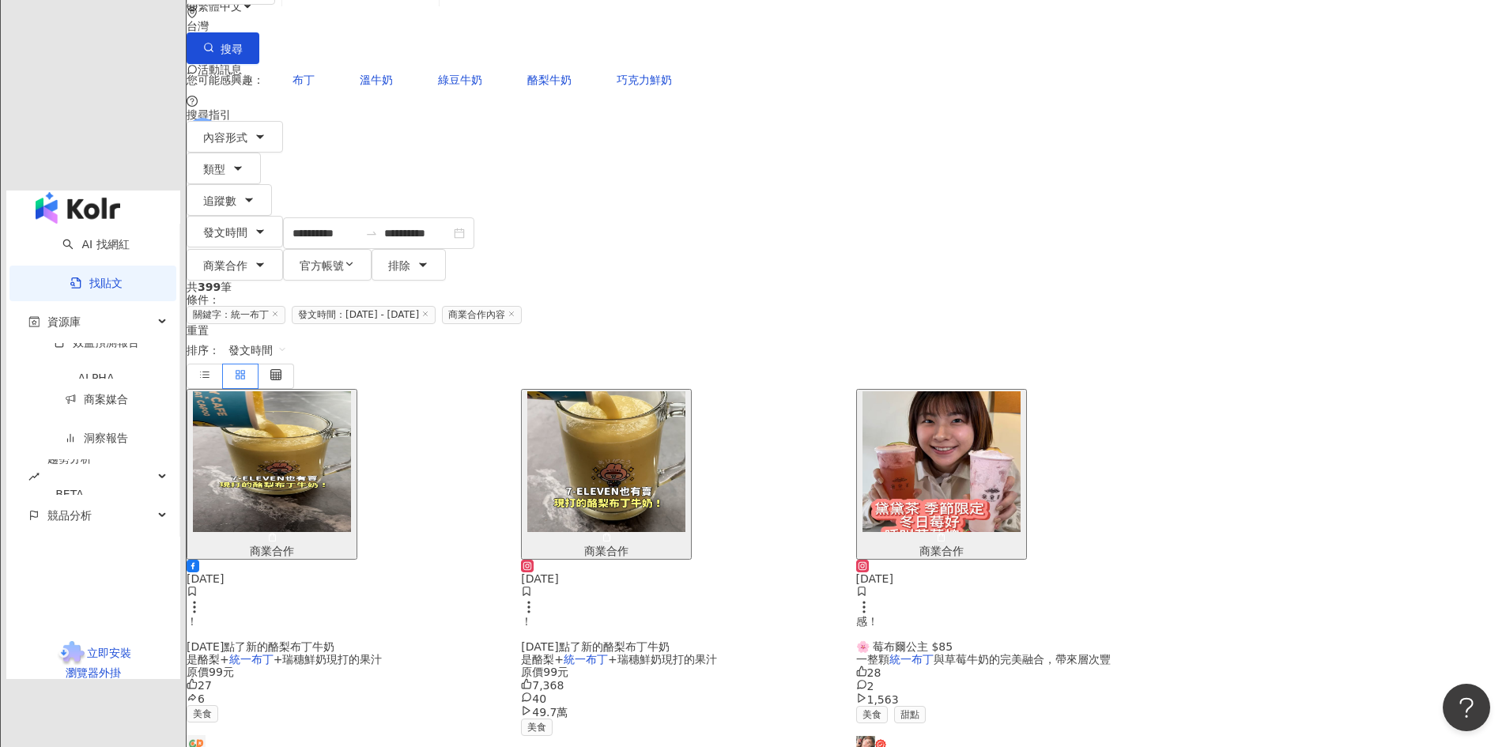
scroll to position [0, 0]
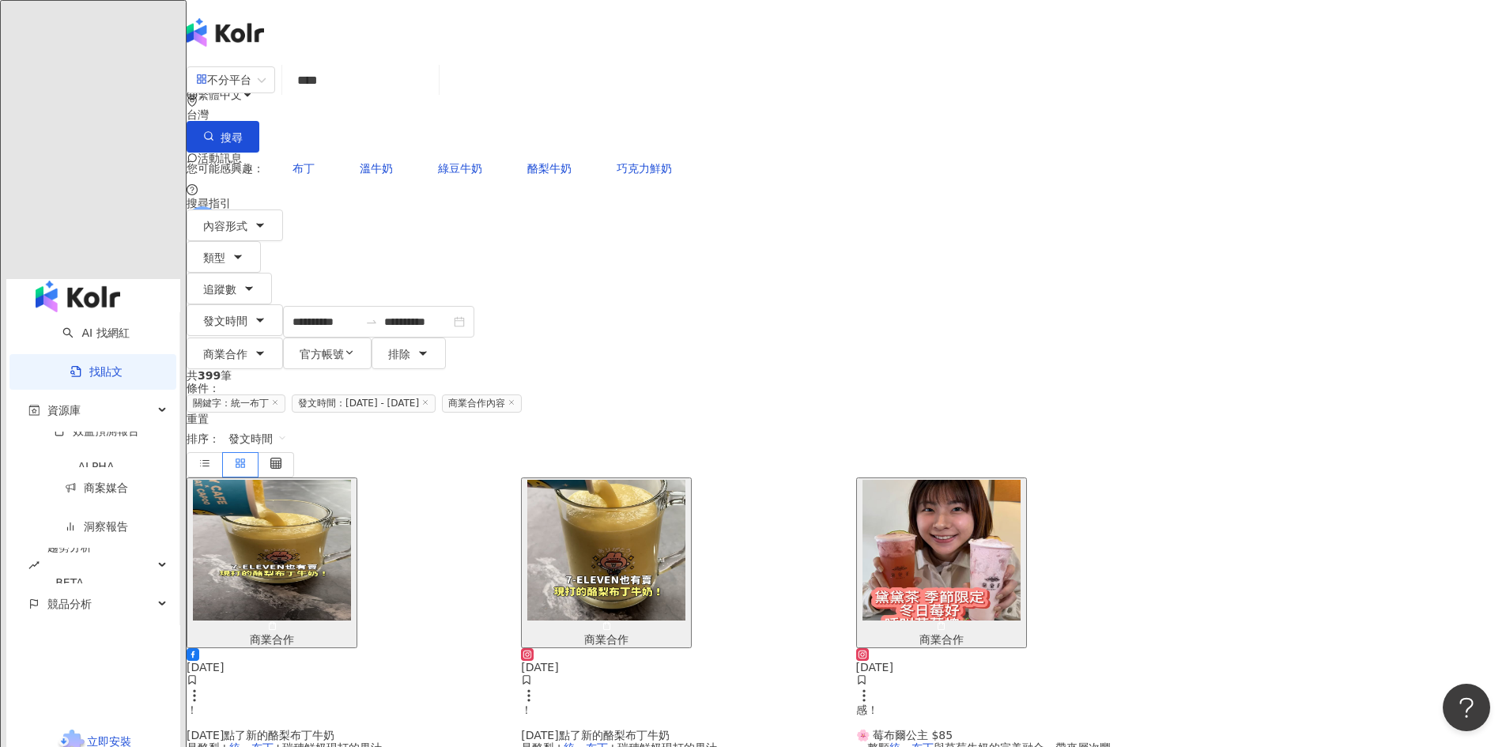
click at [685, 480] on img "button" at bounding box center [606, 550] width 158 height 141
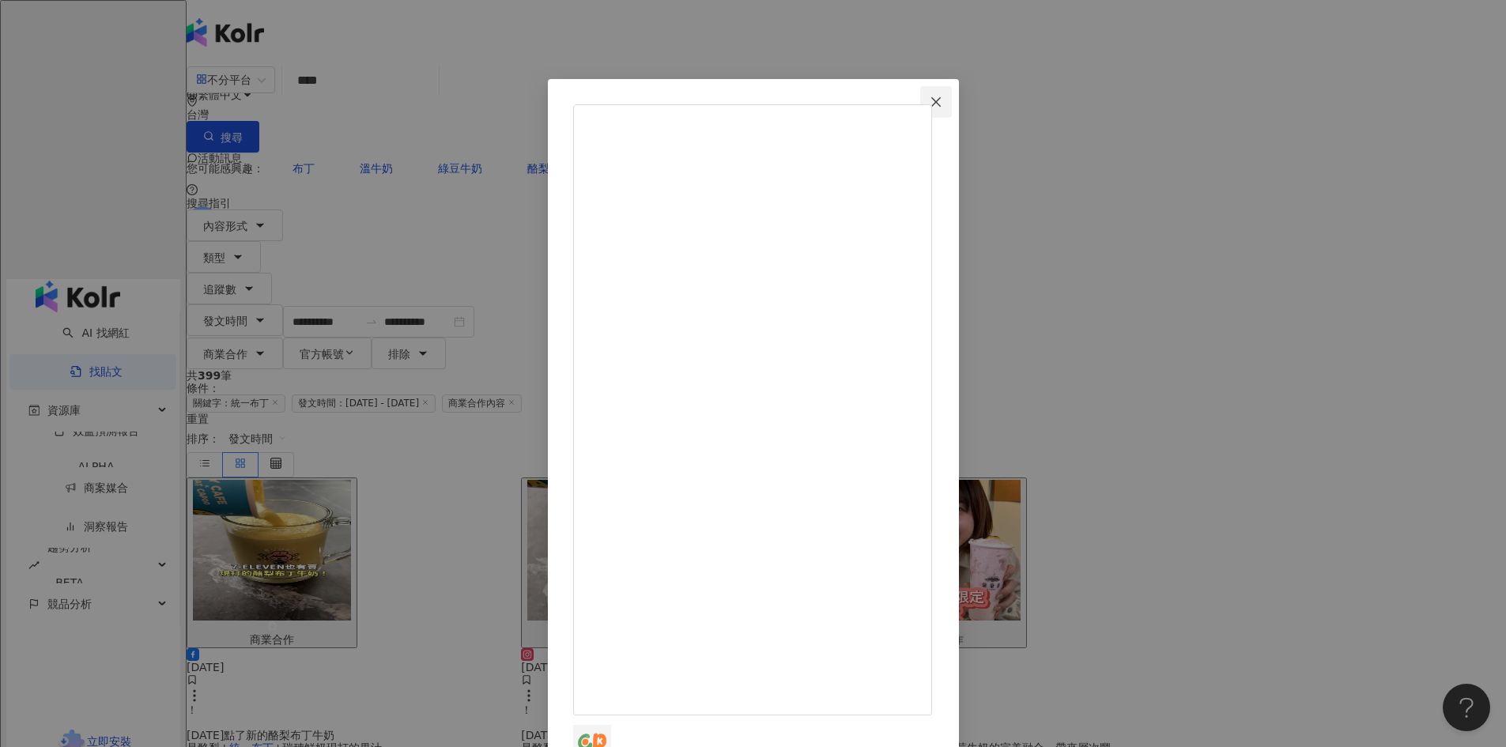
click at [952, 104] on span "Close" at bounding box center [936, 102] width 32 height 13
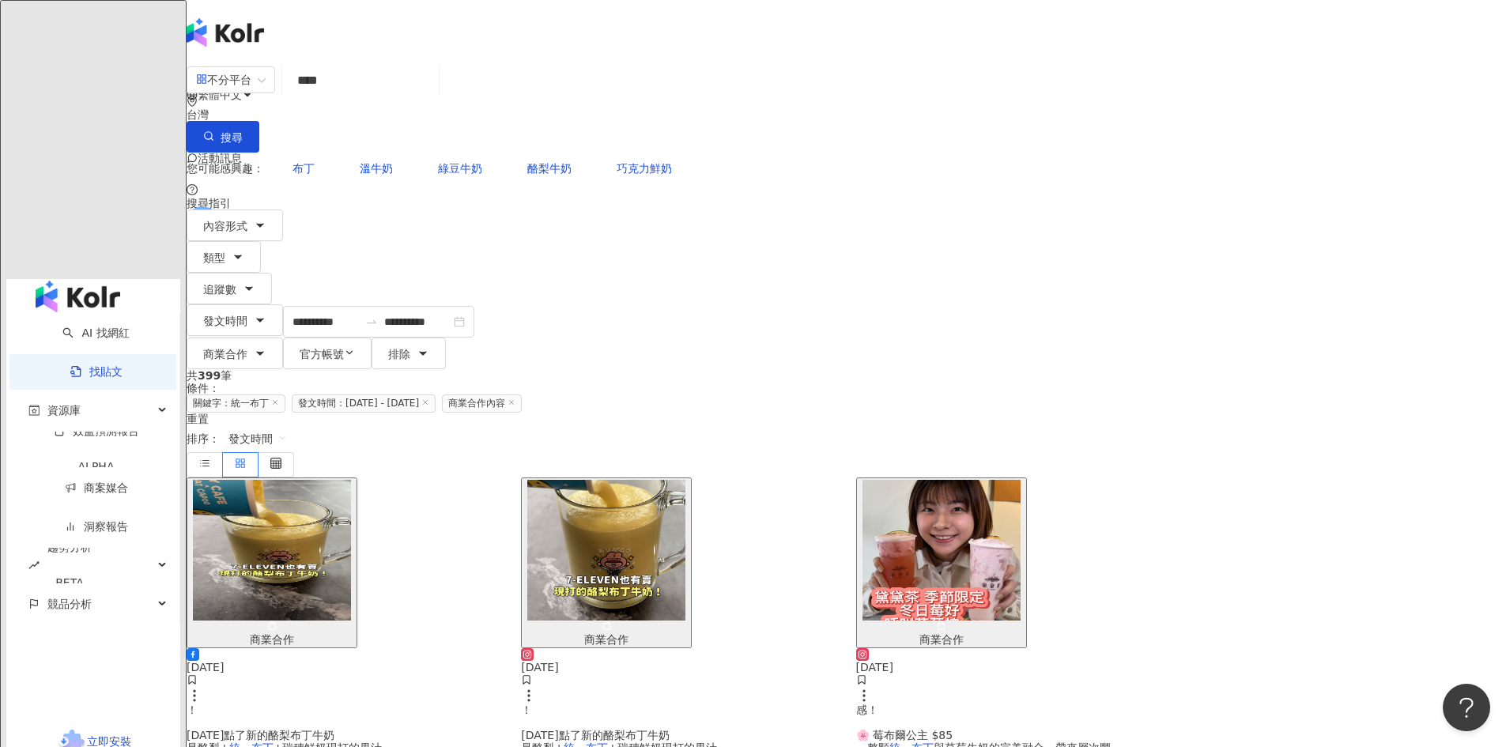
click at [1159, 477] on div "商業合作 [DATE] ！ [DATE]點了新的酪梨布丁牛奶 是酪梨+ 統一布丁 +瑞穗鮮奶現打的果汁 原價99元 27 6 美食 CP 值 商業合作 [DA…" at bounding box center [846, 672] width 1338 height 391
click at [283, 337] on button "商業合作" at bounding box center [235, 353] width 96 height 32
click at [1186, 477] on div "商業合作 [DATE] ！ [DATE]點了新的酪梨布丁牛奶 是酪梨+ 統一布丁 +瑞穗鮮奶現打的果汁 原價99元 27 6 美食 CP 值 商業合作 [DA…" at bounding box center [846, 672] width 1338 height 391
click at [259, 121] on button "搜尋" at bounding box center [223, 137] width 73 height 32
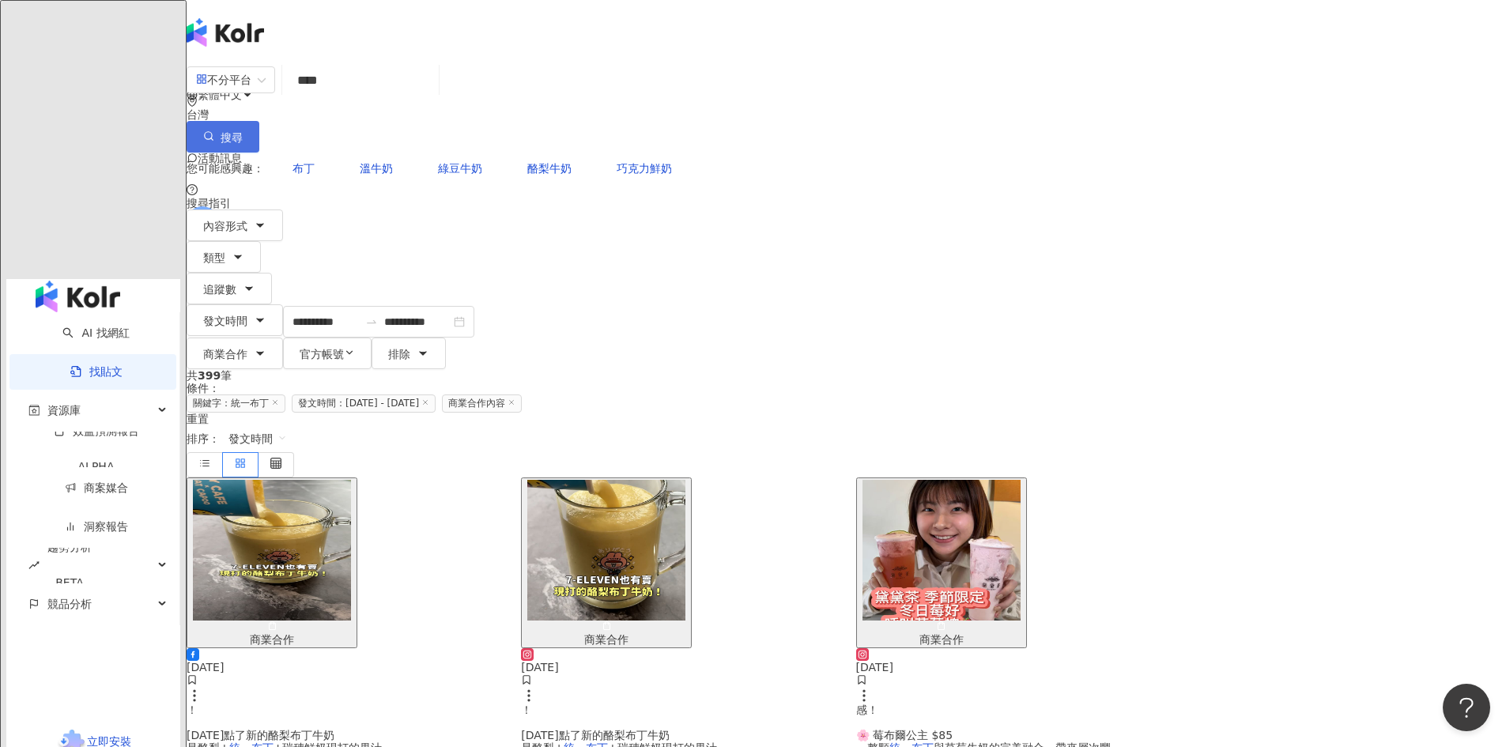
click at [243, 131] on span "搜尋" at bounding box center [232, 137] width 22 height 13
click at [881, 413] on div "重置" at bounding box center [846, 419] width 1319 height 13
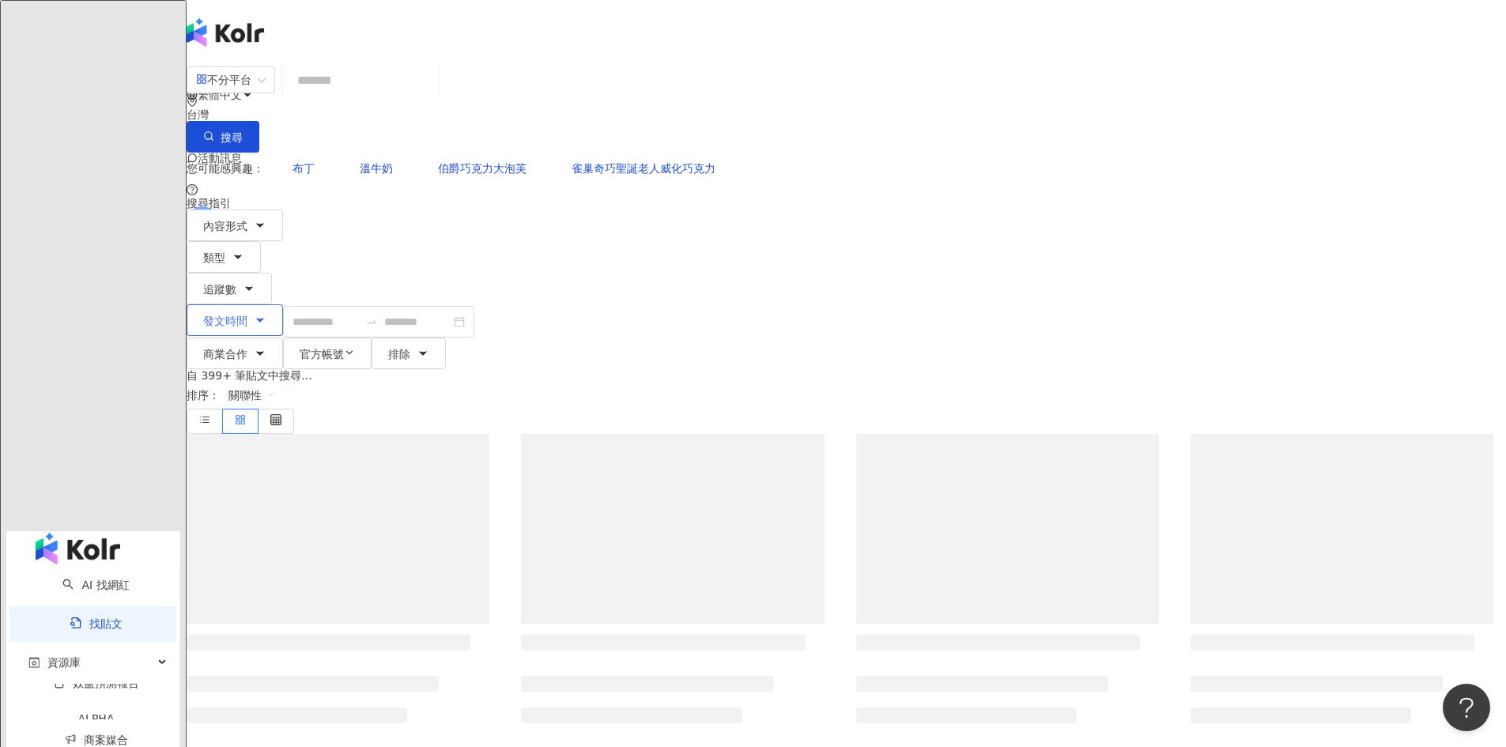
click at [263, 319] on icon "button" at bounding box center [260, 320] width 6 height 3
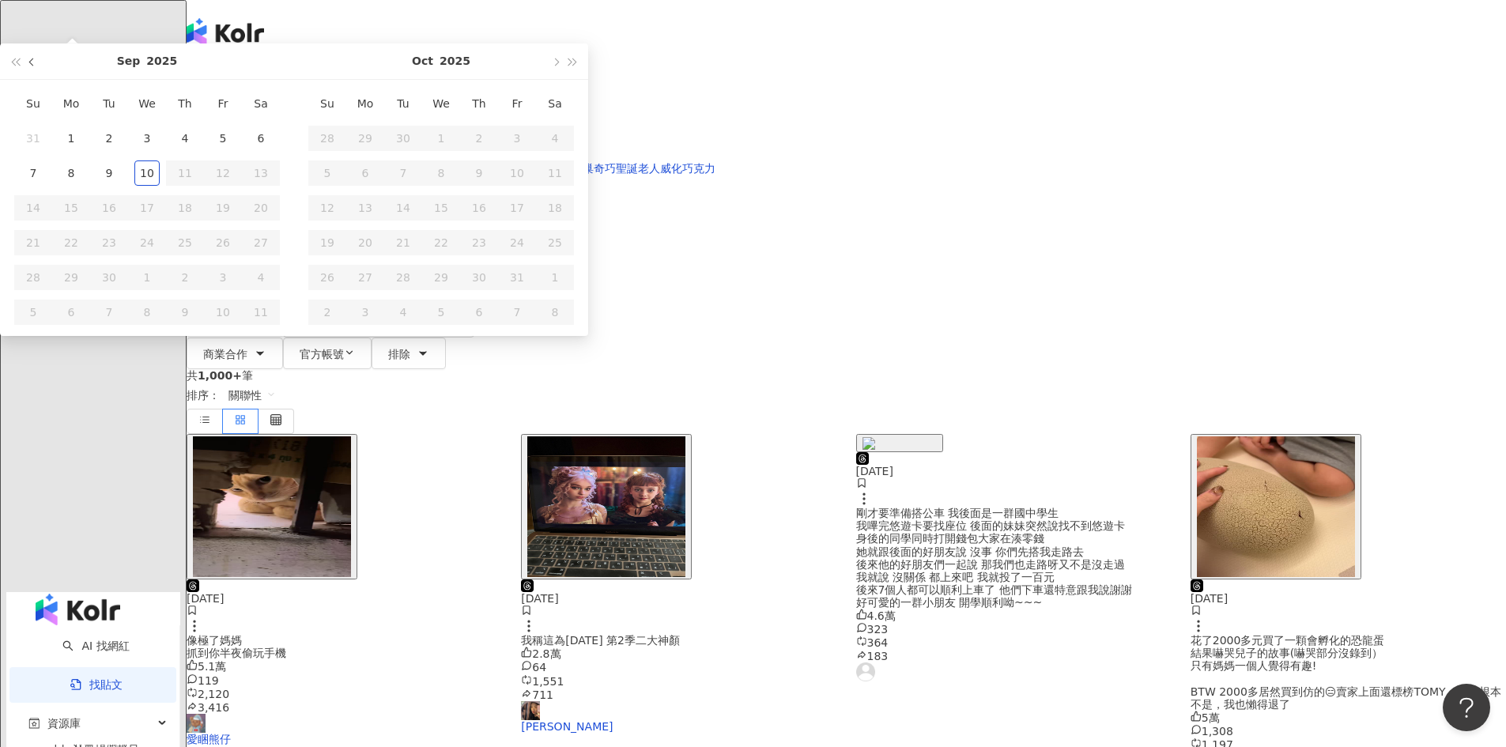
click at [41, 79] on button "button" at bounding box center [32, 61] width 17 height 36
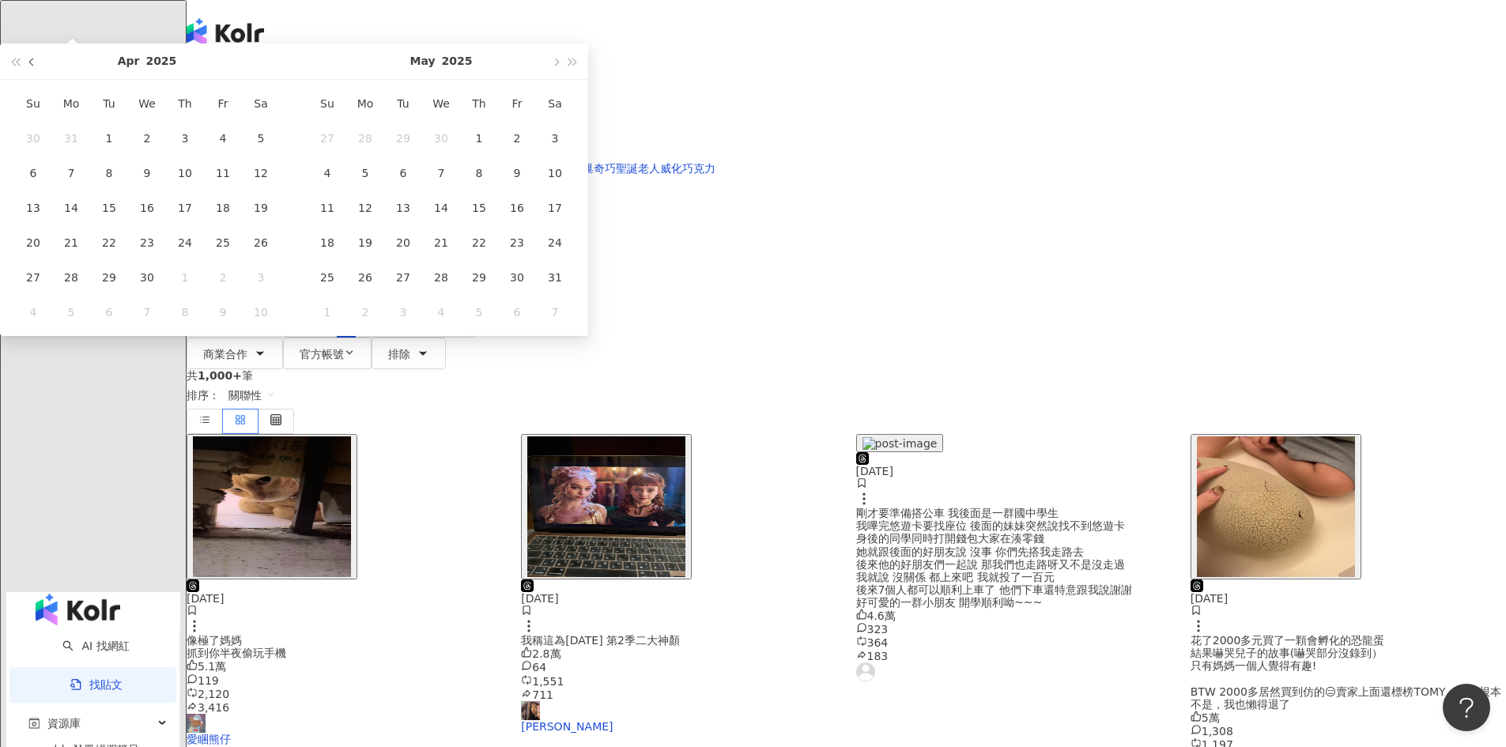
click at [41, 79] on button "button" at bounding box center [32, 61] width 17 height 36
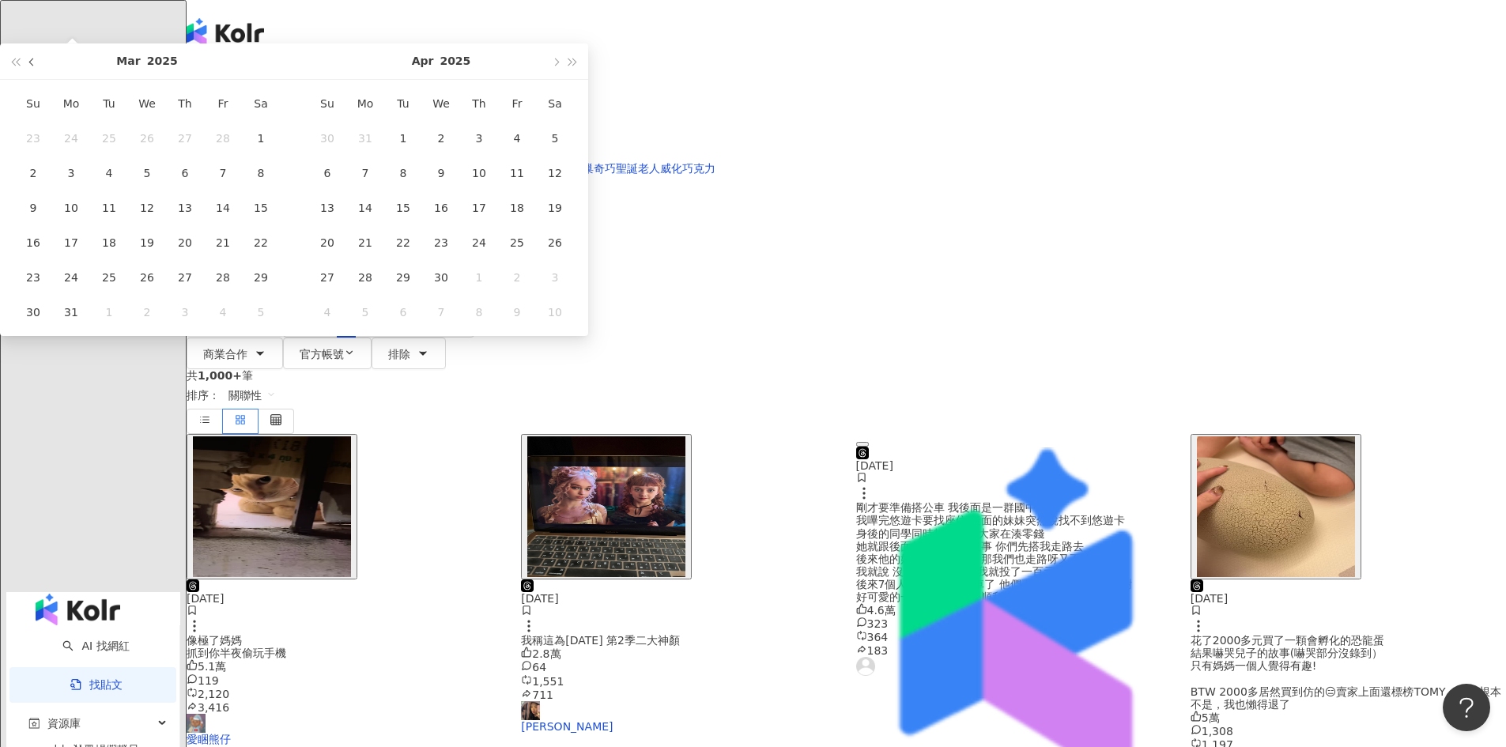
click at [41, 79] on button "button" at bounding box center [32, 61] width 17 height 36
type input "**********"
click at [160, 151] on div "1" at bounding box center [146, 138] width 25 height 25
type input "**********"
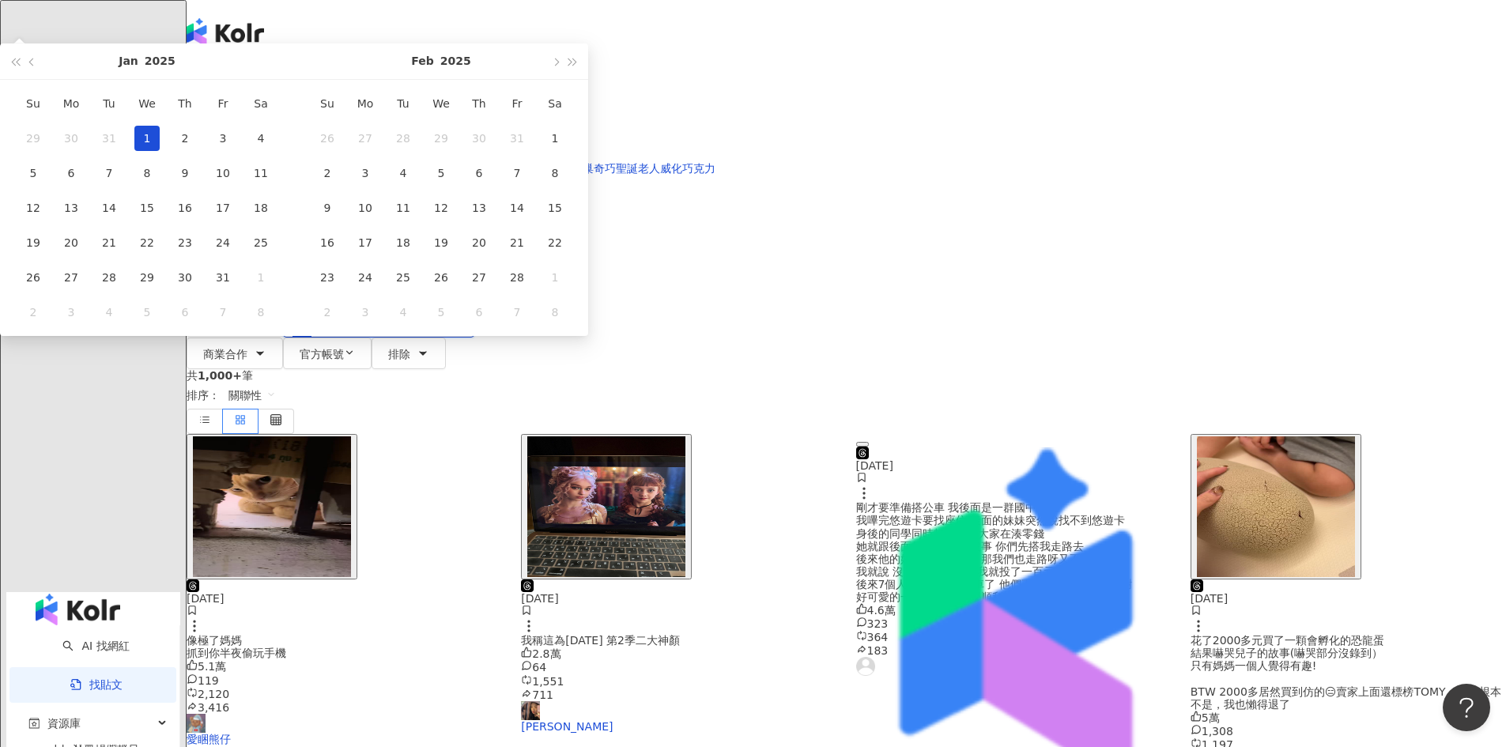
type input "**********"
click at [564, 79] on button "button" at bounding box center [554, 61] width 17 height 36
click at [559, 66] on span "button" at bounding box center [555, 62] width 8 height 8
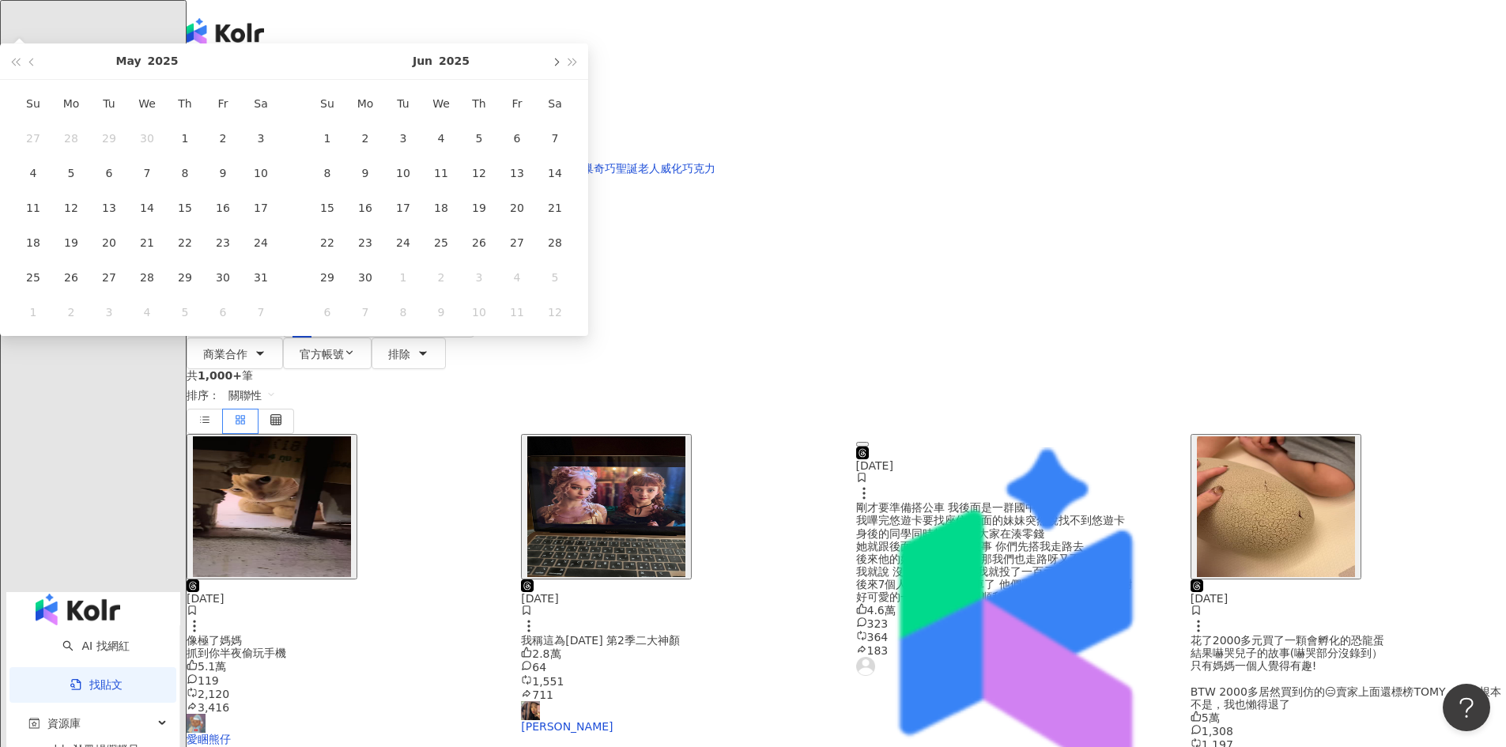
click at [559, 66] on span "button" at bounding box center [555, 62] width 8 height 8
type input "**********"
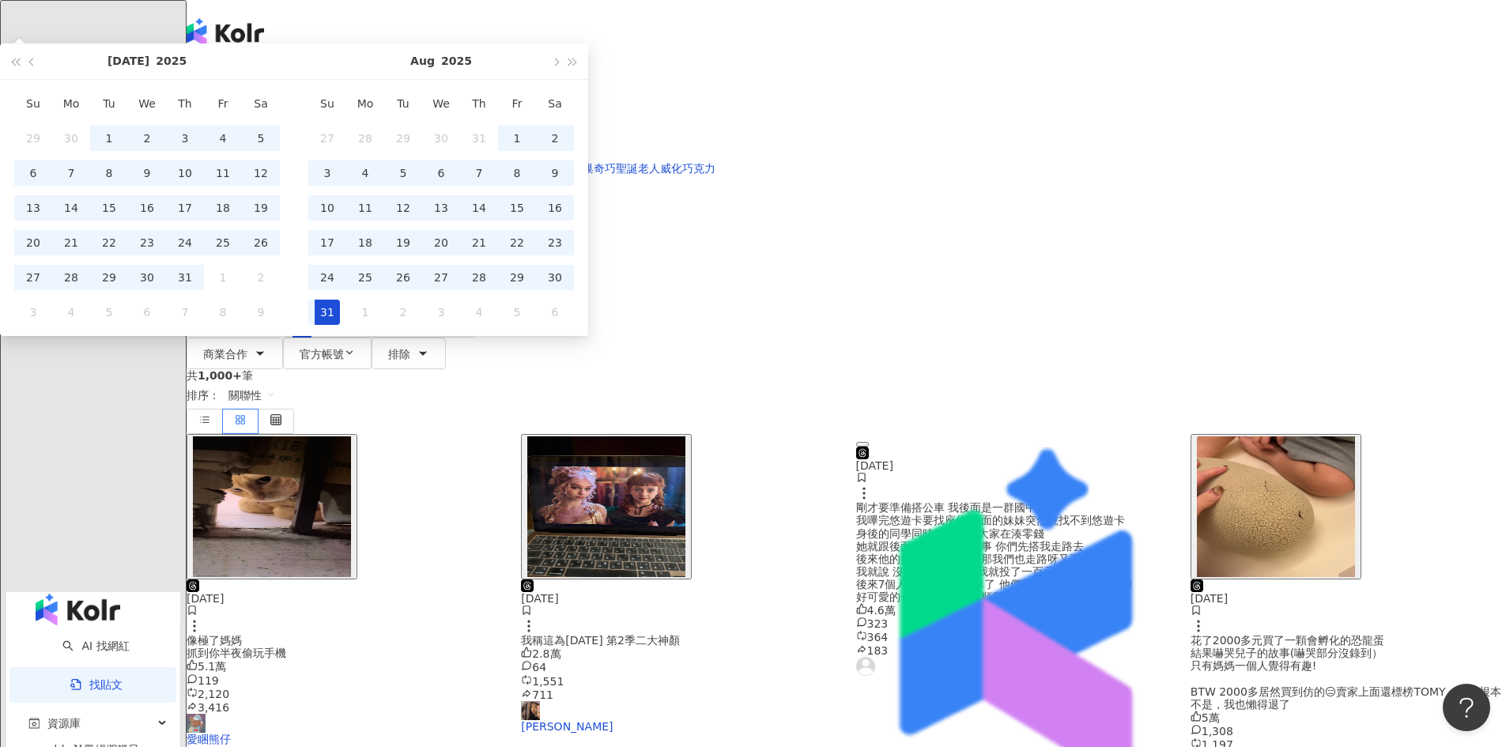
click at [340, 325] on div "31" at bounding box center [327, 312] width 25 height 25
type input "**********"
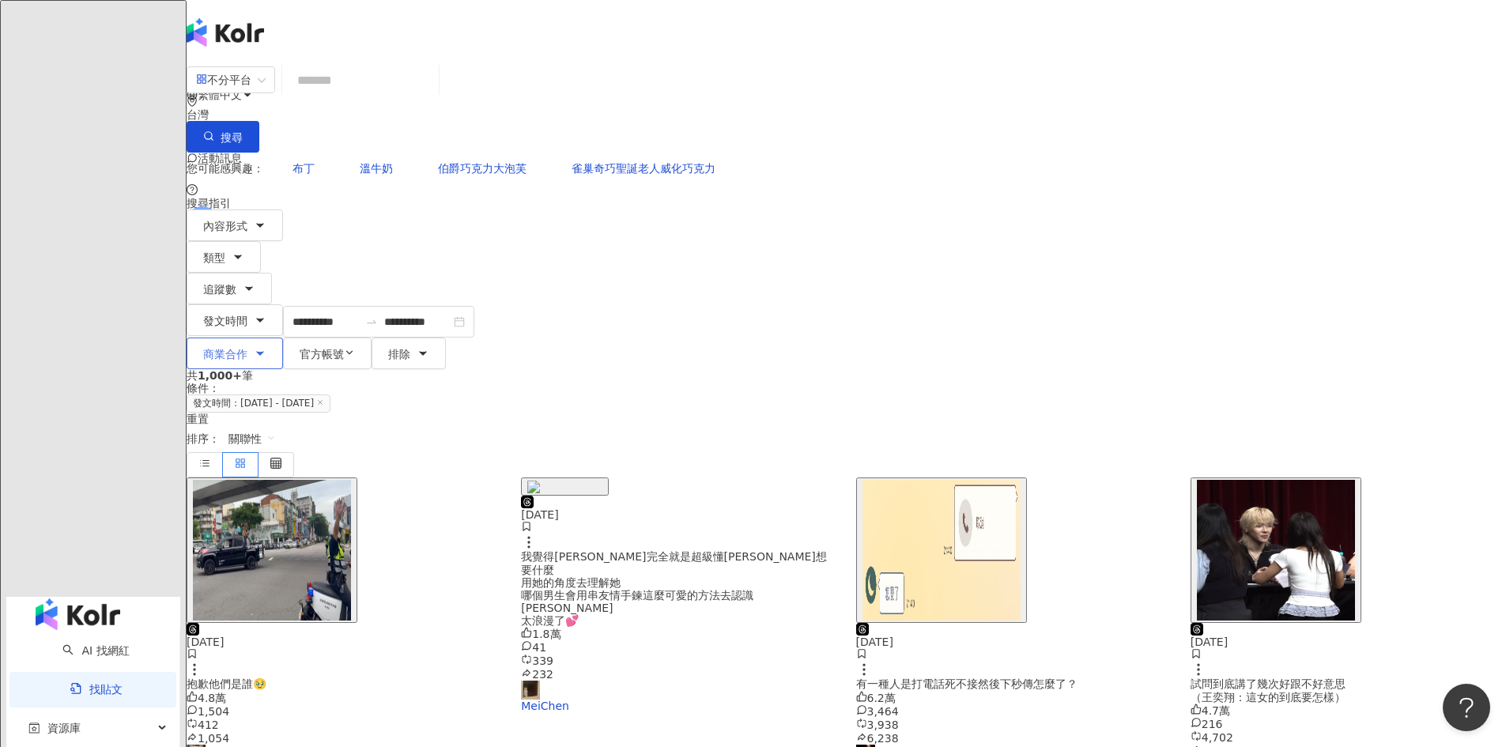
click at [283, 337] on button "商業合作" at bounding box center [235, 353] width 96 height 32
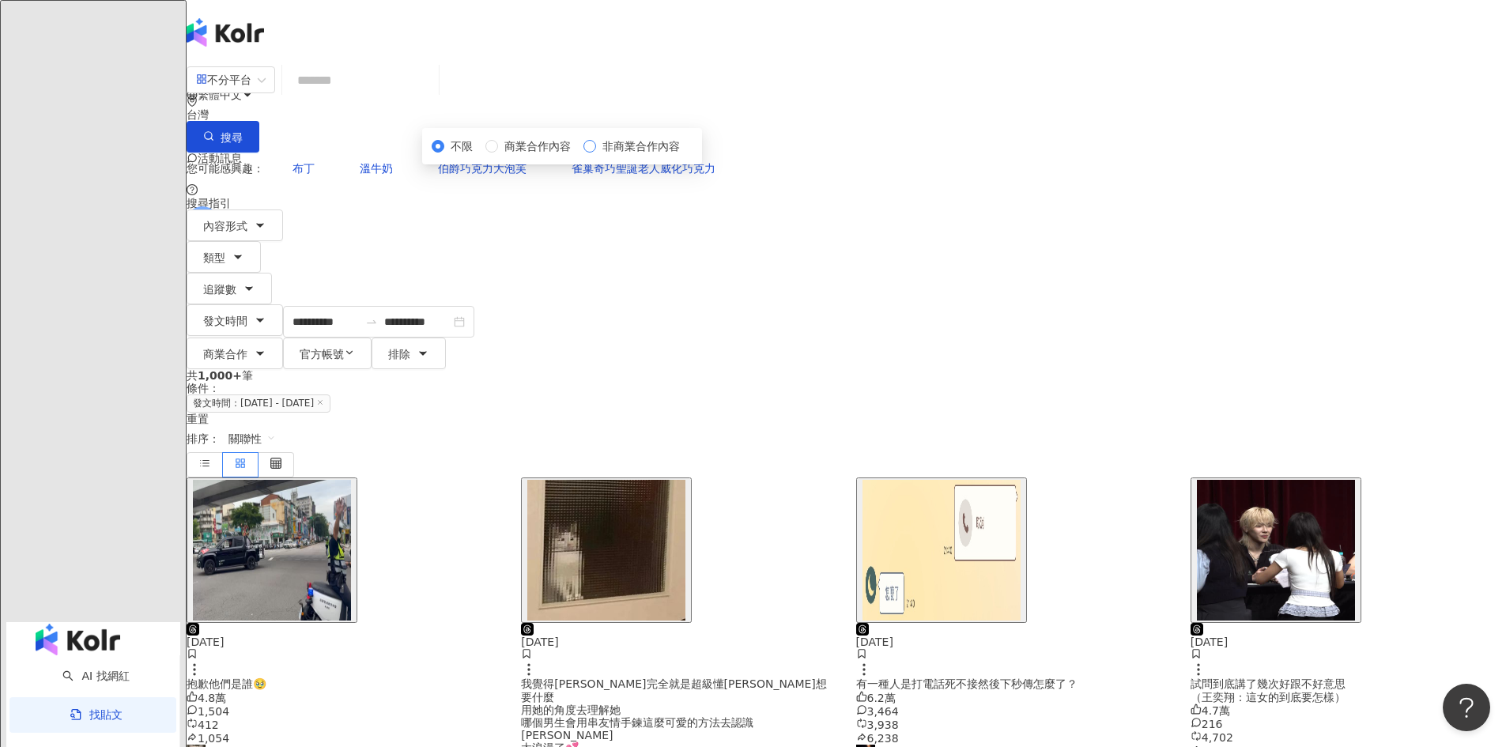
click at [686, 155] on span "非商業合作內容" at bounding box center [641, 146] width 90 height 17
click at [1087, 194] on div "**********" at bounding box center [846, 216] width 1319 height 306
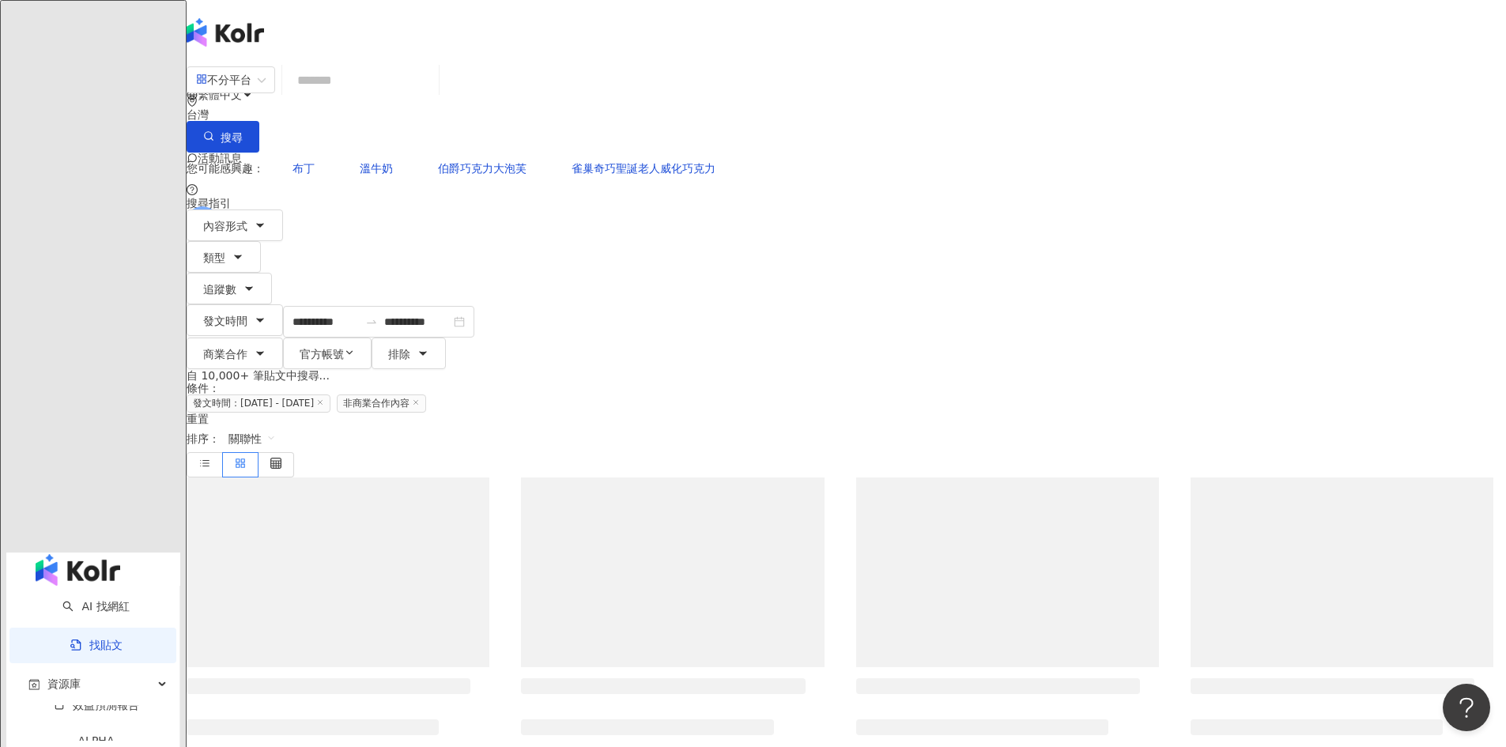
click at [432, 96] on input "search" at bounding box center [360, 80] width 144 height 34
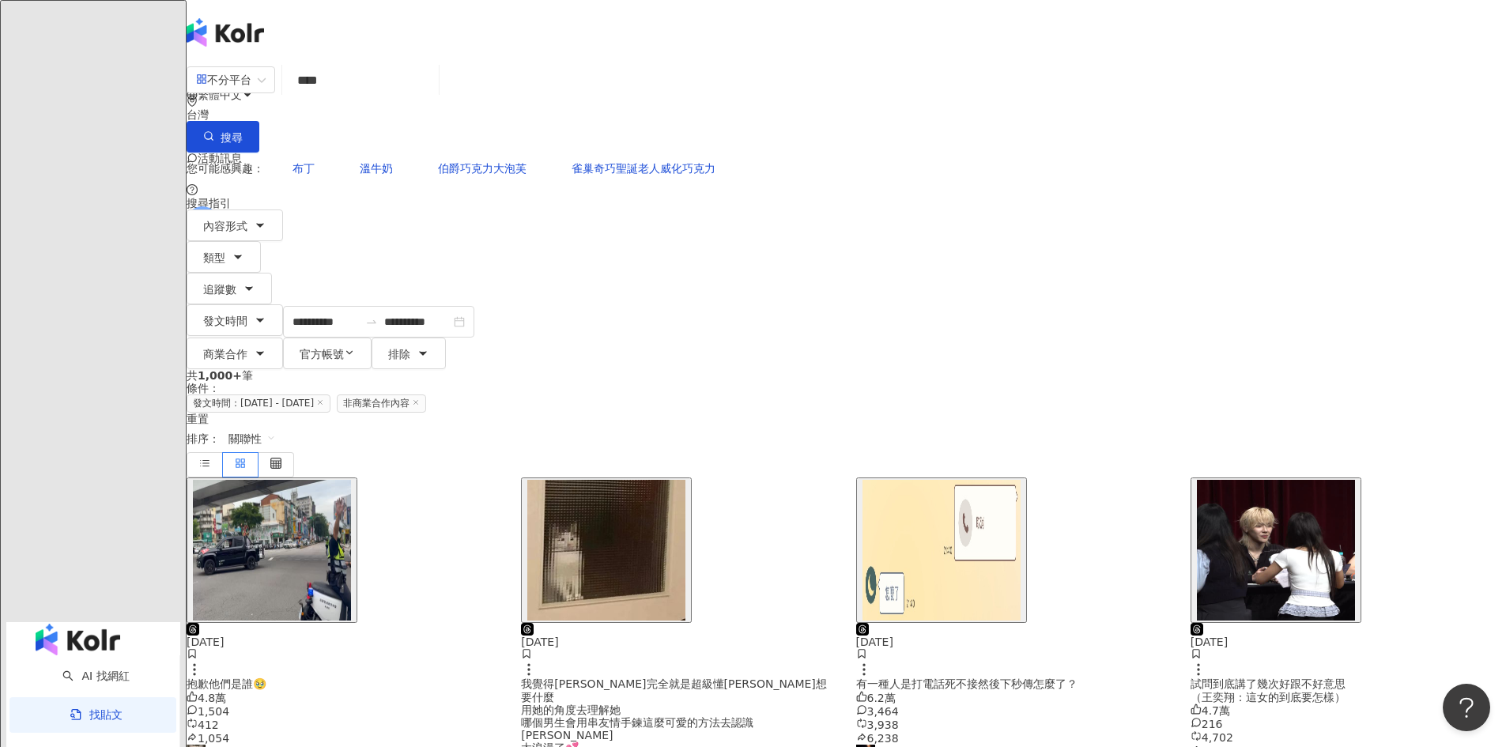
type input "****"
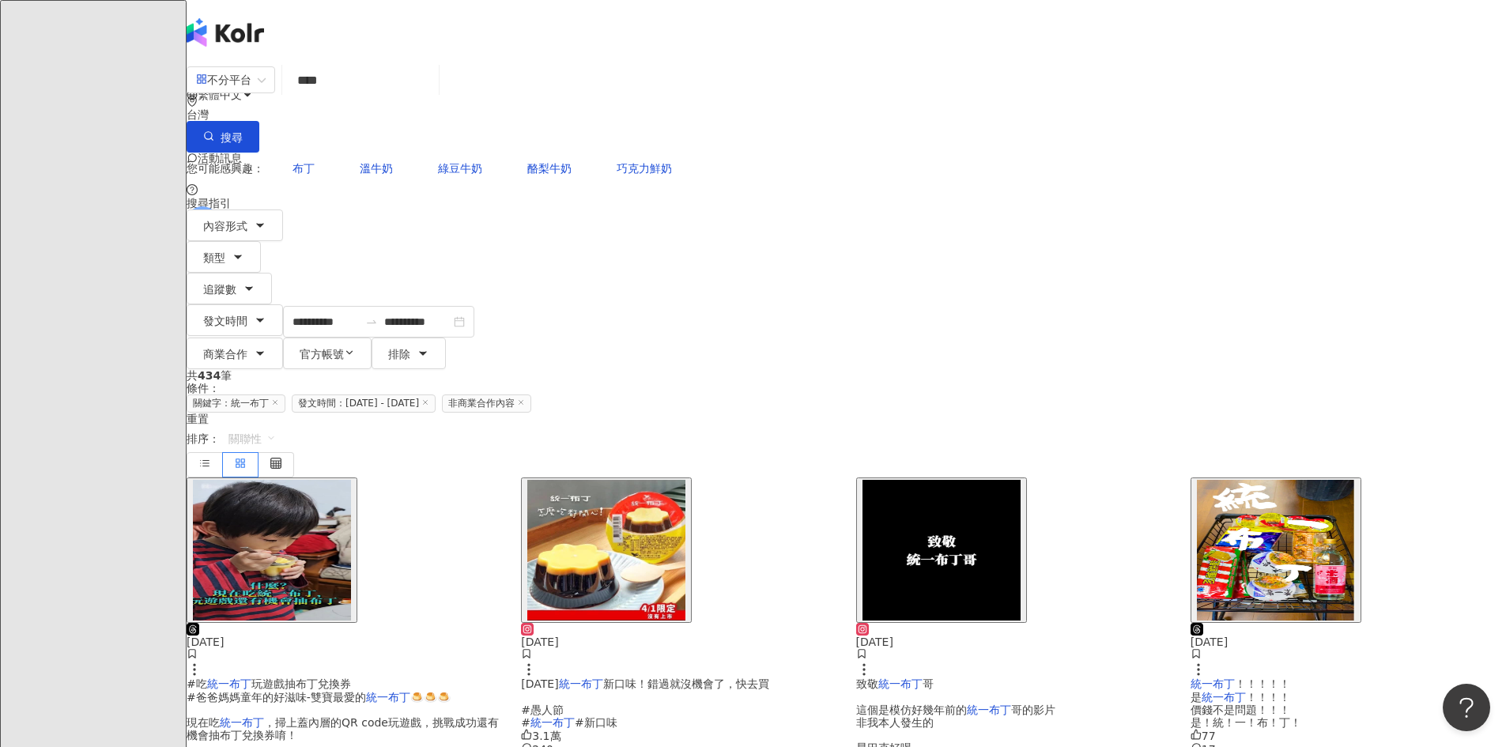
click at [276, 426] on span "關聯性" at bounding box center [251, 438] width 47 height 25
click at [1221, 401] on div "發文時間" at bounding box center [1219, 406] width 44 height 17
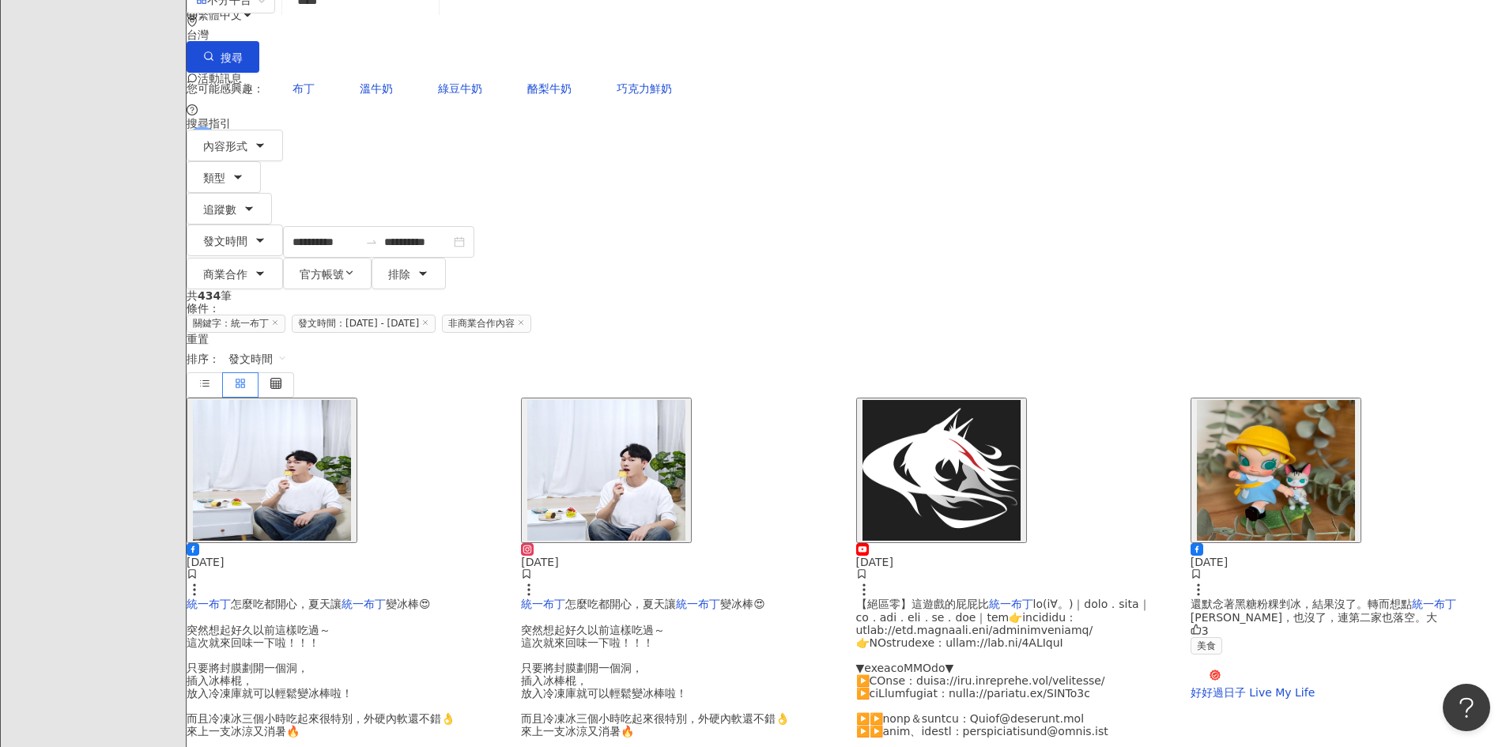
scroll to position [79, 0]
click at [676, 598] on span "怎麼吃都開心，夏天讓" at bounding box center [620, 604] width 111 height 13
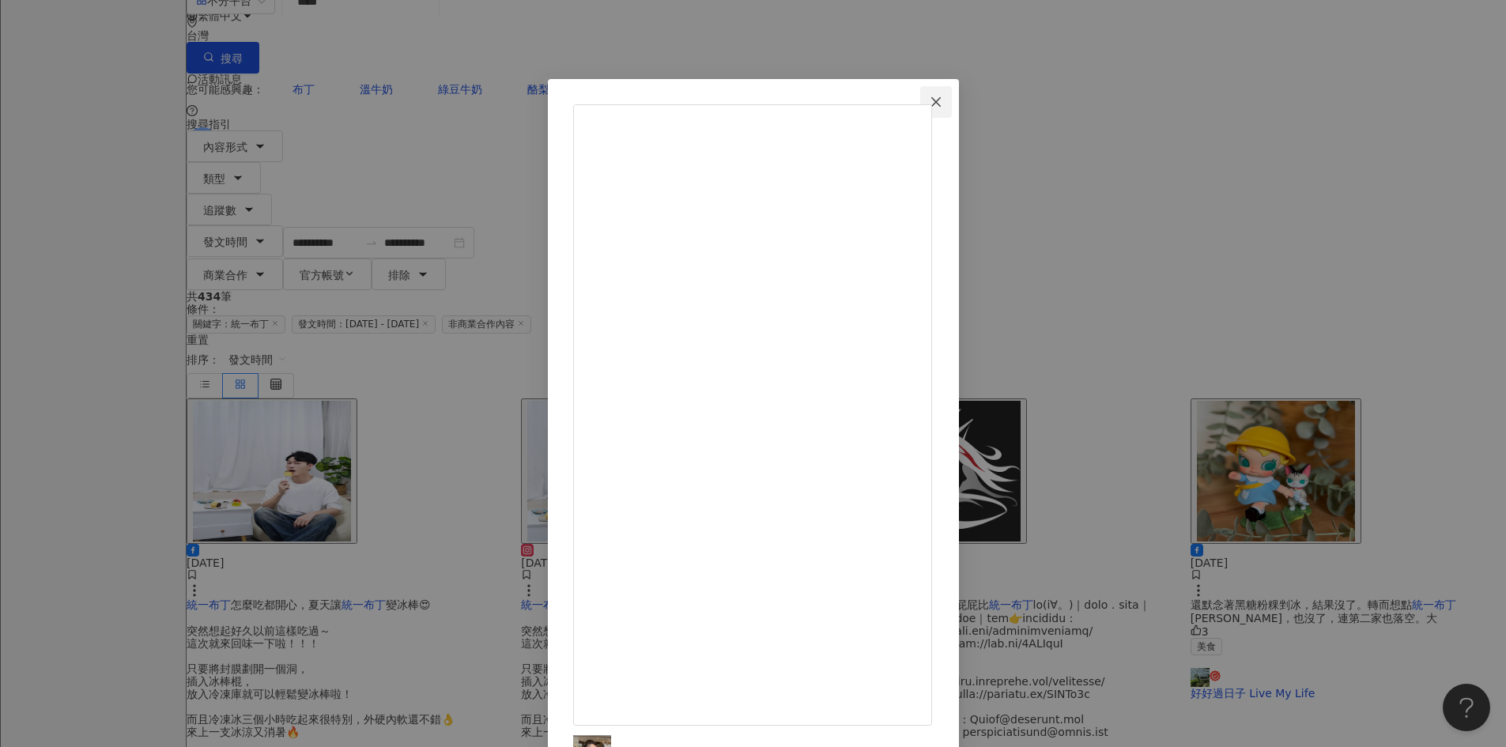
click at [952, 92] on button "Close" at bounding box center [936, 102] width 32 height 32
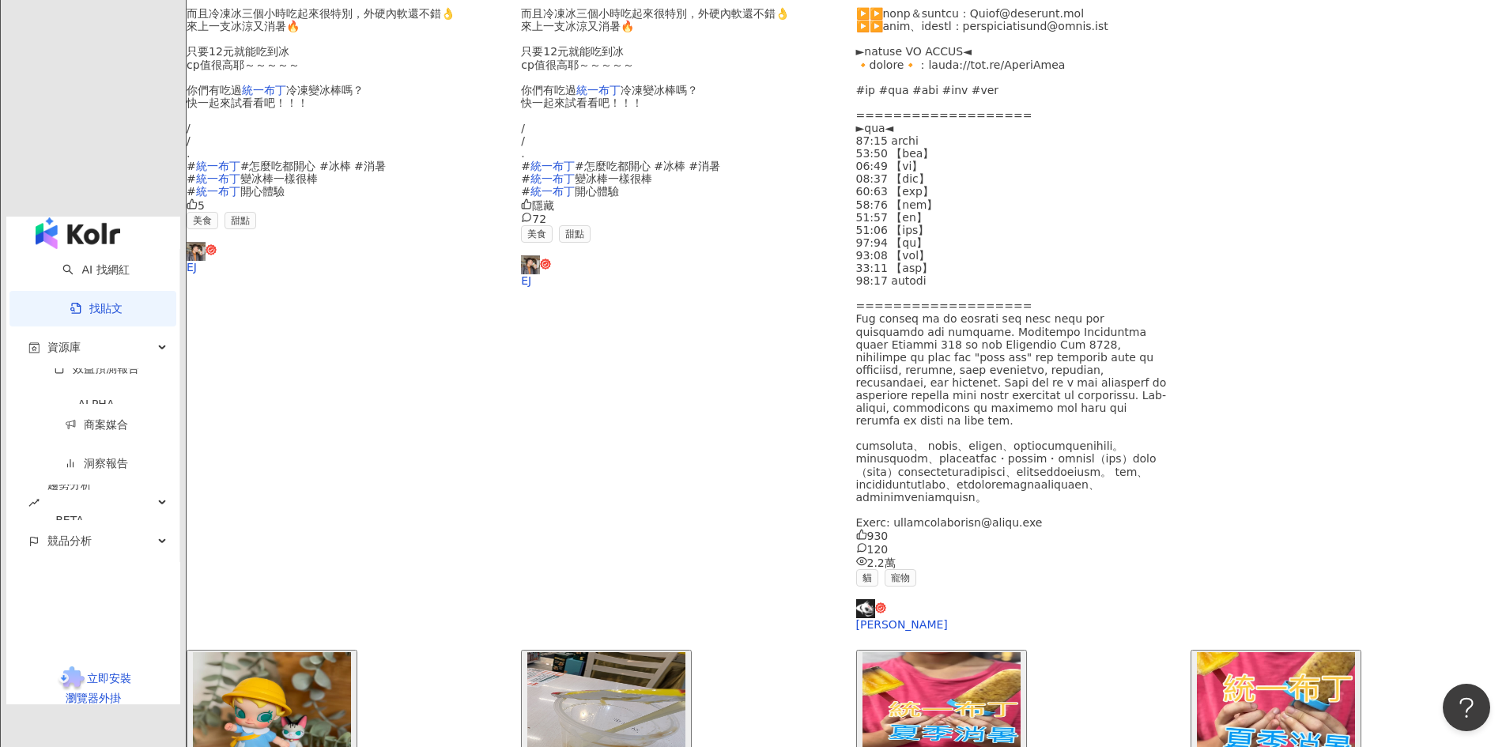
scroll to position [773, 0]
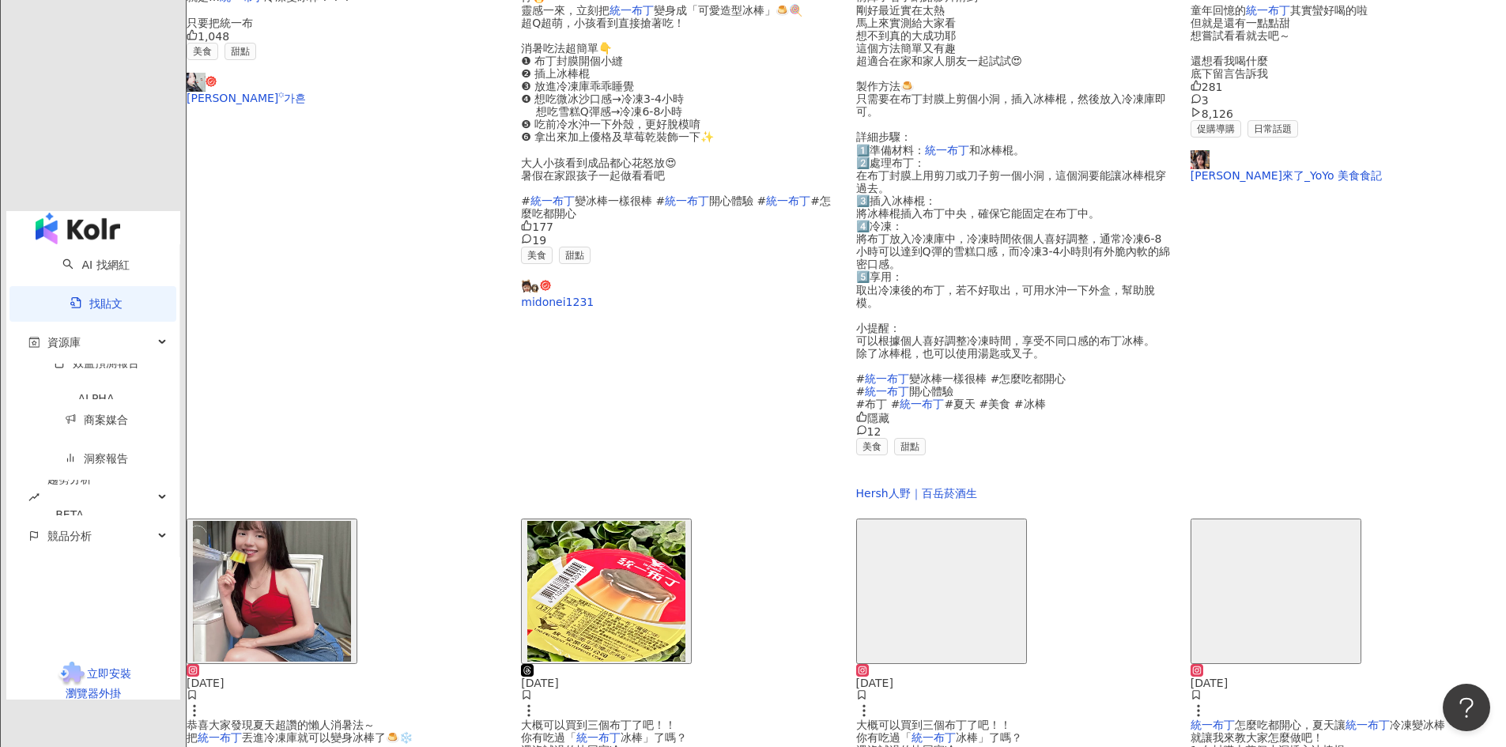
scroll to position [707, 0]
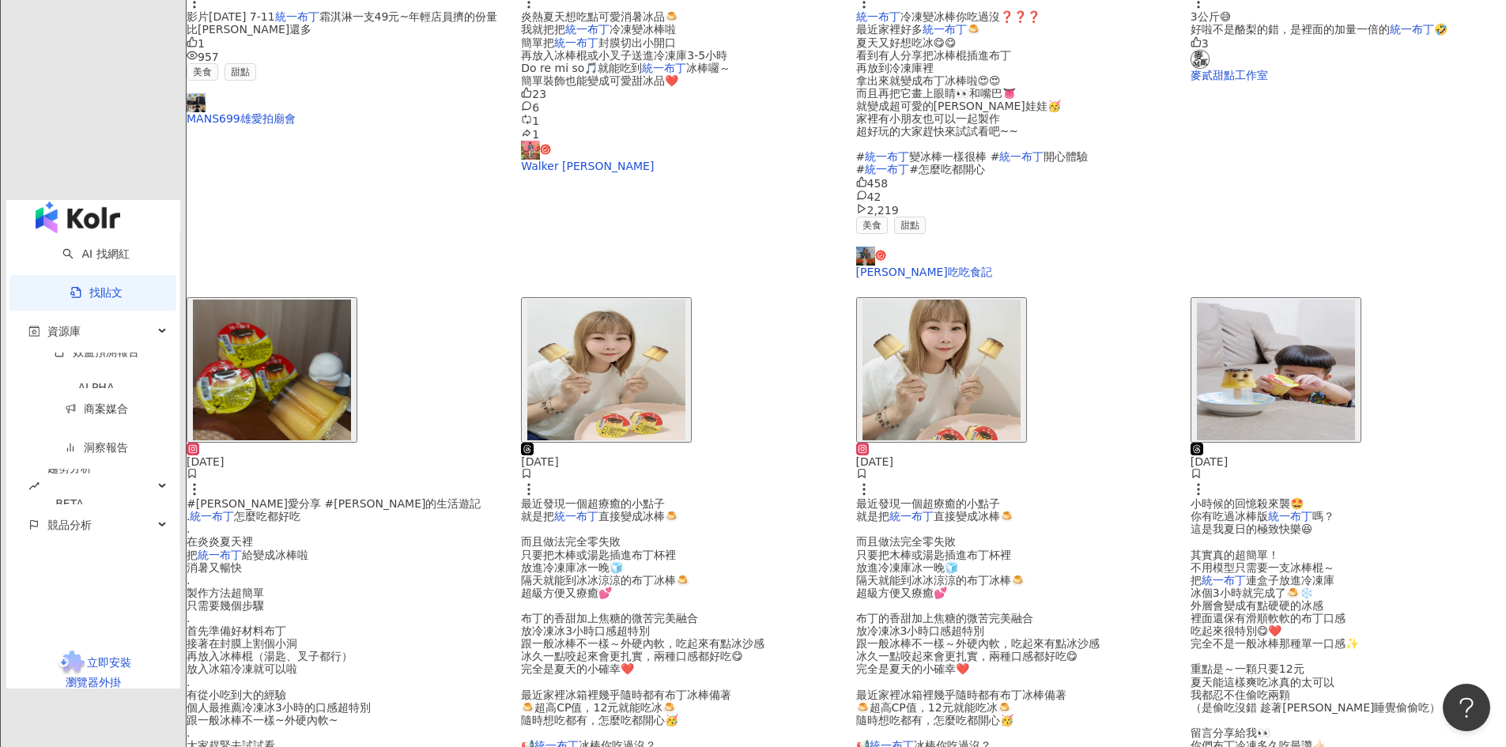
scroll to position [780, 0]
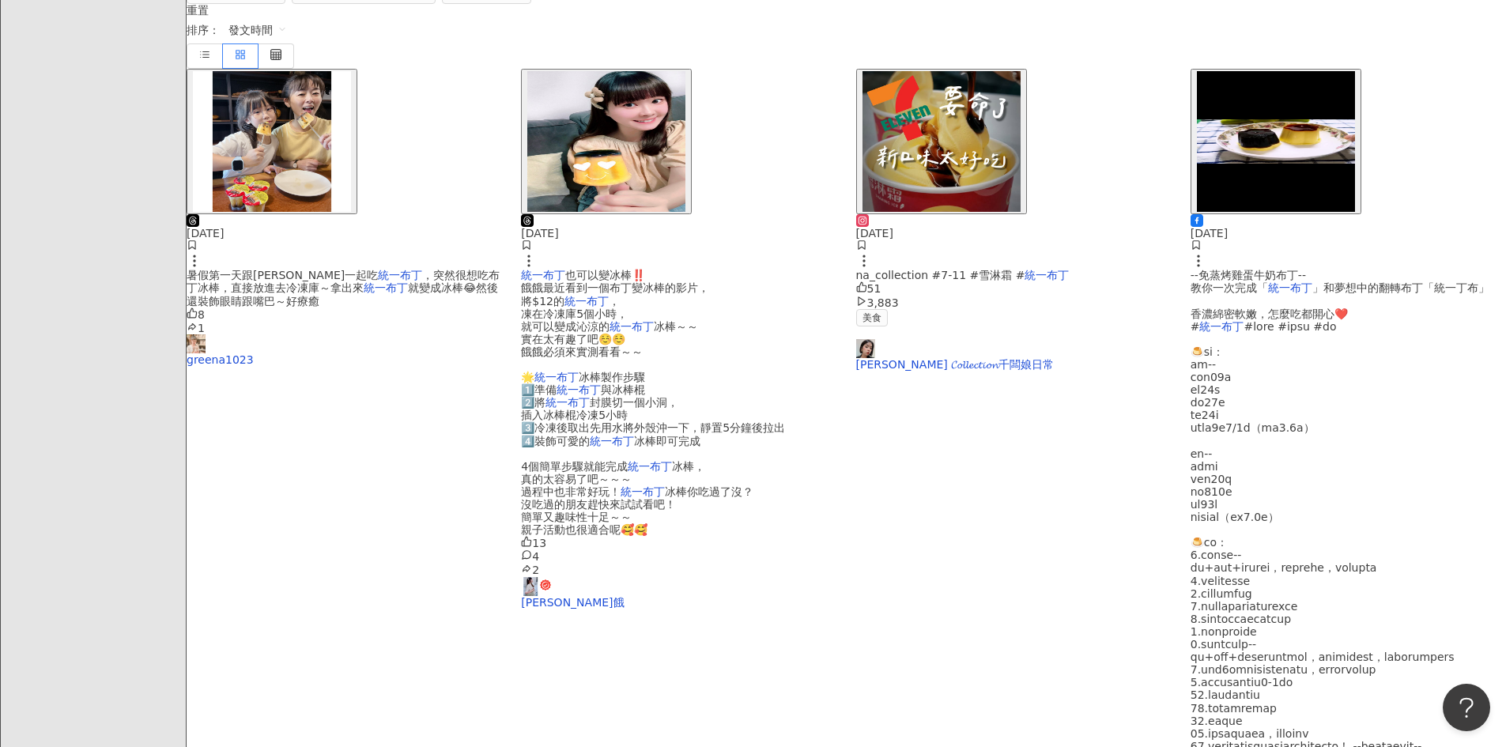
scroll to position [773, 0]
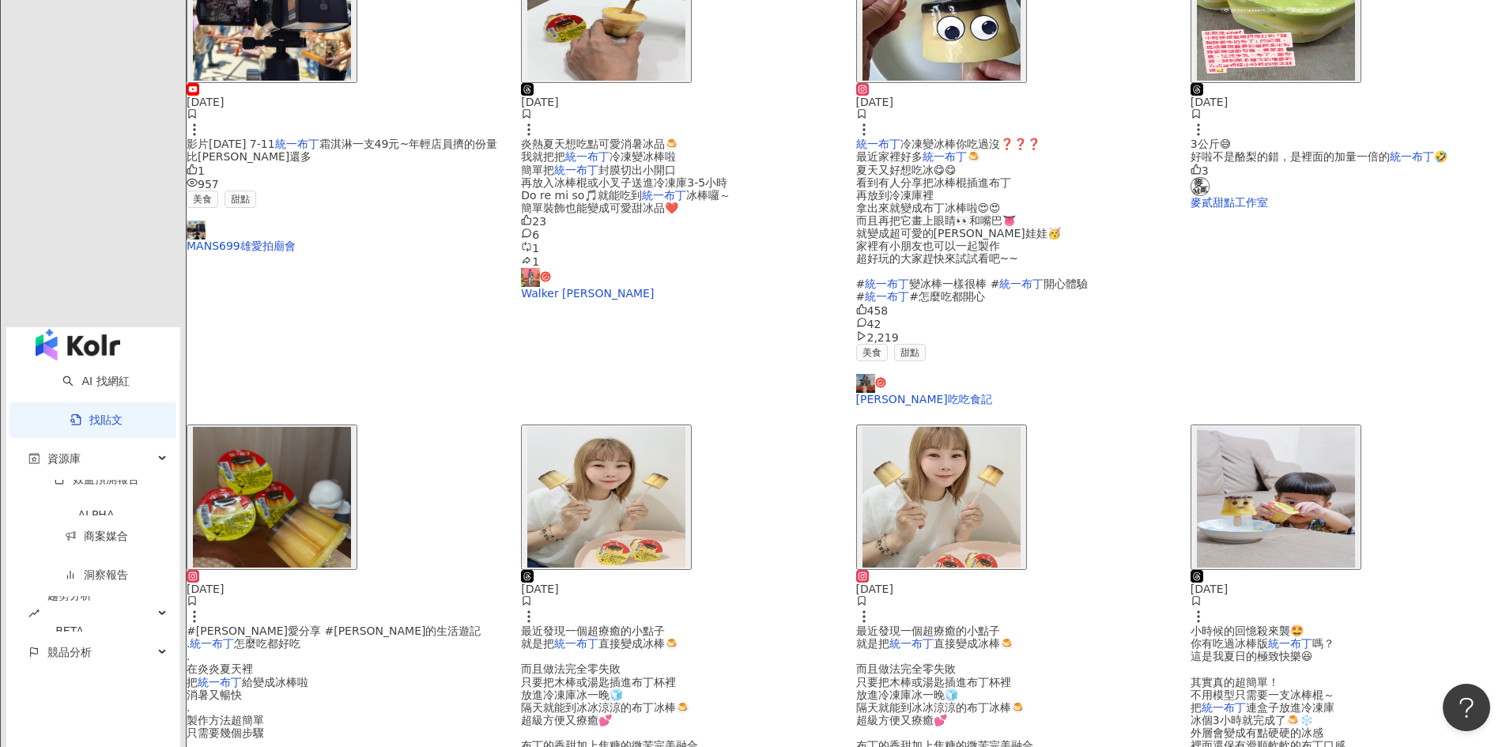
scroll to position [780, 0]
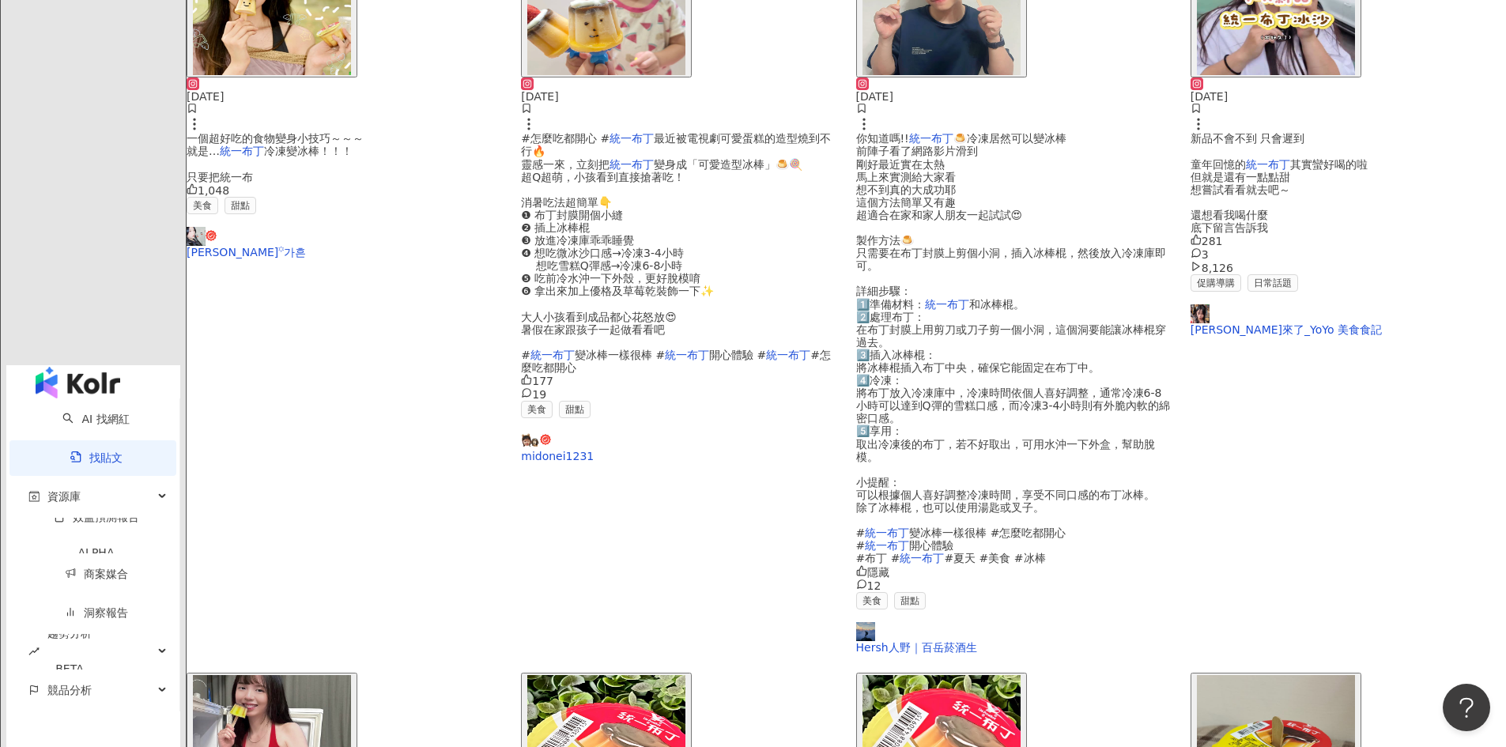
scroll to position [773, 0]
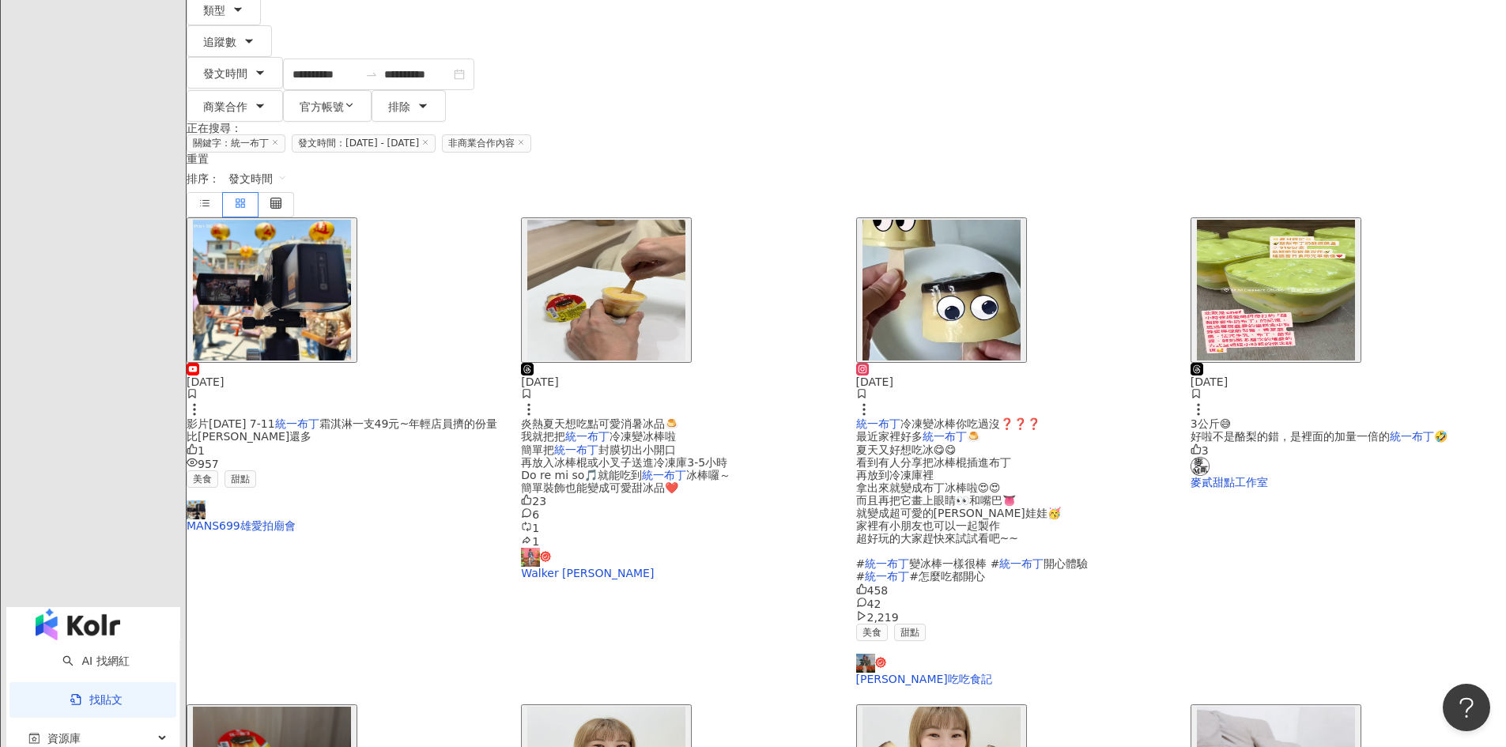
scroll to position [220, 0]
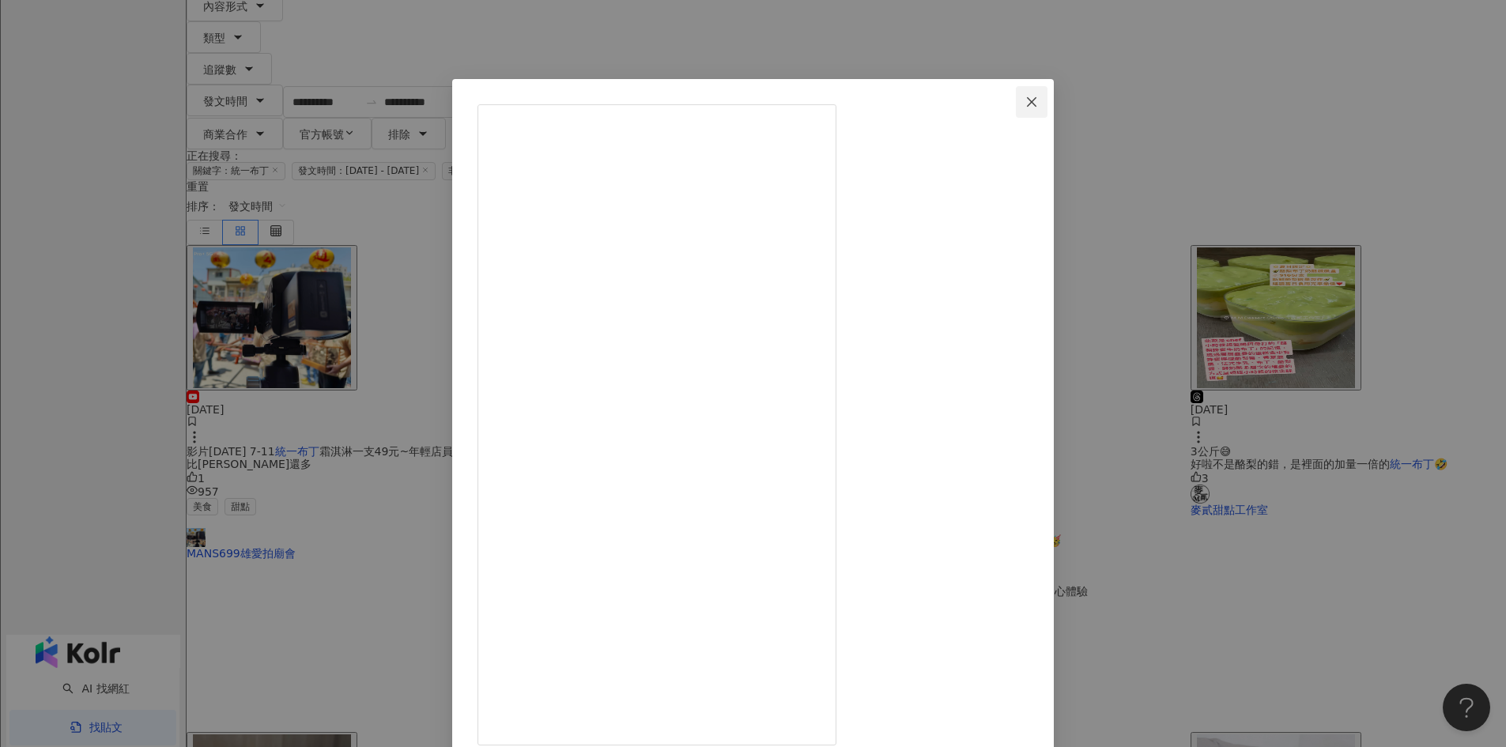
click at [1047, 96] on span "Close" at bounding box center [1032, 102] width 32 height 13
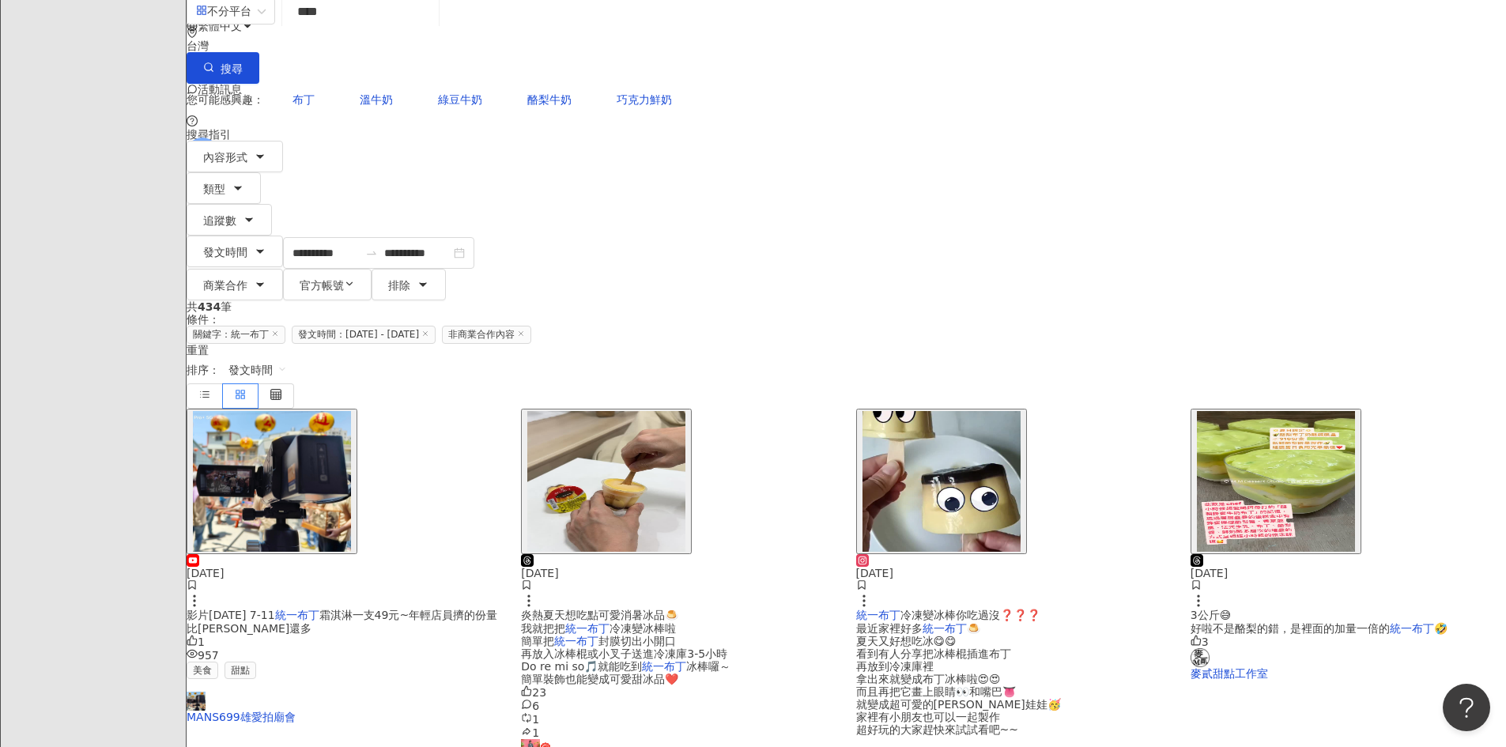
scroll to position [62, 0]
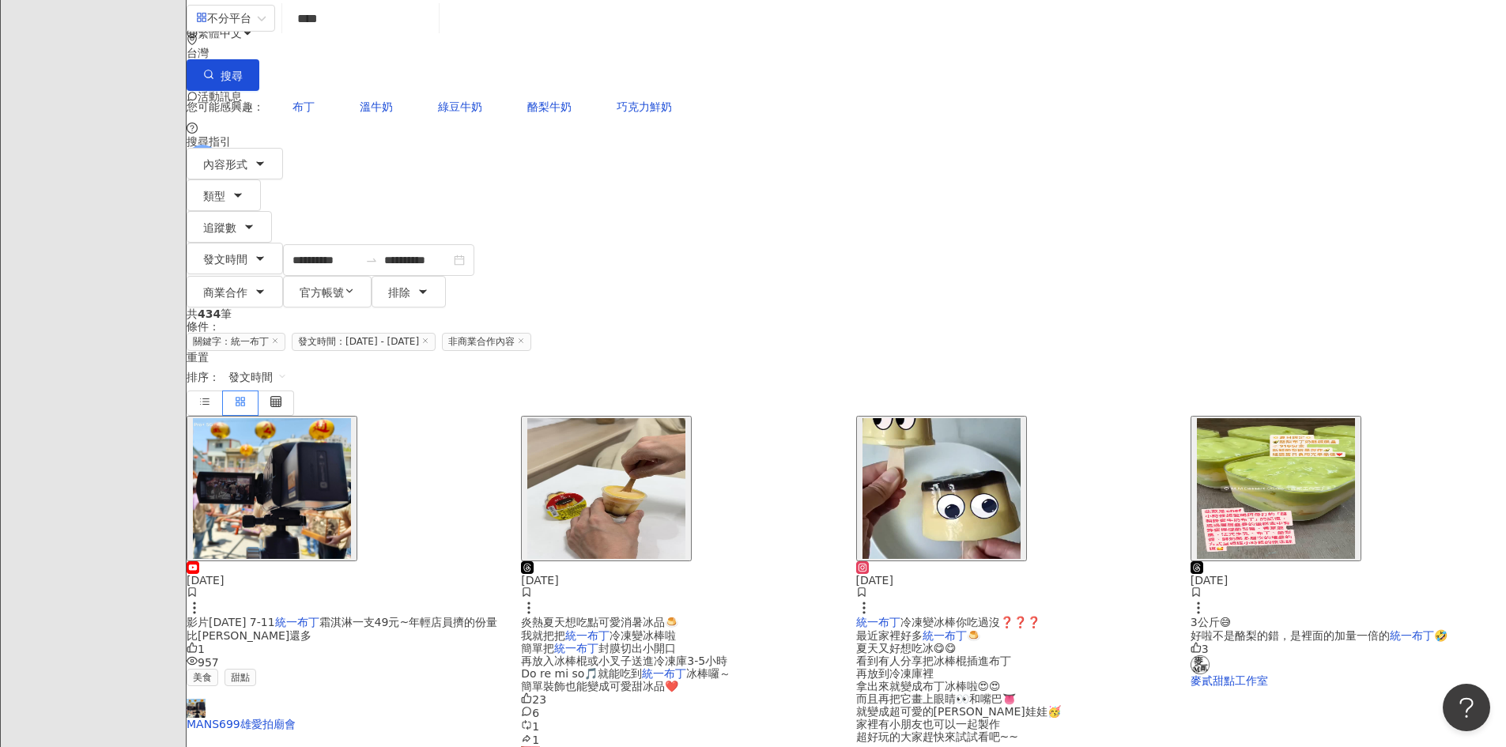
click at [986, 418] on img "button" at bounding box center [941, 488] width 158 height 141
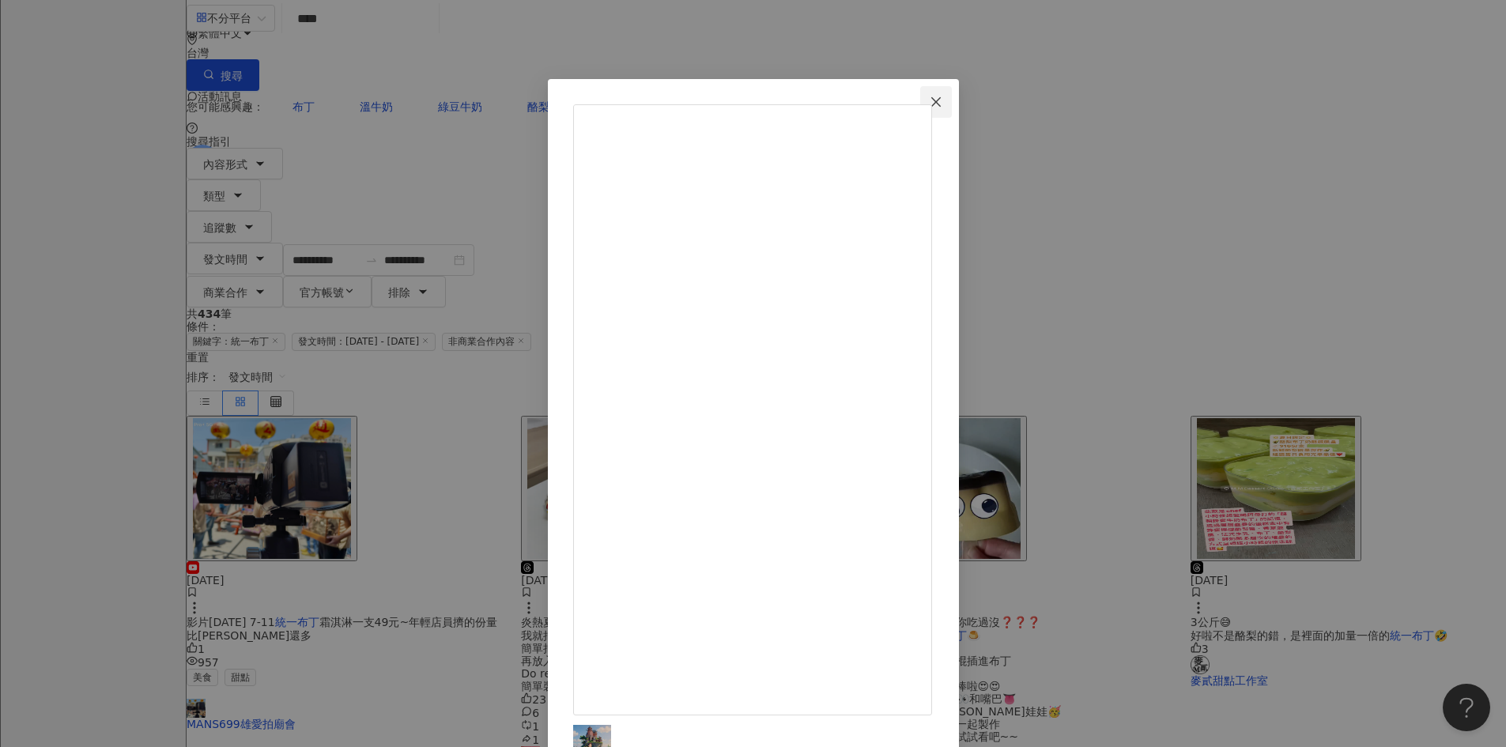
click at [942, 100] on icon "close" at bounding box center [935, 102] width 13 height 13
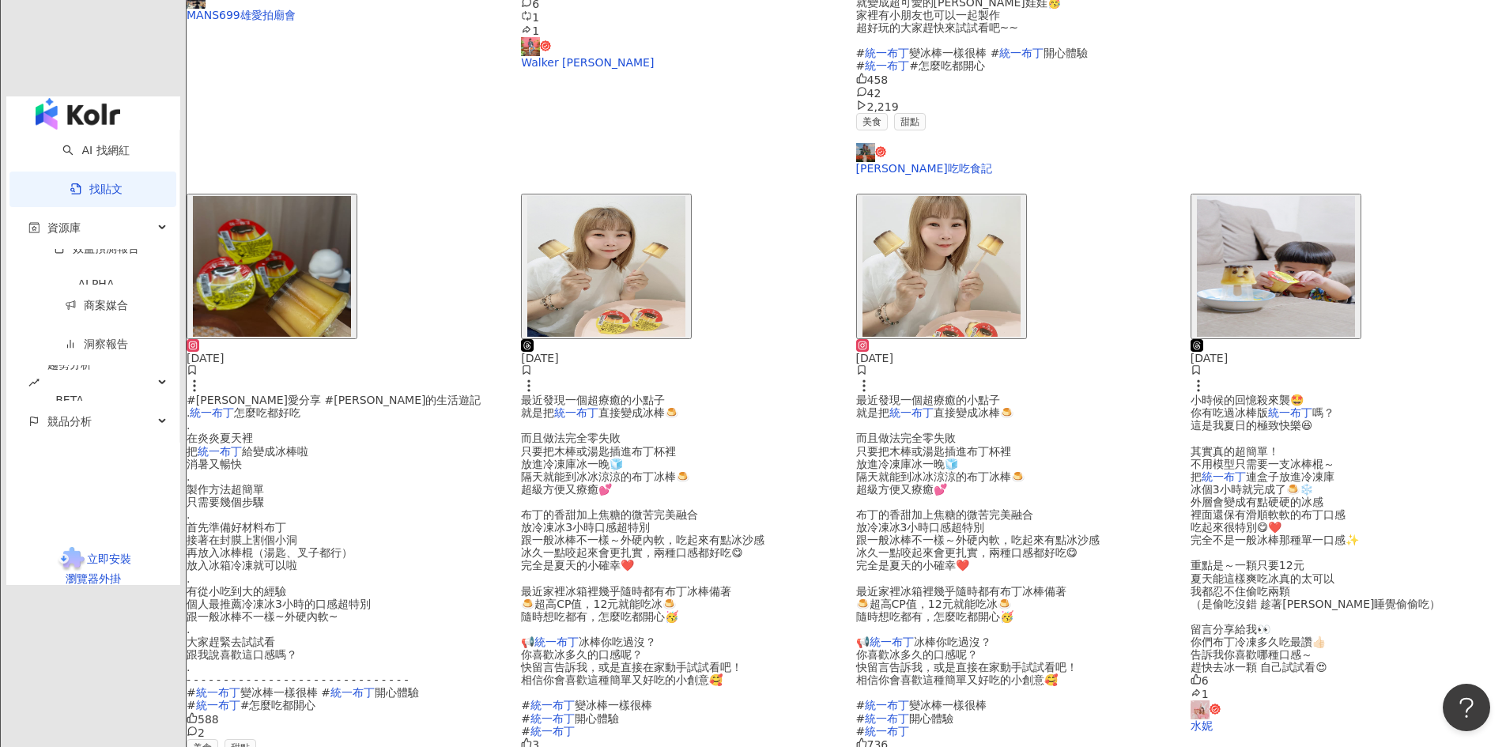
scroll to position [780, 0]
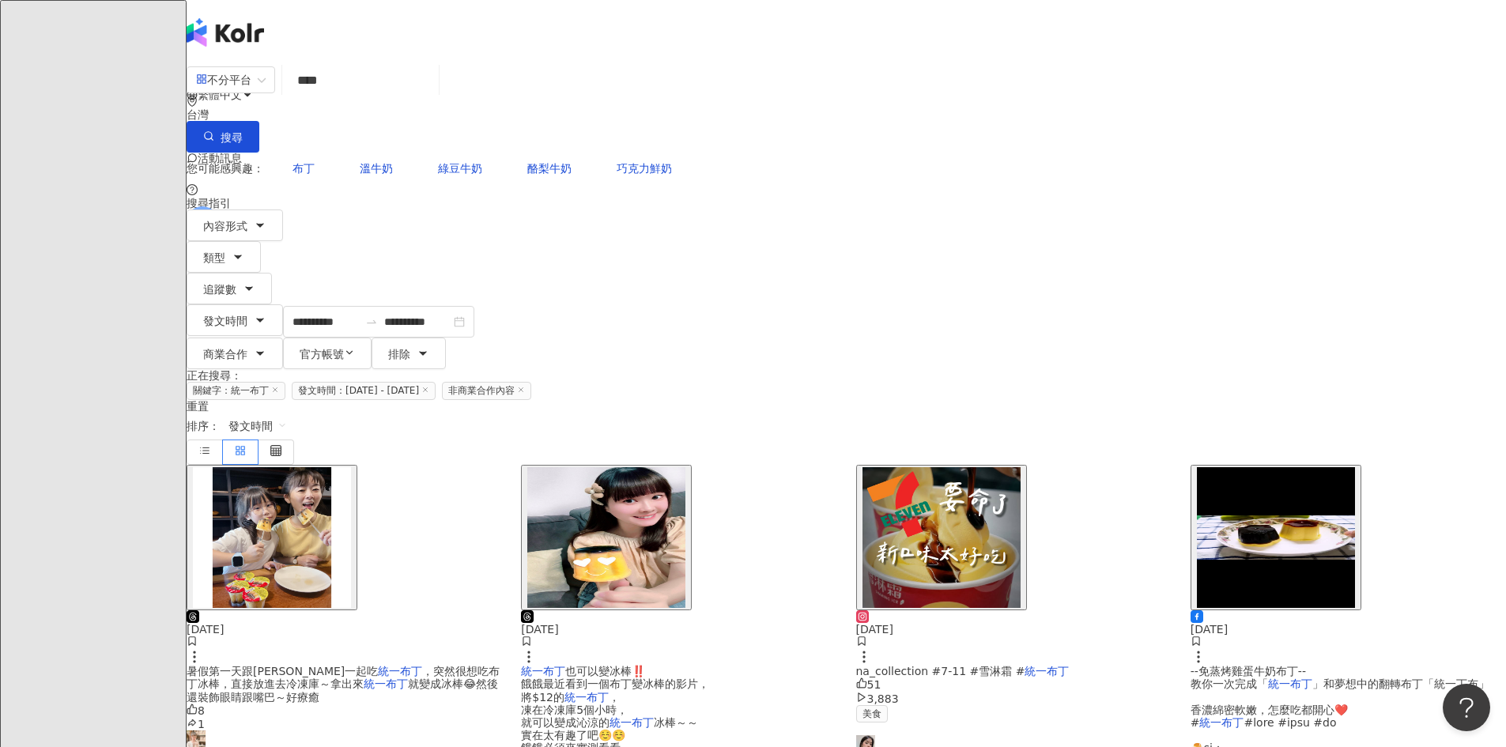
scroll to position [711, 0]
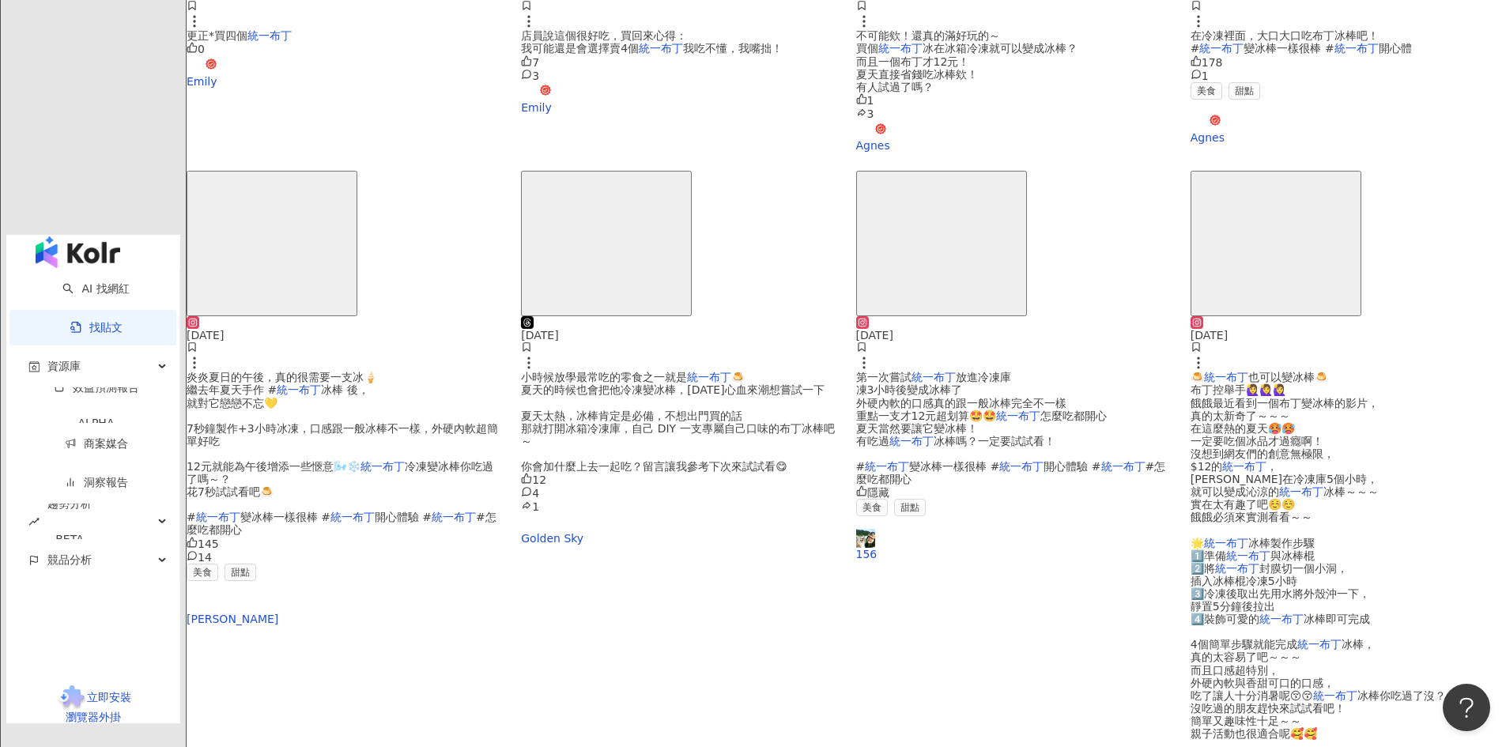
scroll to position [773, 0]
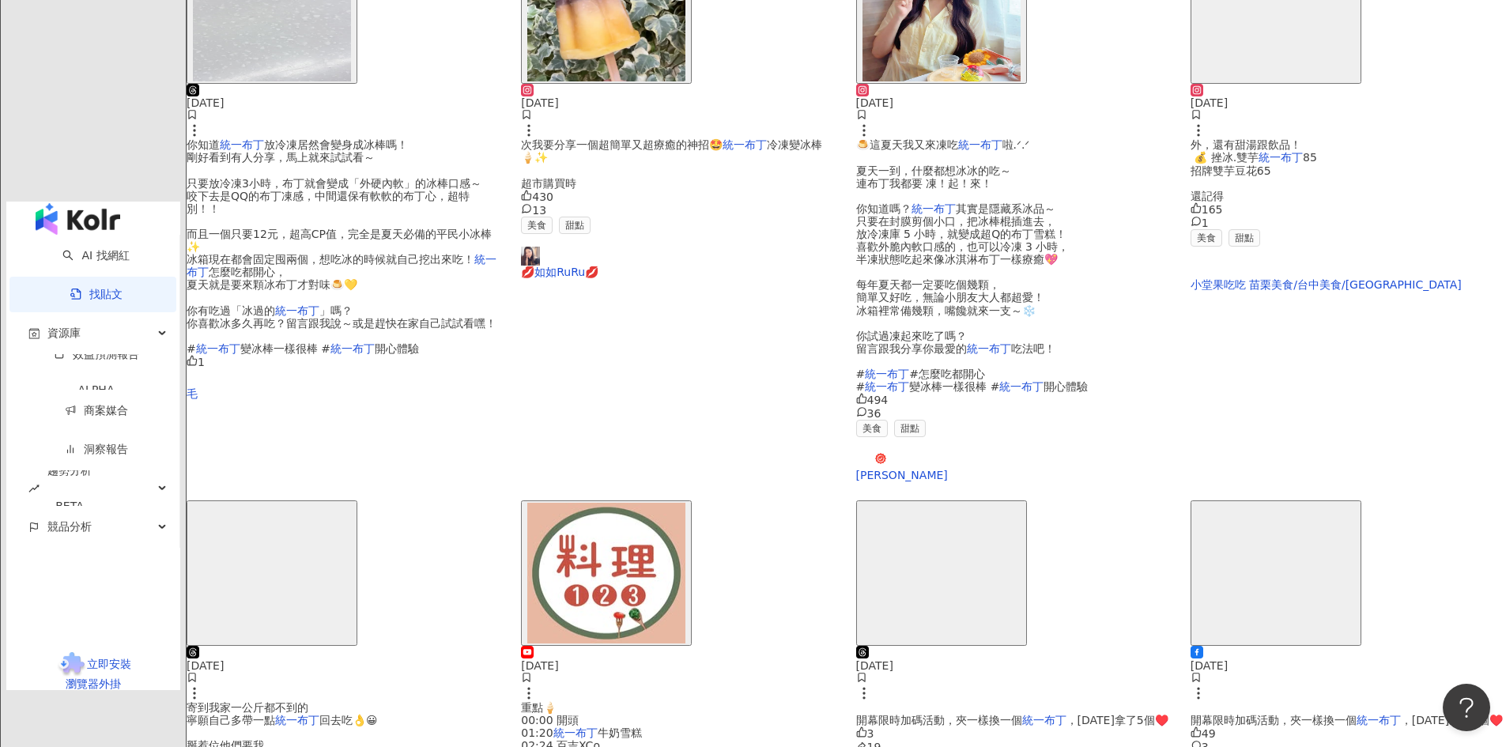
scroll to position [664, 0]
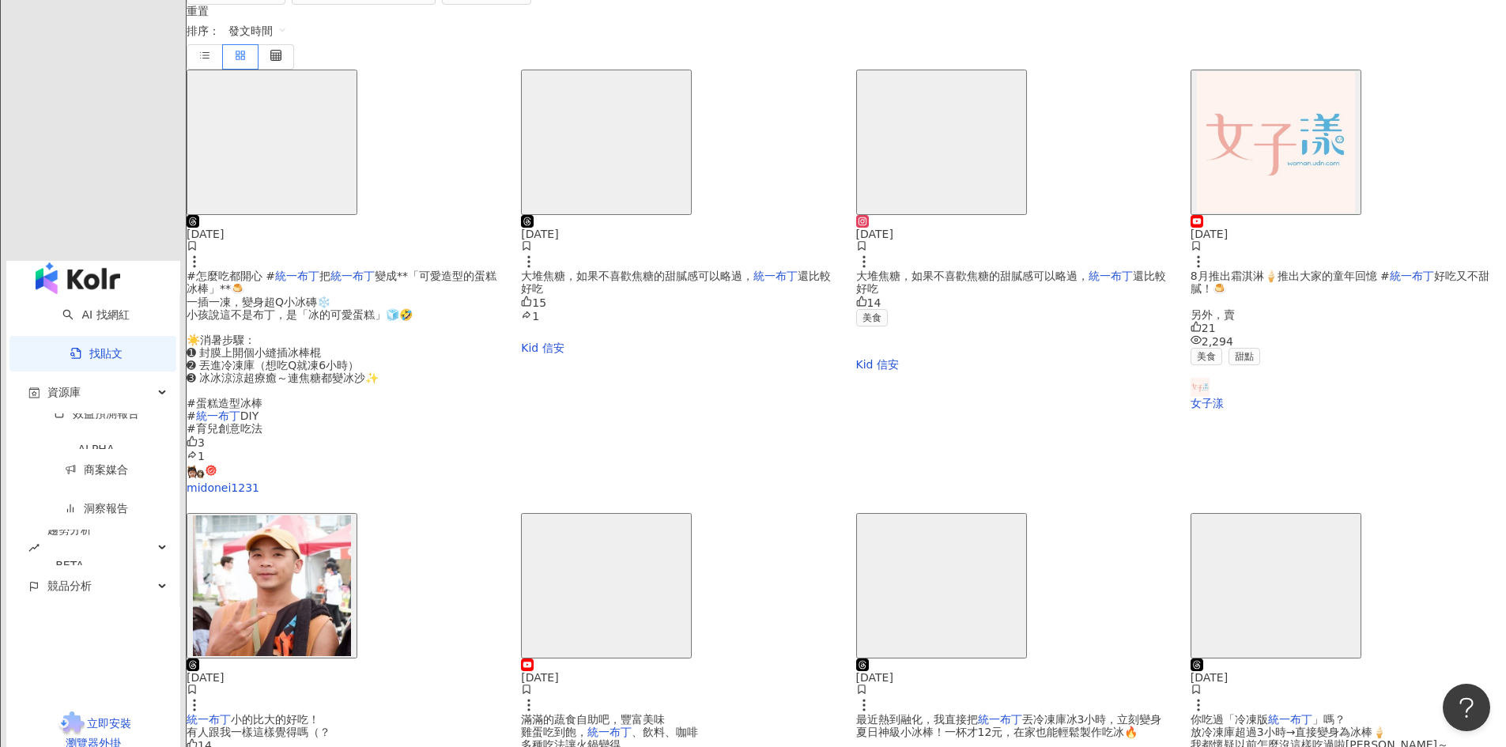
scroll to position [743, 0]
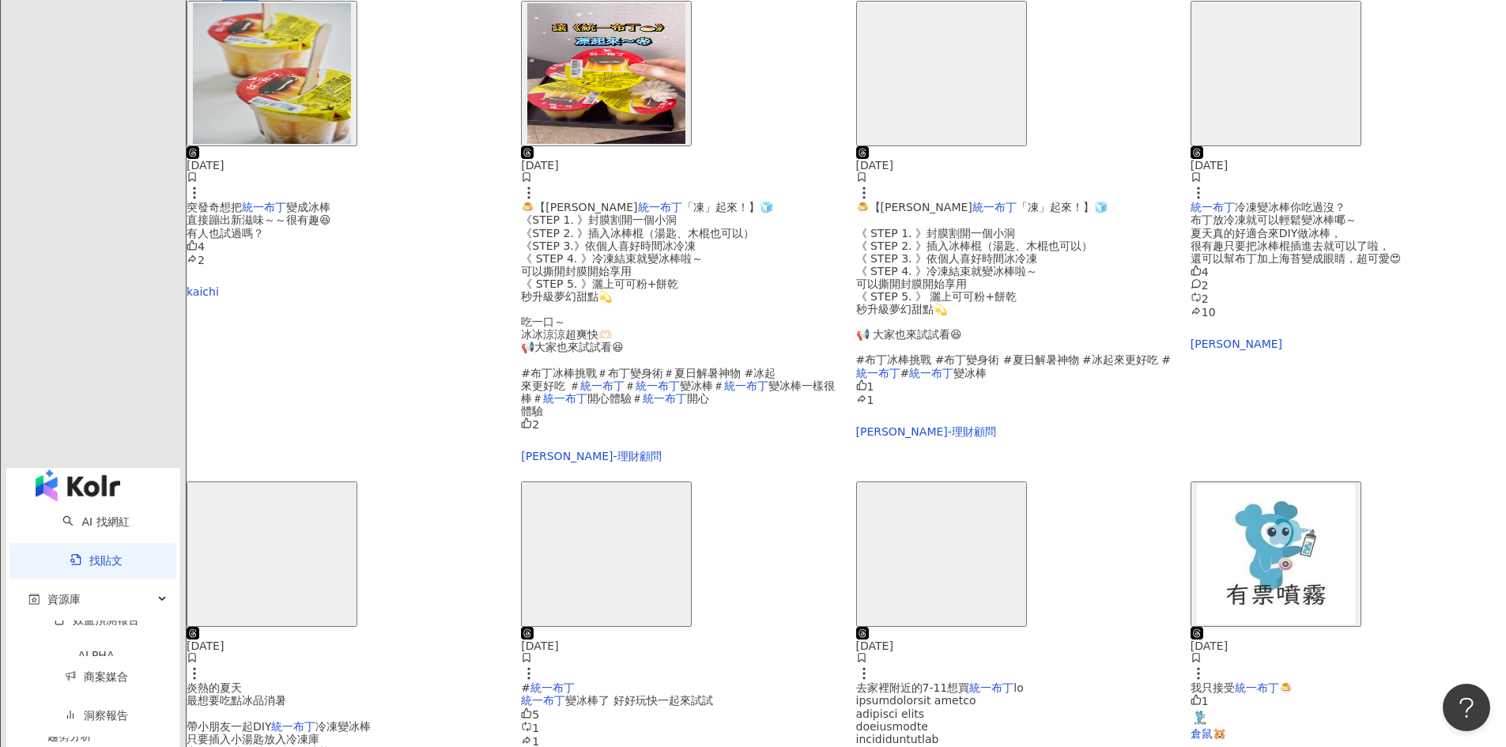
scroll to position [632, 0]
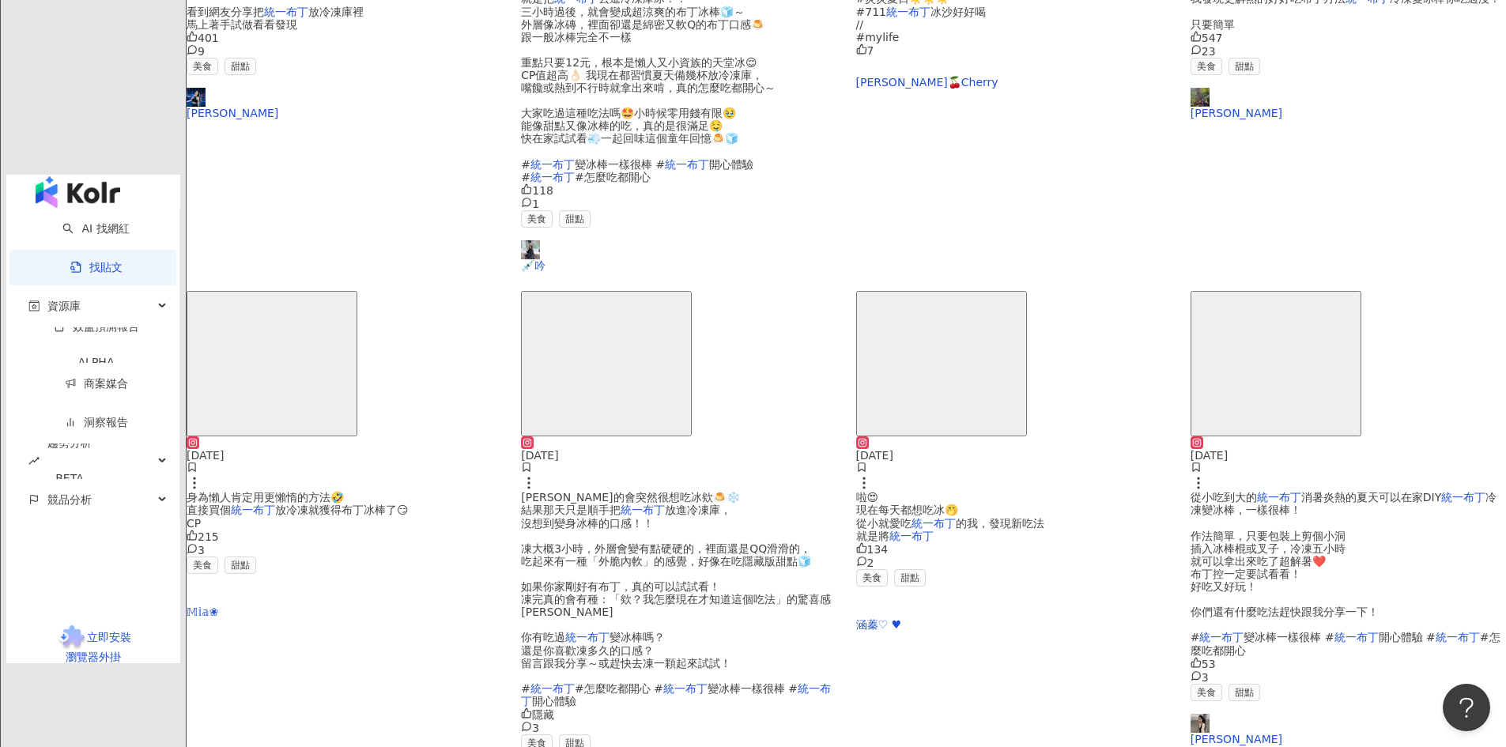
scroll to position [692, 0]
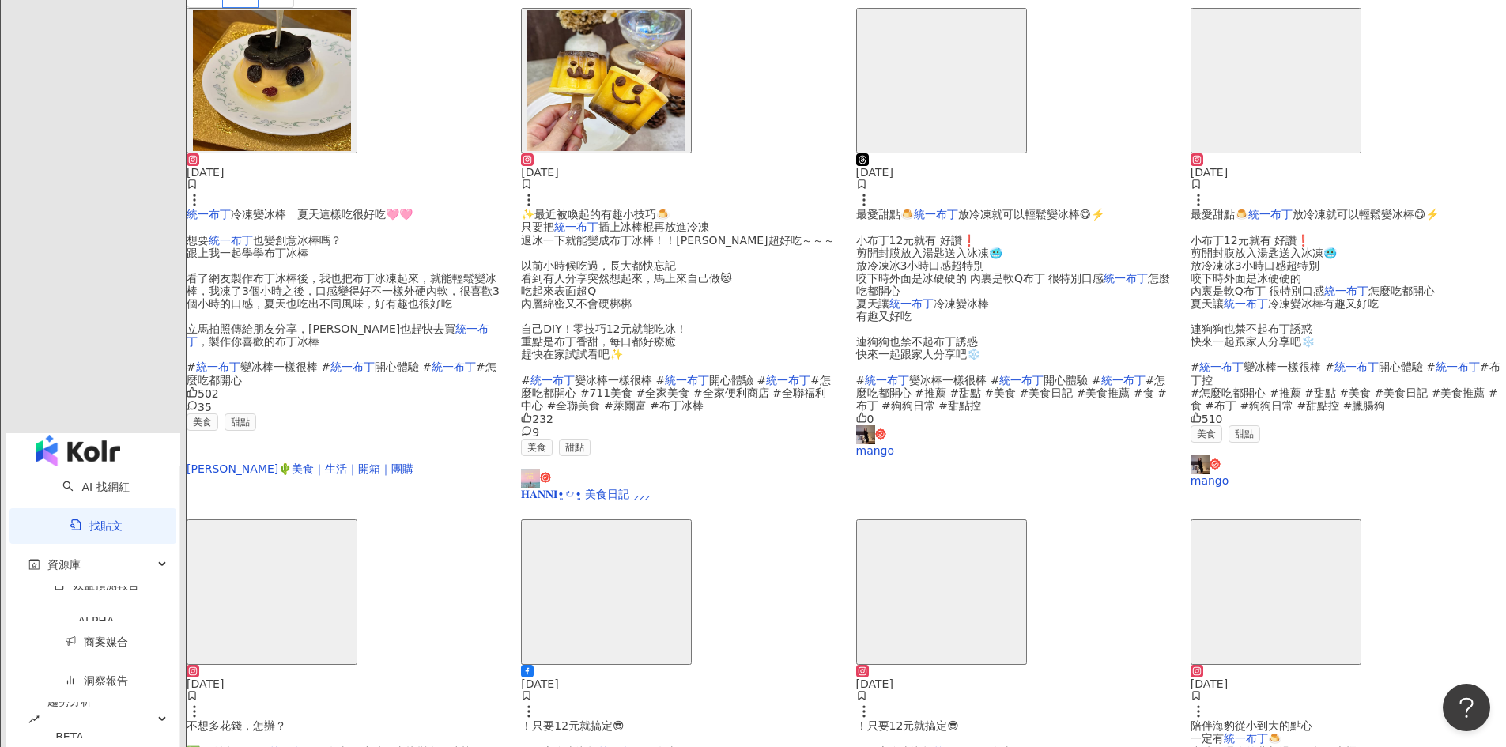
scroll to position [773, 0]
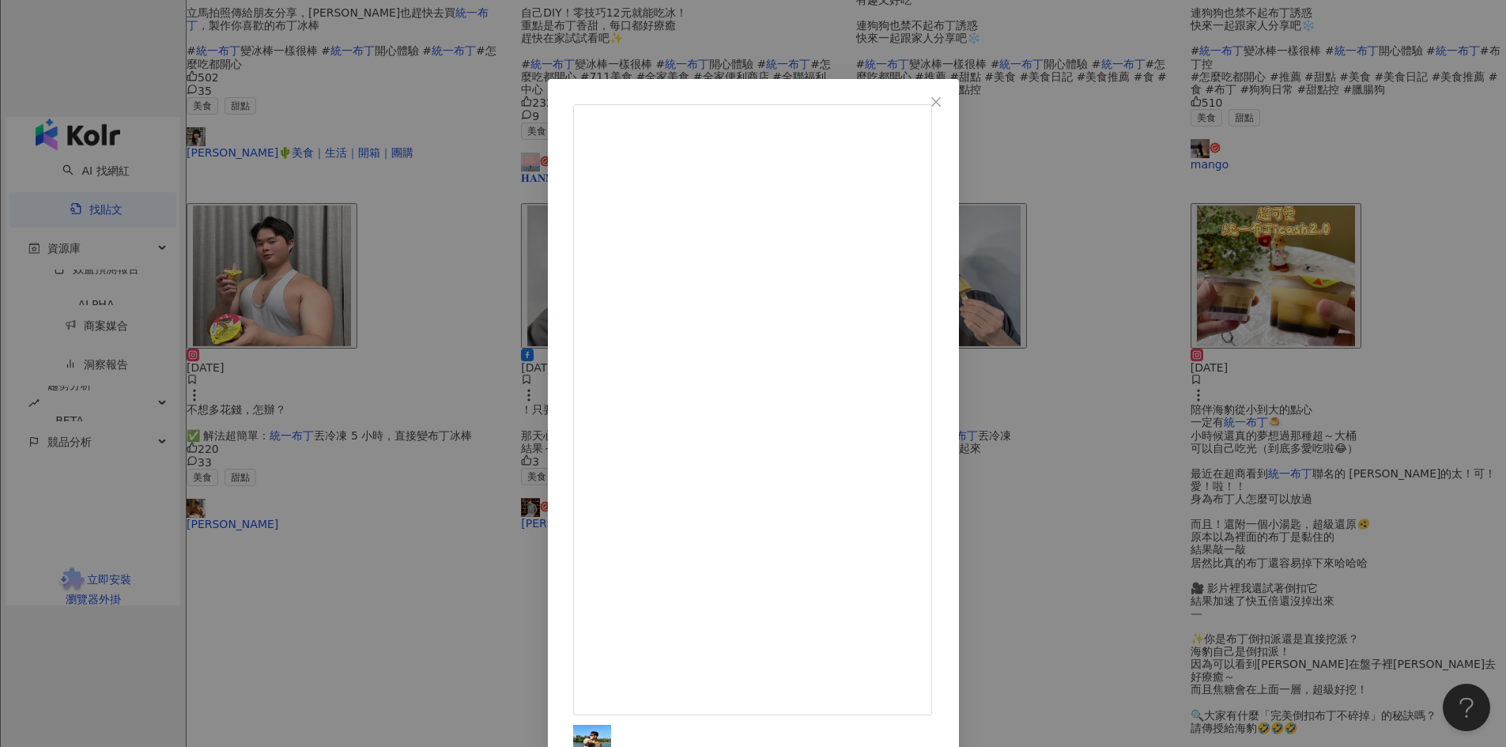
click at [941, 104] on icon "close" at bounding box center [935, 100] width 9 height 9
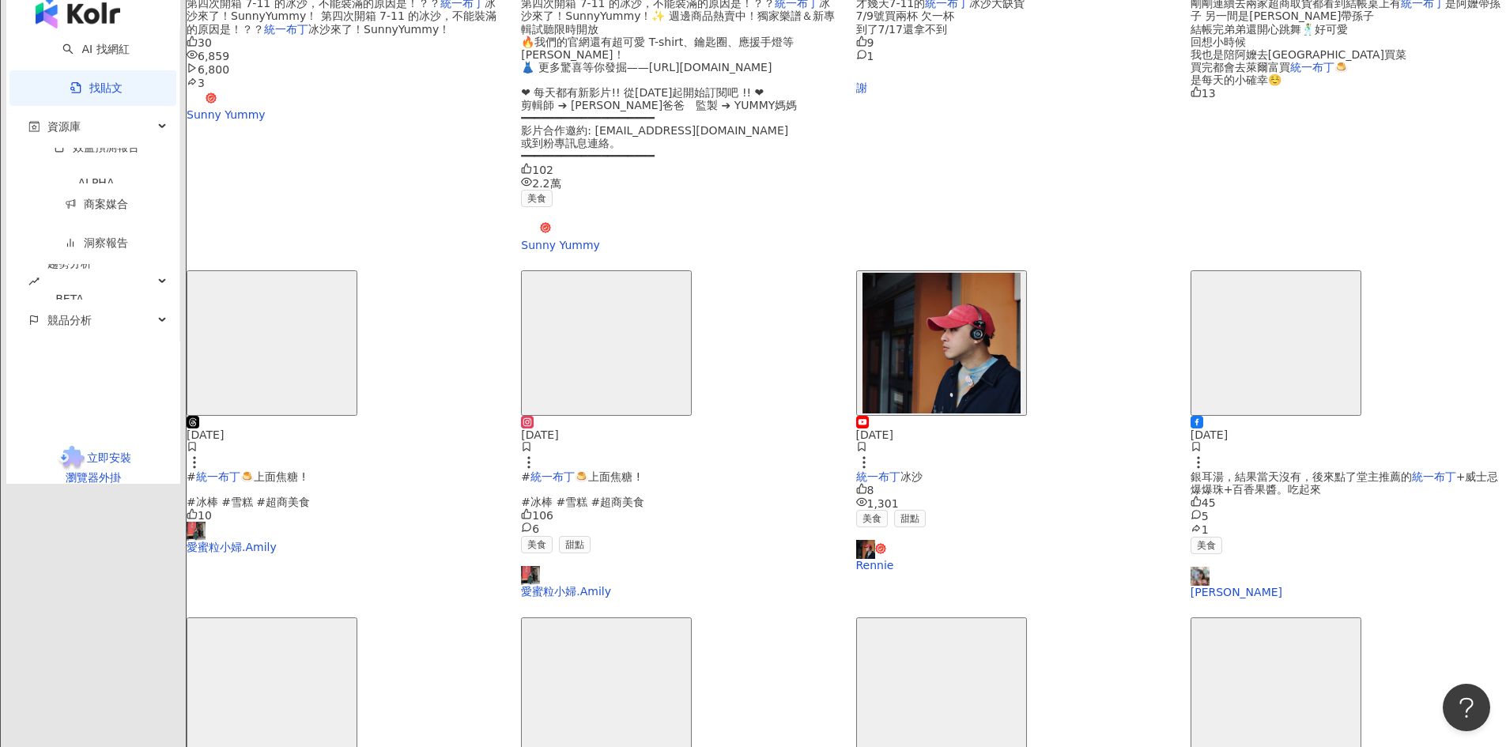
scroll to position [739, 0]
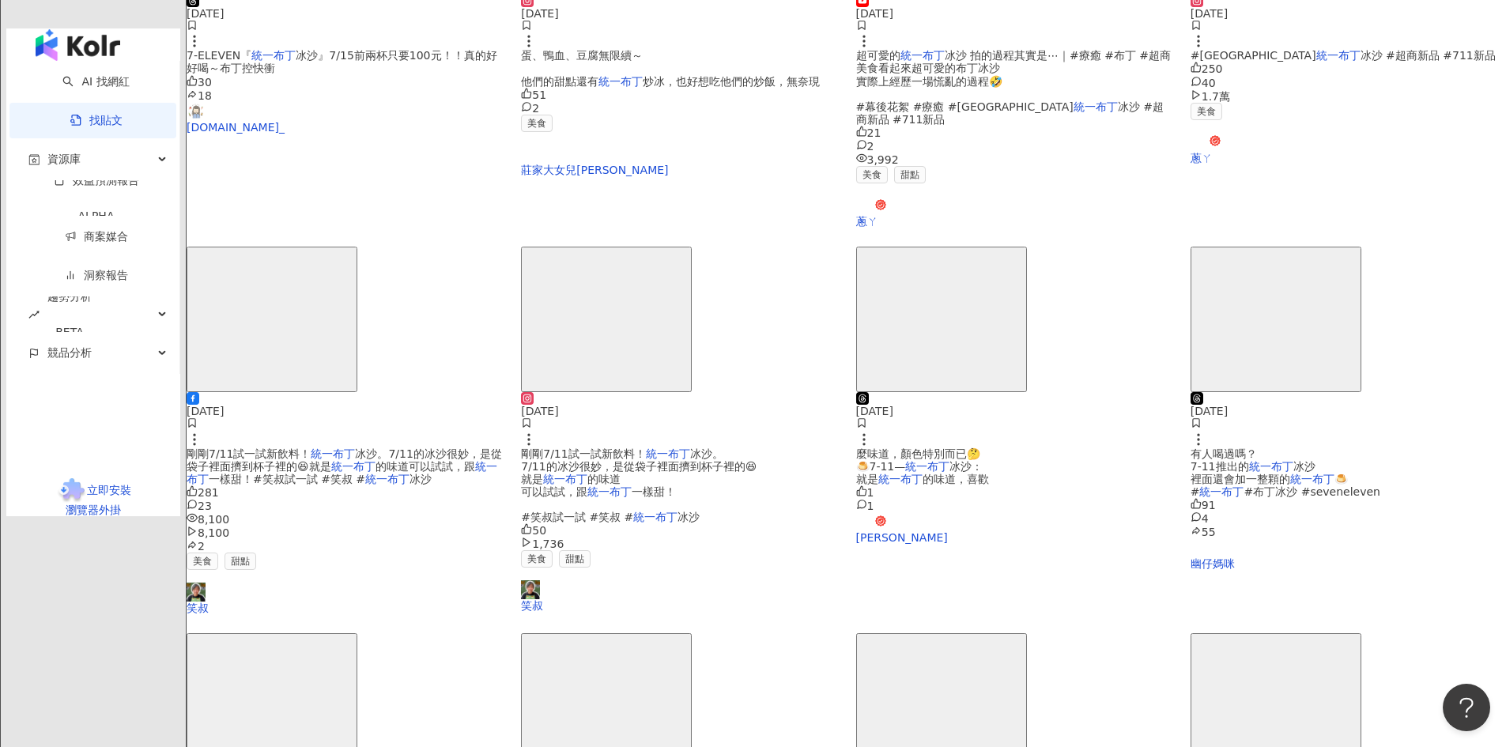
scroll to position [711, 0]
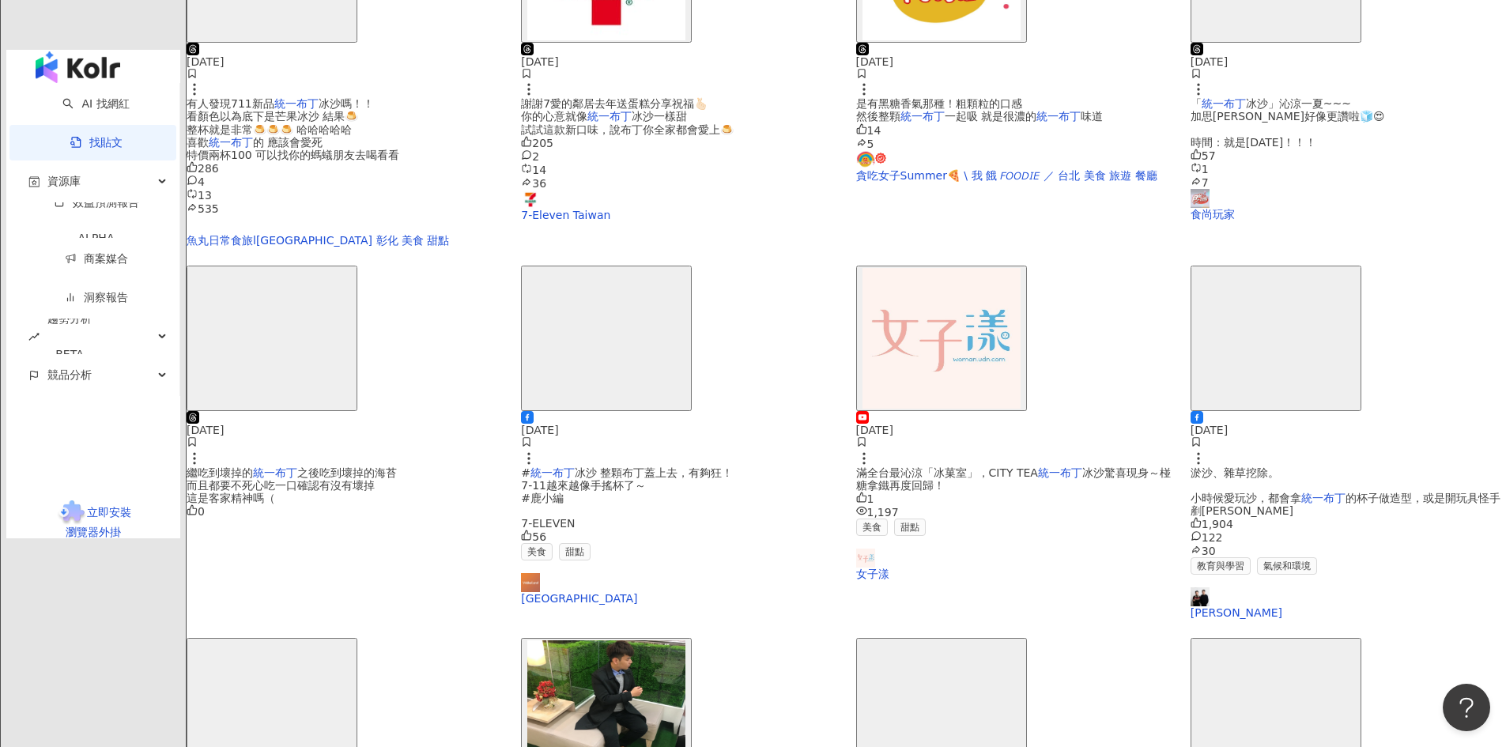
scroll to position [750, 0]
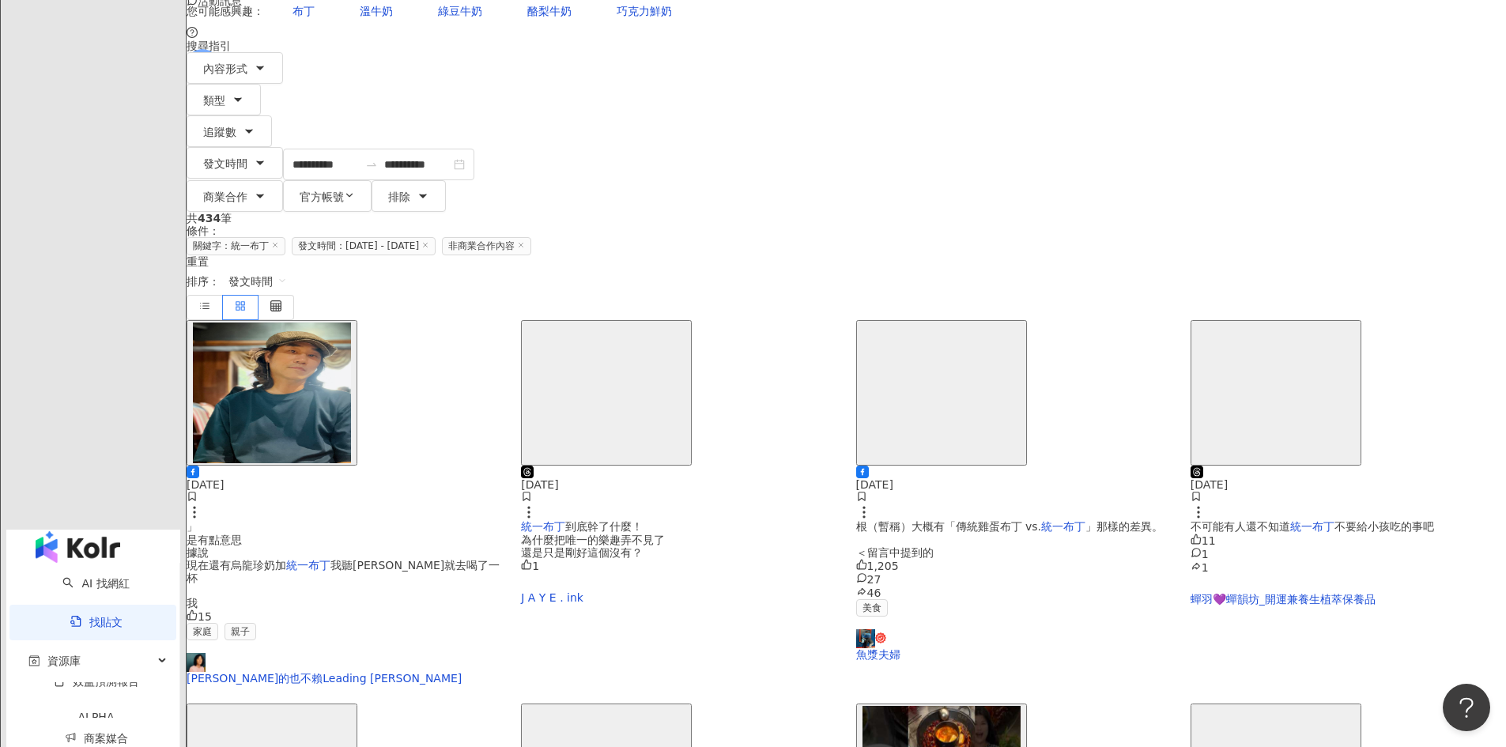
scroll to position [158, 0]
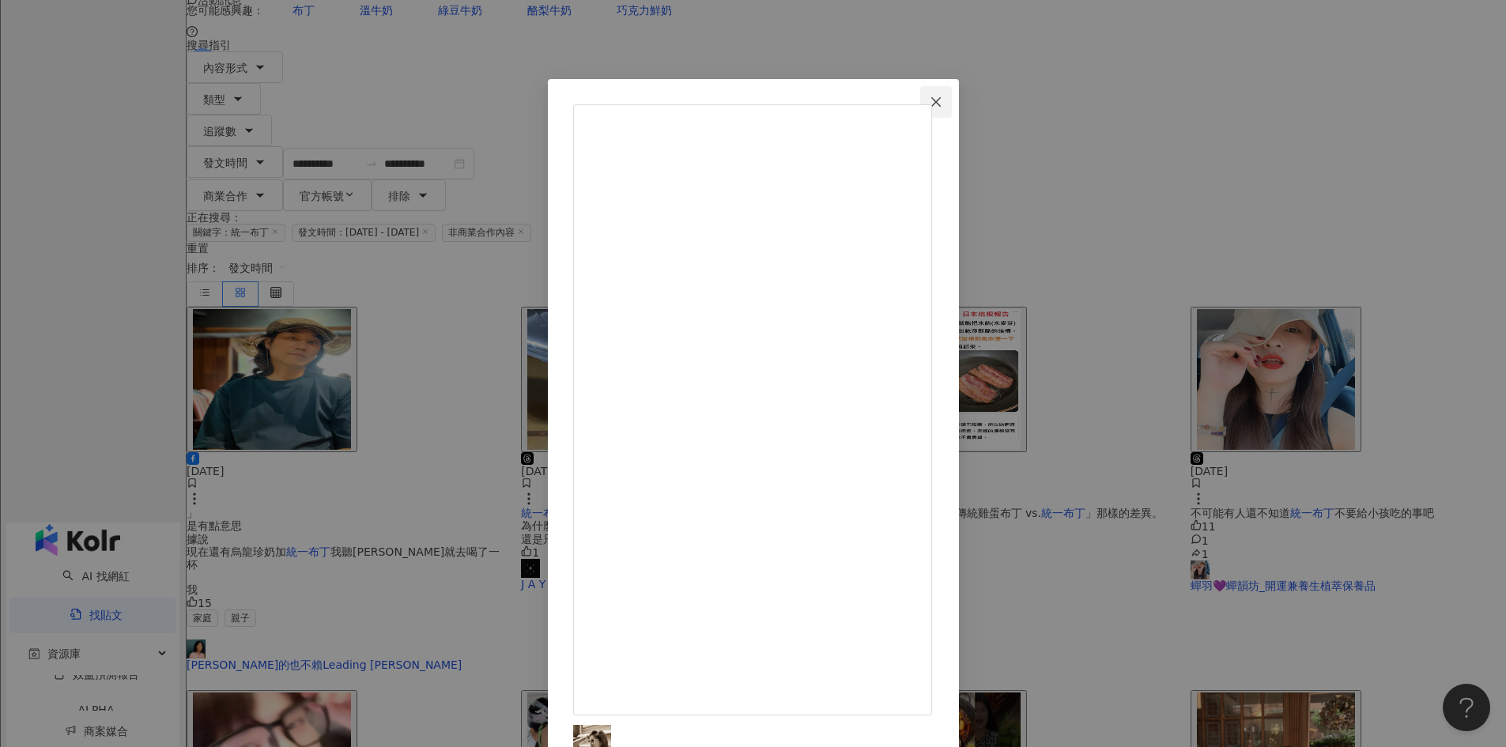
click at [942, 101] on icon "close" at bounding box center [935, 102] width 13 height 13
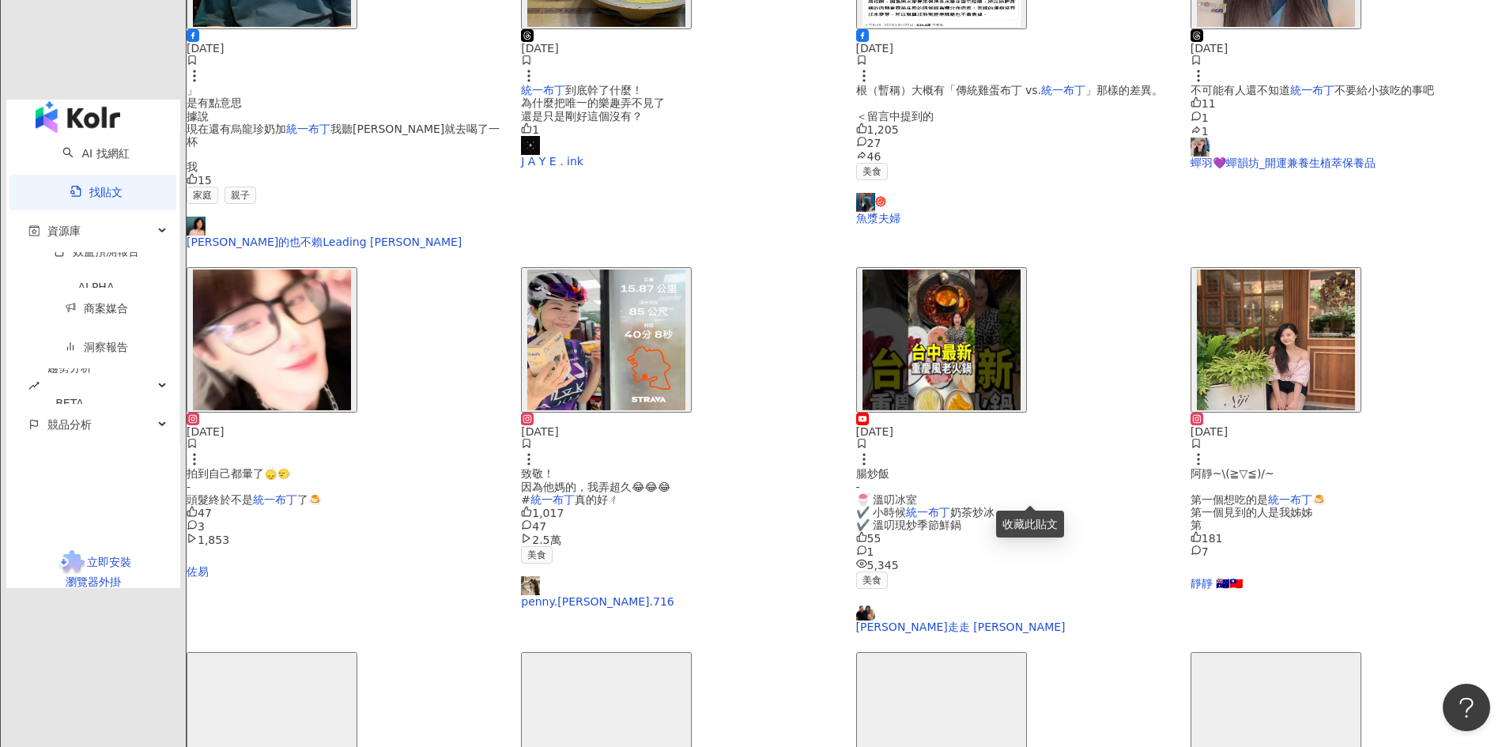
scroll to position [553, 0]
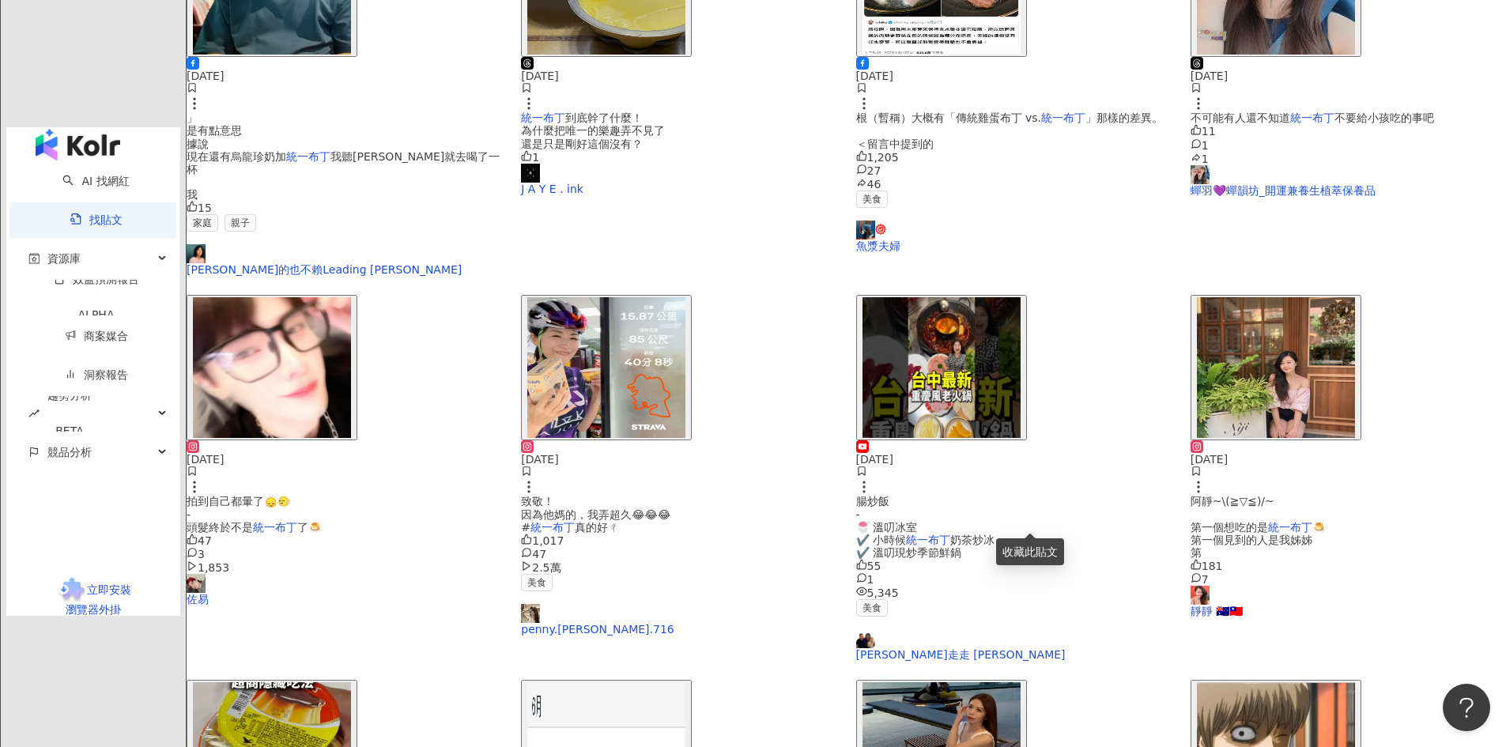
click at [351, 682] on img "button" at bounding box center [272, 752] width 158 height 141
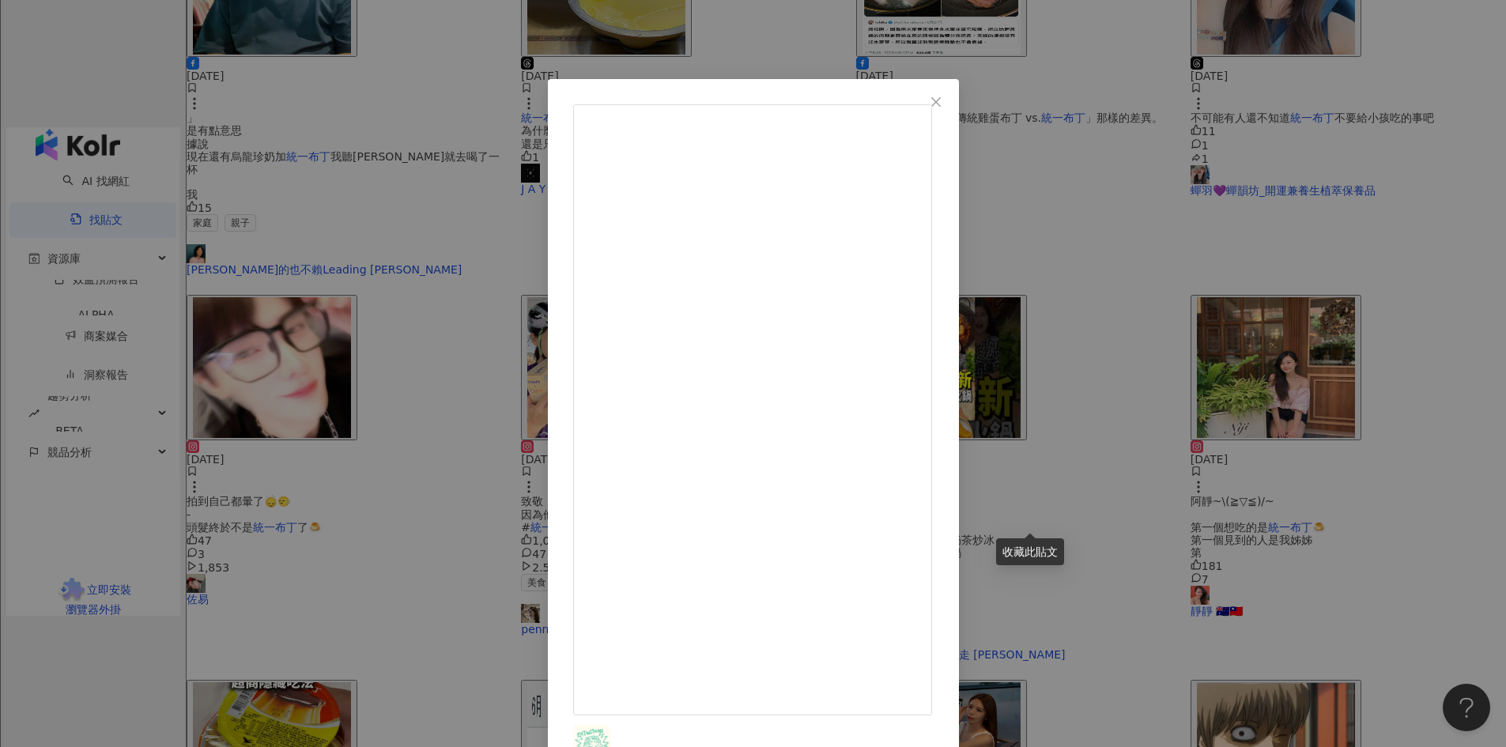
click at [942, 104] on icon "close" at bounding box center [935, 102] width 13 height 13
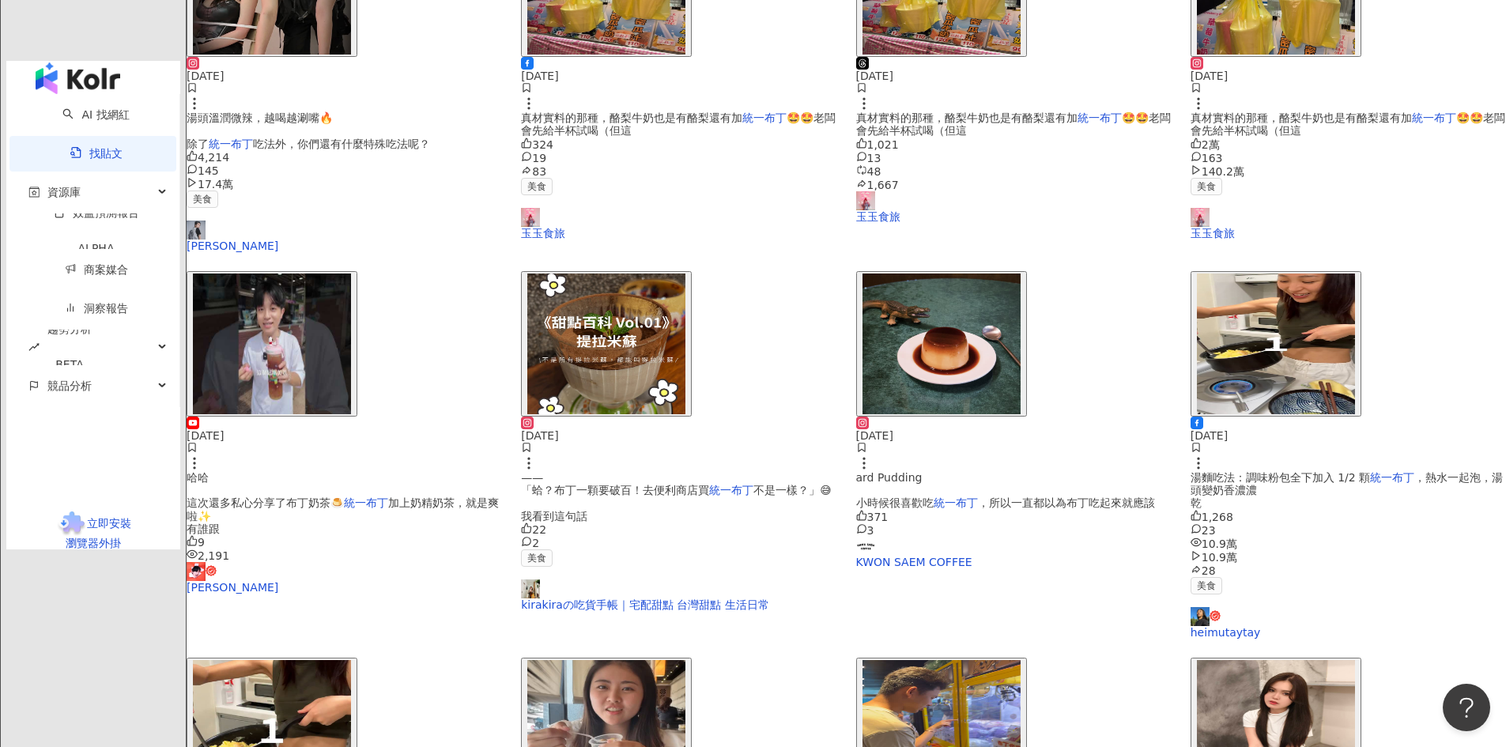
click at [351, 660] on img "button" at bounding box center [272, 730] width 158 height 141
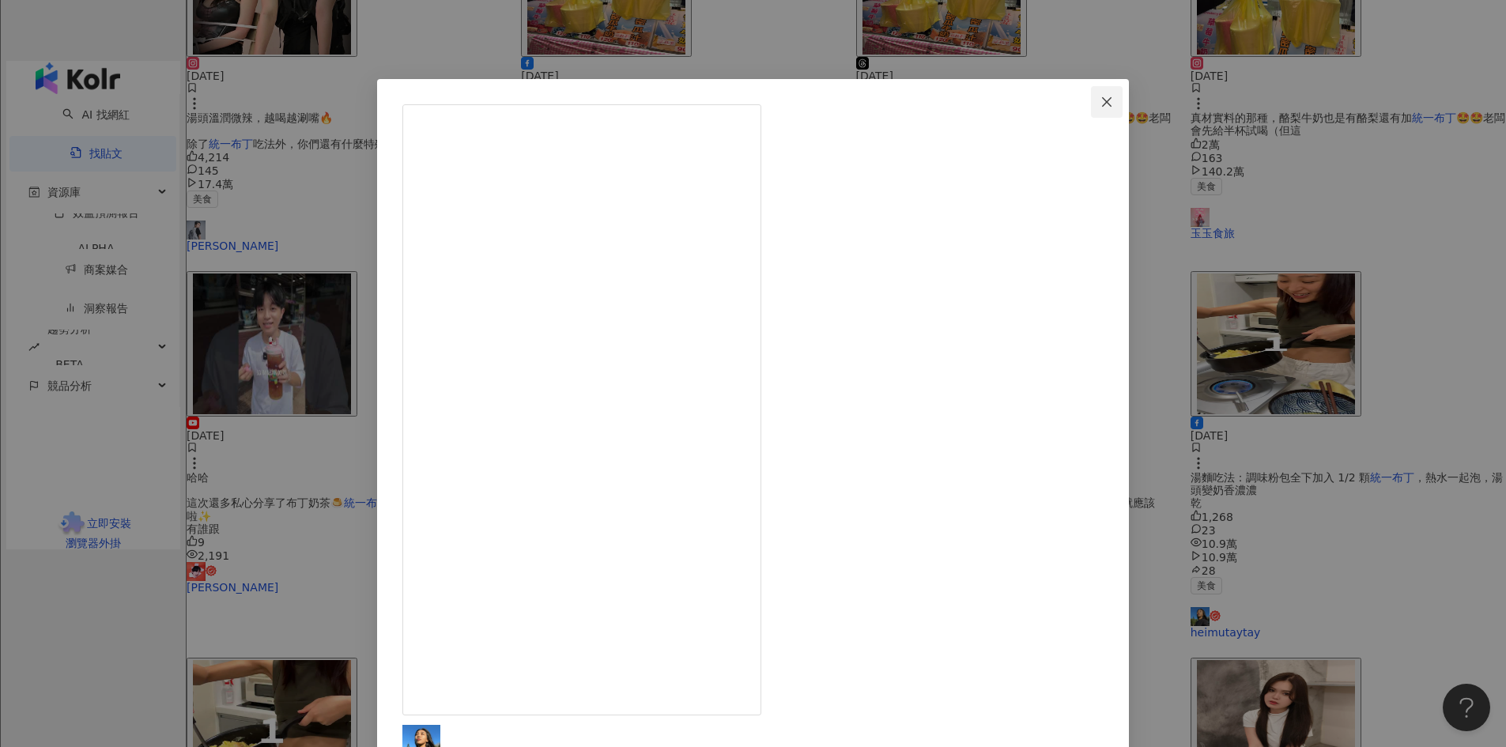
click at [1091, 92] on button "Close" at bounding box center [1107, 102] width 32 height 32
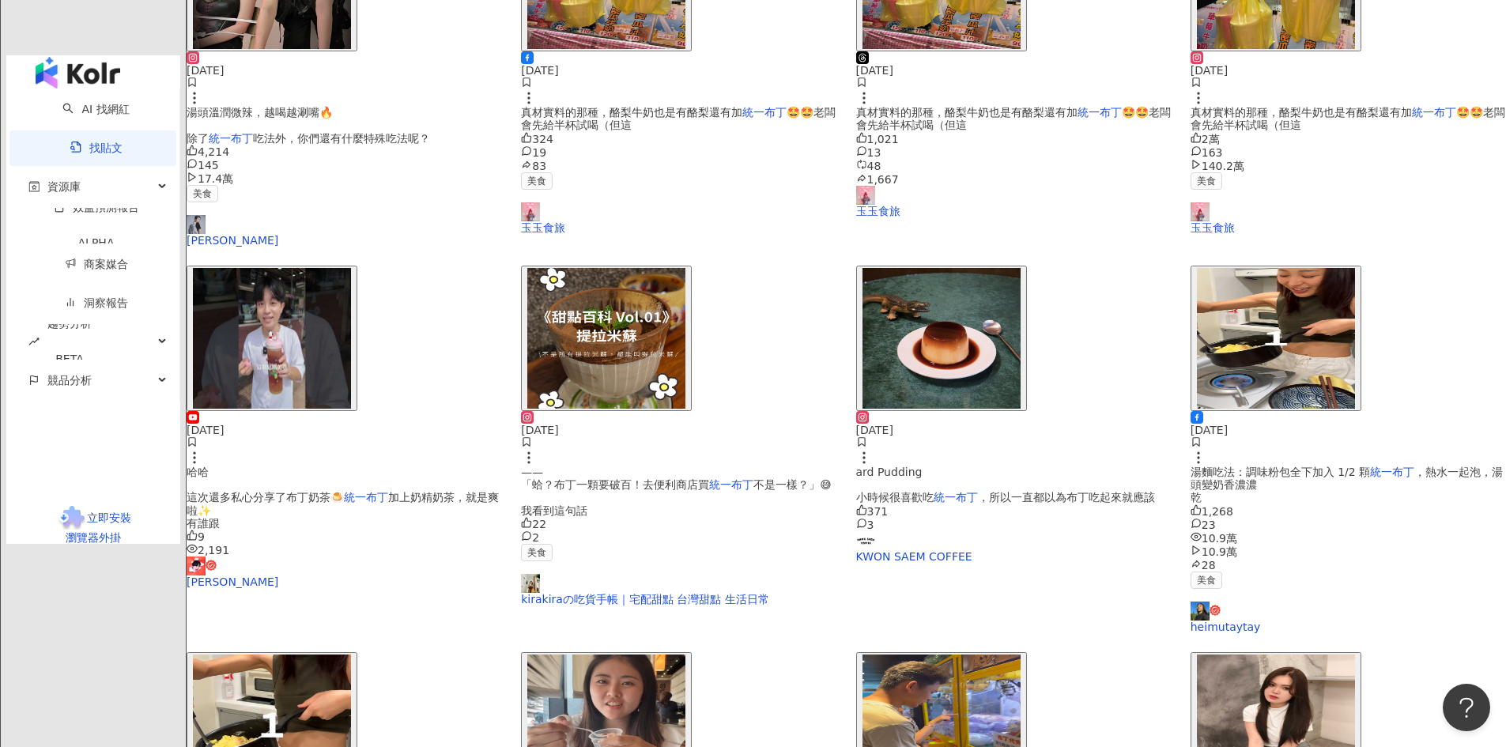
scroll to position [796, 0]
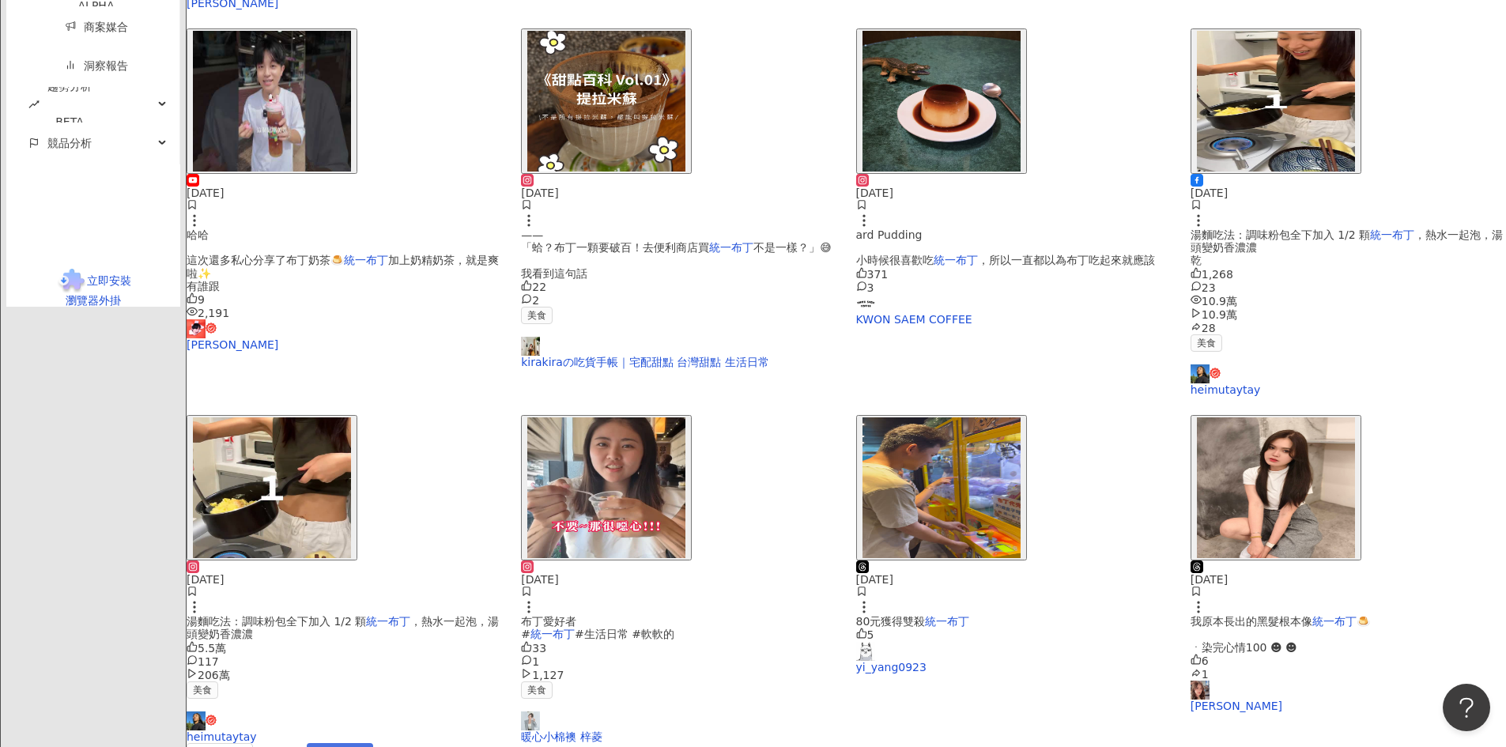
click at [356, 746] on span "下一頁" at bounding box center [339, 758] width 33 height 13
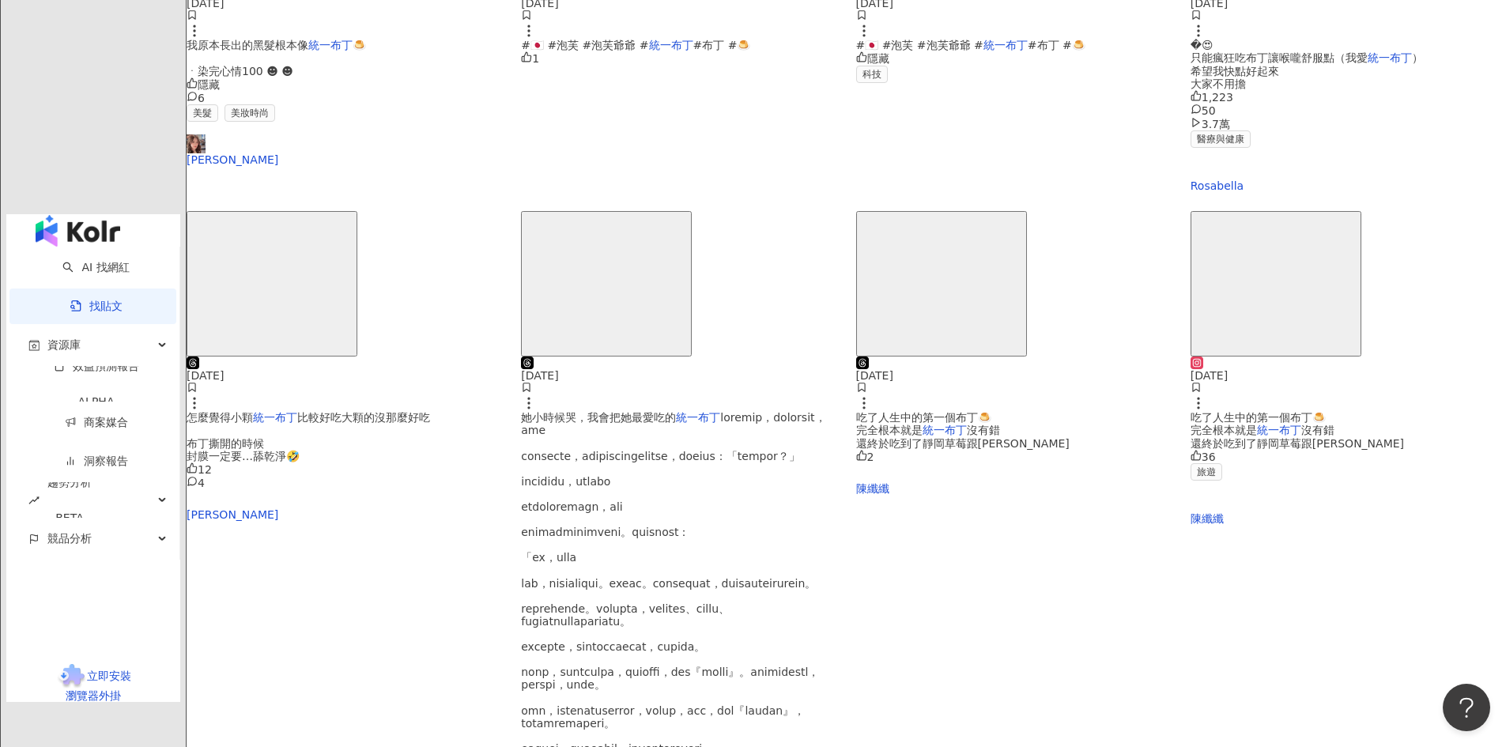
scroll to position [632, 0]
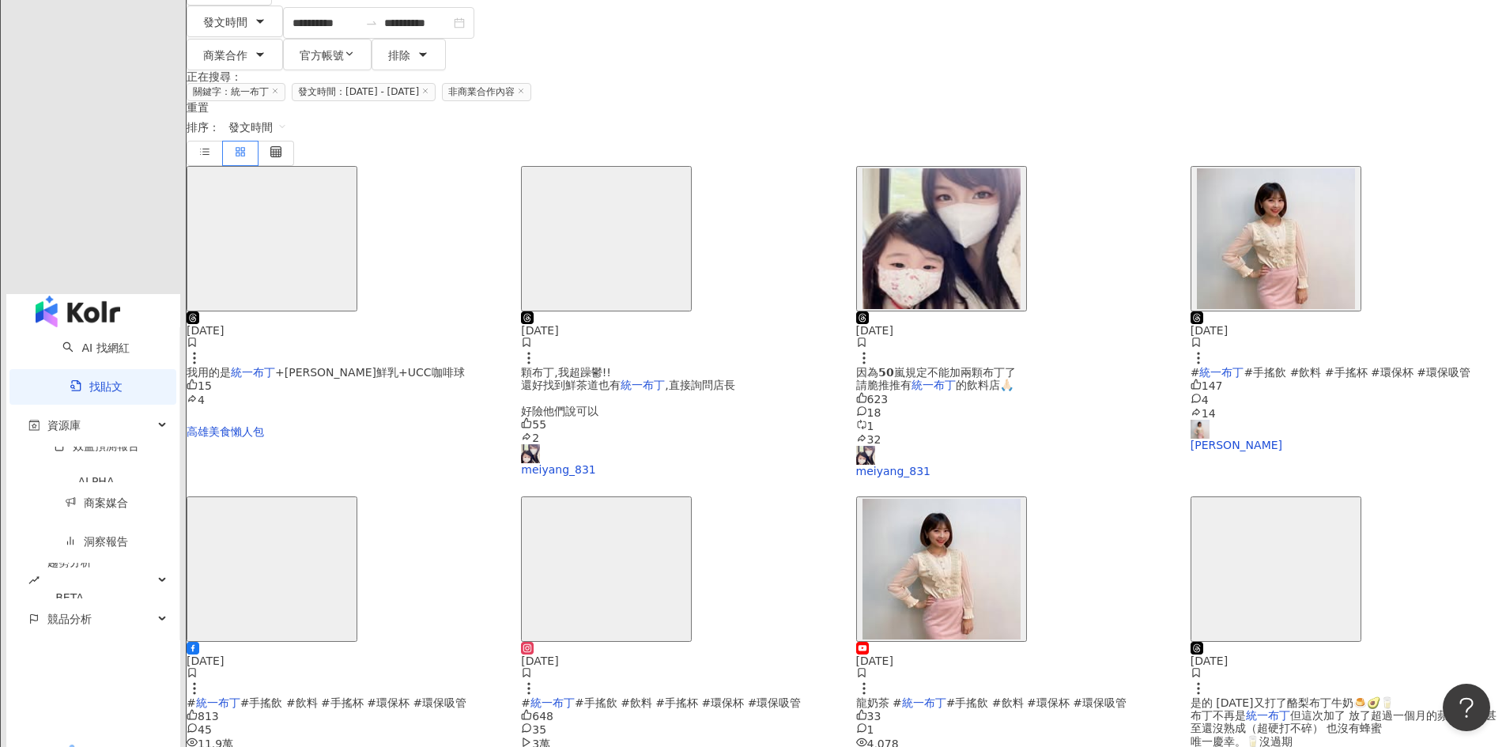
scroll to position [309, 0]
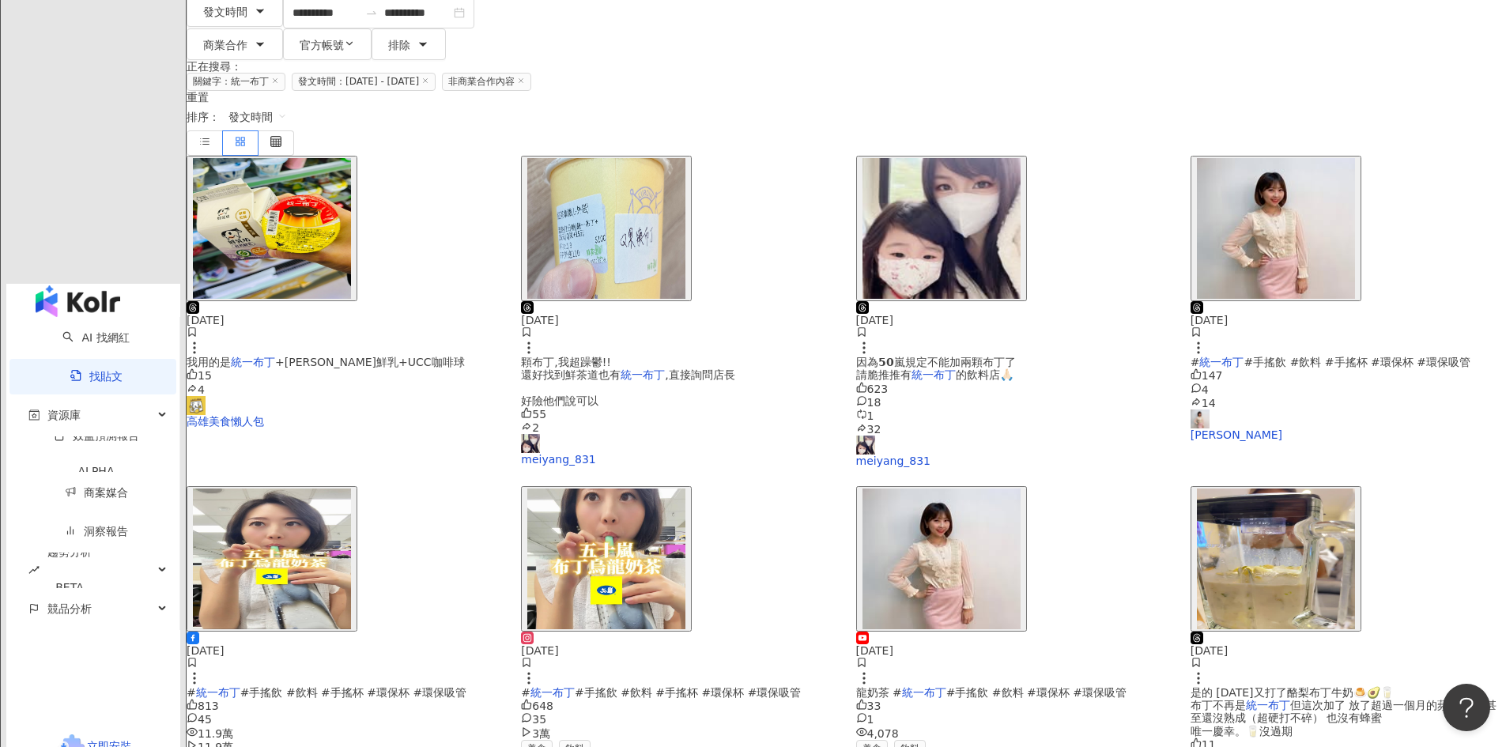
click at [685, 488] on img "button" at bounding box center [606, 558] width 158 height 141
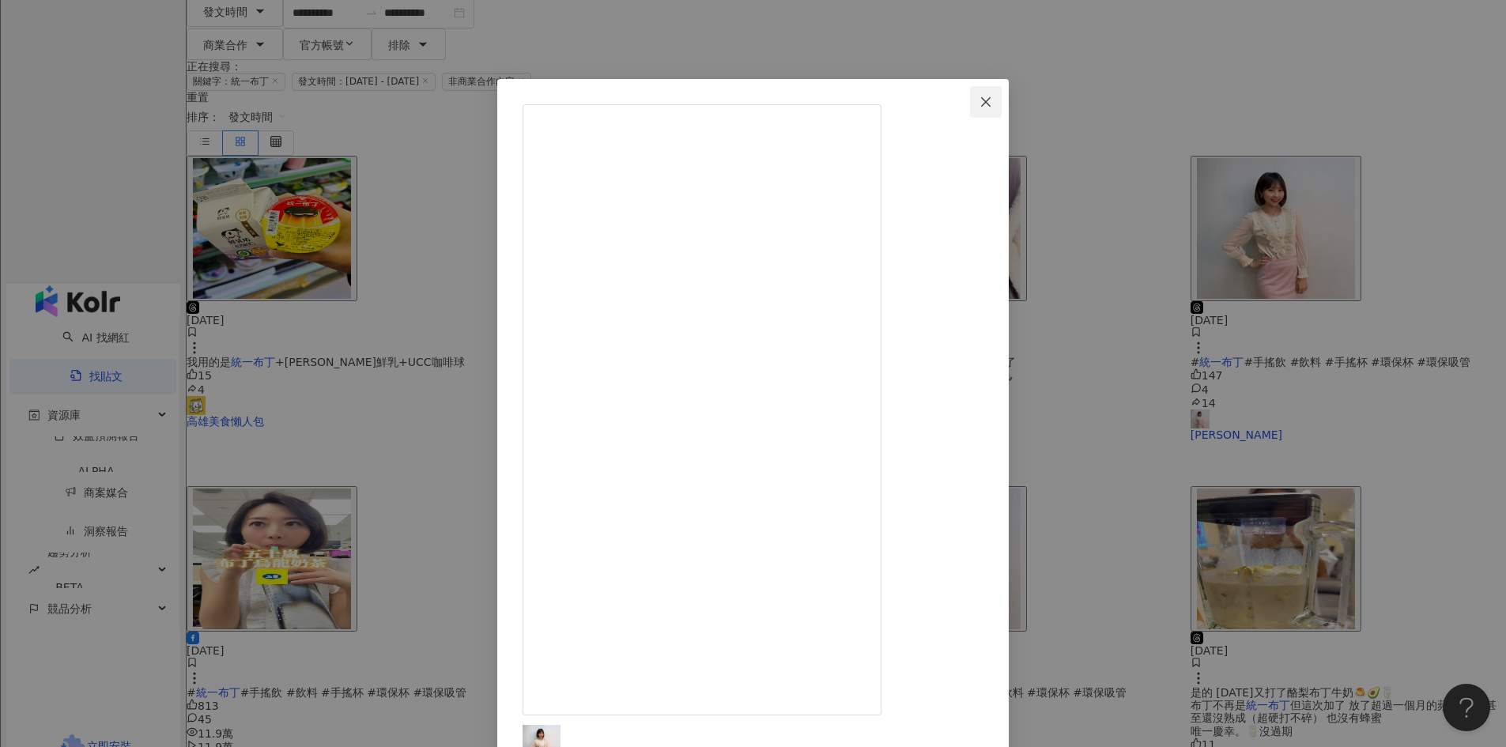
click at [1001, 96] on span "Close" at bounding box center [986, 102] width 32 height 13
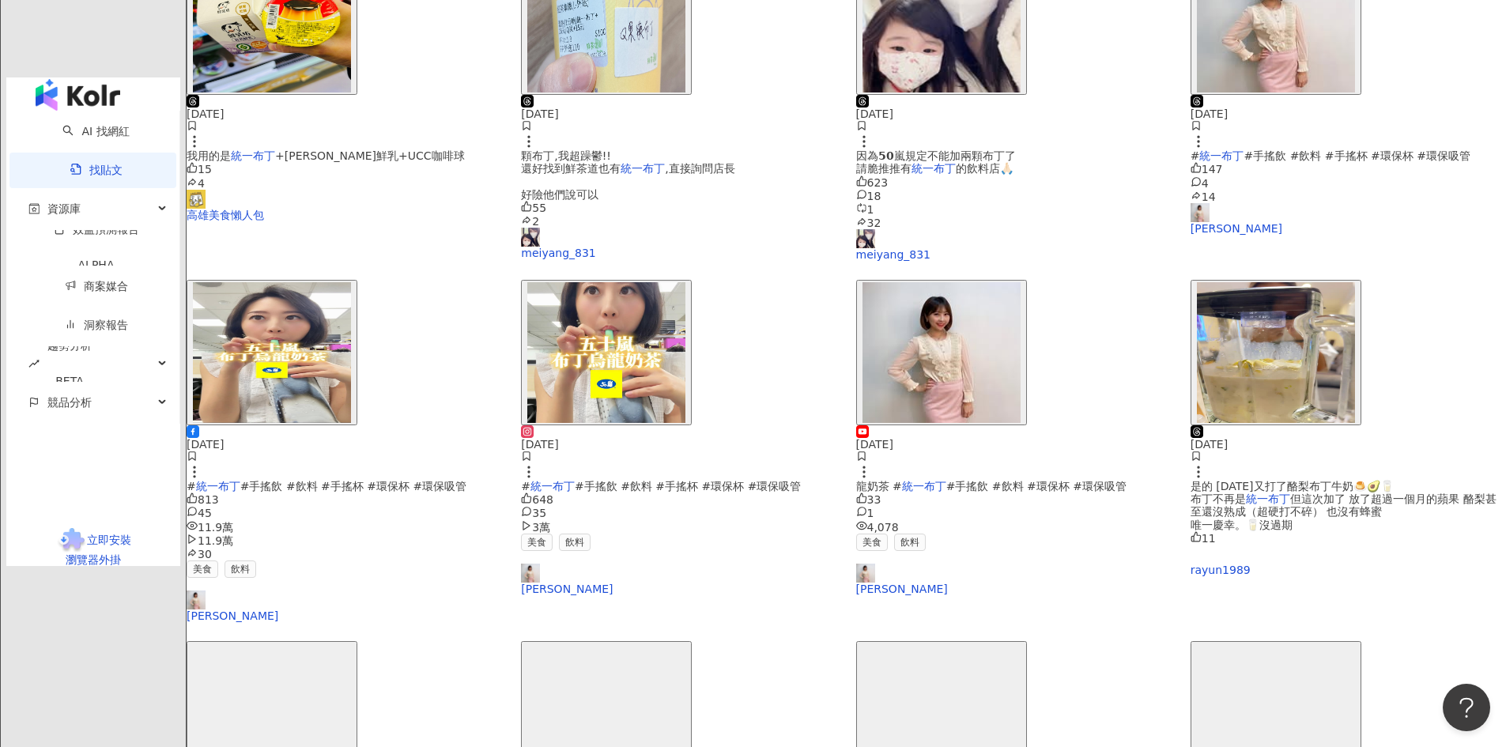
scroll to position [230, 0]
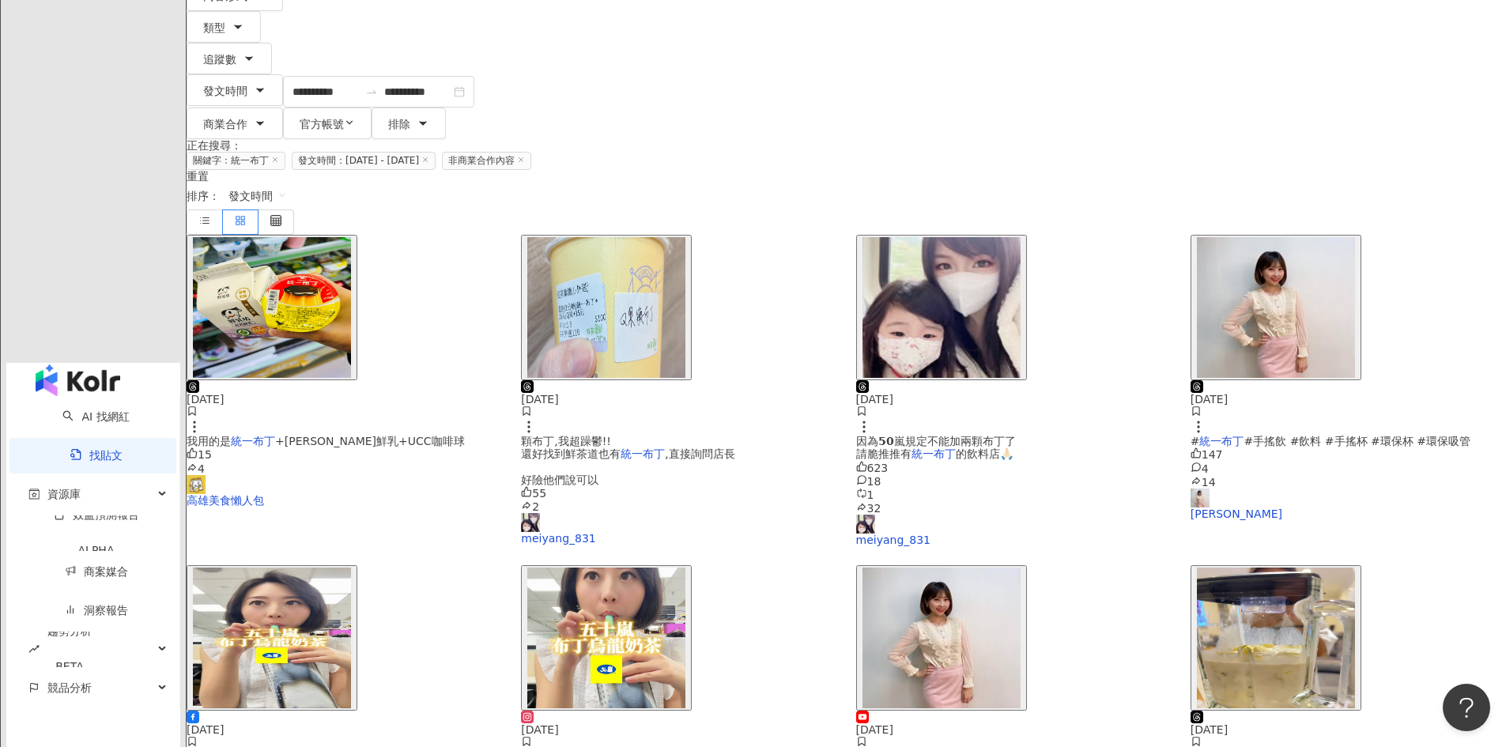
click at [351, 567] on img "button" at bounding box center [272, 637] width 158 height 141
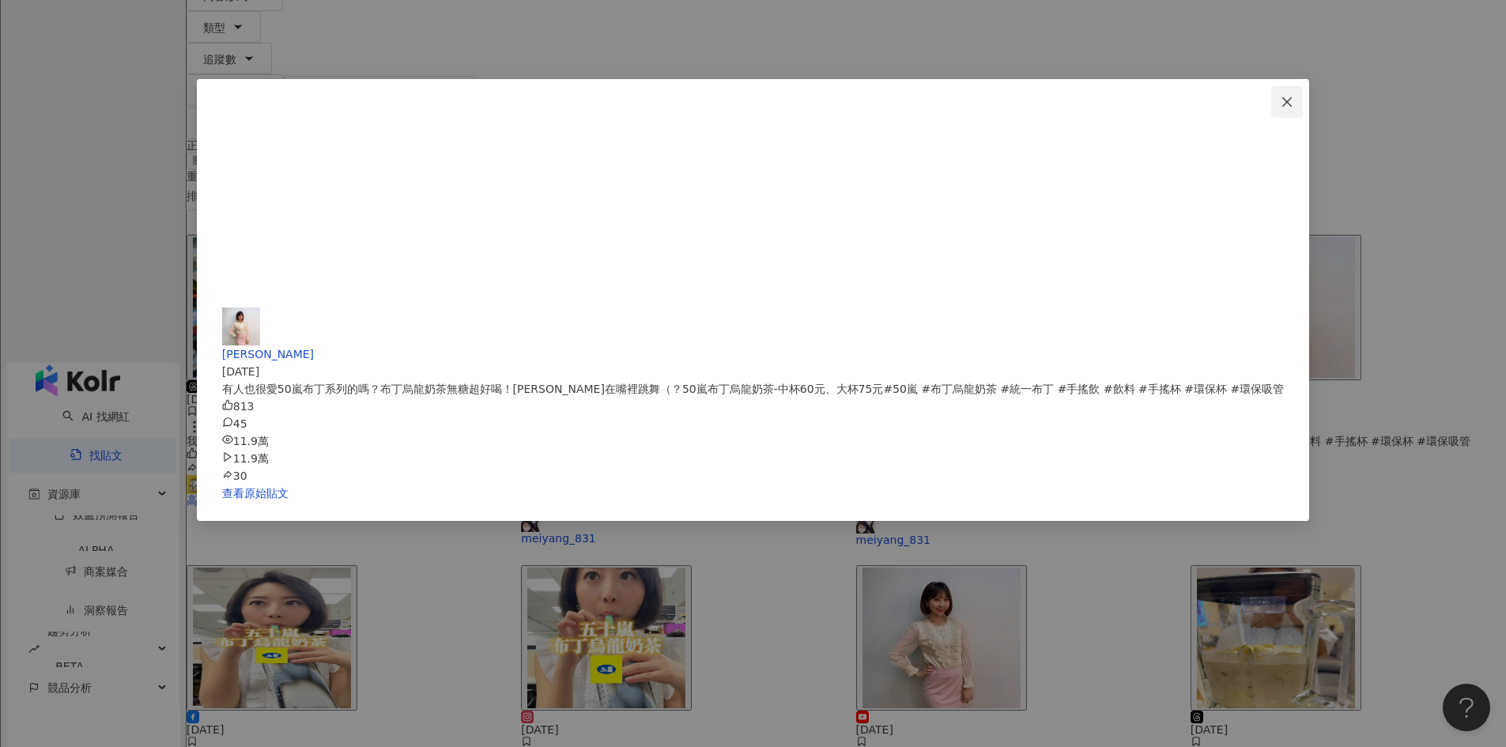
click at [1271, 98] on span "Close" at bounding box center [1287, 102] width 32 height 13
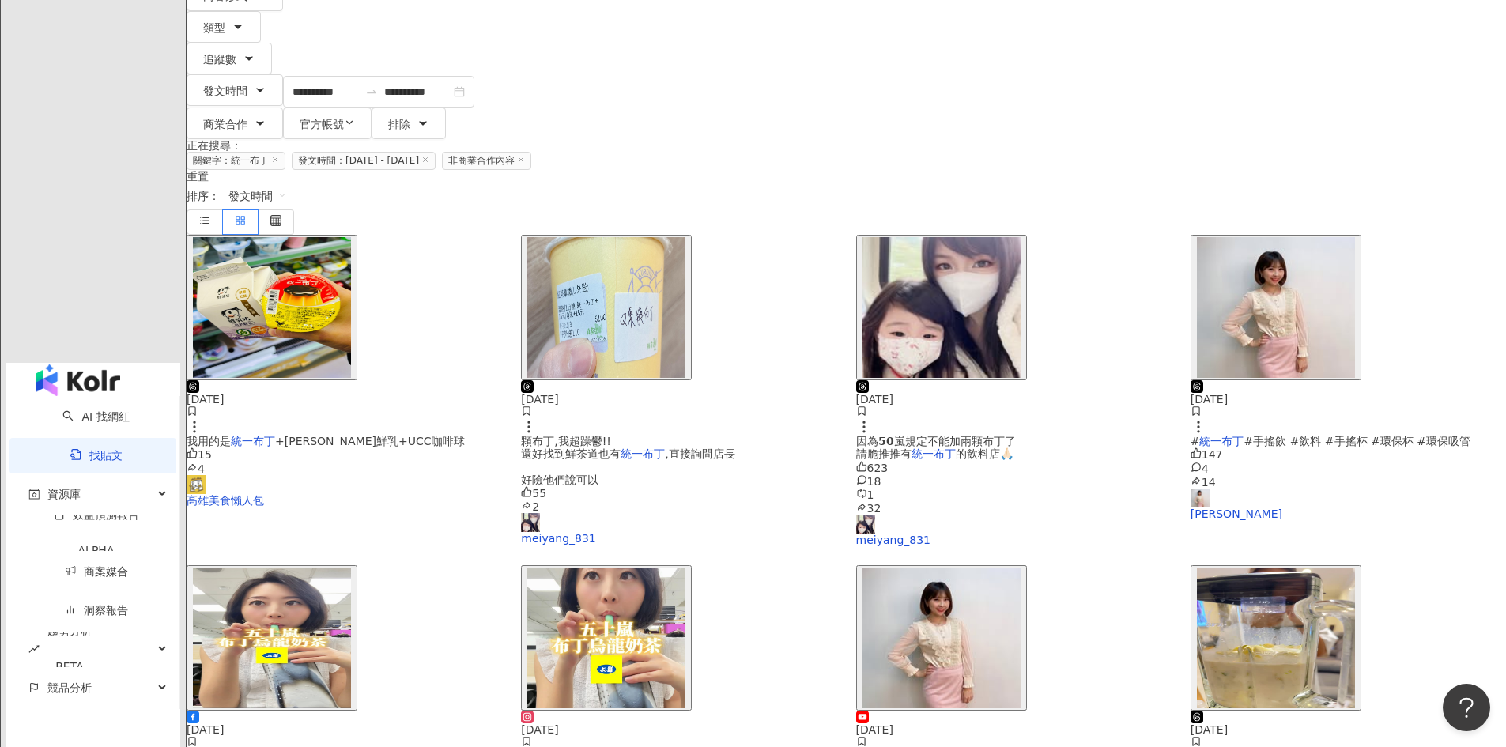
click at [685, 567] on img "button" at bounding box center [606, 637] width 158 height 141
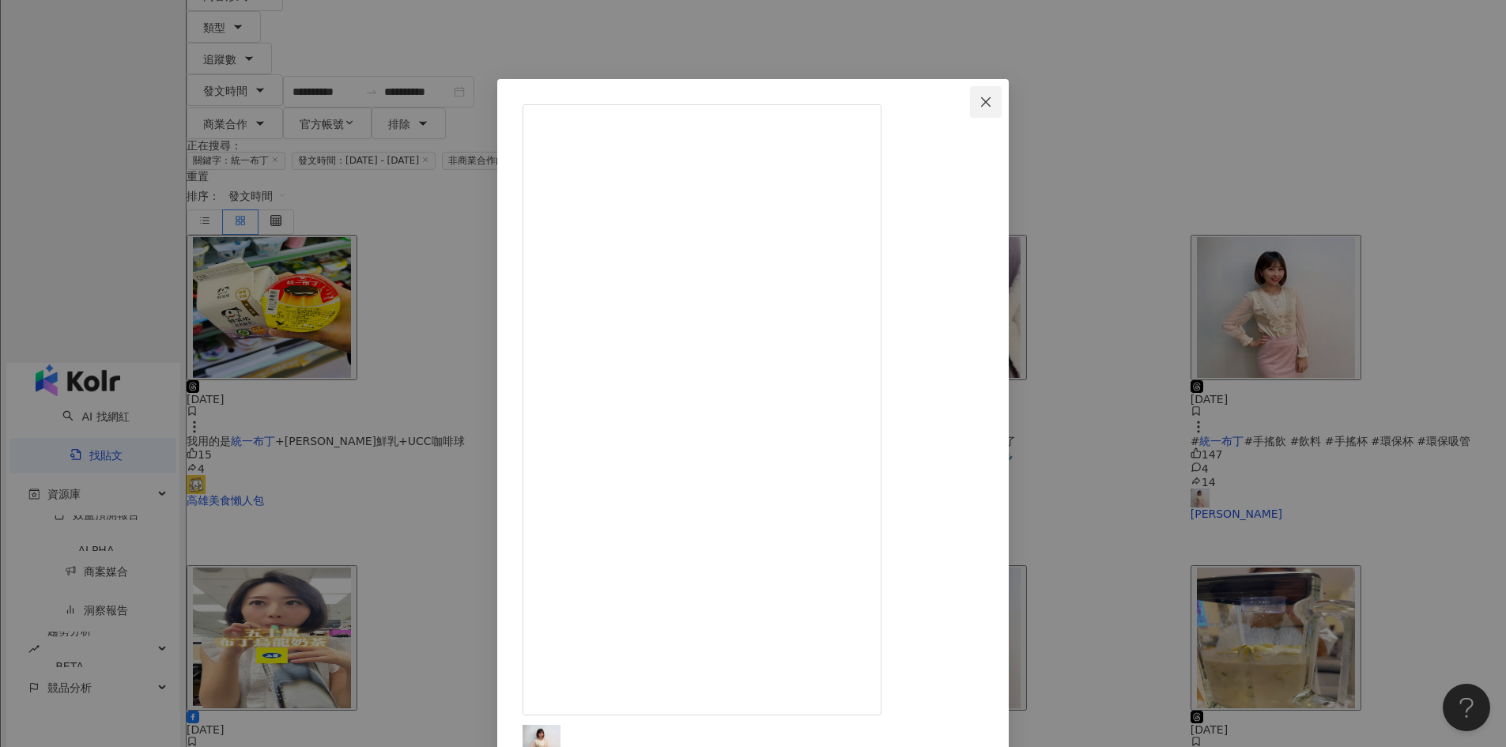
click at [1001, 107] on span "Close" at bounding box center [986, 102] width 32 height 13
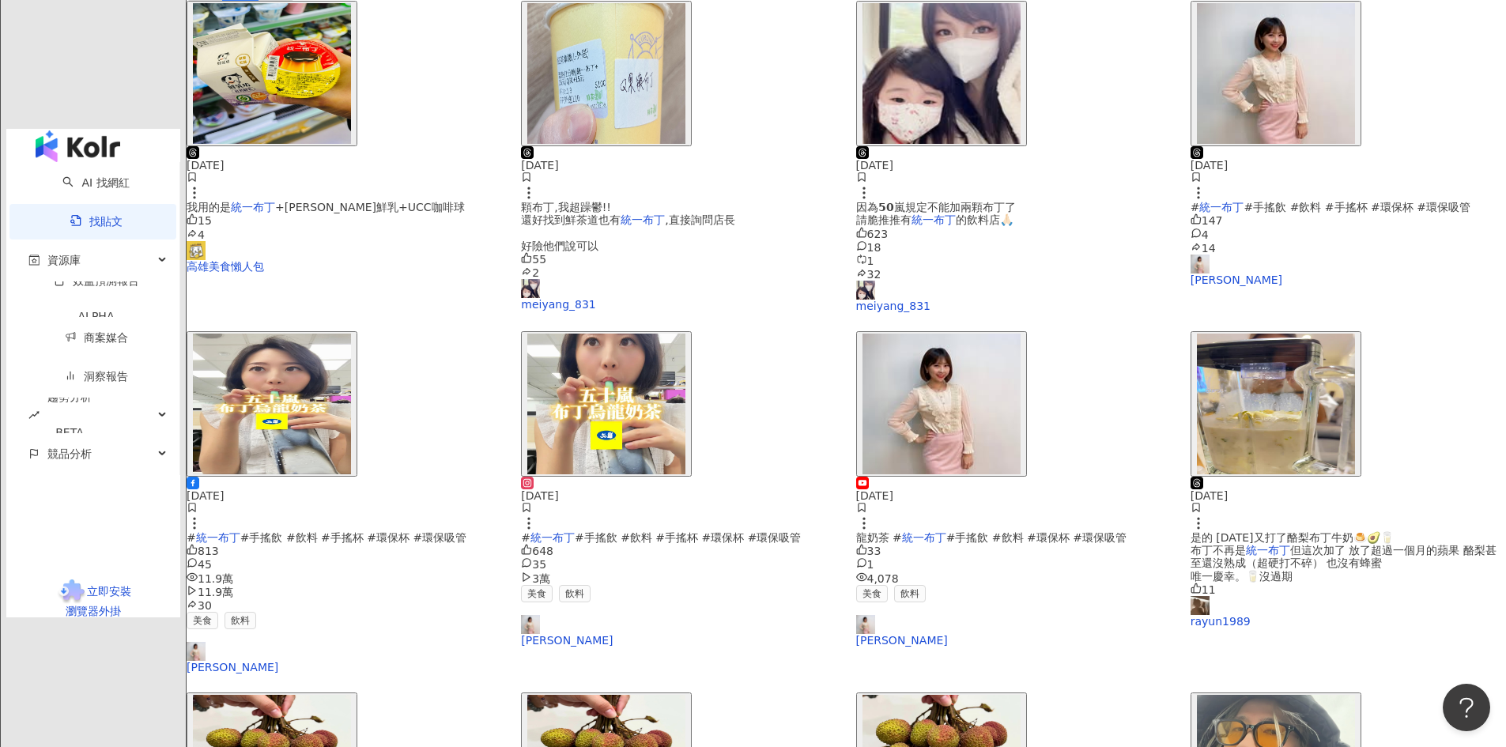
scroll to position [704, 0]
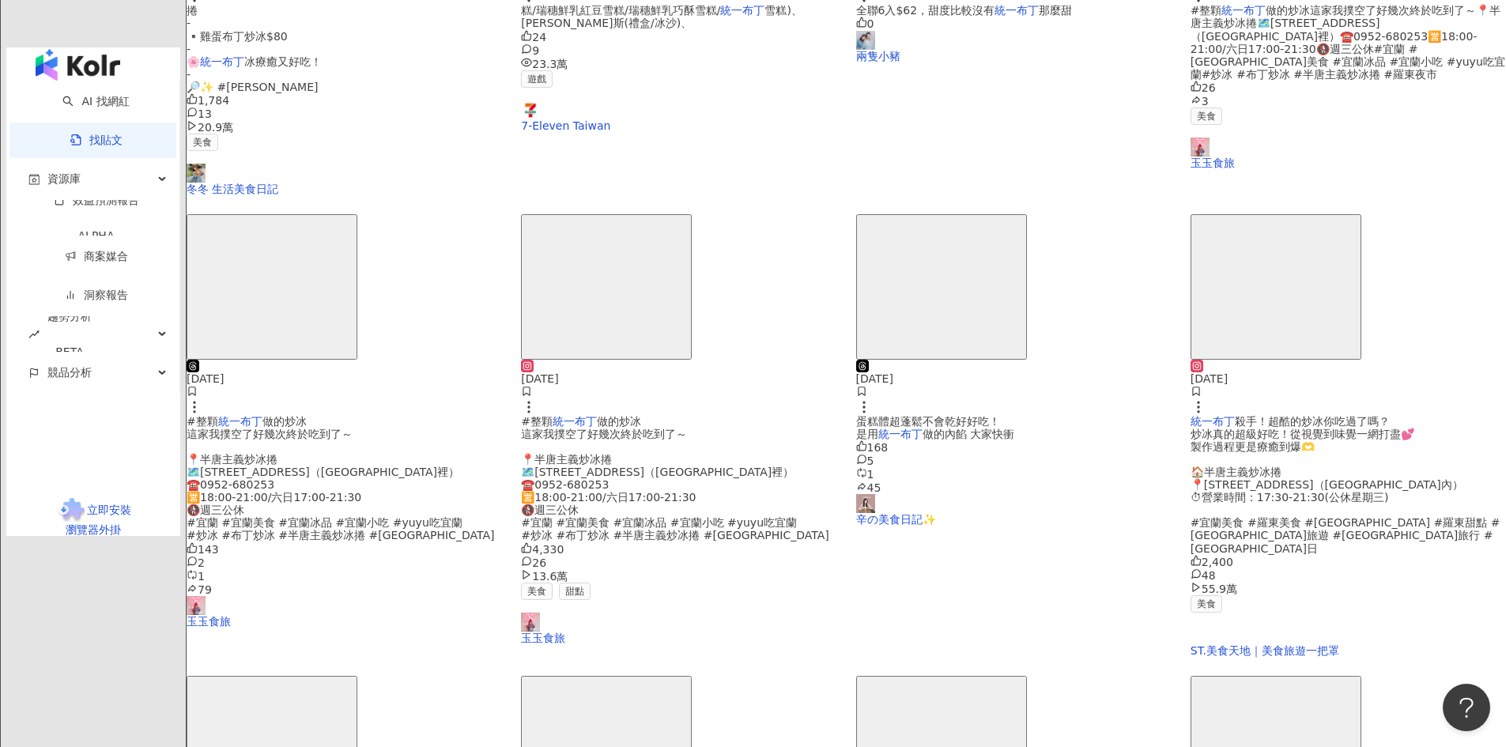
scroll to position [773, 0]
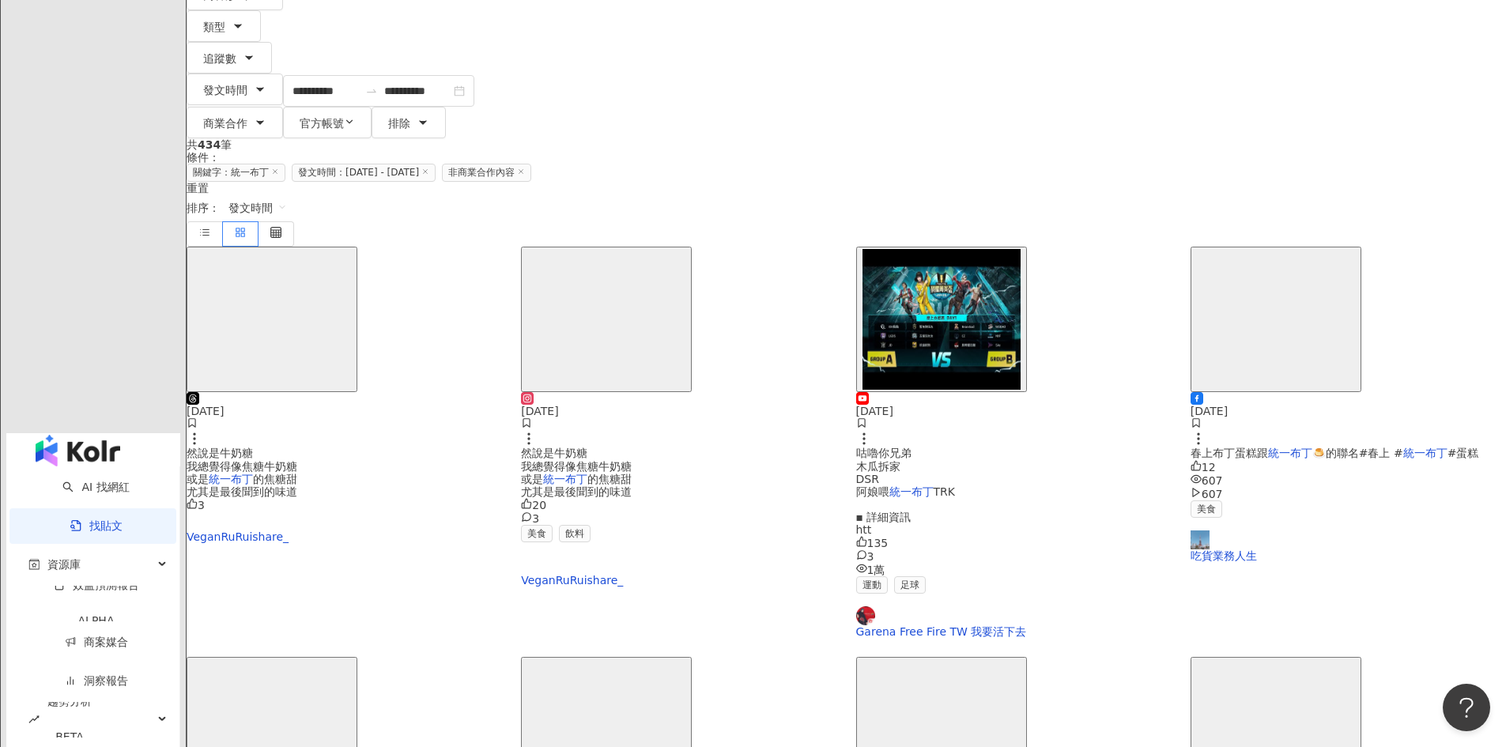
scroll to position [395, 0]
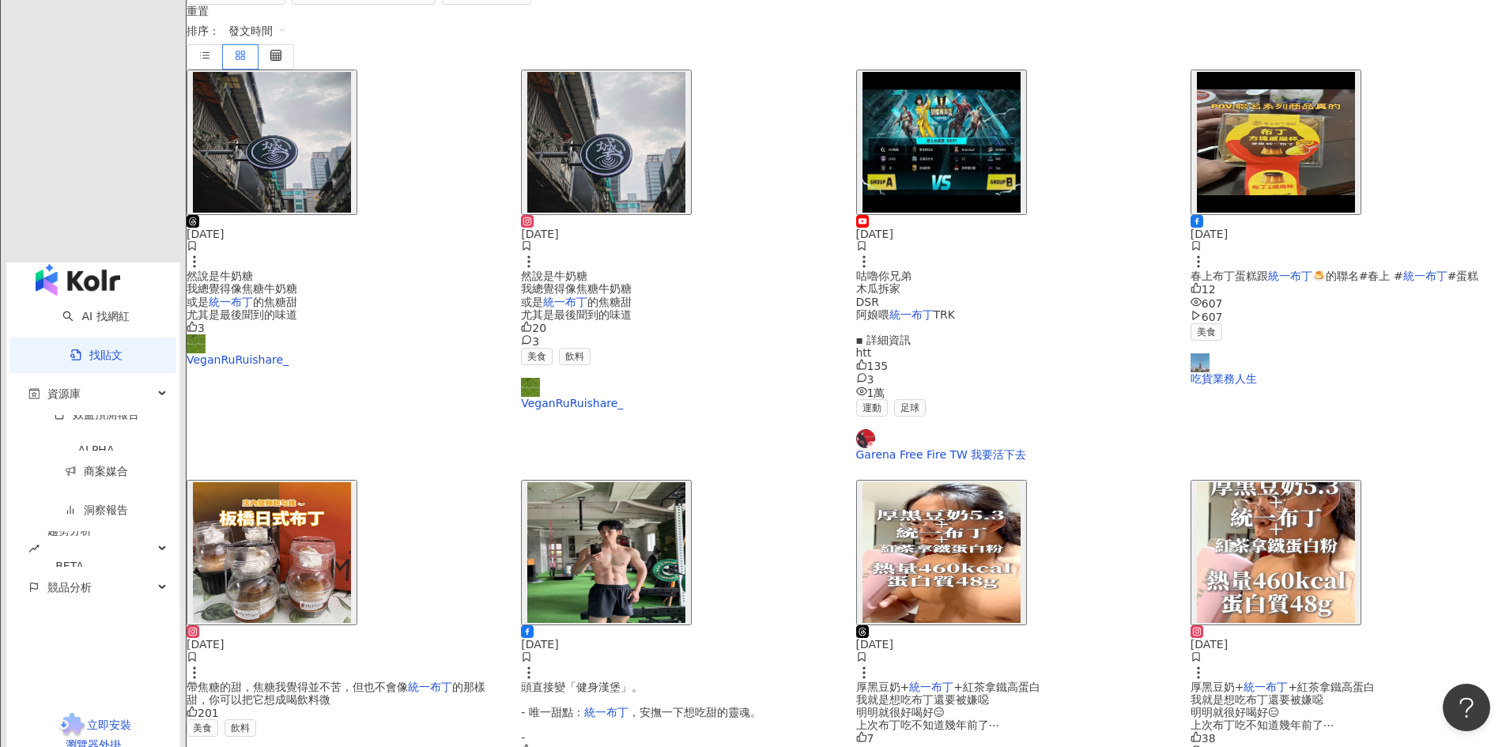
click at [1222, 482] on img "button" at bounding box center [1276, 552] width 158 height 141
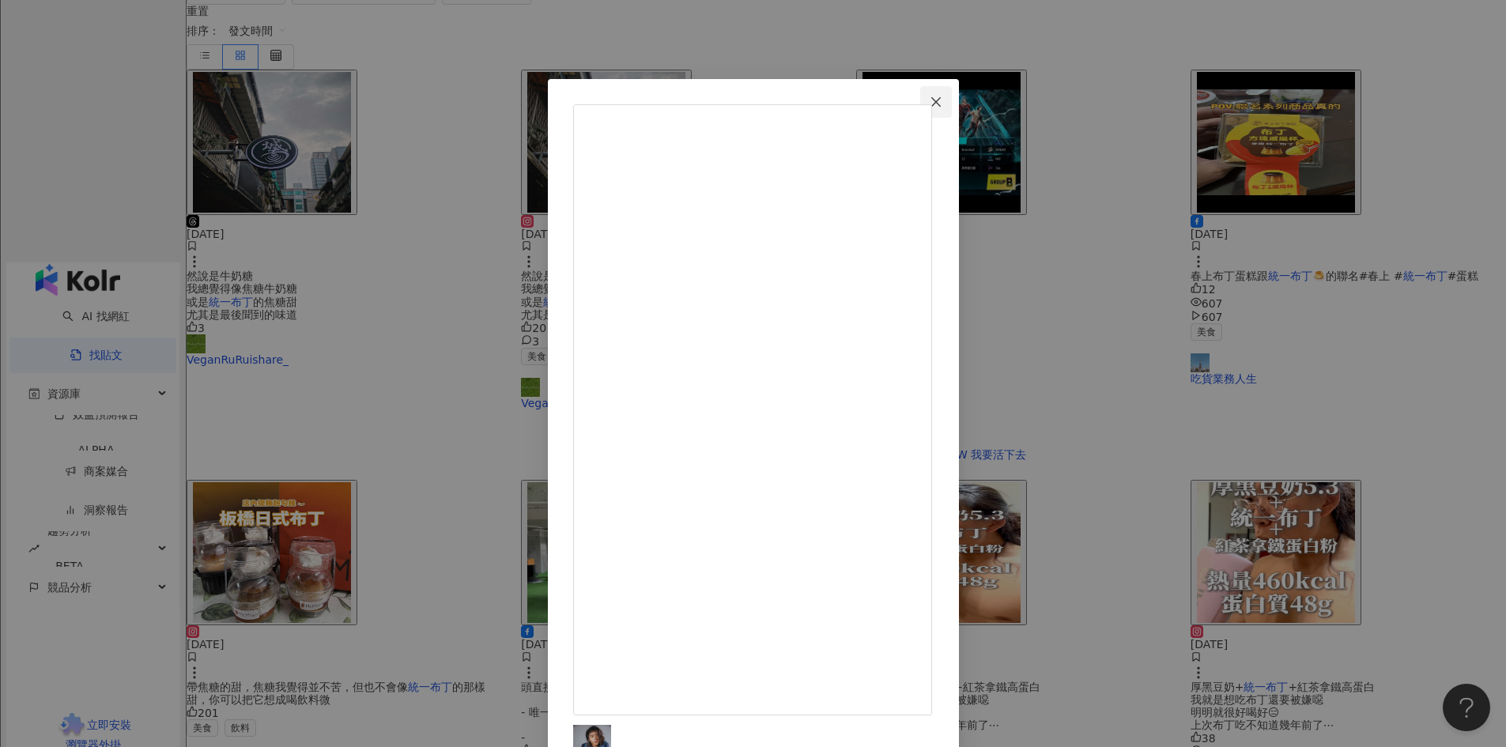
click at [942, 102] on icon "close" at bounding box center [935, 102] width 13 height 13
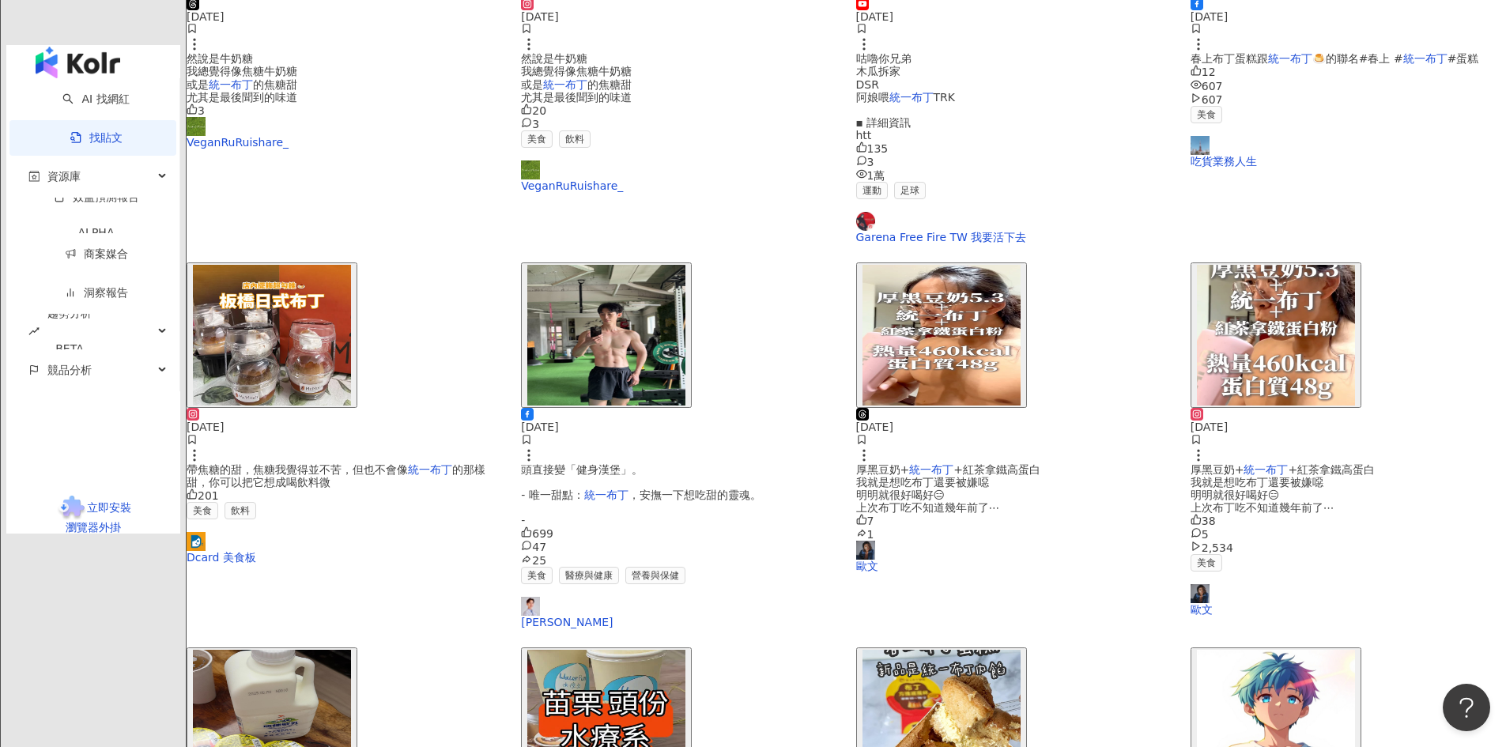
scroll to position [632, 0]
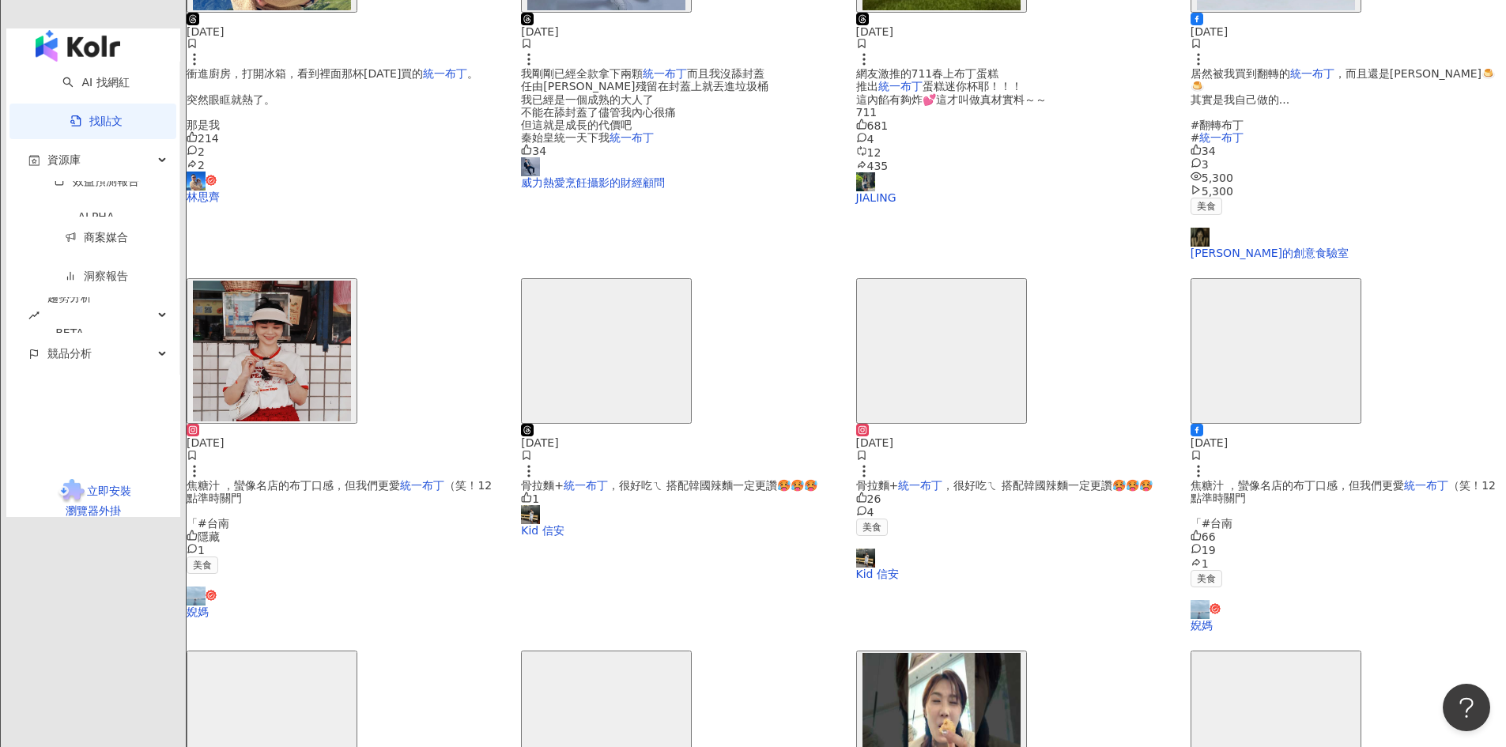
scroll to position [711, 0]
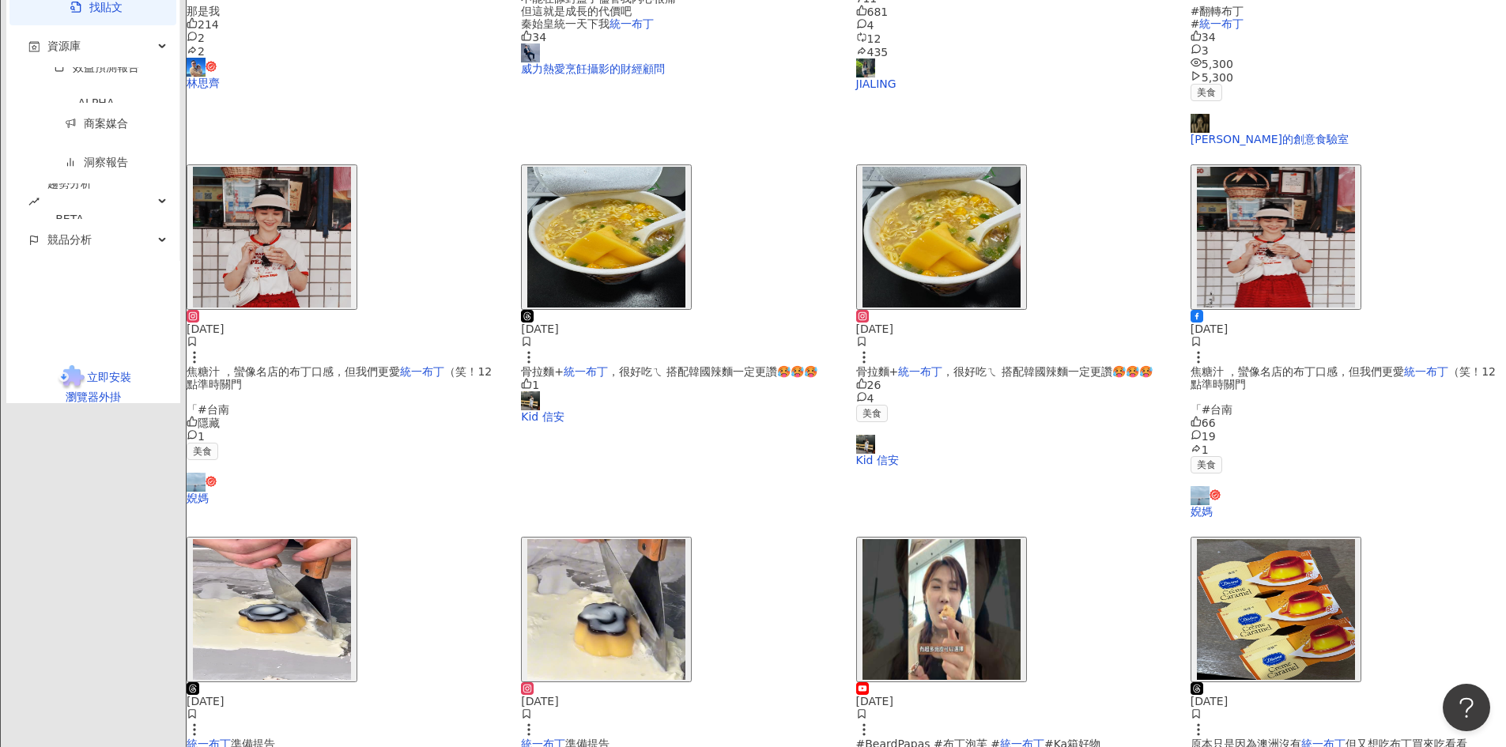
click at [685, 539] on img "button" at bounding box center [606, 609] width 158 height 141
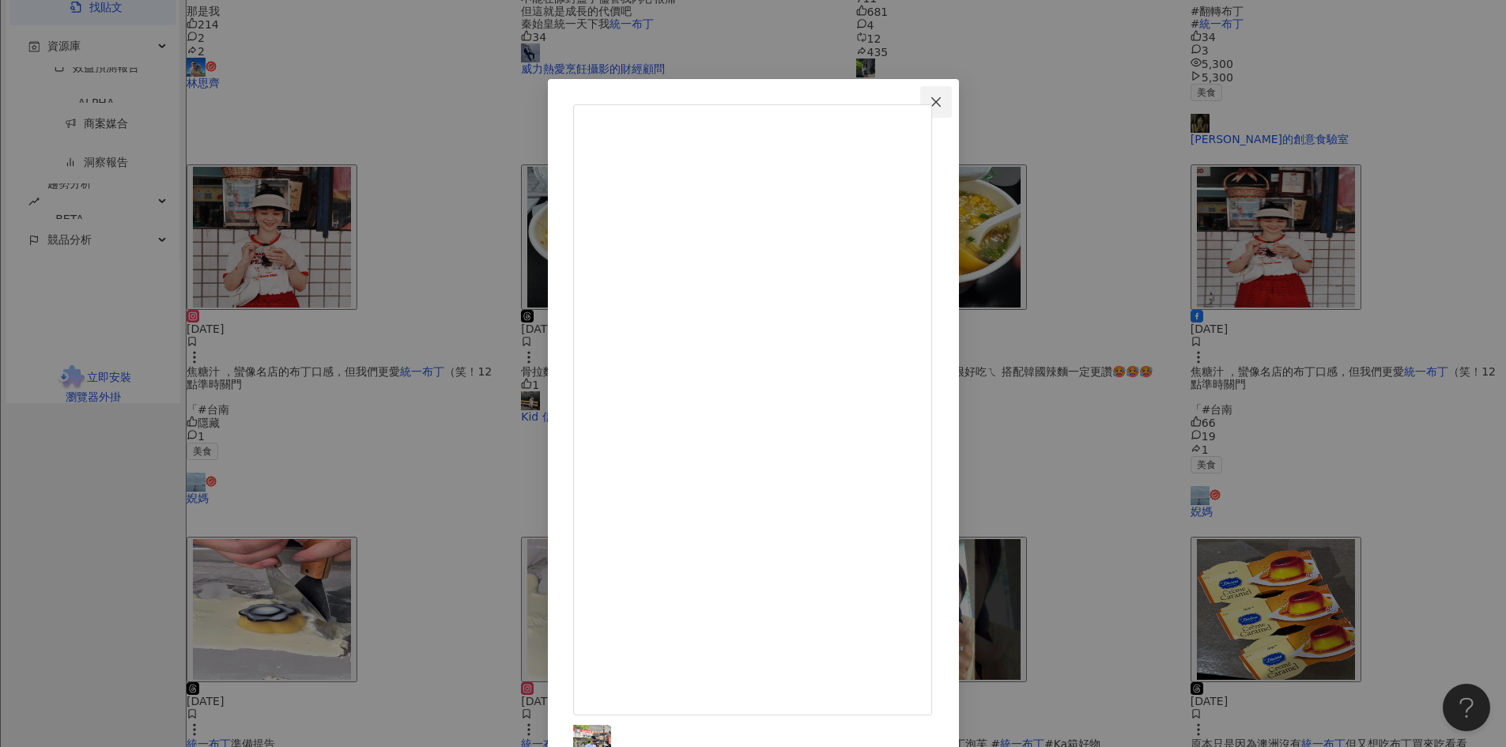
click at [942, 100] on icon "close" at bounding box center [935, 102] width 13 height 13
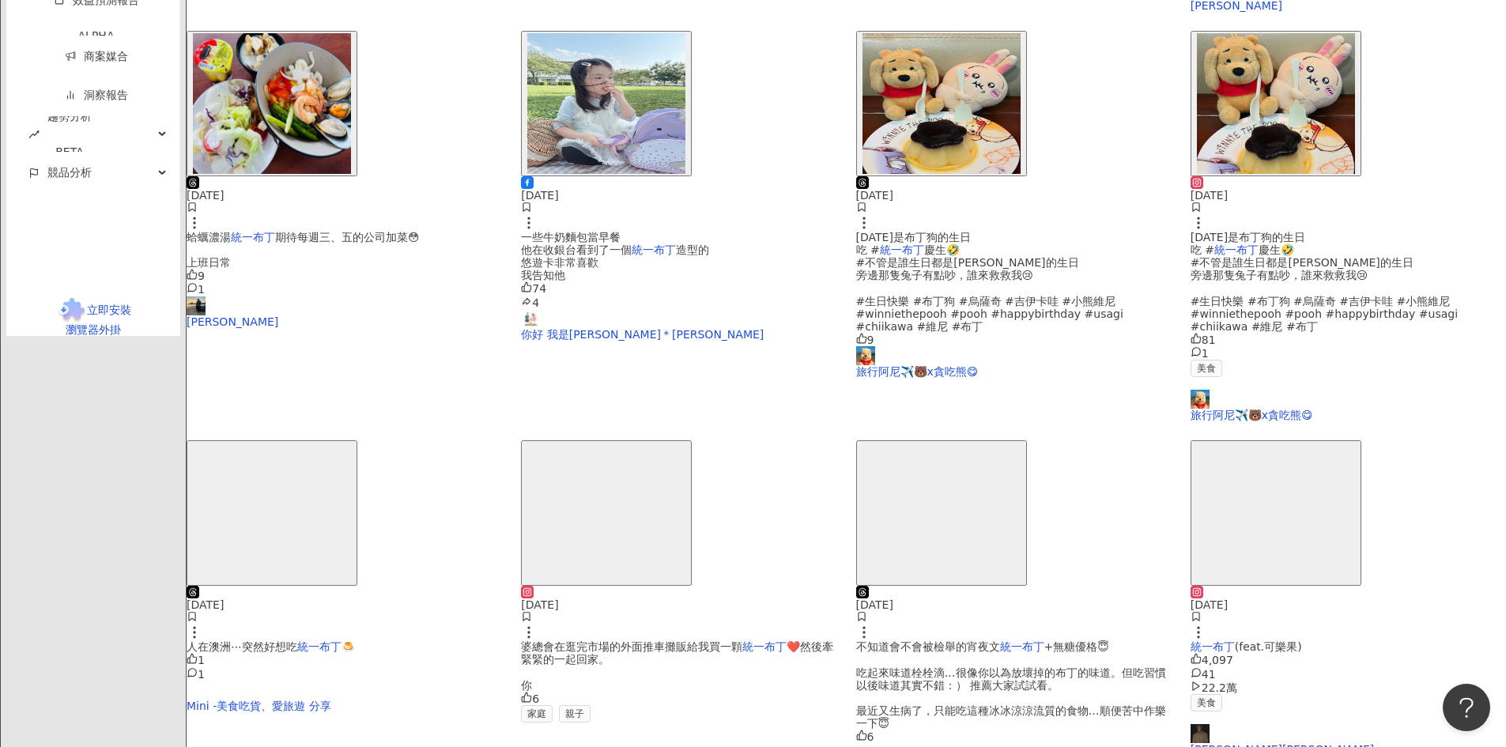
scroll to position [773, 0]
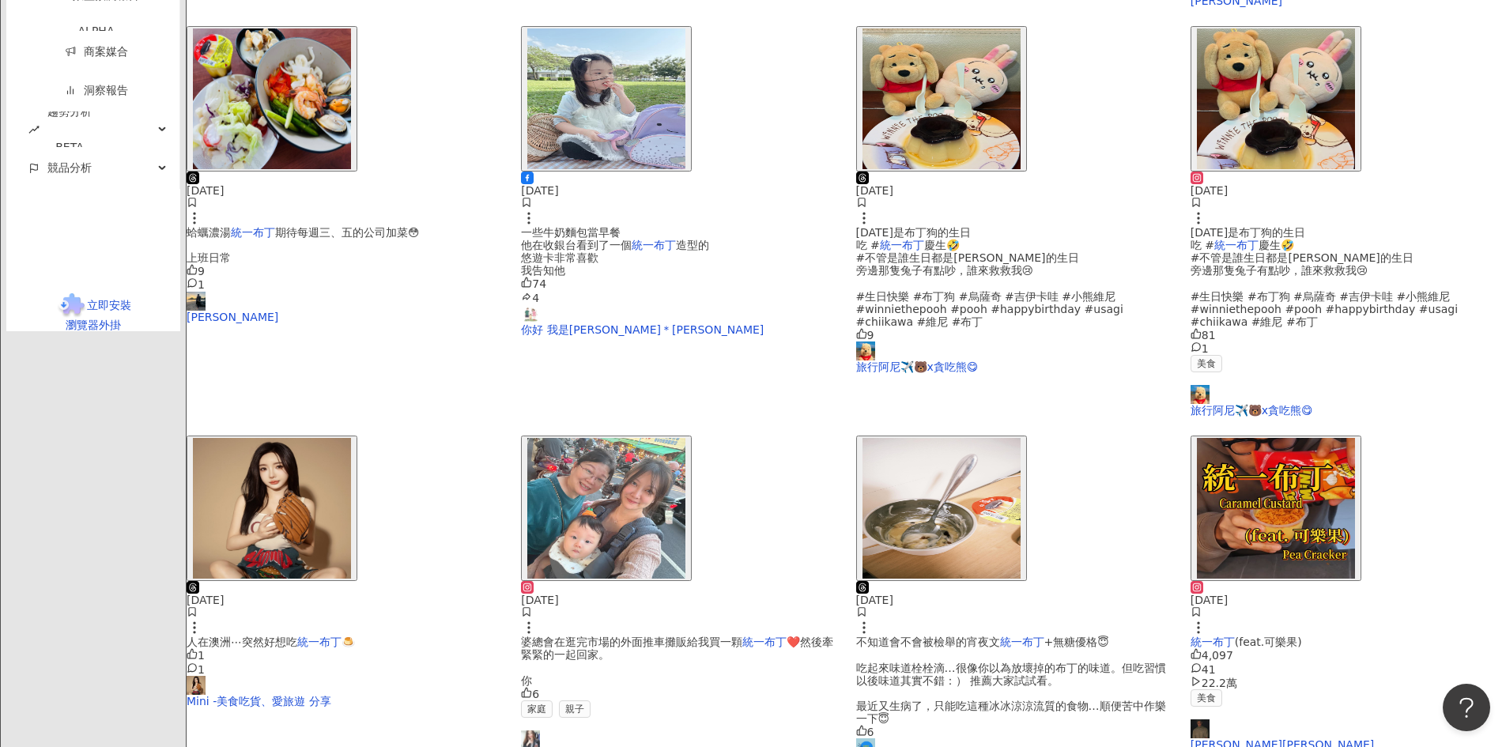
click at [1203, 438] on img "button" at bounding box center [1276, 508] width 158 height 141
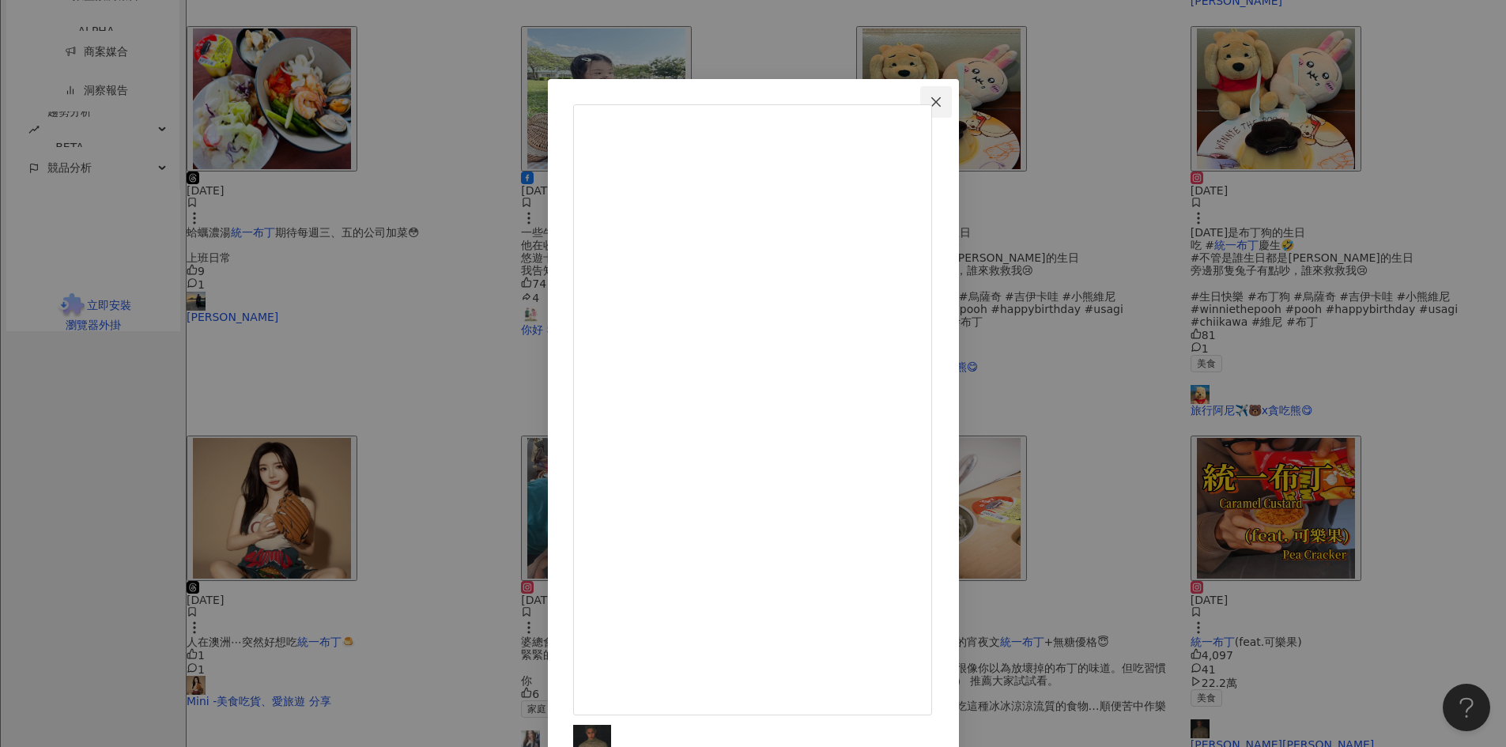
click at [942, 101] on icon "close" at bounding box center [935, 102] width 13 height 13
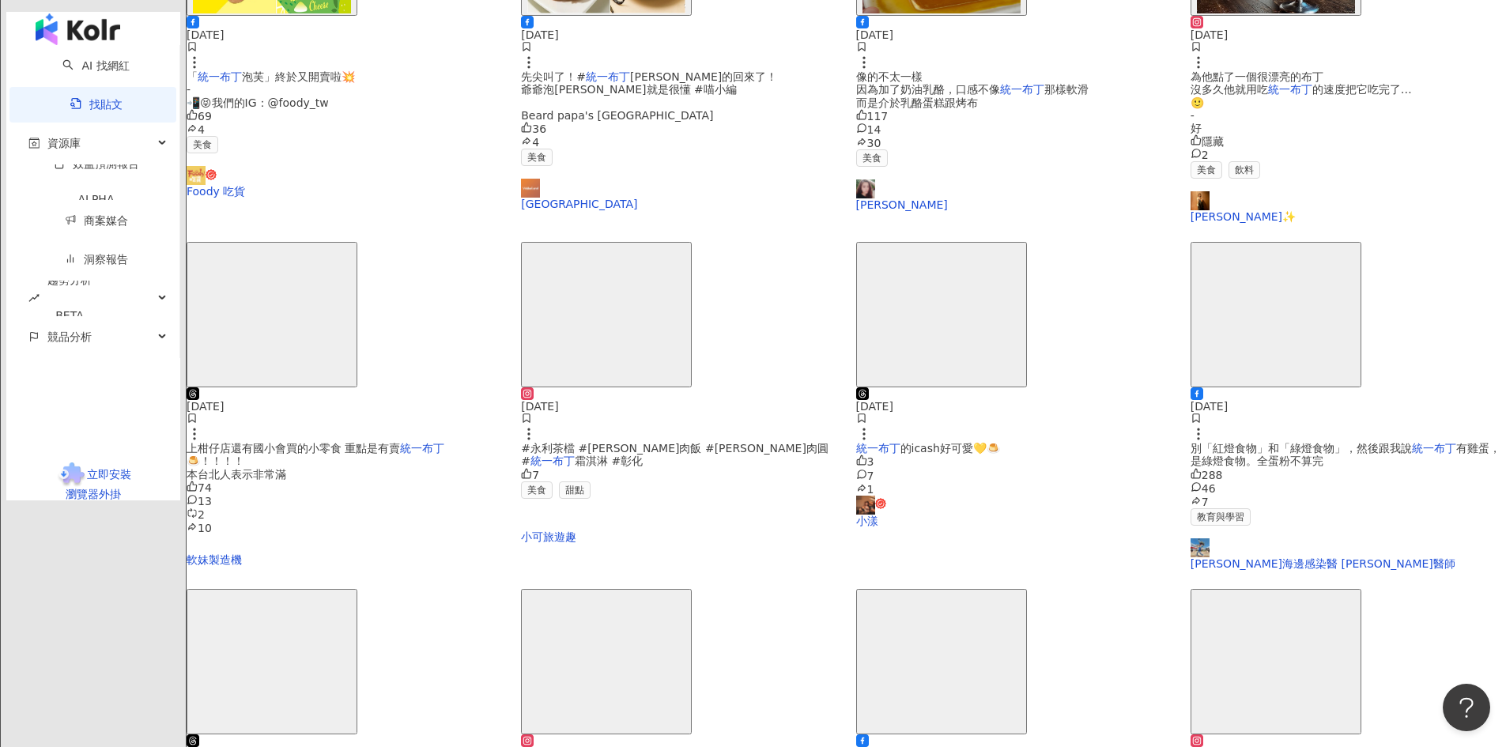
scroll to position [628, 0]
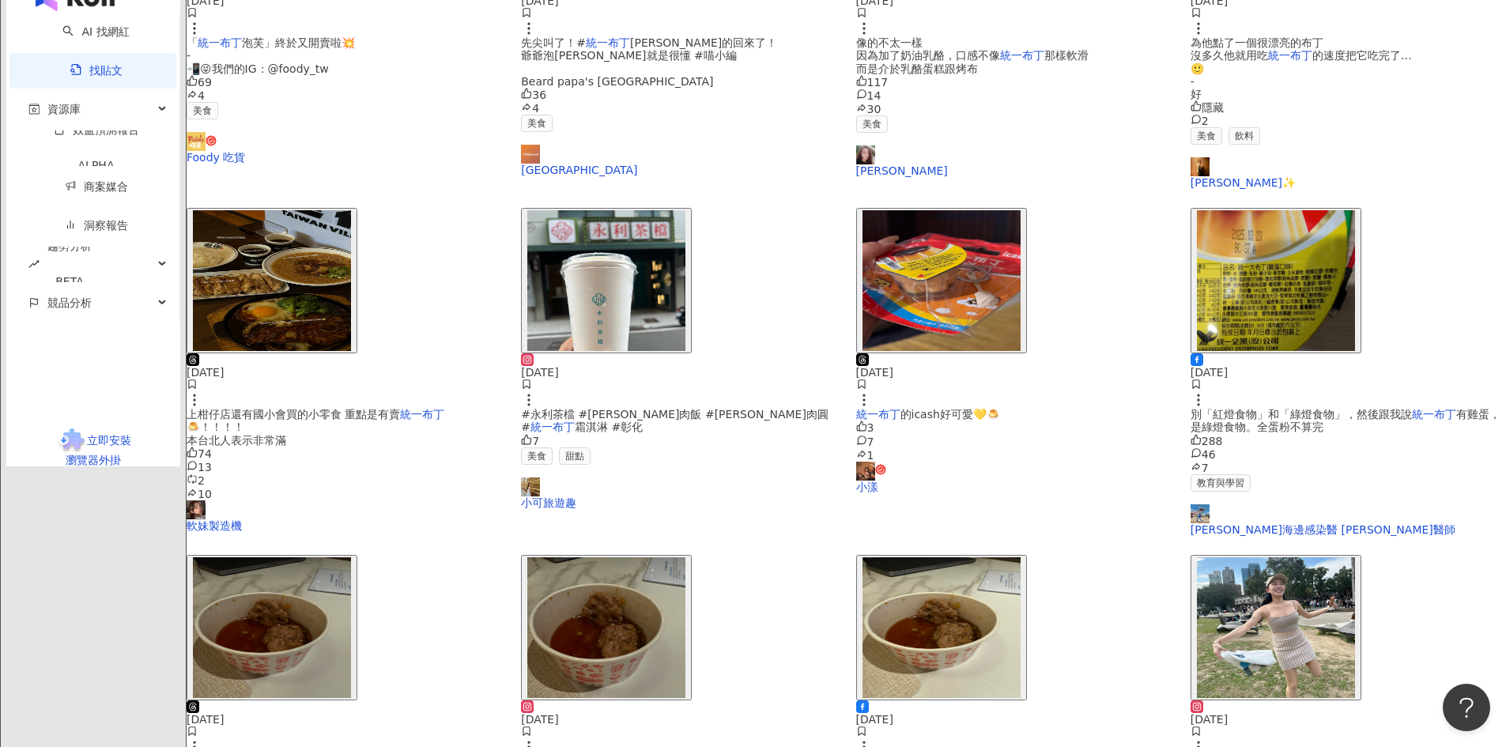
click at [1235, 557] on img "button" at bounding box center [1276, 627] width 158 height 141
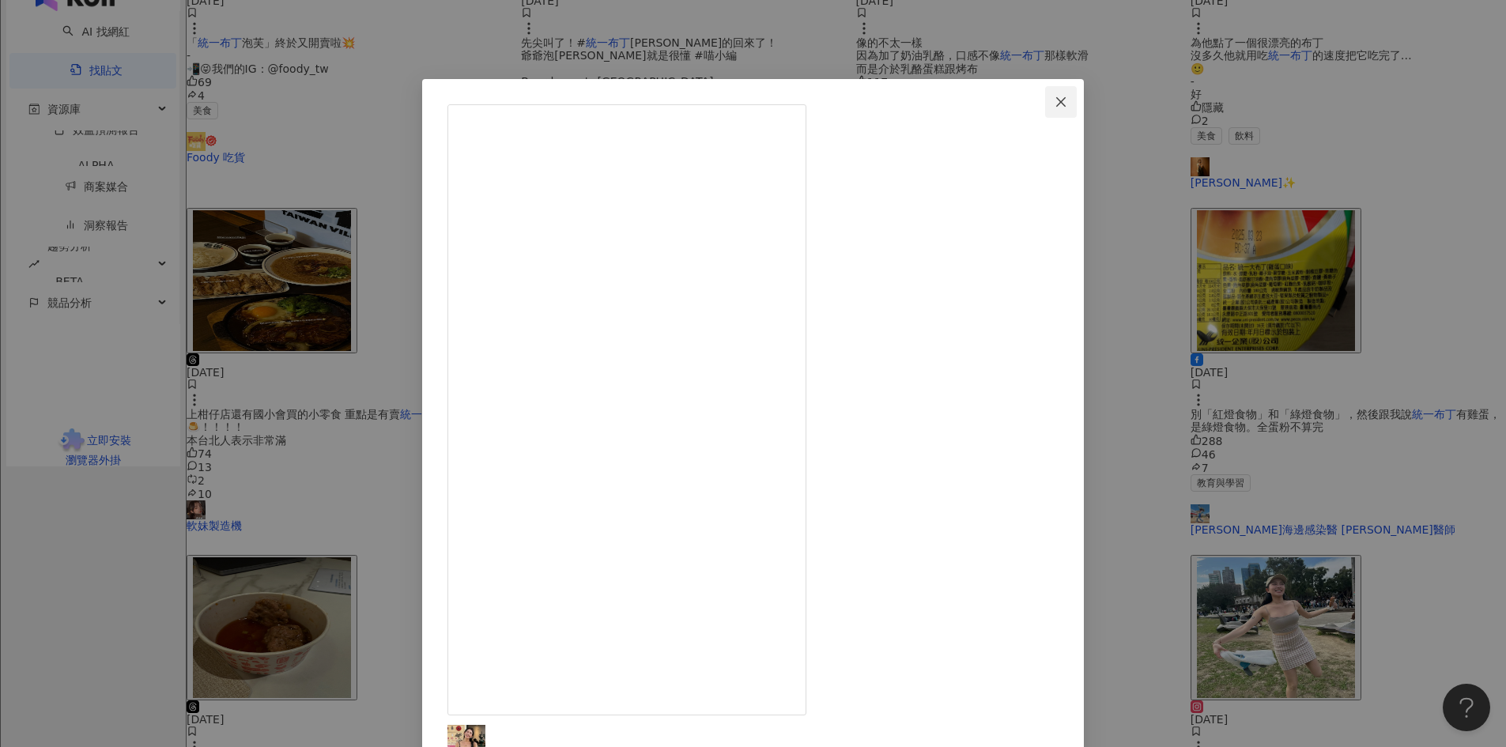
click at [1076, 99] on span "Close" at bounding box center [1061, 102] width 32 height 13
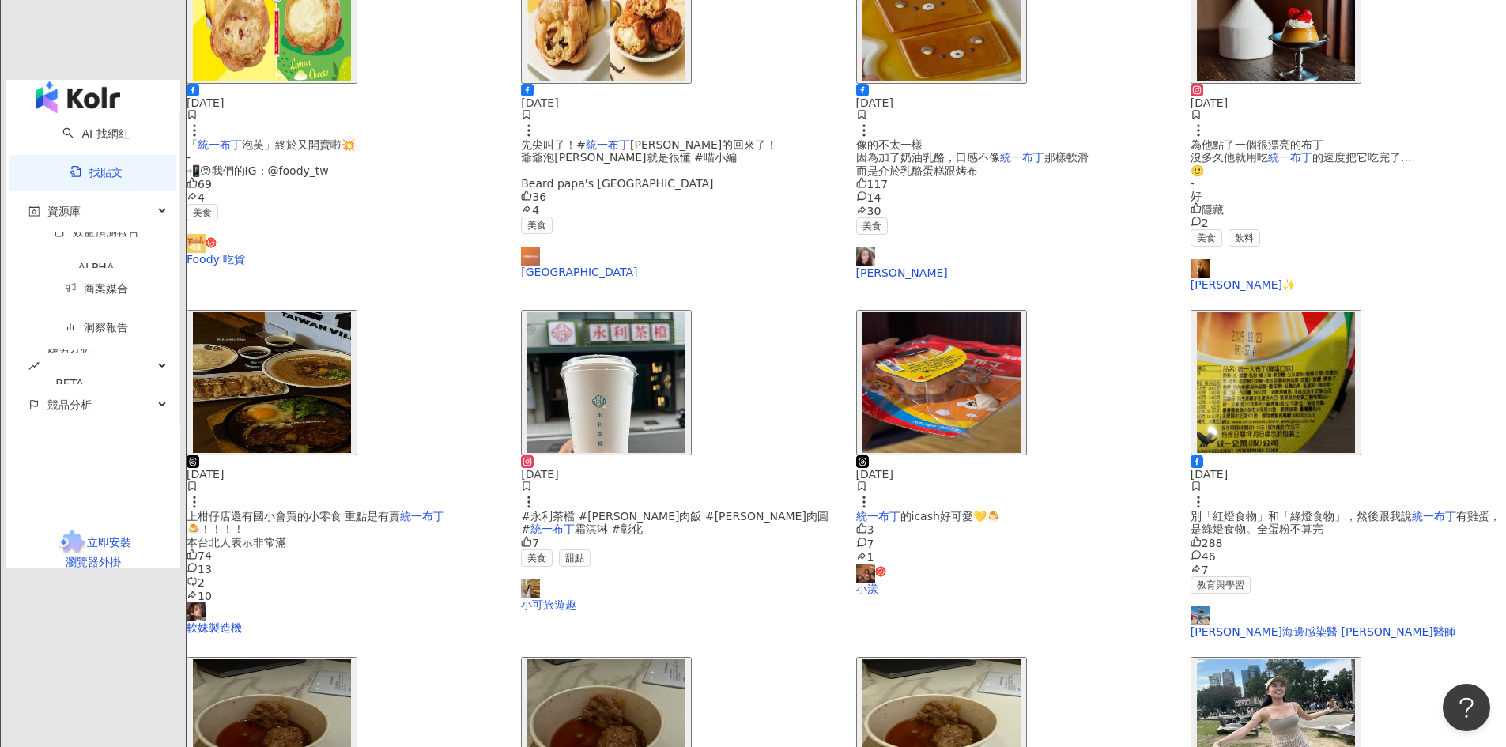
scroll to position [312, 0]
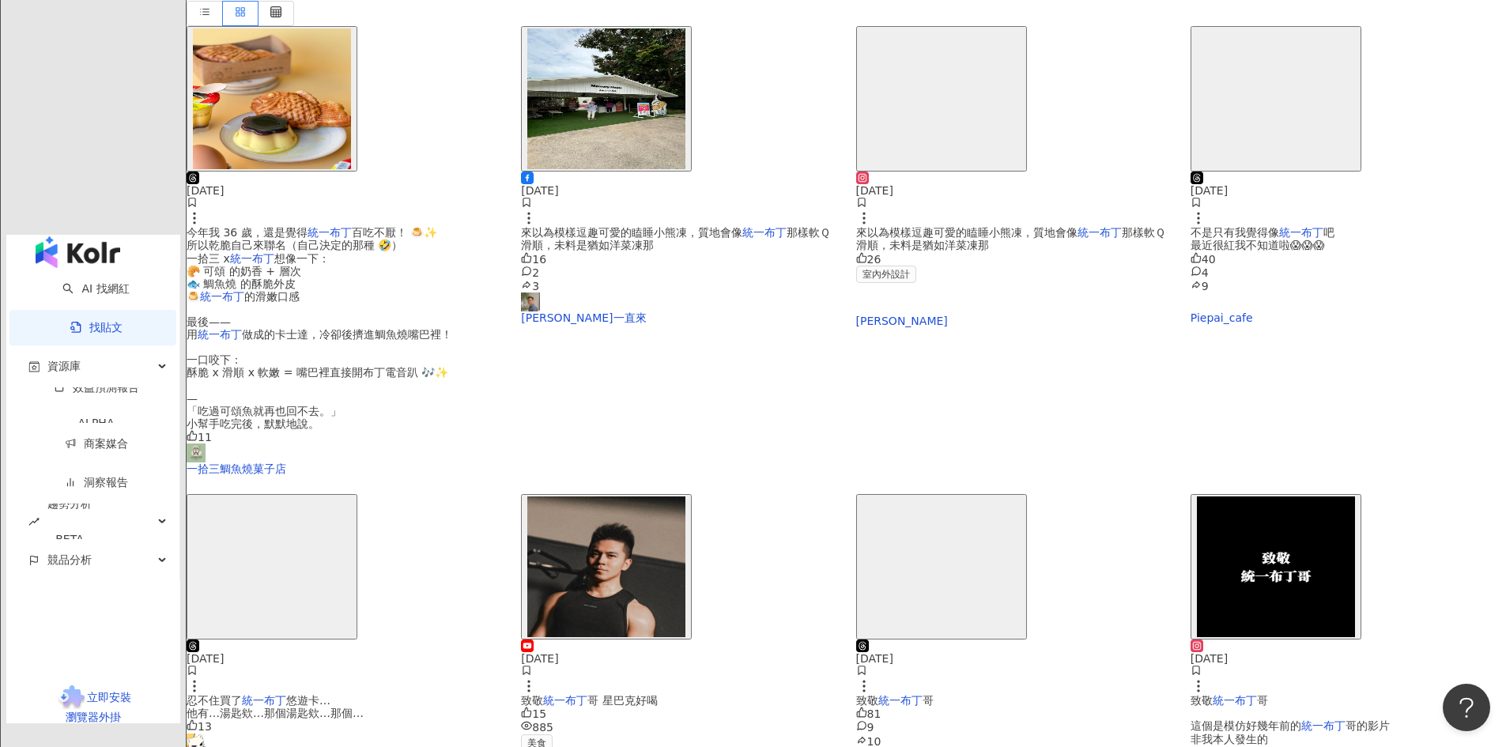
scroll to position [474, 0]
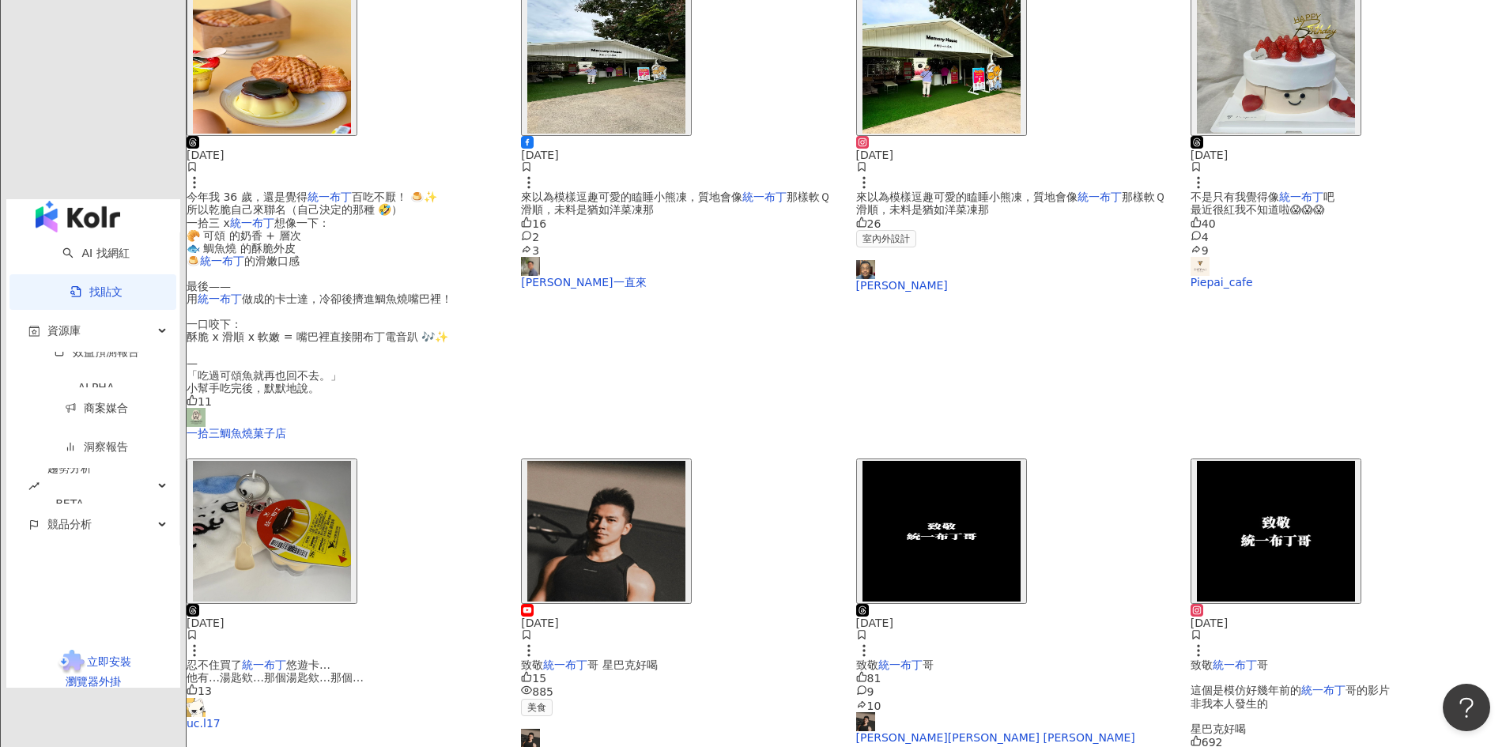
click at [1201, 461] on img "button" at bounding box center [1276, 531] width 158 height 141
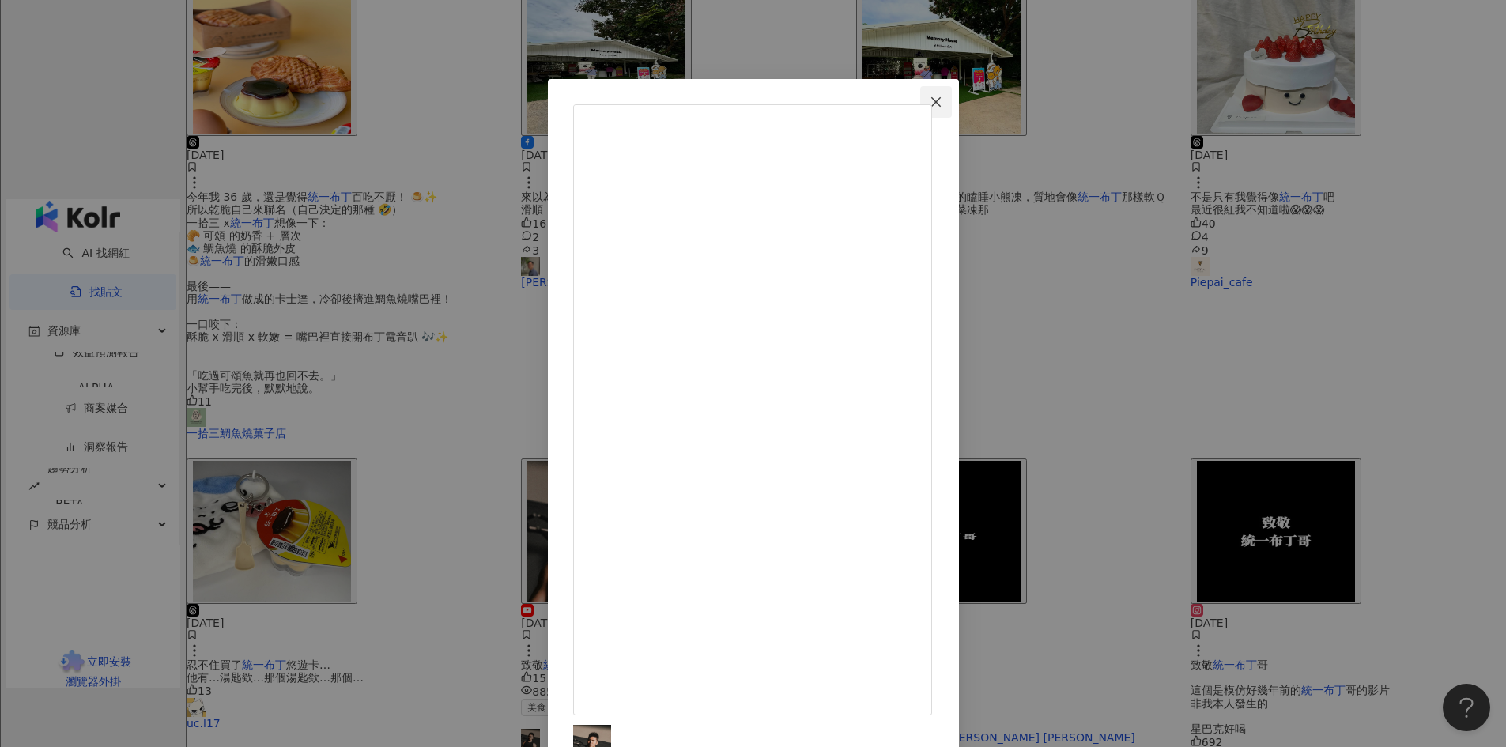
click at [941, 100] on icon "close" at bounding box center [935, 100] width 9 height 9
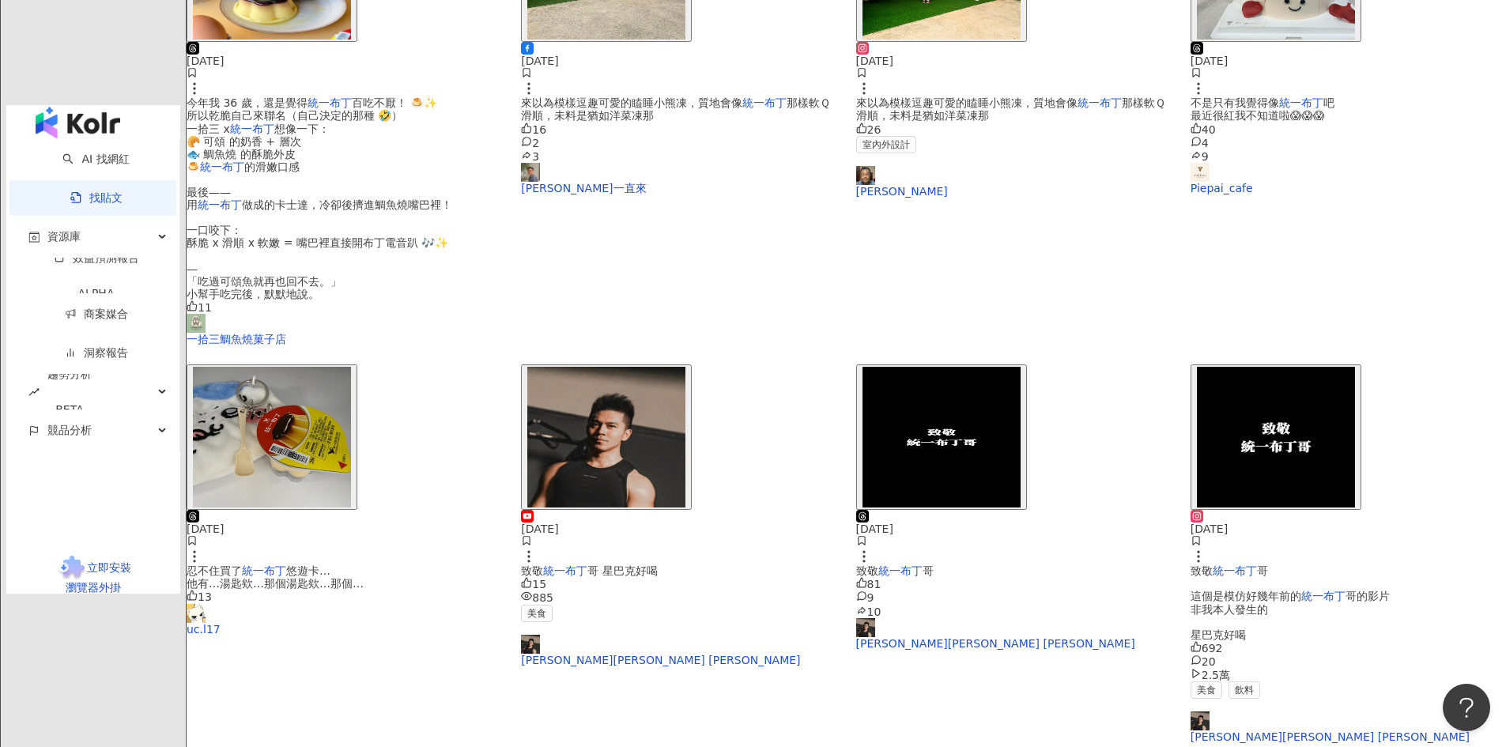
scroll to position [711, 0]
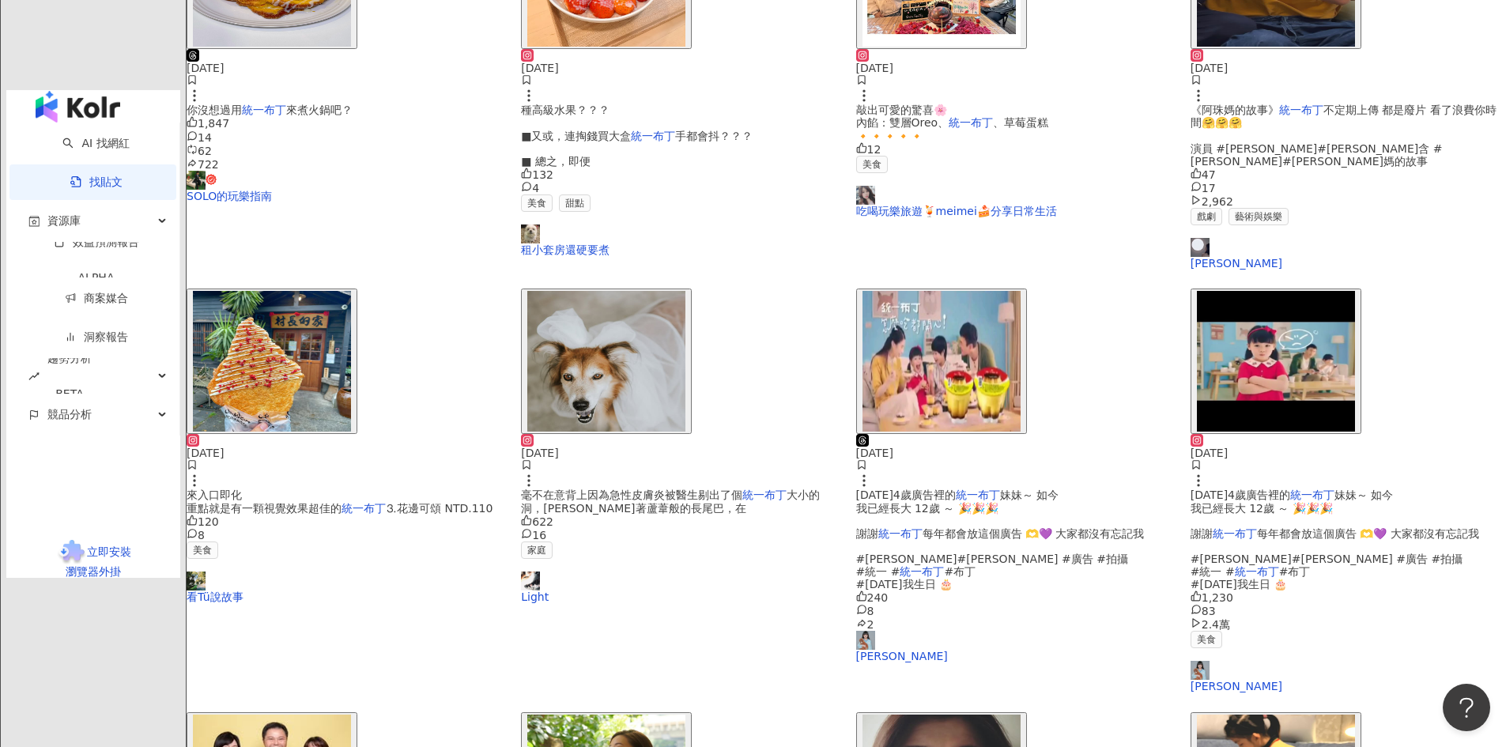
scroll to position [632, 0]
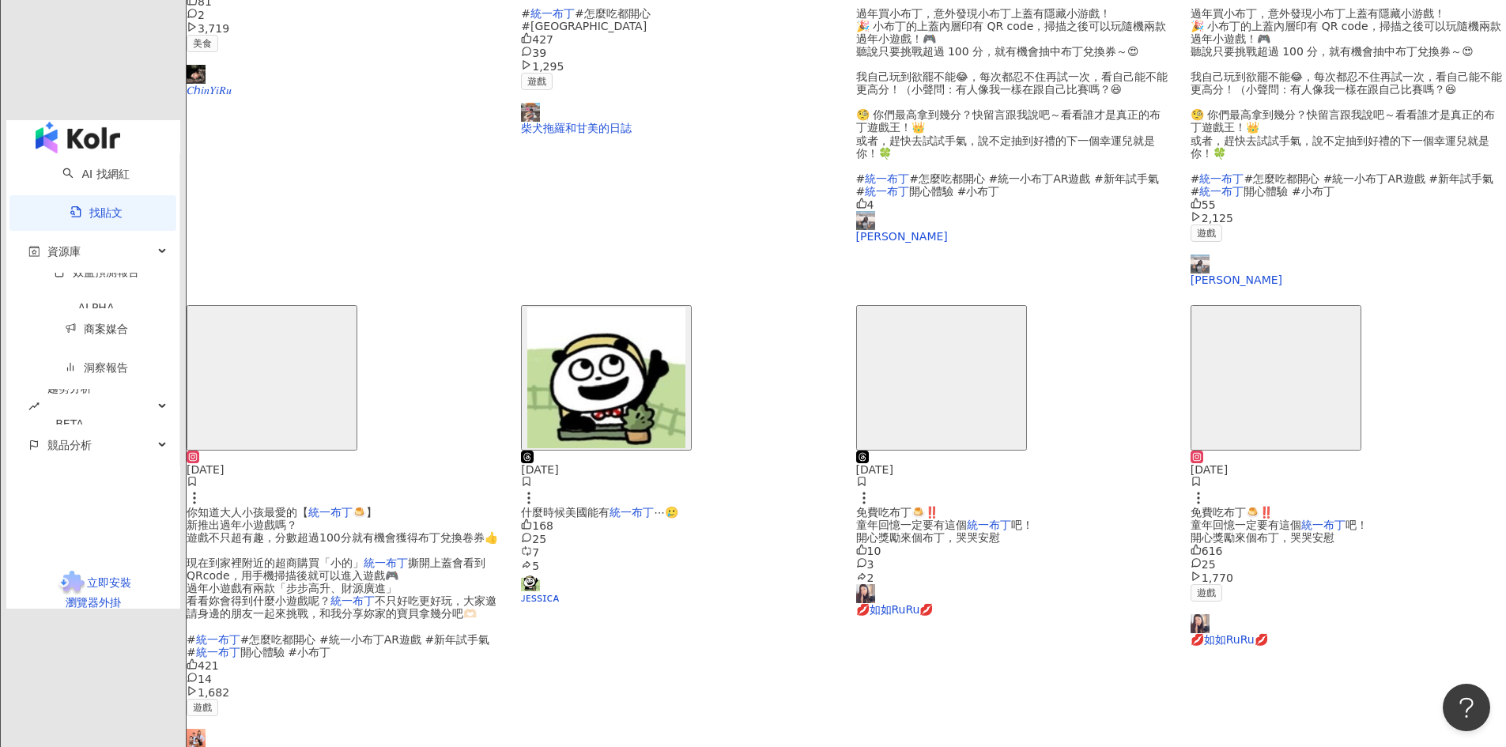
scroll to position [773, 0]
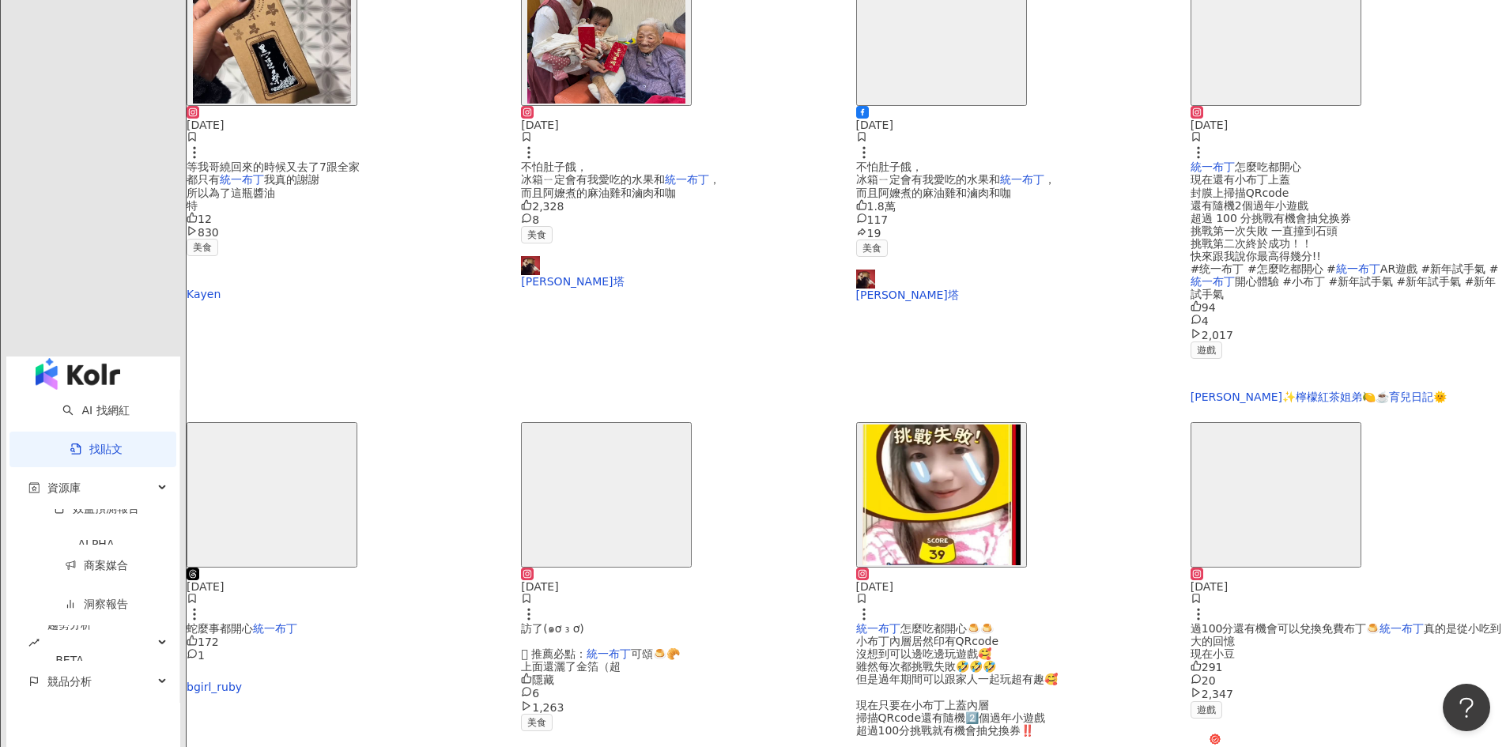
scroll to position [711, 0]
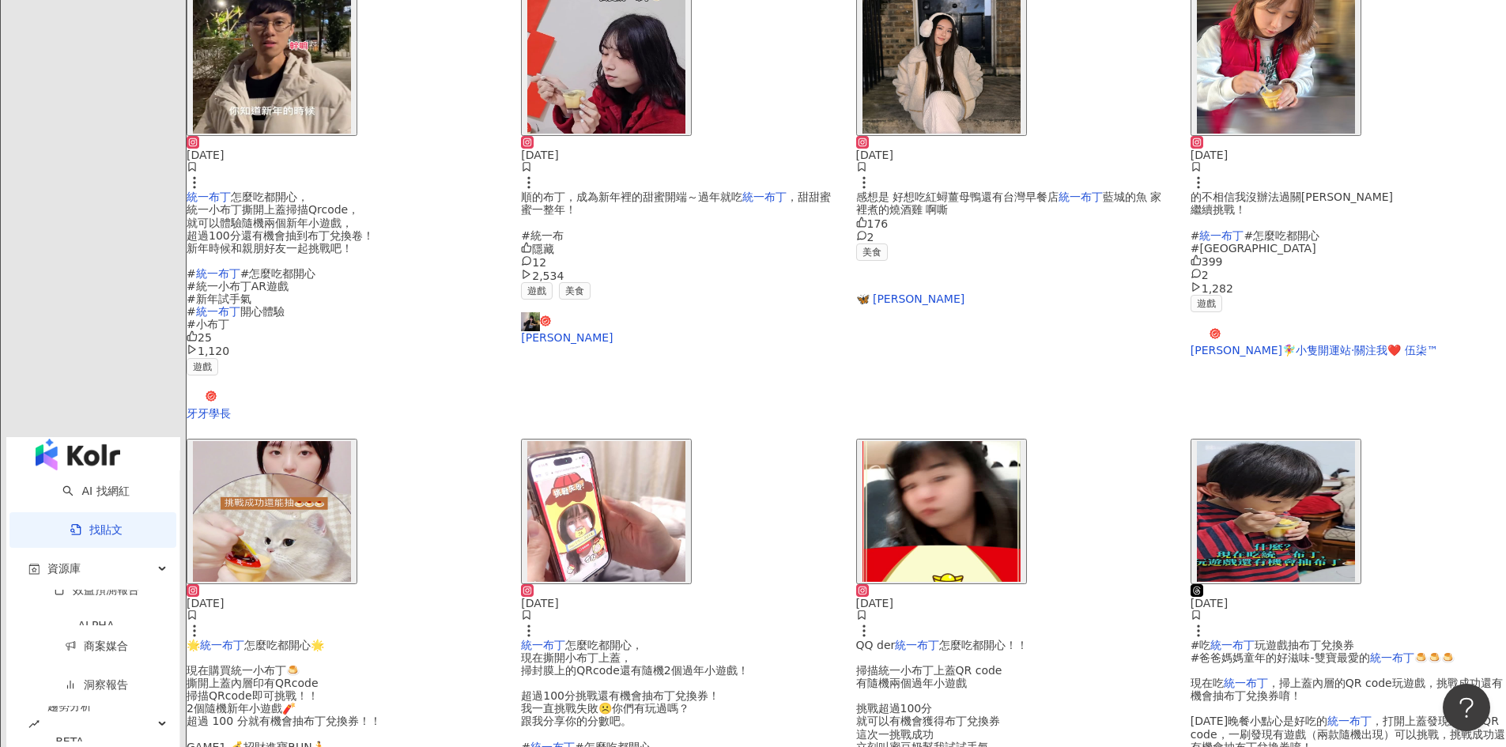
scroll to position [773, 0]
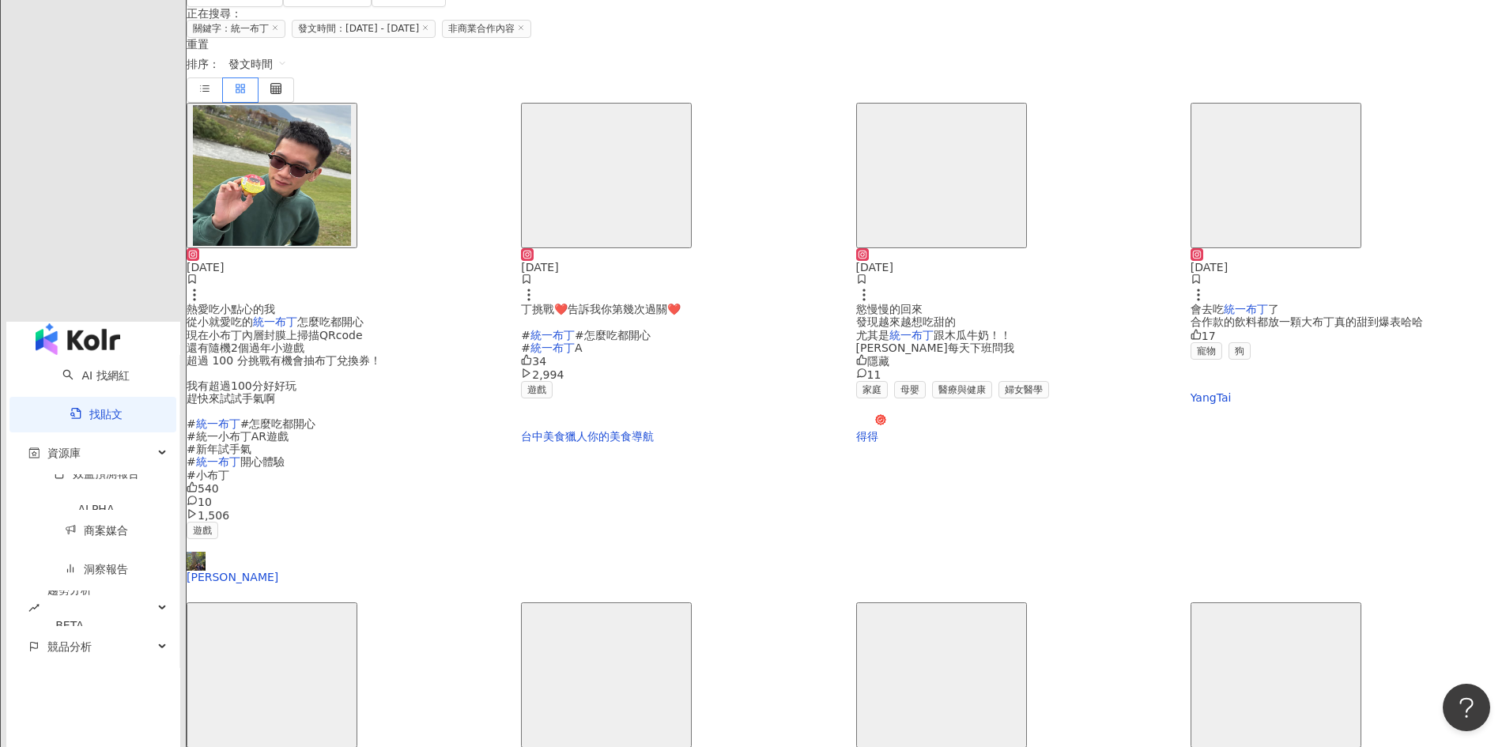
scroll to position [615, 0]
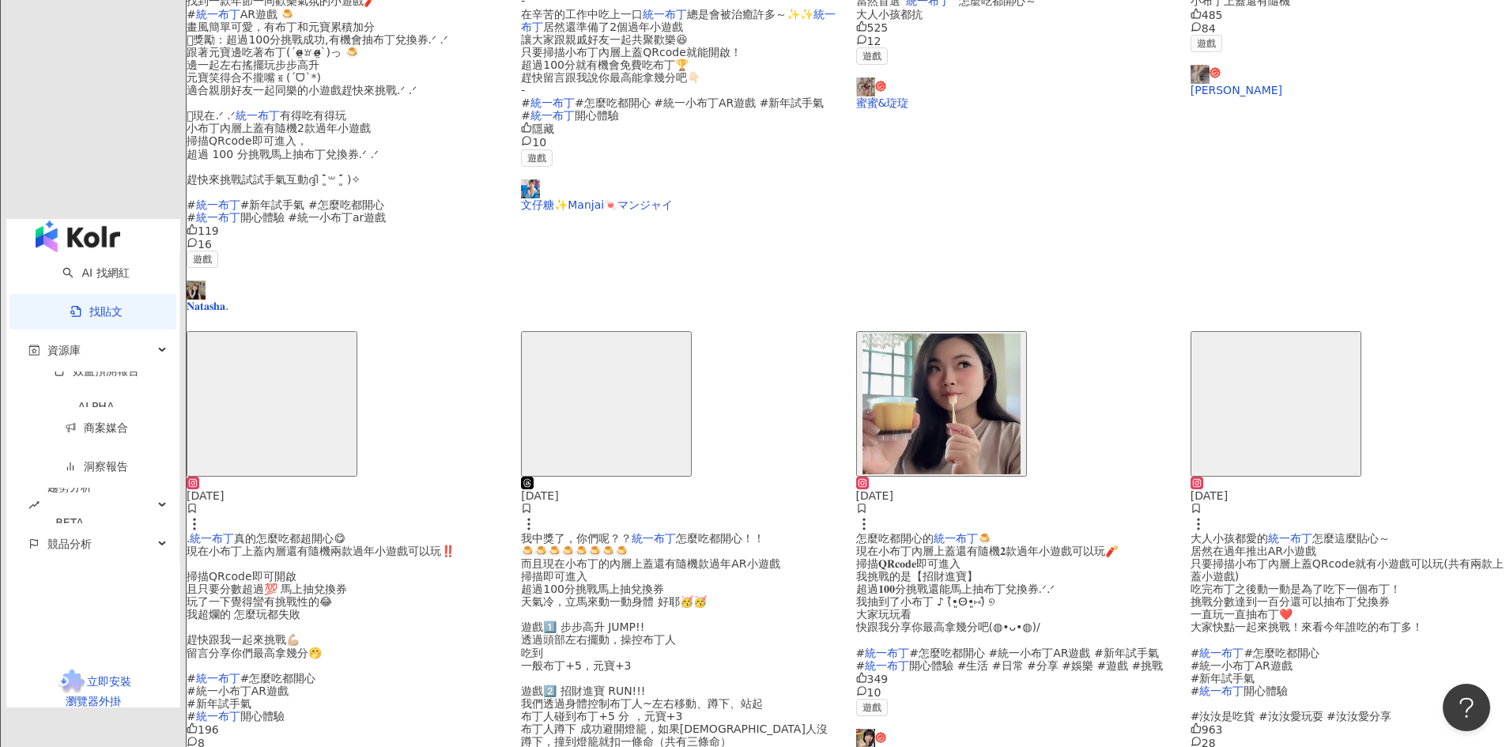
scroll to position [711, 0]
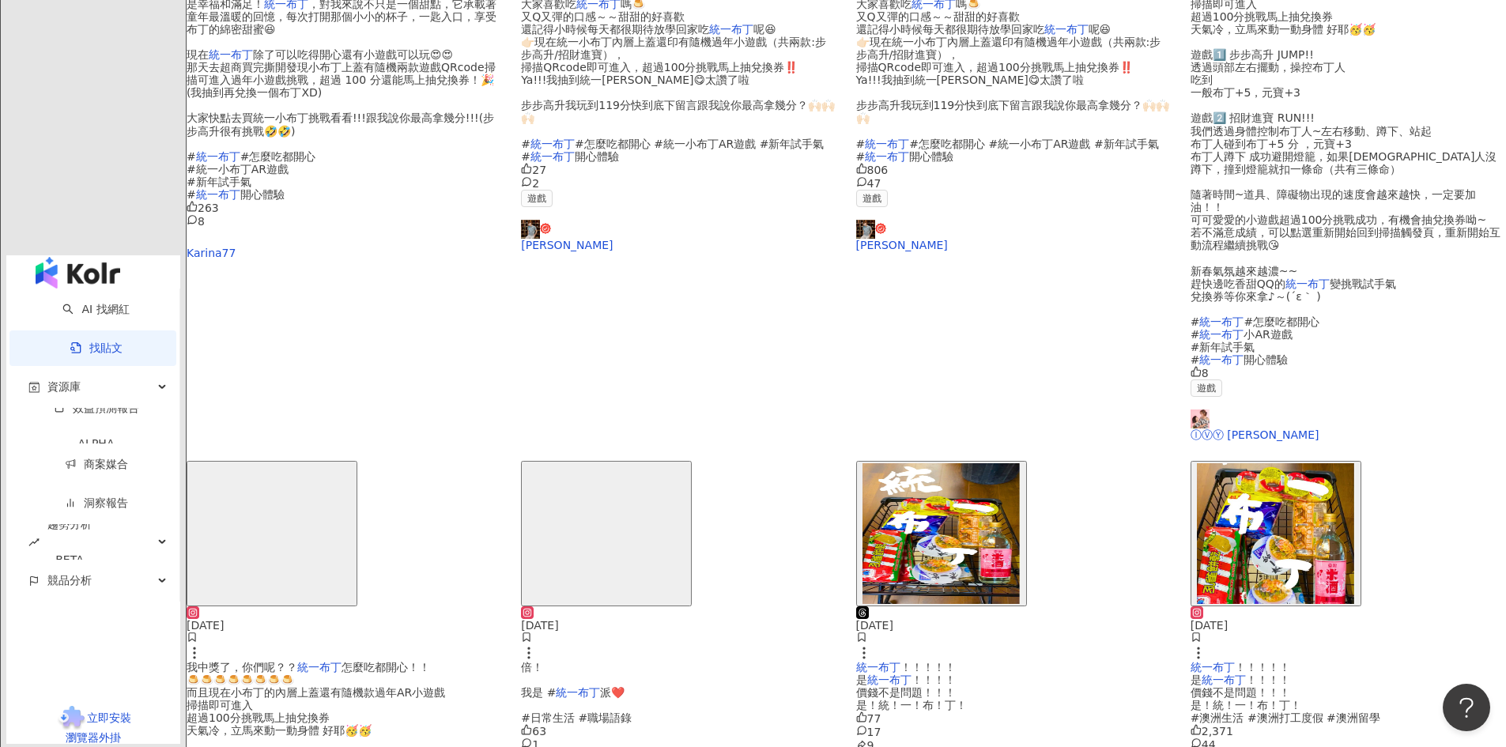
scroll to position [773, 0]
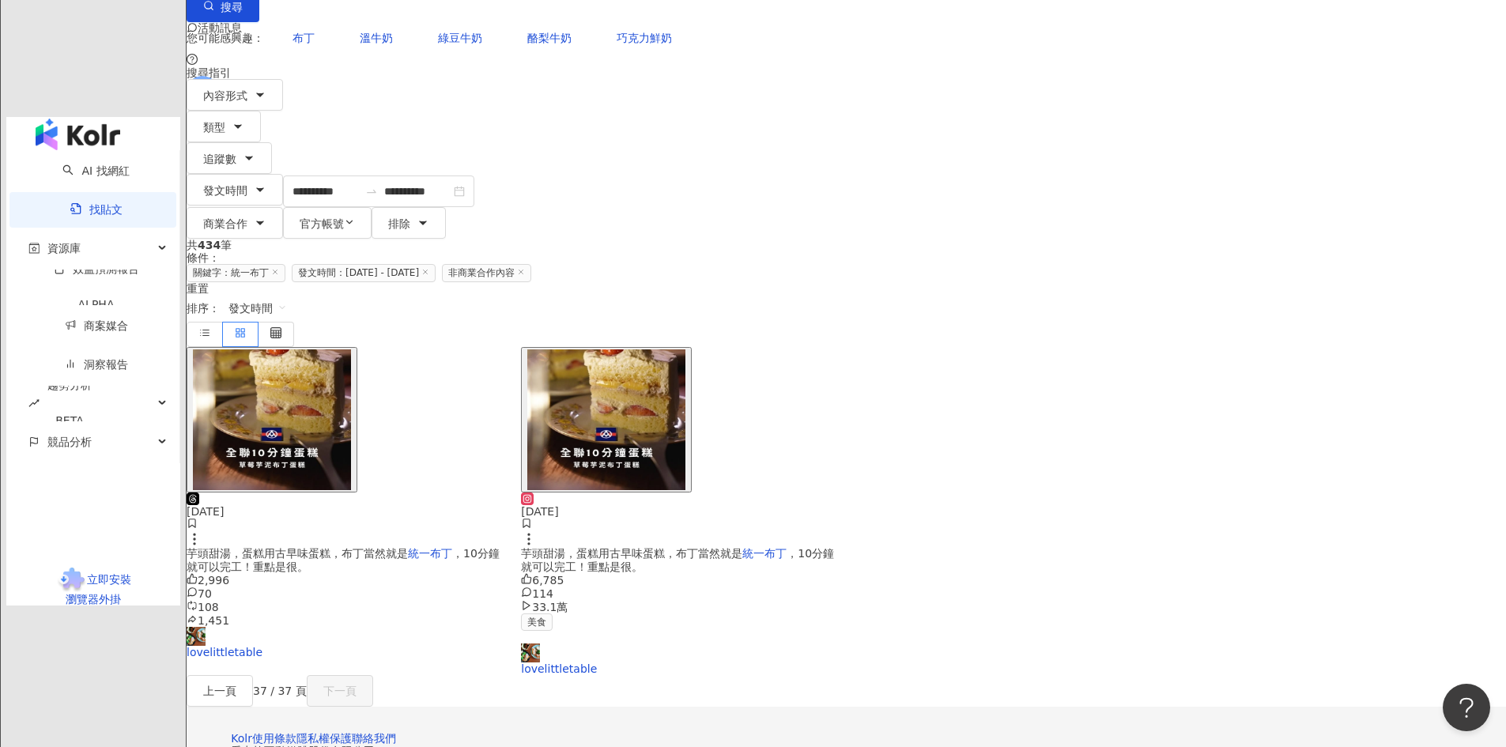
scroll to position [0, 0]
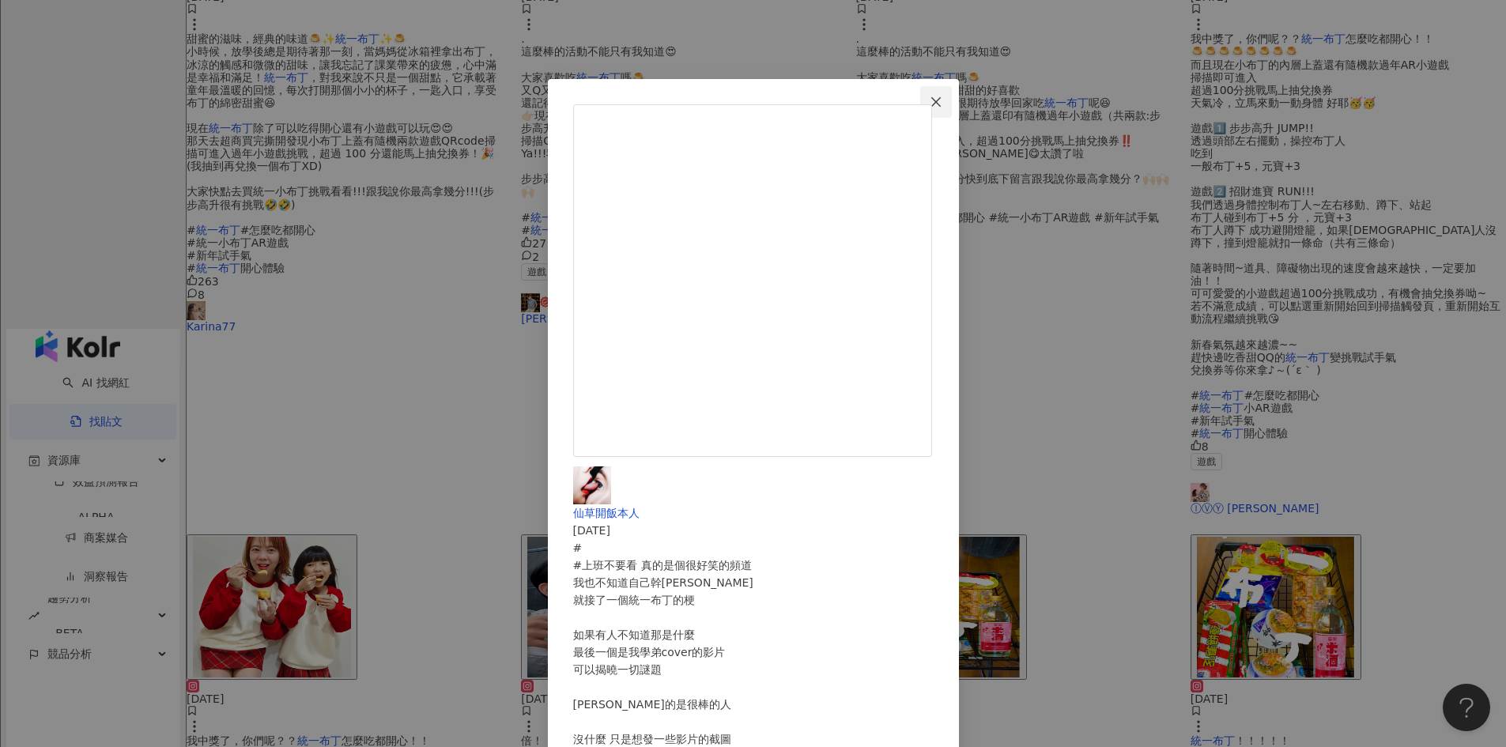
click at [942, 100] on icon "close" at bounding box center [935, 102] width 13 height 13
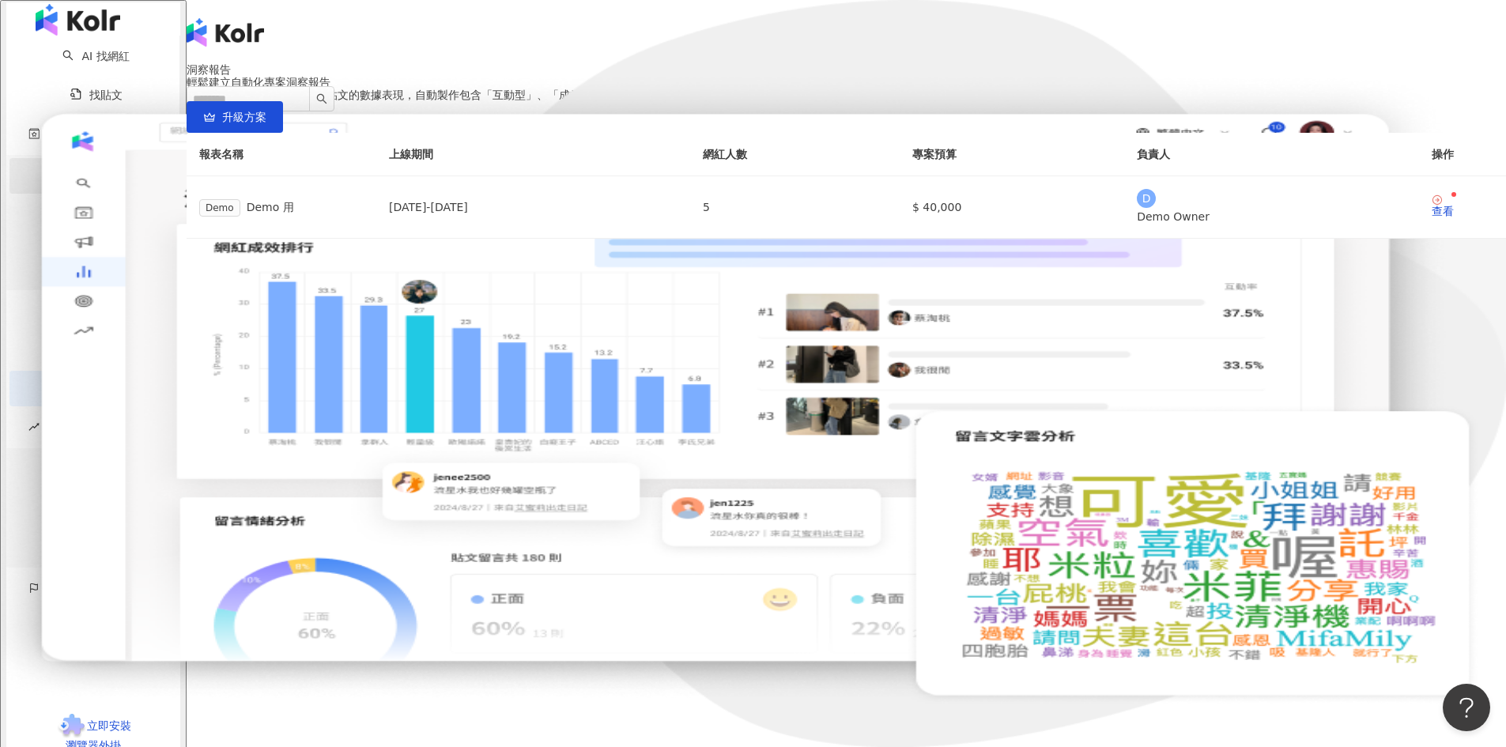
click at [86, 182] on link "網紅管理" at bounding box center [106, 175] width 44 height 13
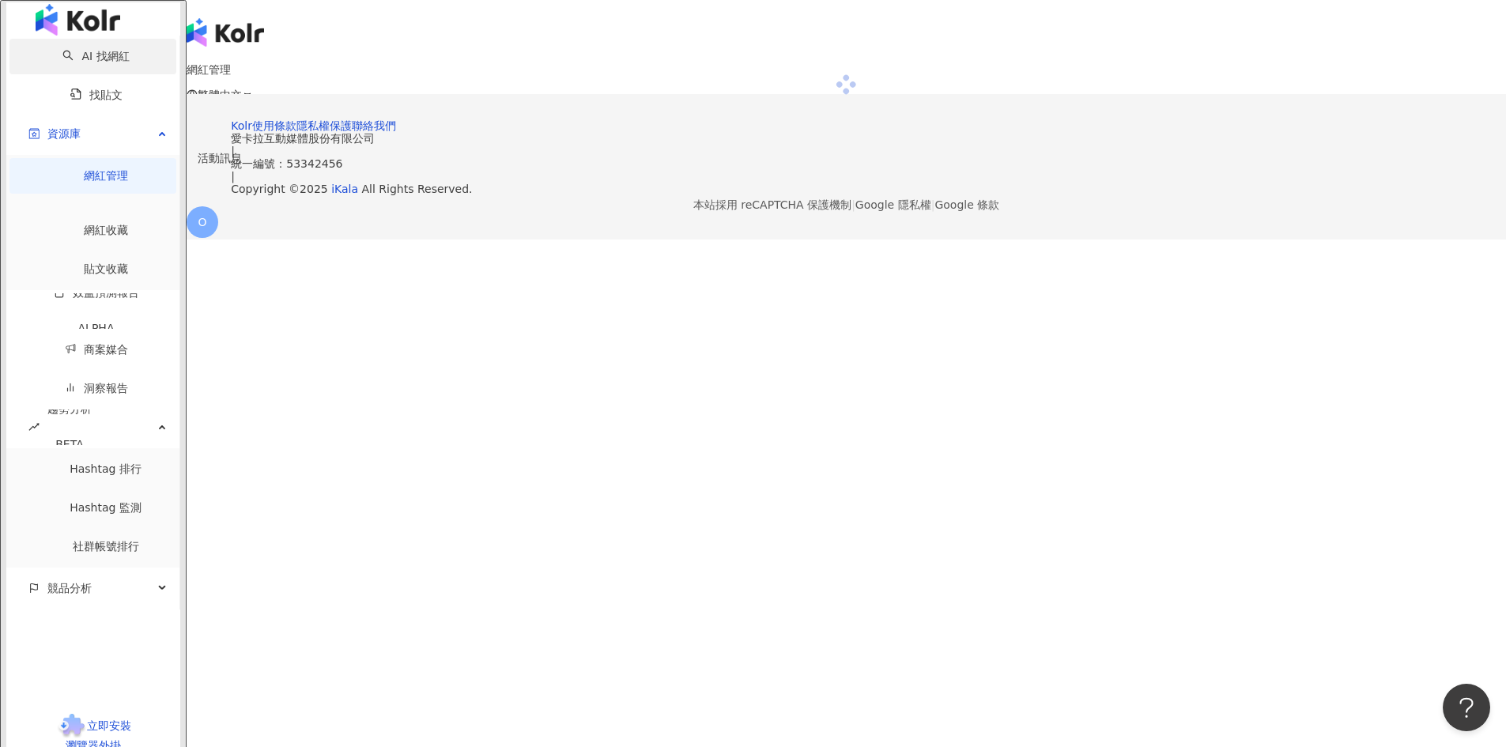
click at [80, 62] on link "AI 找網紅" at bounding box center [95, 56] width 66 height 13
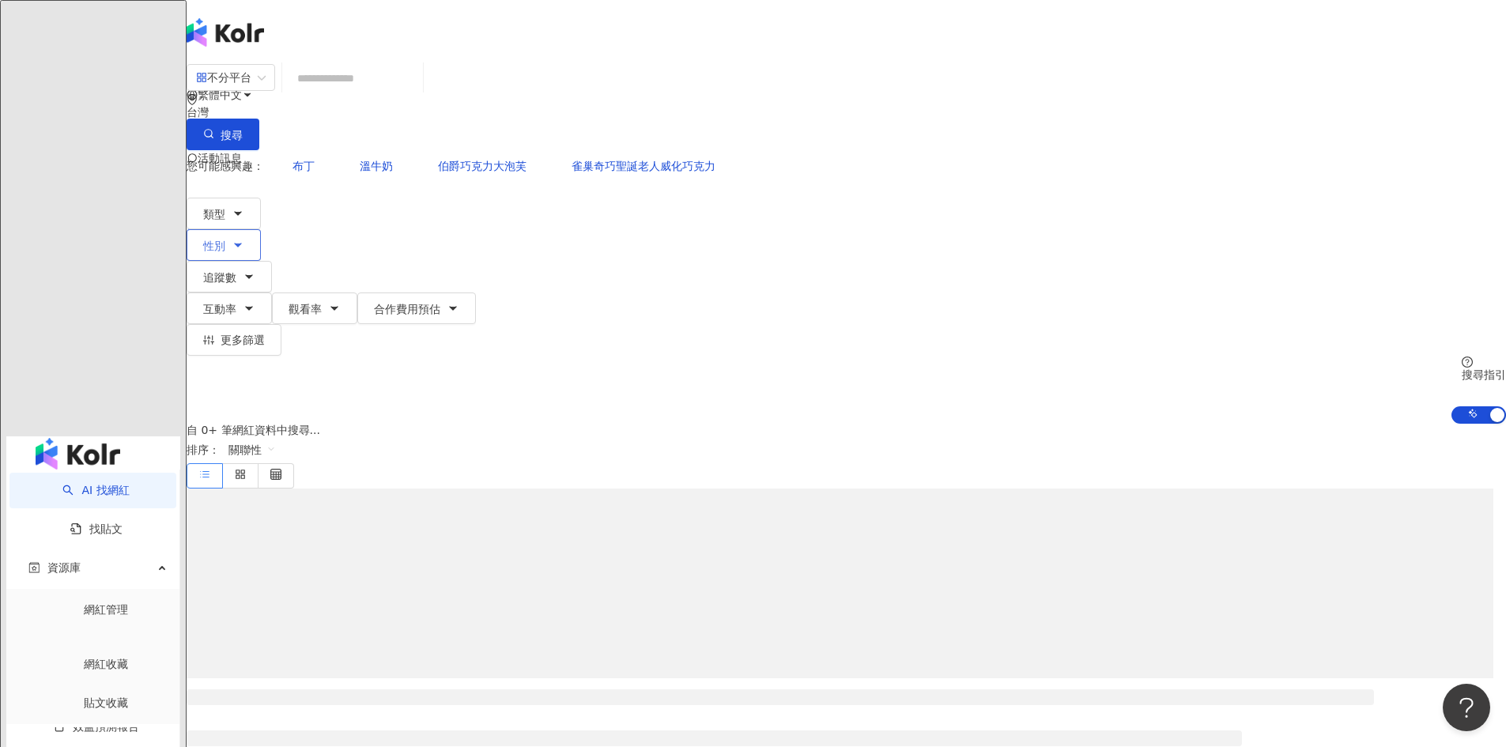
click at [261, 229] on button "性別" at bounding box center [224, 245] width 74 height 32
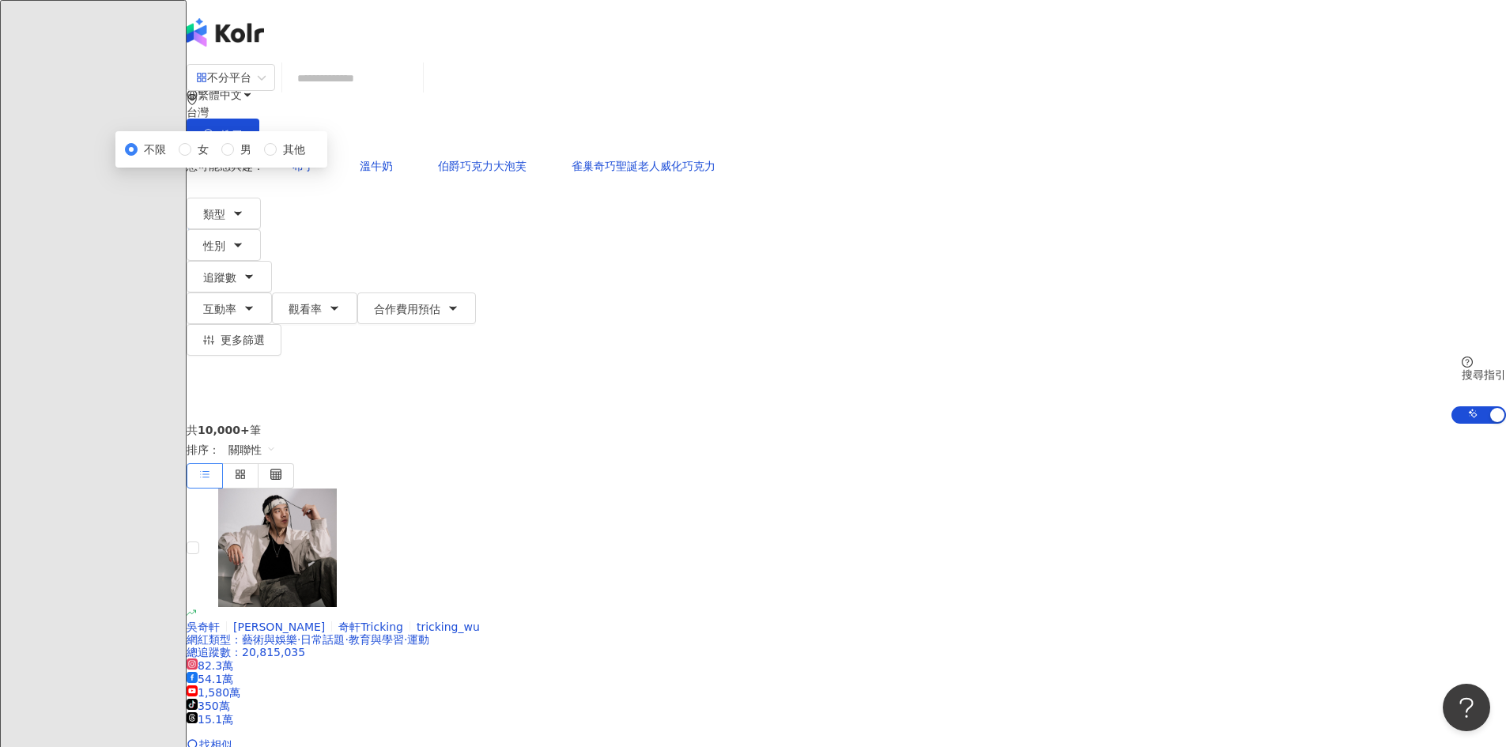
click at [788, 424] on div "共 10,000+ 筆 排序： 關聯性" at bounding box center [846, 456] width 1319 height 65
click at [1317, 21] on div "繁體中文 活動訊息 O" at bounding box center [846, 126] width 1319 height 253
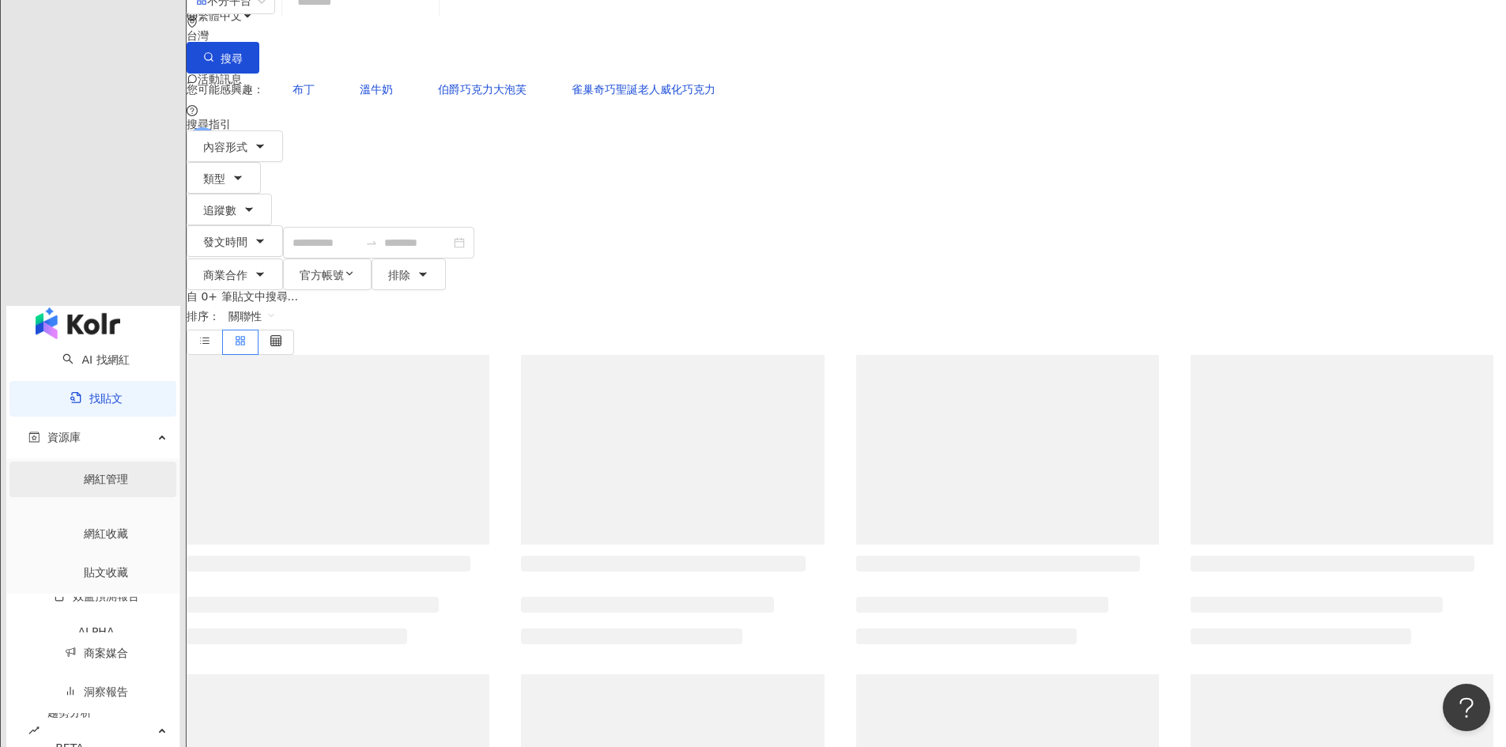
scroll to position [28, 0]
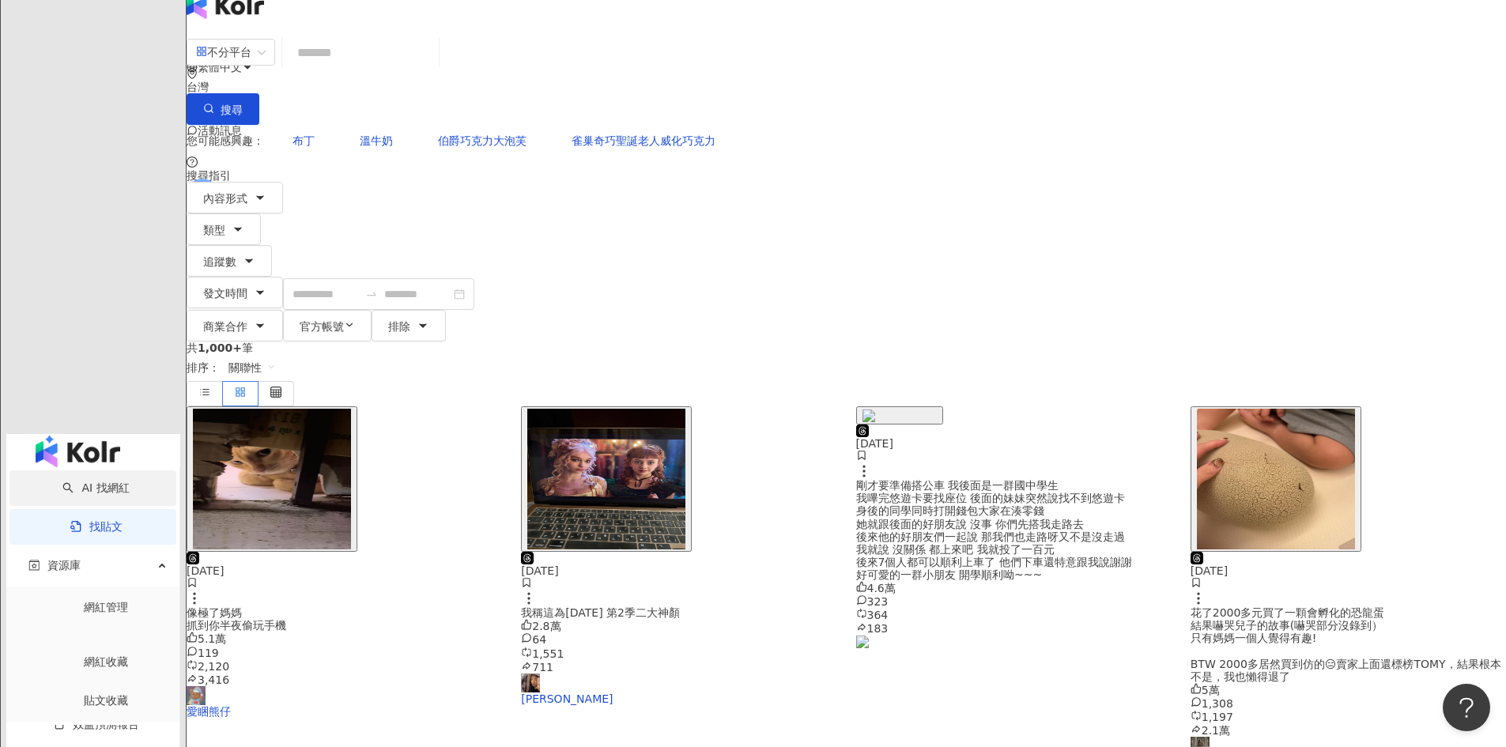
click at [100, 481] on link "AI 找網紅" at bounding box center [95, 487] width 66 height 13
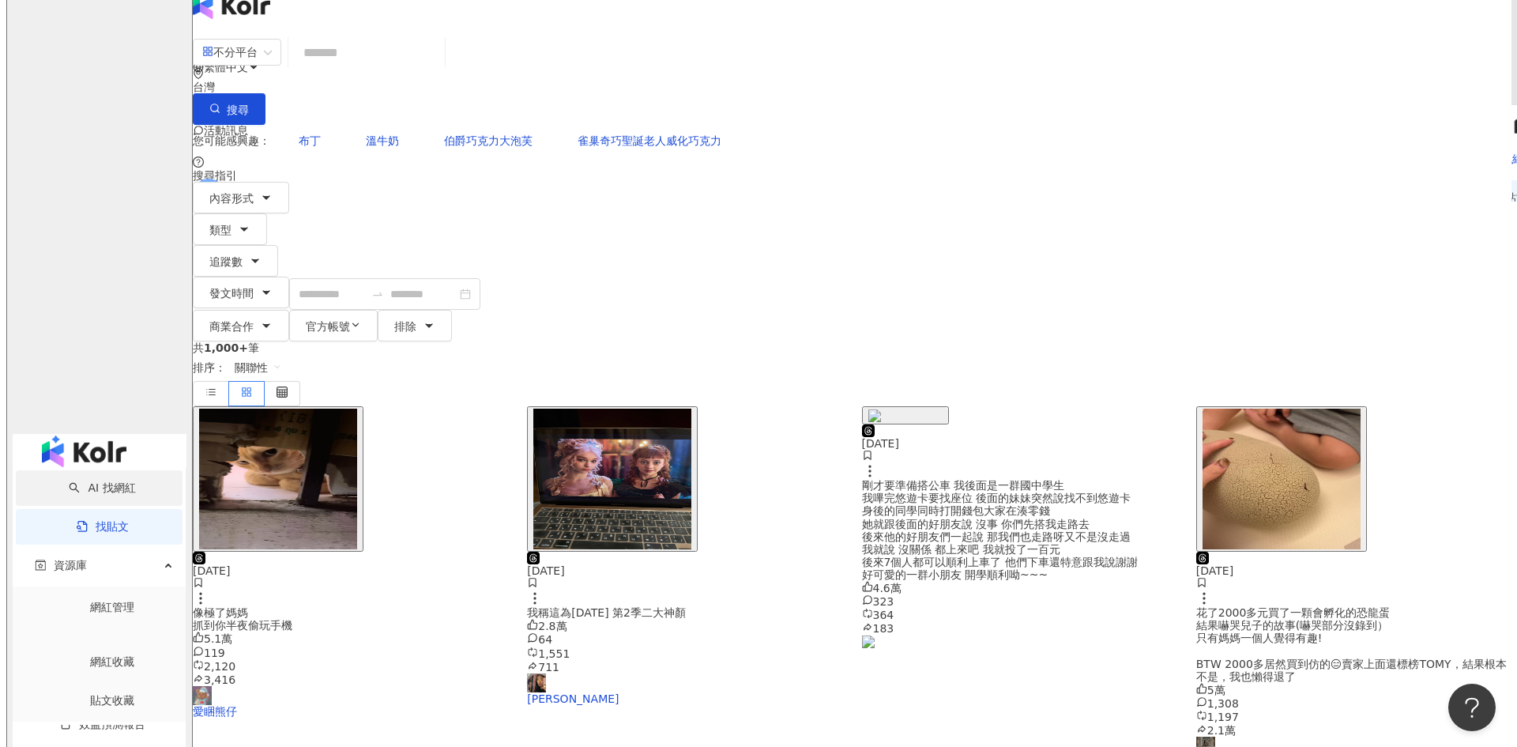
scroll to position [0, 0]
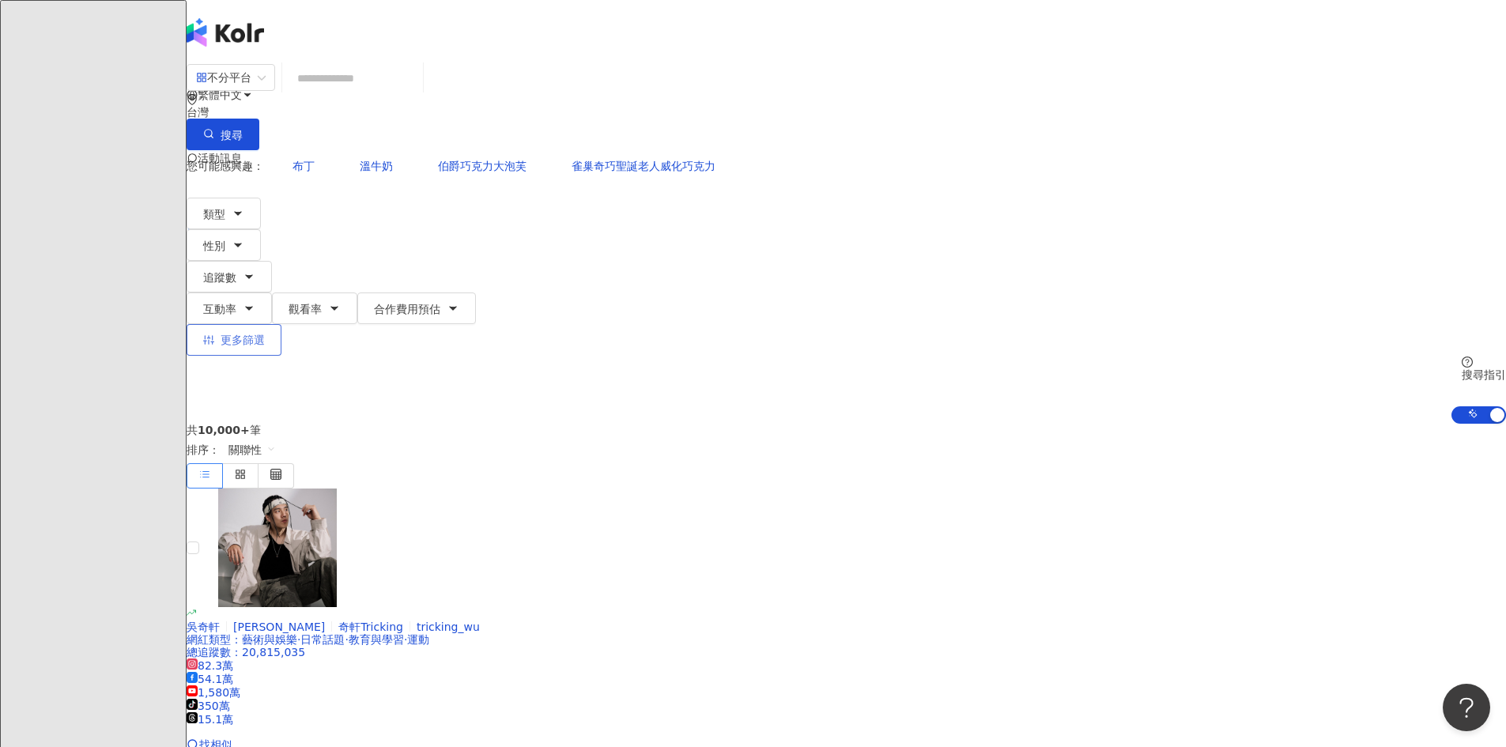
click at [265, 334] on span "更多篩選" at bounding box center [243, 340] width 44 height 13
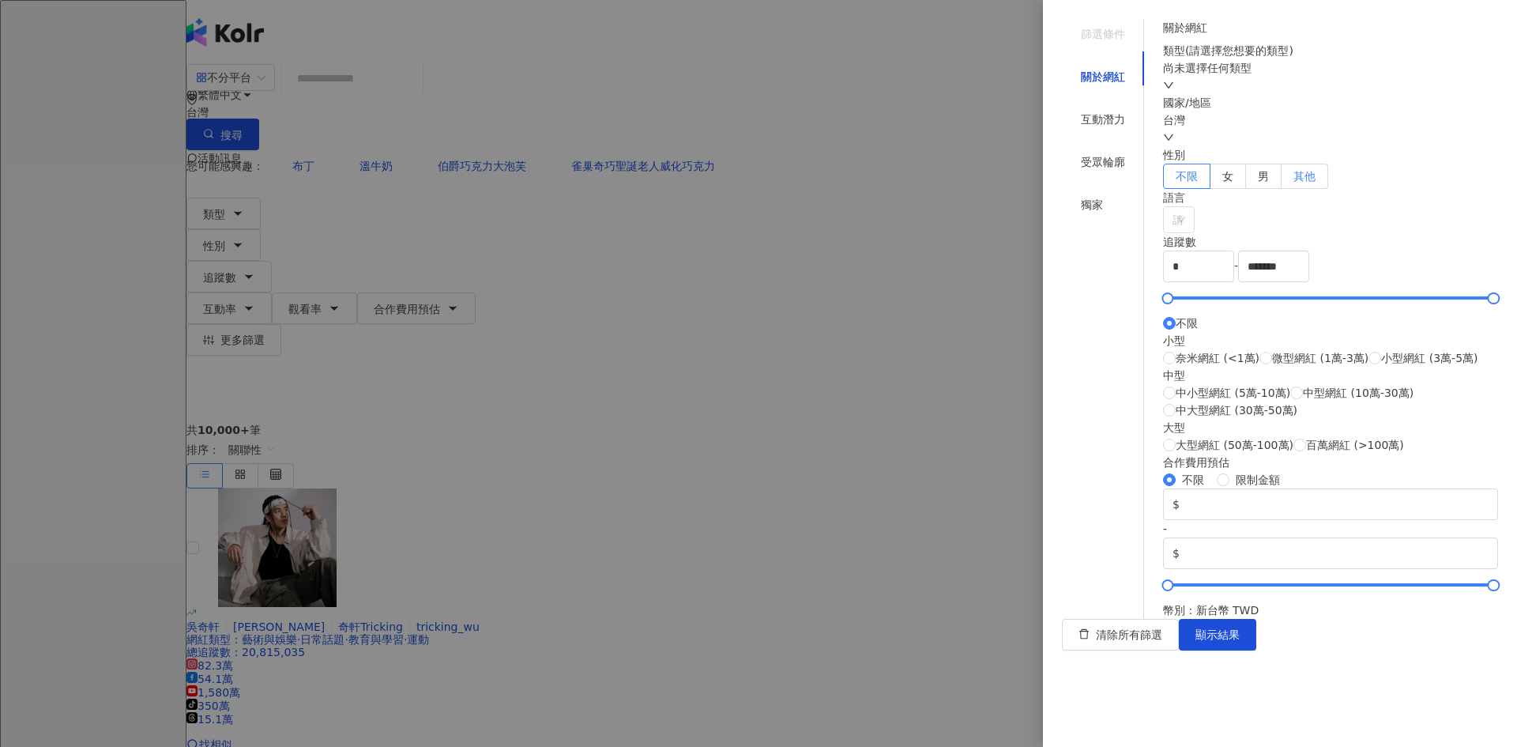
click at [1316, 183] on span "其他" at bounding box center [1305, 176] width 22 height 13
click at [1356, 94] on div "尚未選擇任何類型" at bounding box center [1330, 76] width 335 height 35
click at [1085, 111] on div "互動潛力" at bounding box center [1103, 119] width 44 height 17
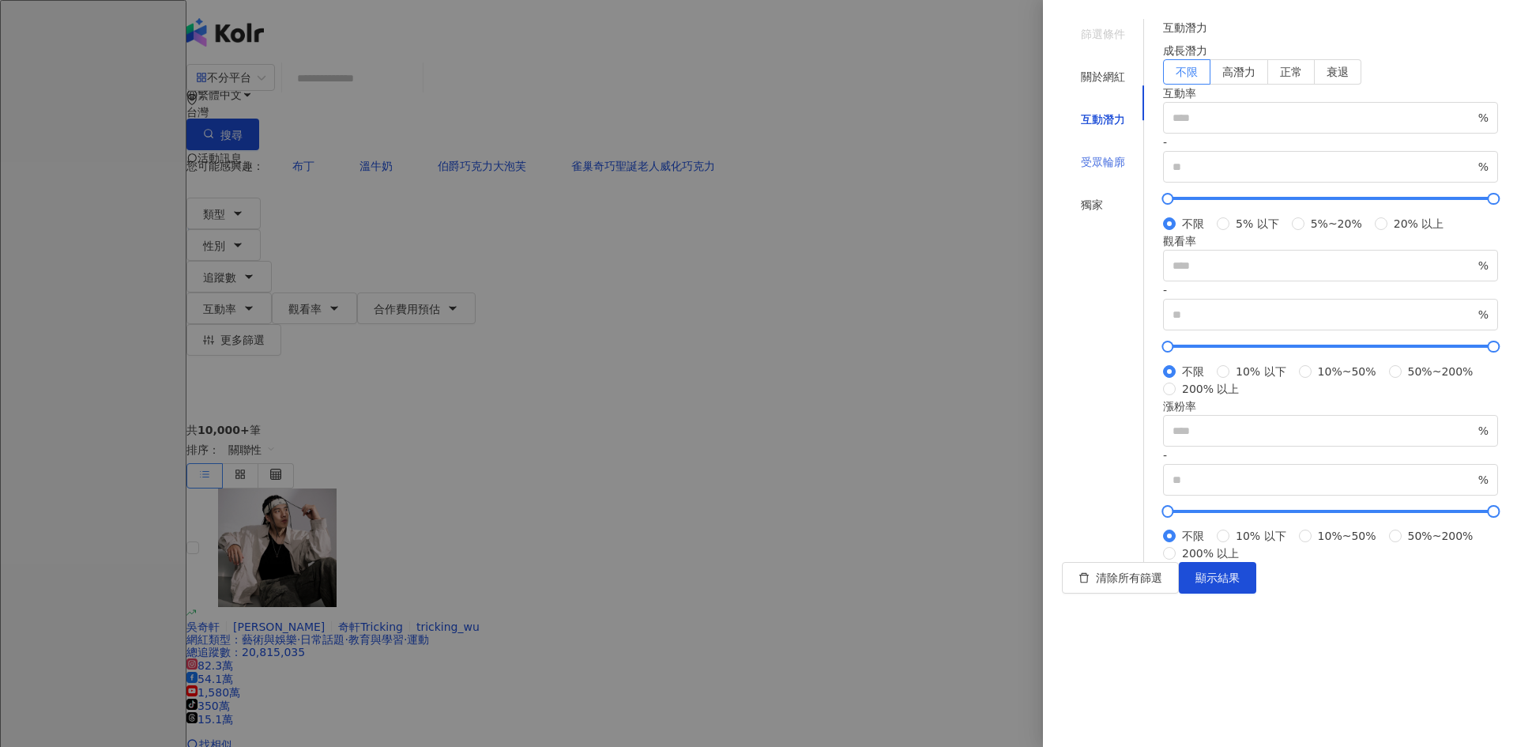
click at [1091, 147] on div "受眾輪廓" at bounding box center [1103, 162] width 82 height 30
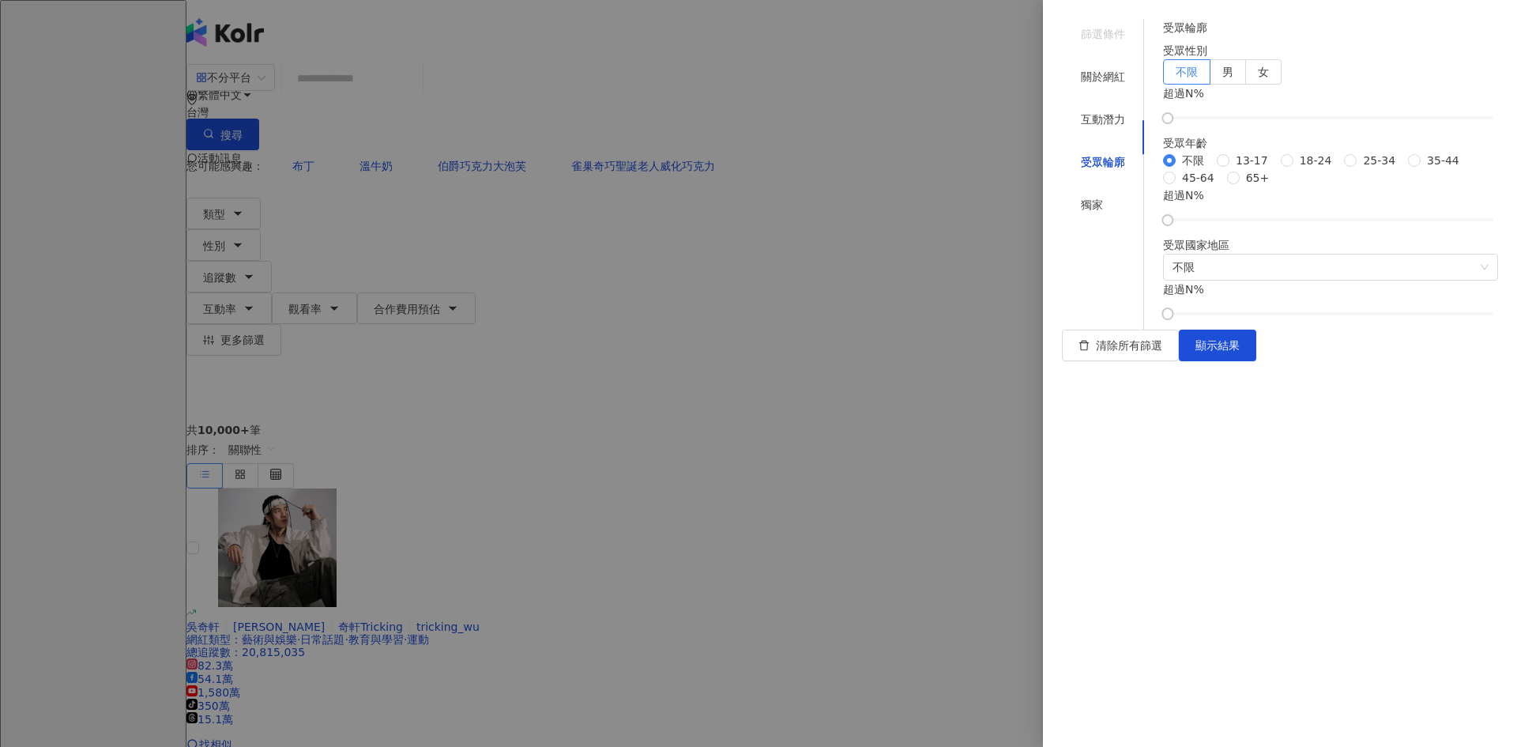
scroll to position [21, 0]
click at [1357, 169] on span "25-34" at bounding box center [1379, 160] width 45 height 17
click at [1421, 169] on span "35-44" at bounding box center [1443, 160] width 45 height 17
click at [1357, 169] on span "25-34" at bounding box center [1379, 160] width 45 height 17
click at [1200, 224] on div at bounding box center [1331, 219] width 326 height 9
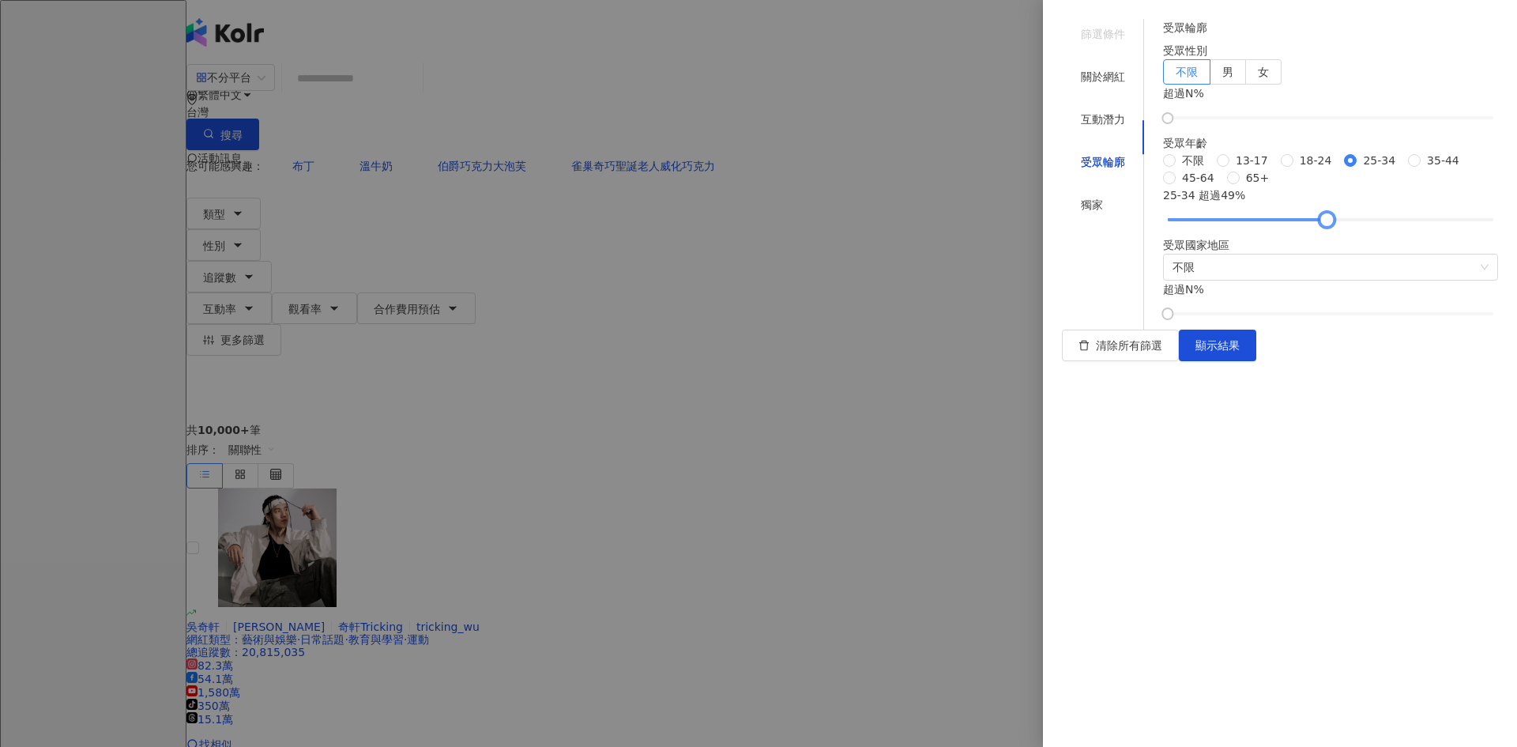
drag, startPoint x: 1279, startPoint y: 492, endPoint x: 1329, endPoint y: 494, distance: 49.8
click at [1329, 224] on div at bounding box center [1327, 220] width 9 height 9
drag, startPoint x: 1332, startPoint y: 499, endPoint x: 1484, endPoint y: 479, distance: 153.0
click at [1484, 224] on div "25-34 超過 100 %" at bounding box center [1330, 206] width 335 height 38
click at [1275, 280] on span "不限" at bounding box center [1331, 266] width 316 height 25
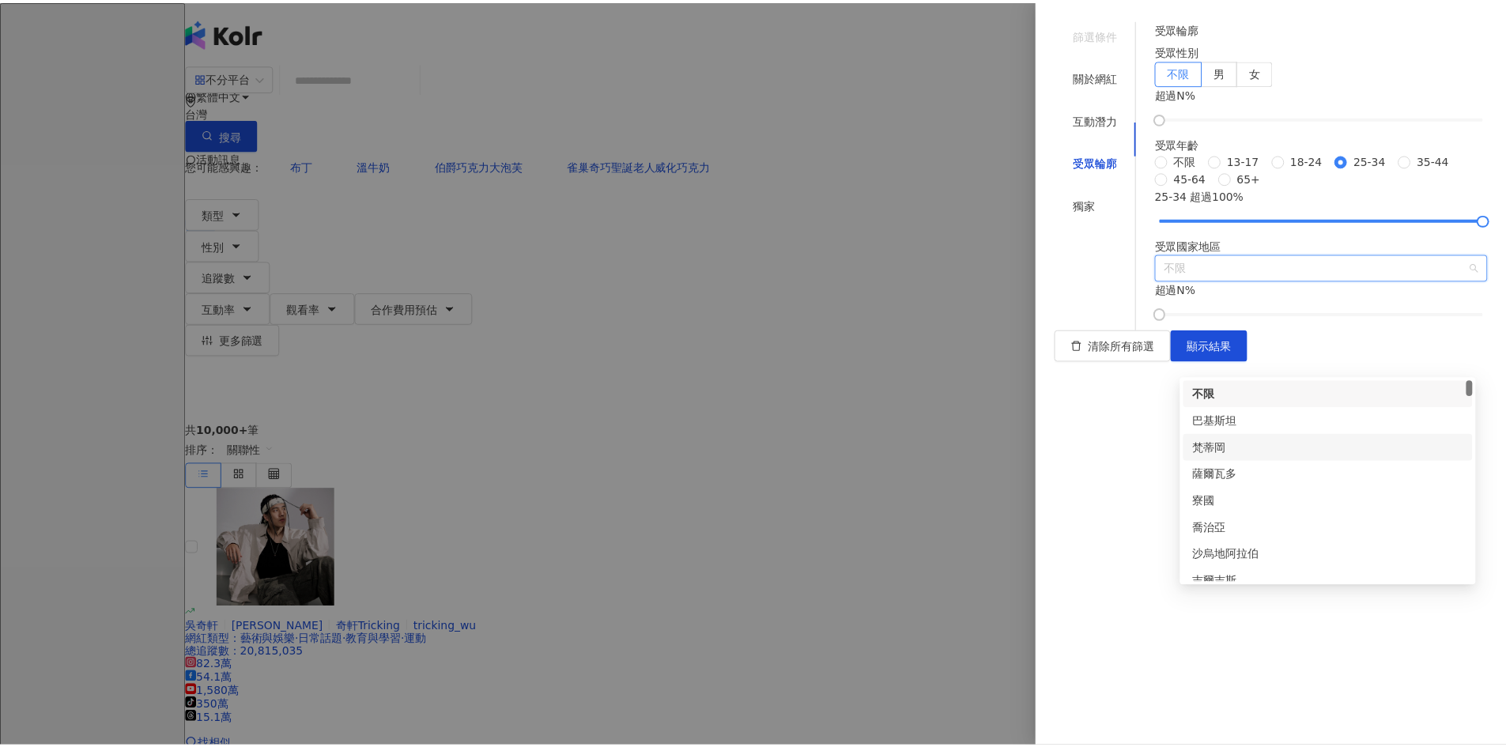
scroll to position [0, 0]
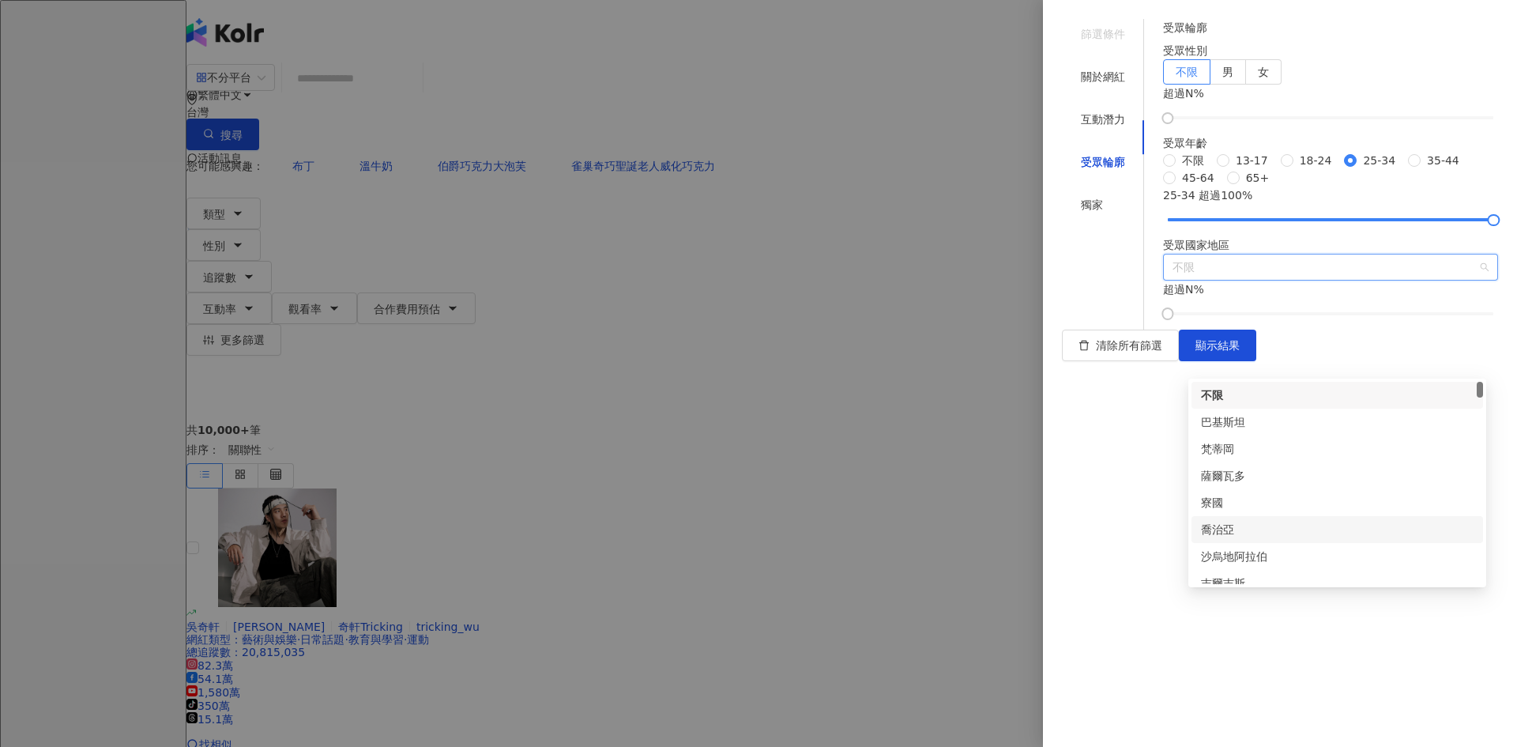
click at [1233, 280] on span "不限" at bounding box center [1331, 266] width 316 height 25
type input "*"
type input "**"
click at [1219, 570] on div "台灣" at bounding box center [1337, 570] width 273 height 17
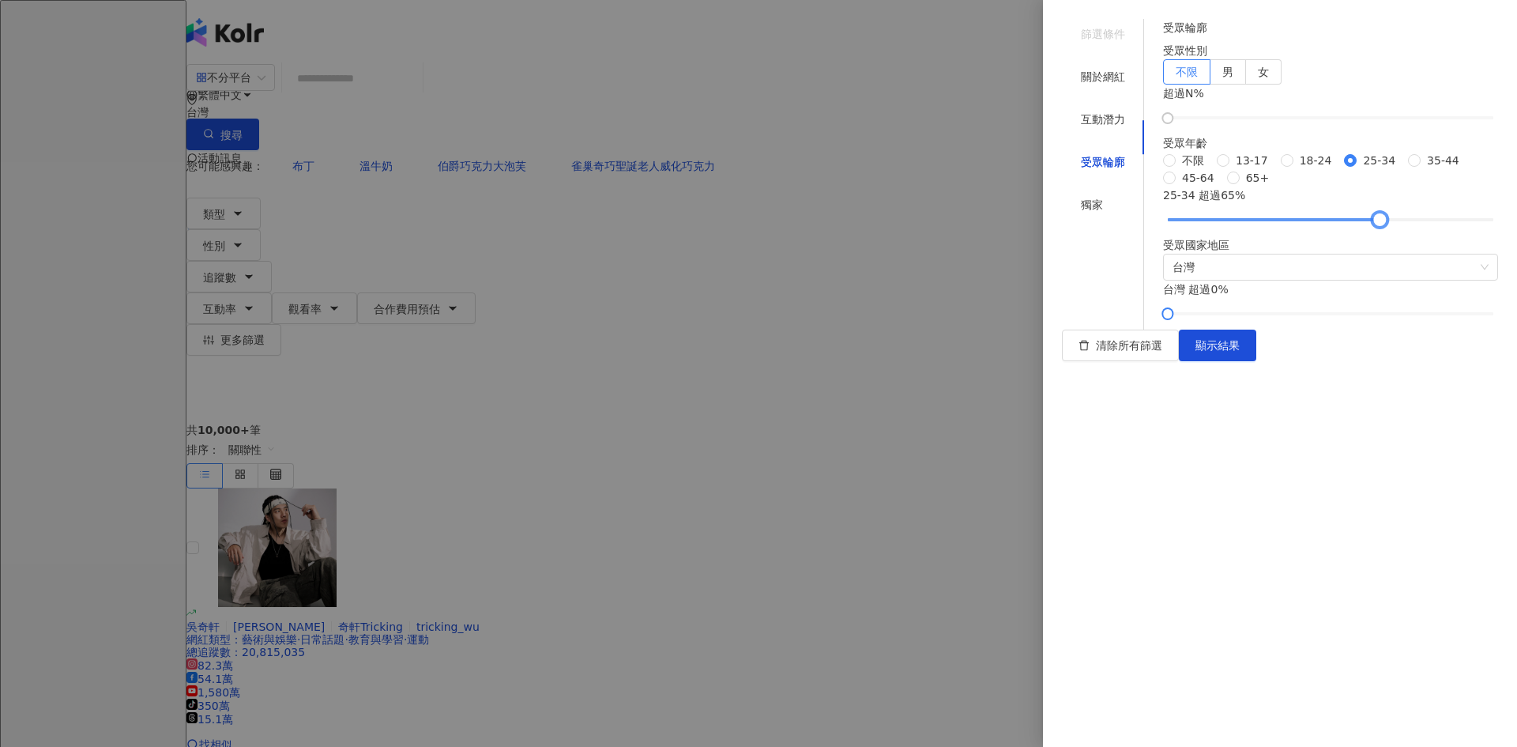
drag, startPoint x: 1400, startPoint y: 525, endPoint x: 1382, endPoint y: 522, distance: 17.5
click at [1382, 224] on div at bounding box center [1379, 220] width 9 height 9
click at [1240, 352] on span "顯示結果" at bounding box center [1218, 345] width 44 height 13
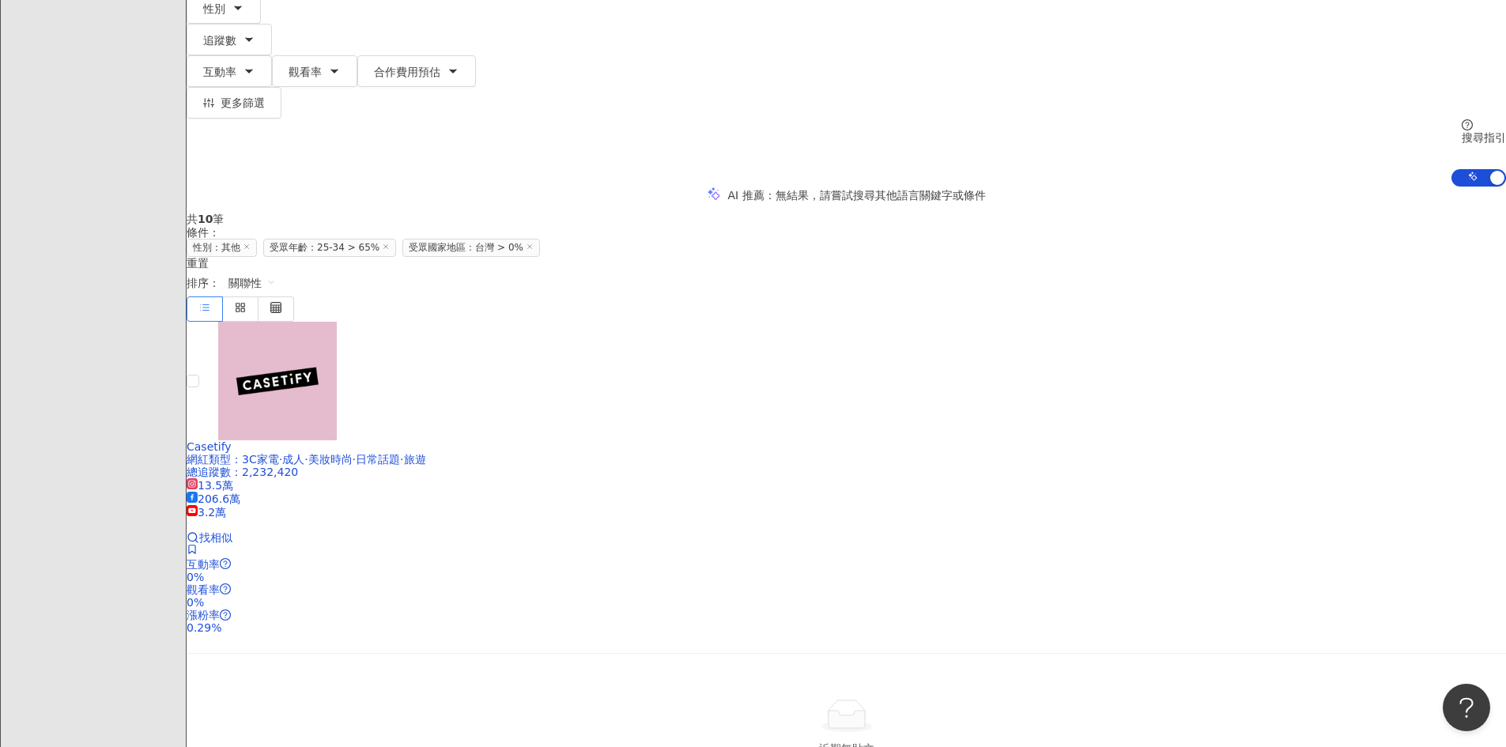
scroll to position [79, 0]
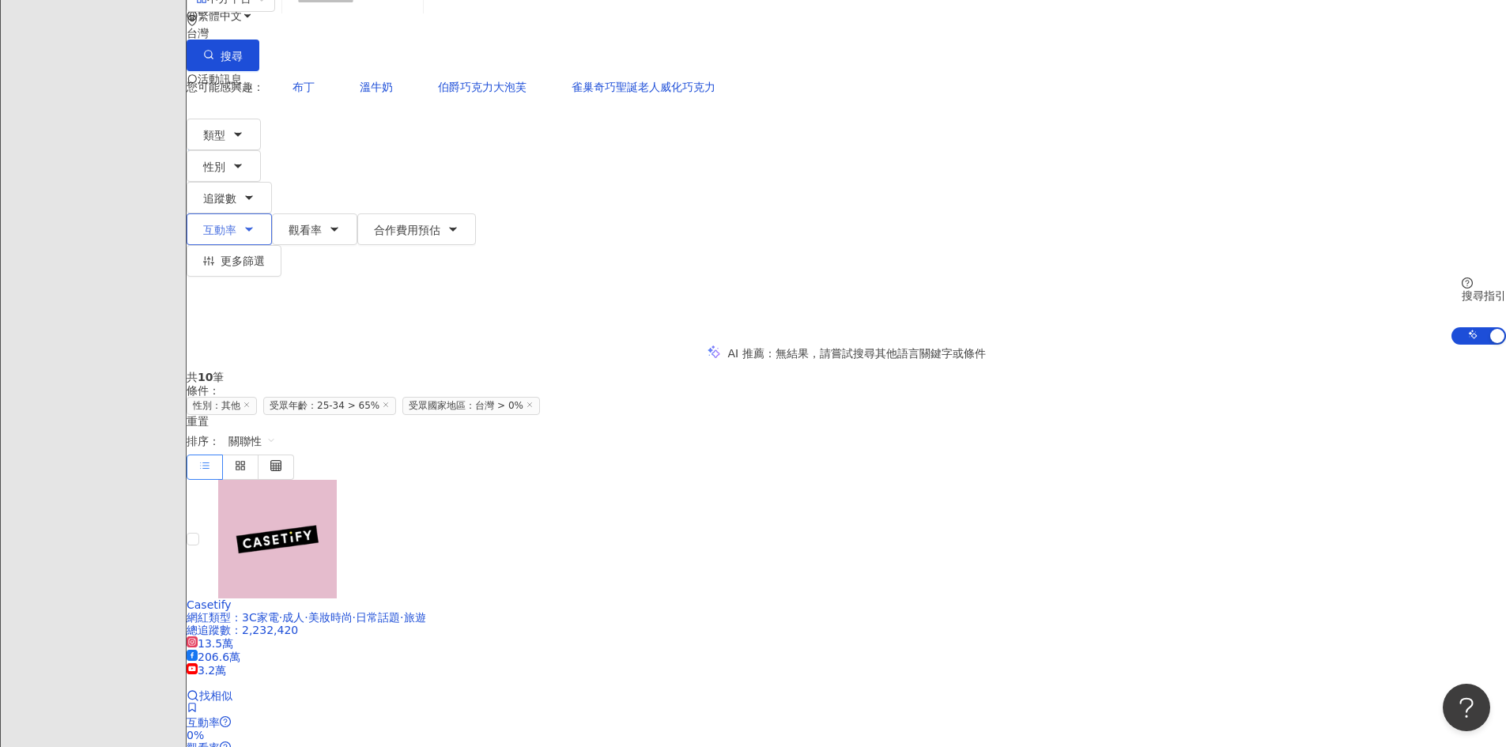
click at [272, 213] on button "互動率" at bounding box center [229, 229] width 85 height 32
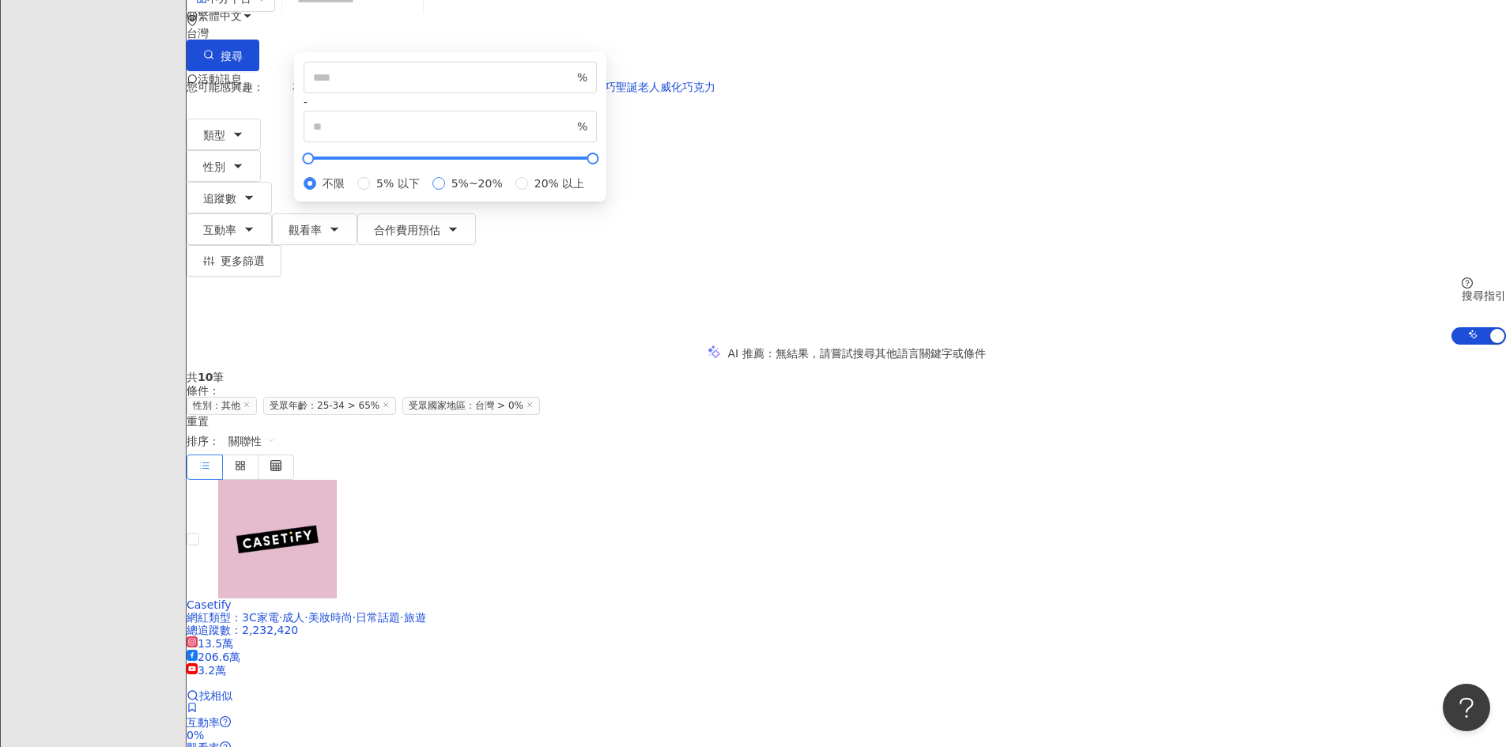
type input "*"
type input "**"
click at [1076, 345] on div "AI 推薦 ： 無結果，請嘗試搜尋其他語言關鍵字或條件" at bounding box center [846, 353] width 1319 height 17
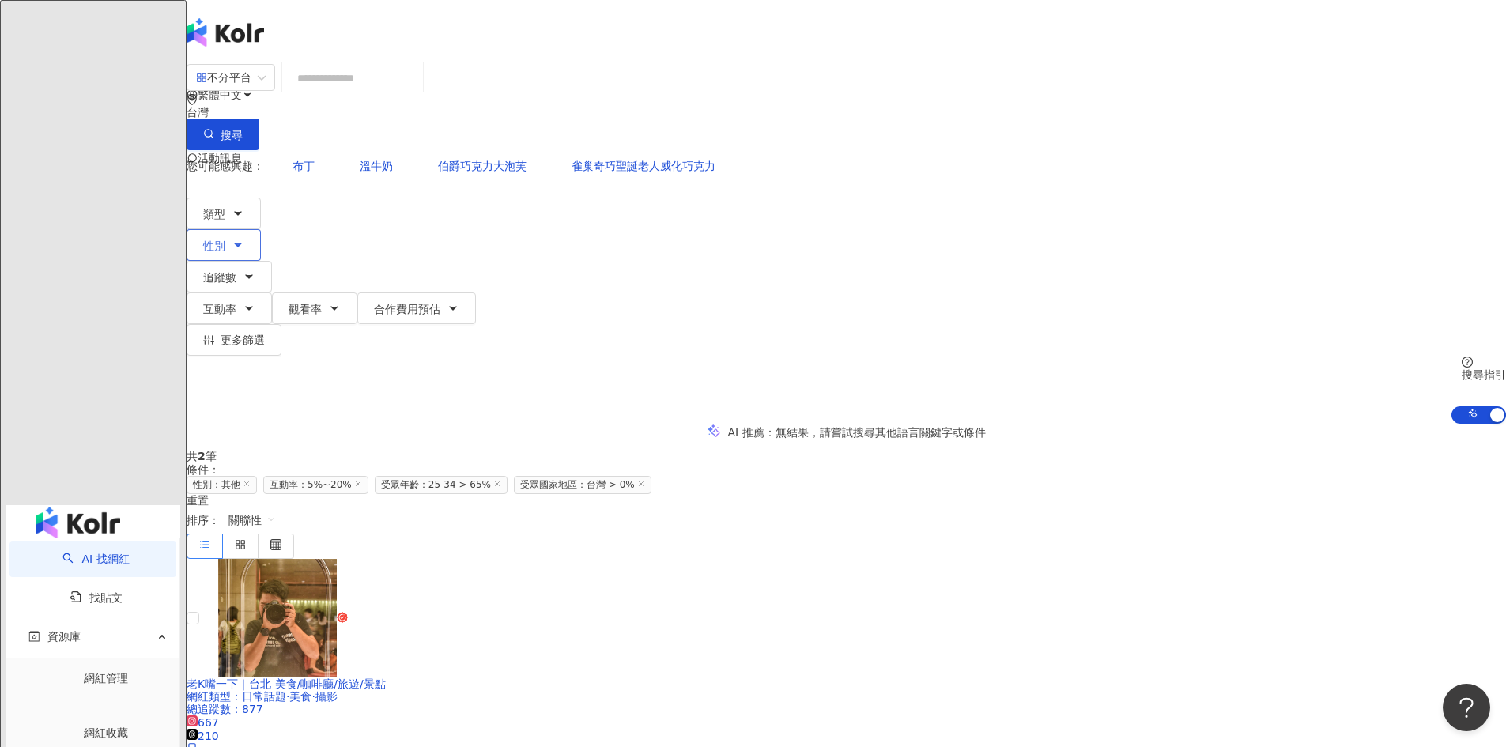
click at [244, 239] on icon "button" at bounding box center [238, 245] width 13 height 13
click at [649, 424] on div "AI 推薦 ： 無結果，請嘗試搜尋其他語言關鍵字或條件" at bounding box center [846, 432] width 1319 height 17
click at [265, 334] on span "更多篩選" at bounding box center [243, 340] width 44 height 13
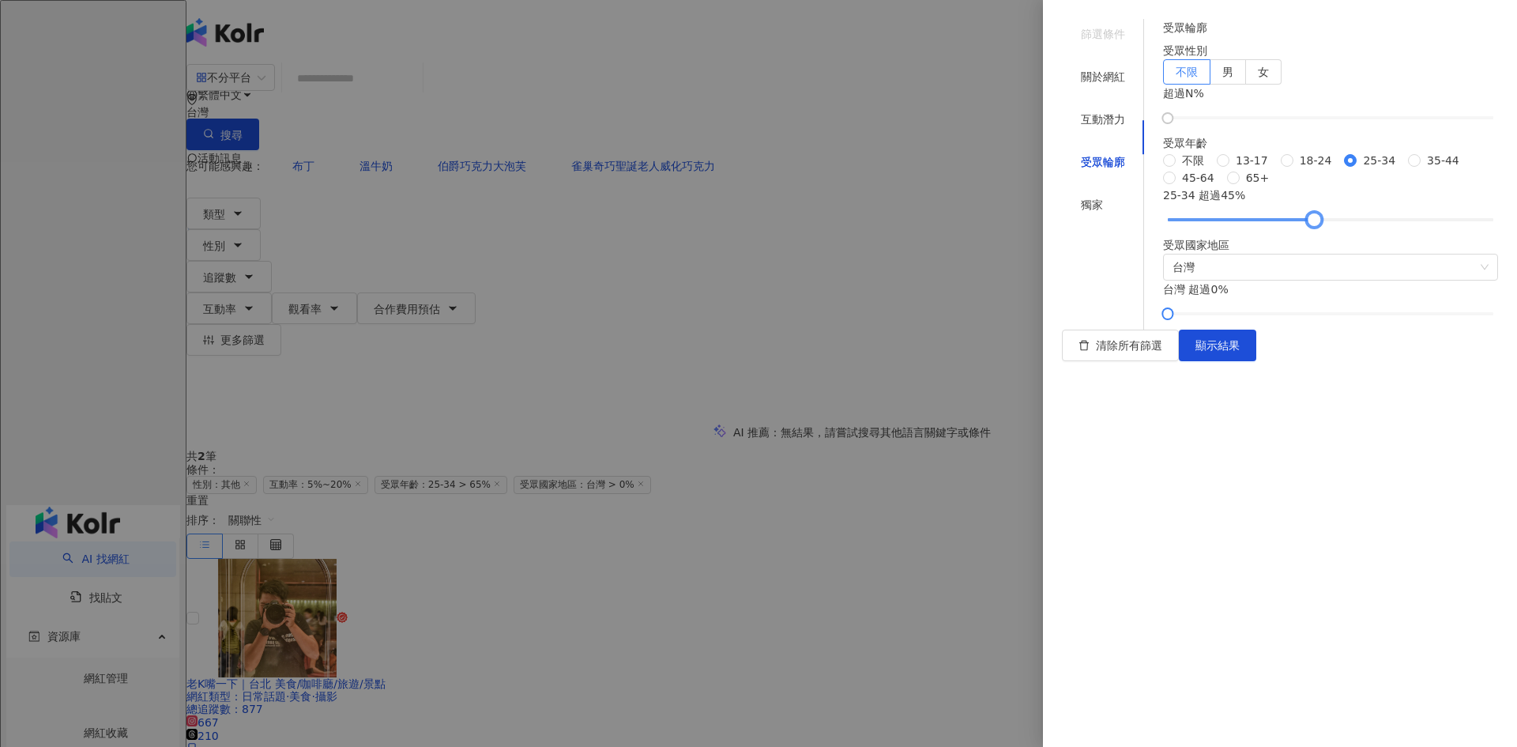
drag, startPoint x: 1382, startPoint y: 515, endPoint x: 1324, endPoint y: 510, distance: 58.7
click at [1319, 224] on div at bounding box center [1314, 220] width 9 height 9
click at [1240, 352] on span "顯示結果" at bounding box center [1218, 345] width 44 height 13
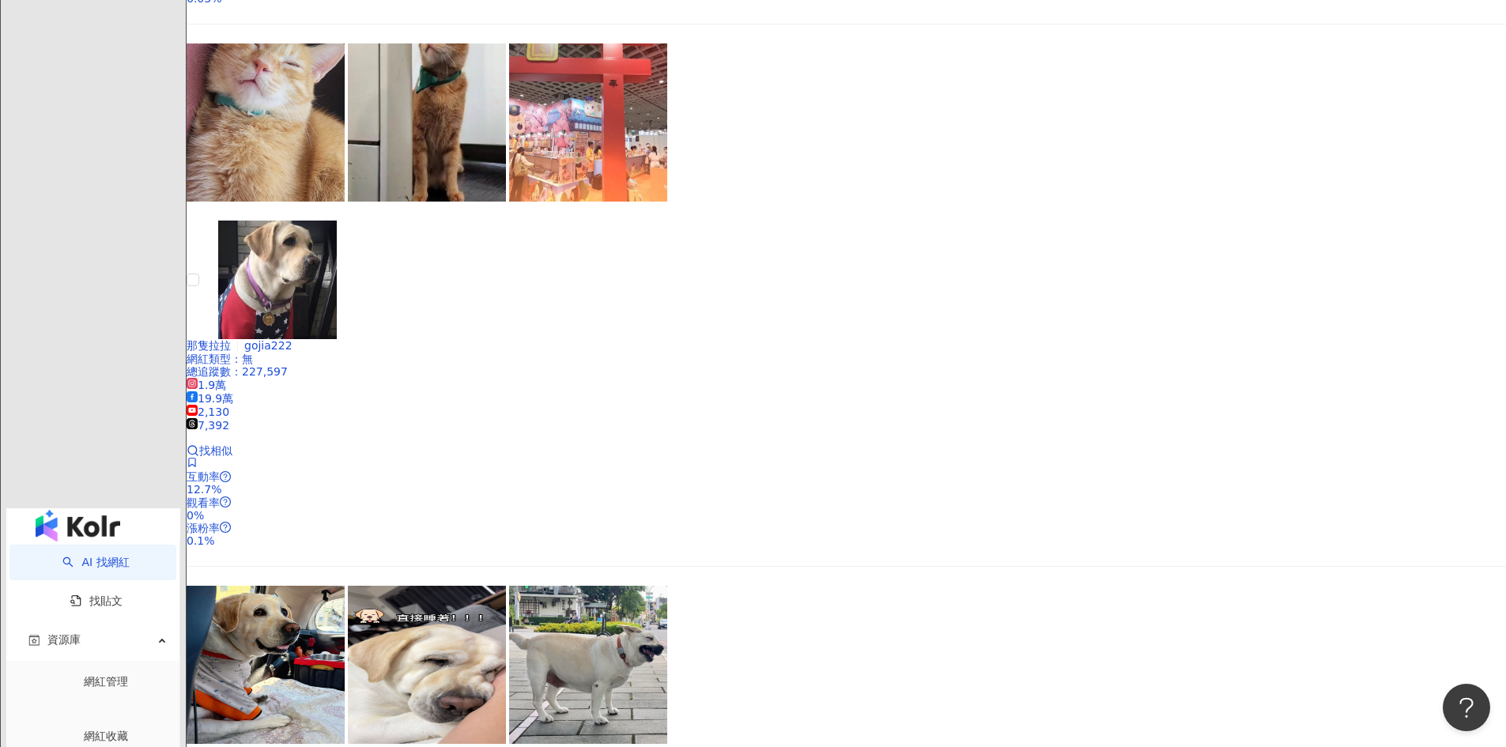
scroll to position [2889, 0]
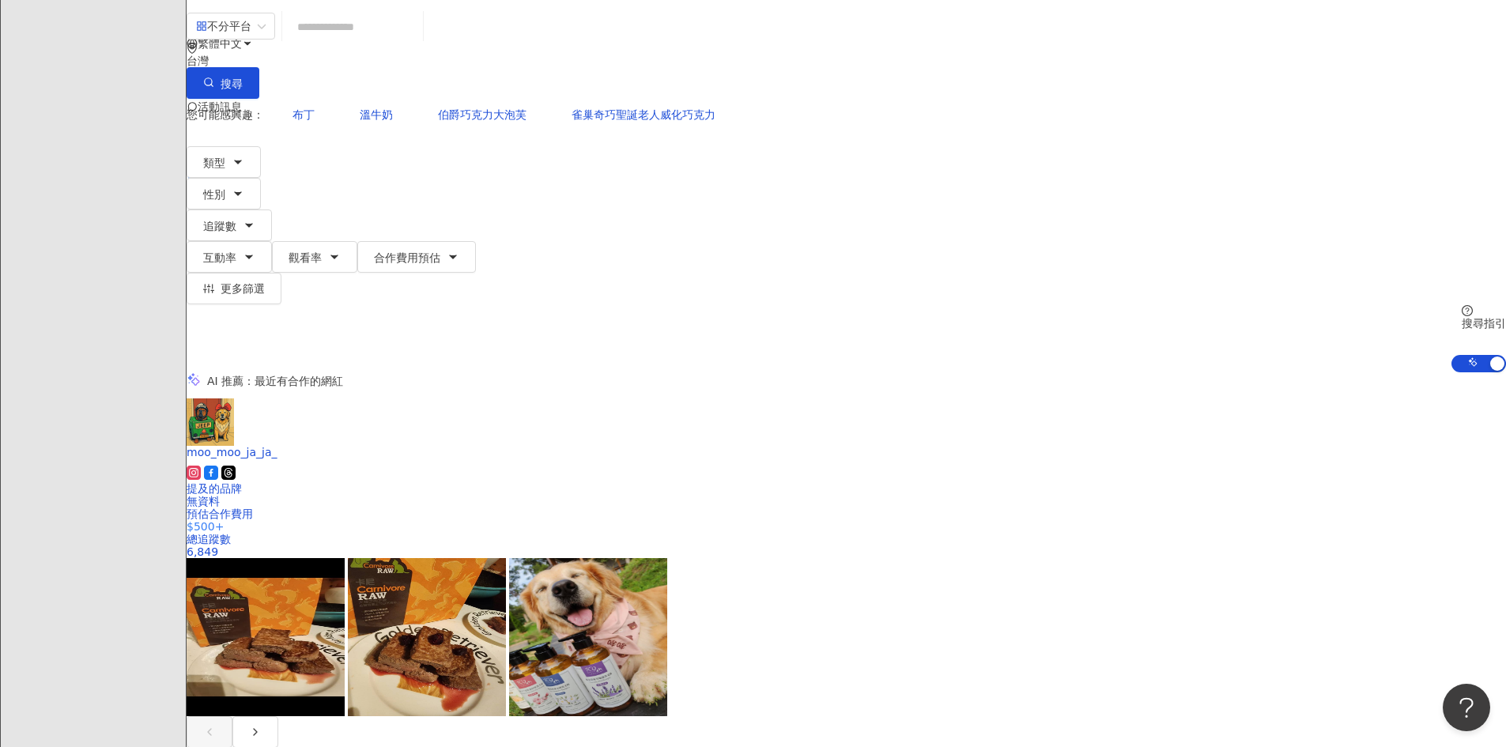
scroll to position [79, 0]
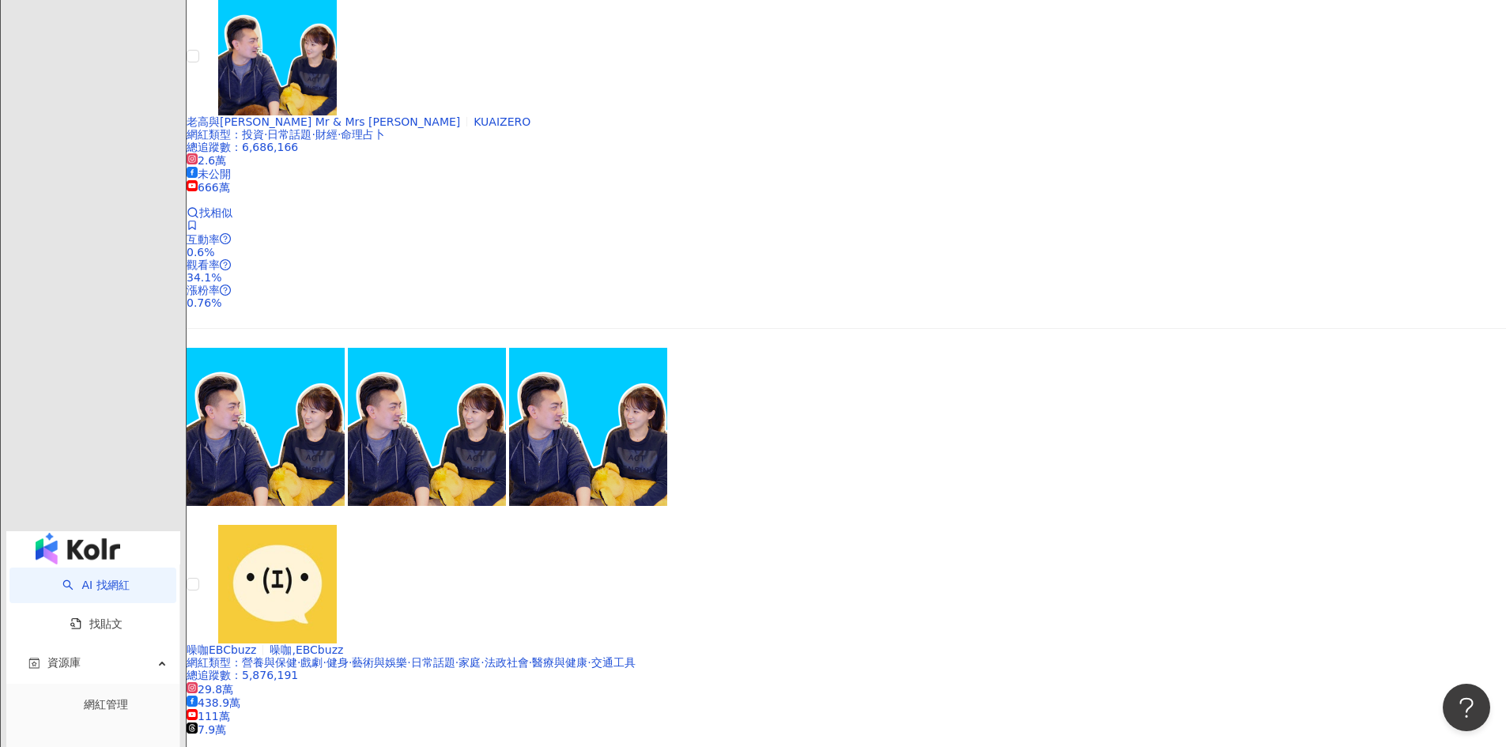
scroll to position [2704, 0]
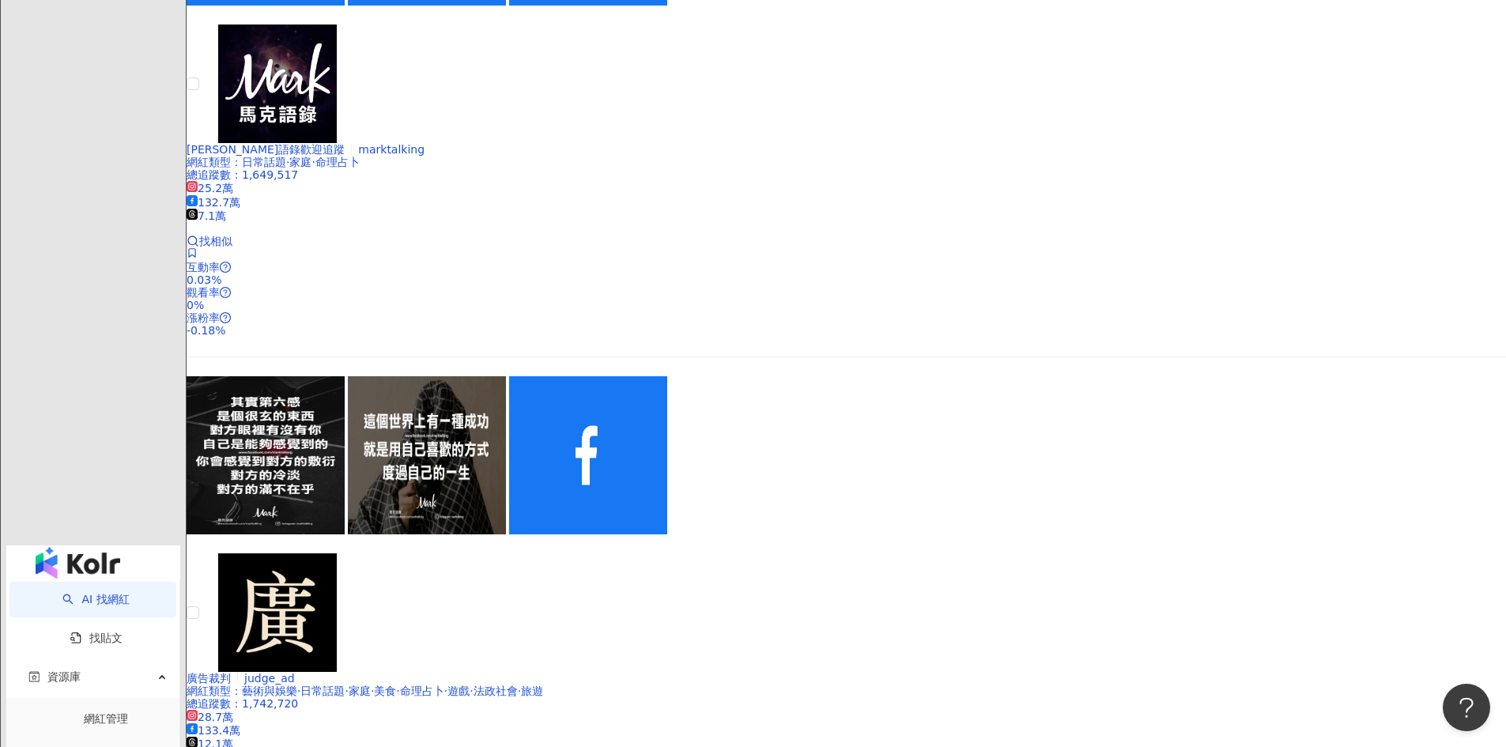
scroll to position [2671, 0]
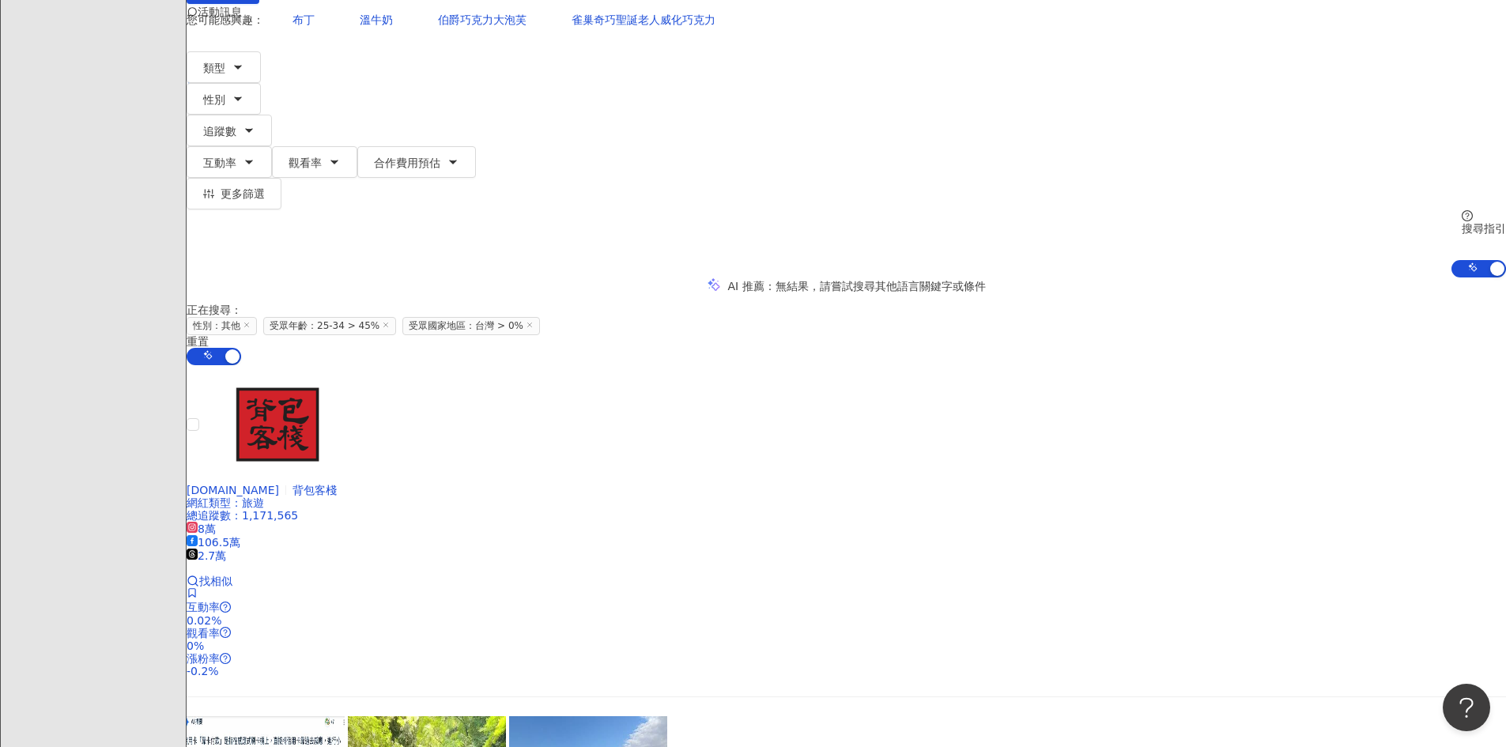
scroll to position [395, 0]
